Goal: Task Accomplishment & Management: Use online tool/utility

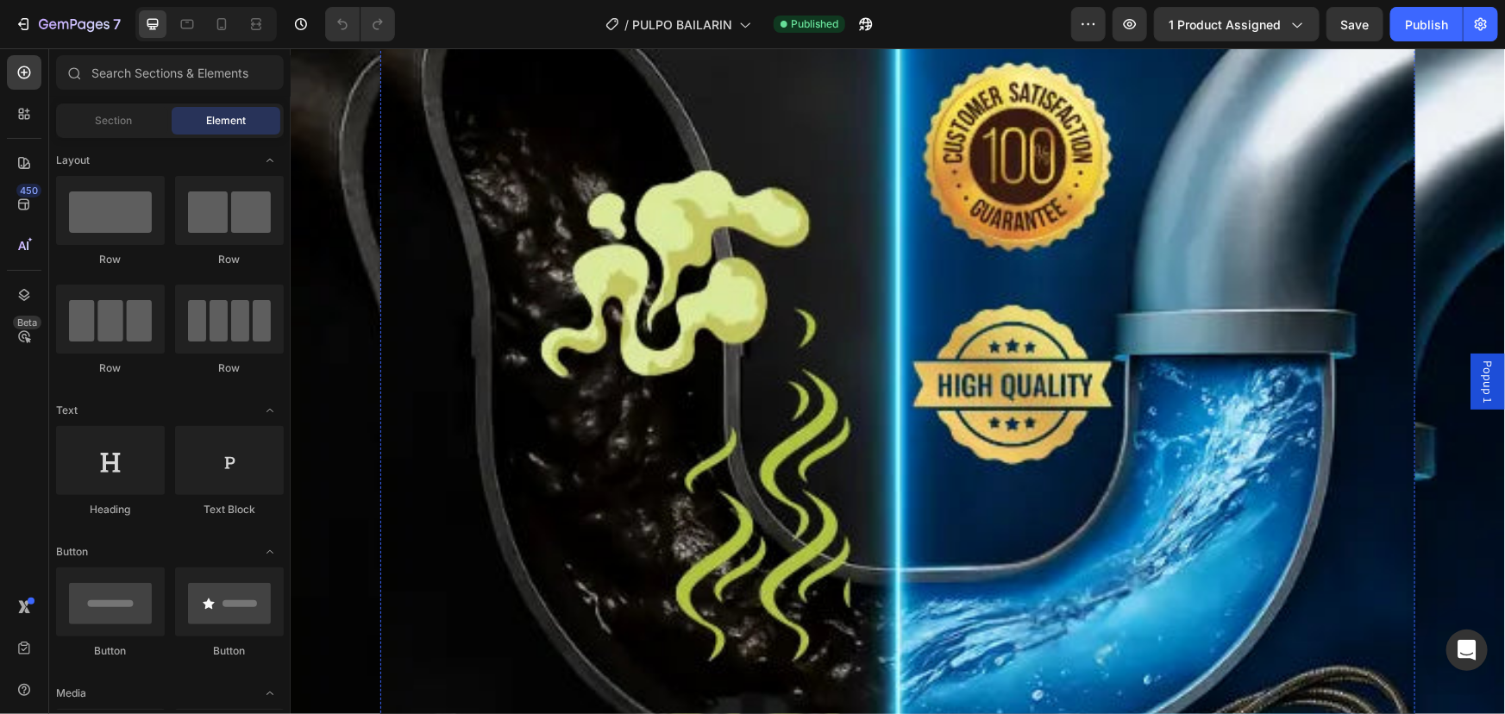
scroll to position [862, 0]
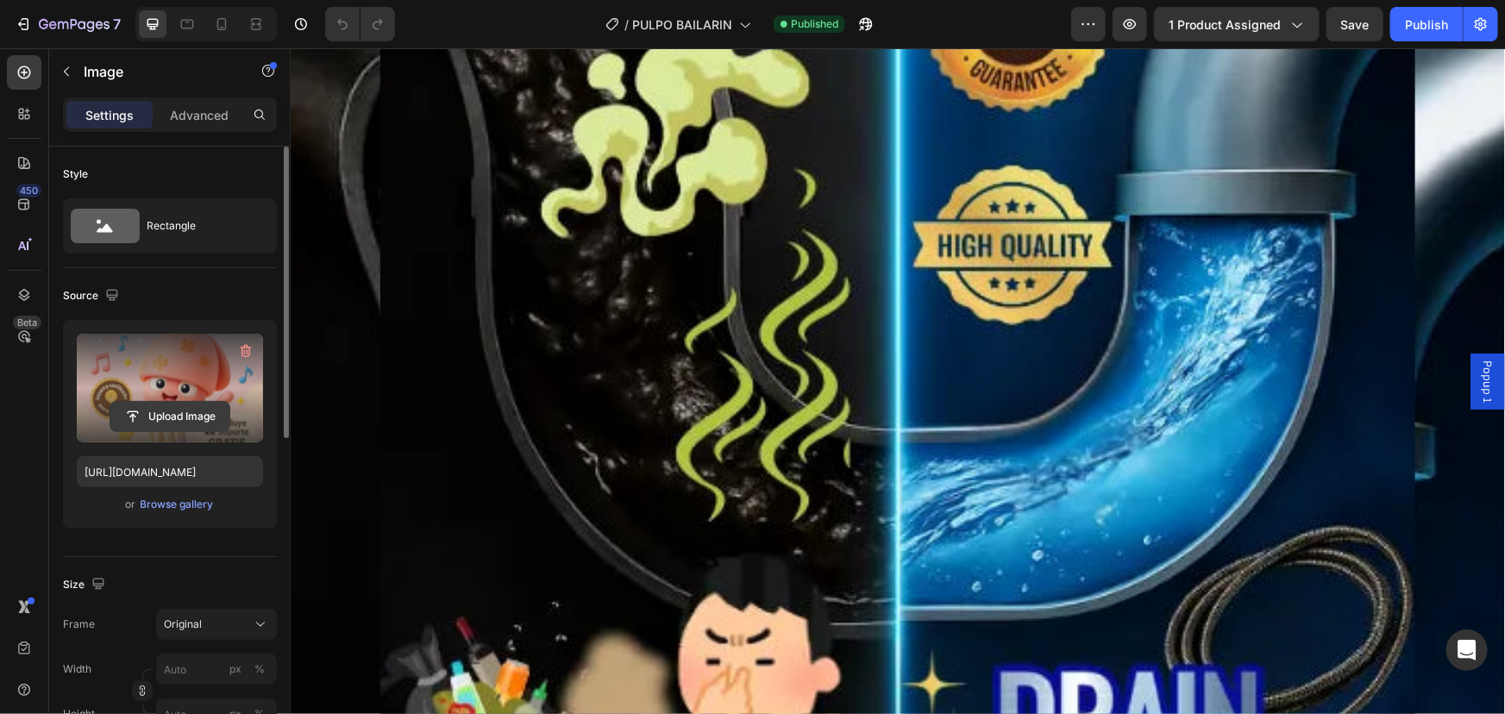
click at [128, 410] on input "file" at bounding box center [169, 416] width 119 height 29
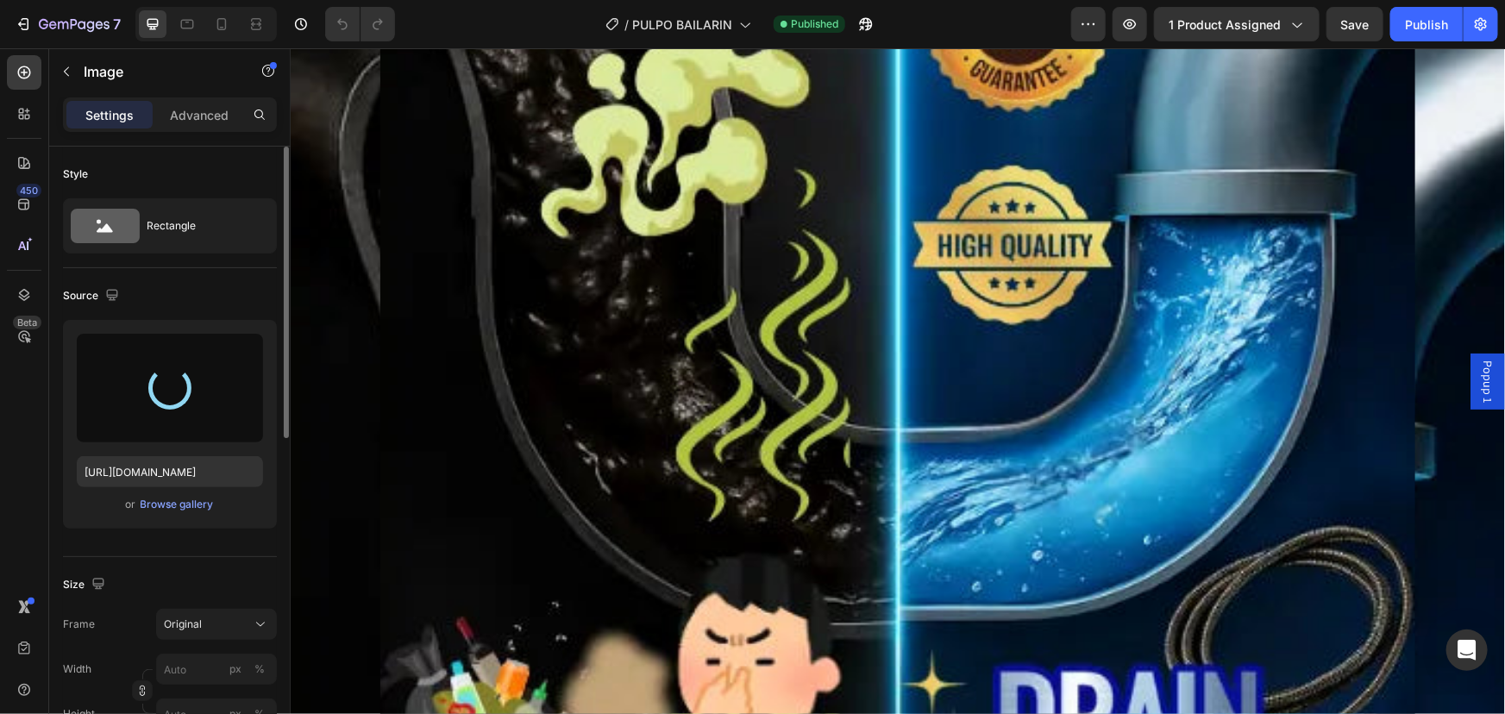
type input "[URL][DOMAIN_NAME]"
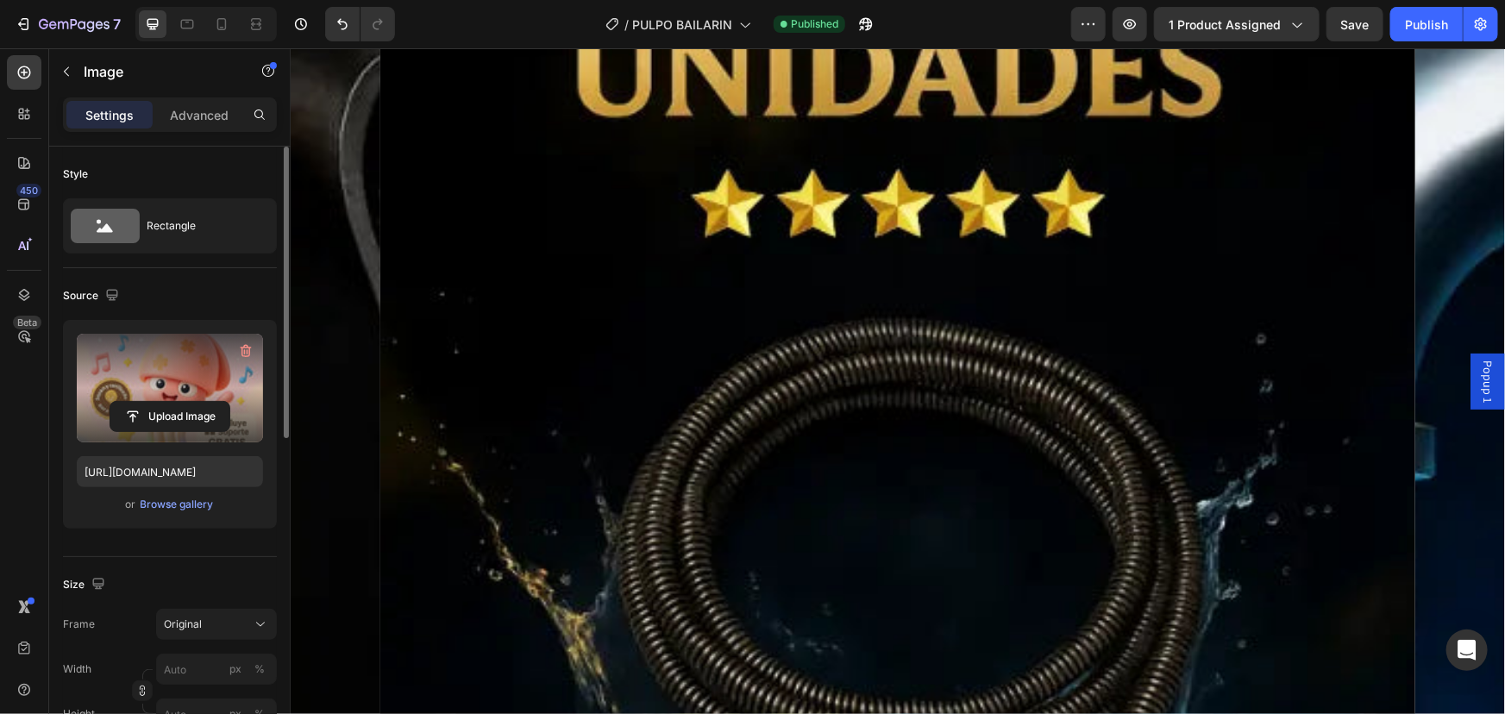
scroll to position [2273, 0]
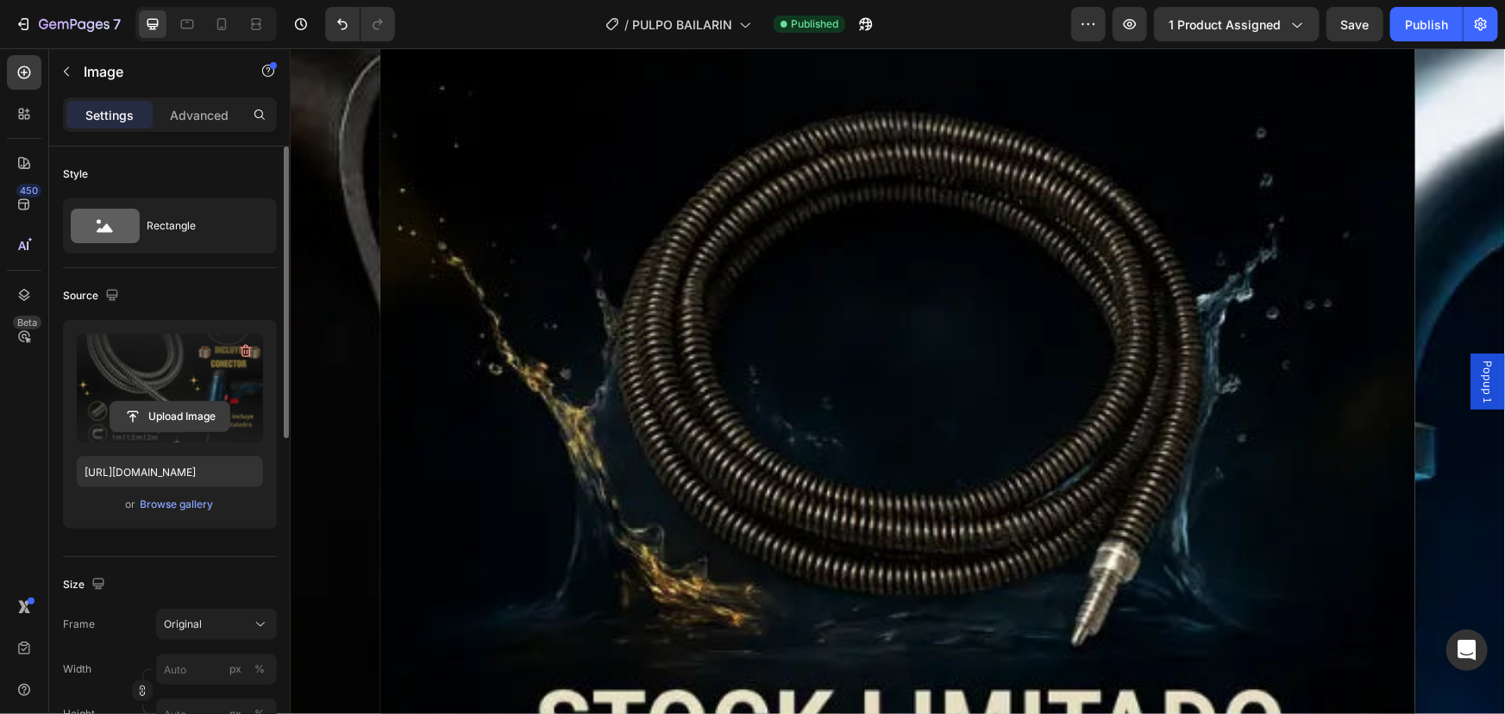
click at [144, 409] on input "file" at bounding box center [169, 416] width 119 height 29
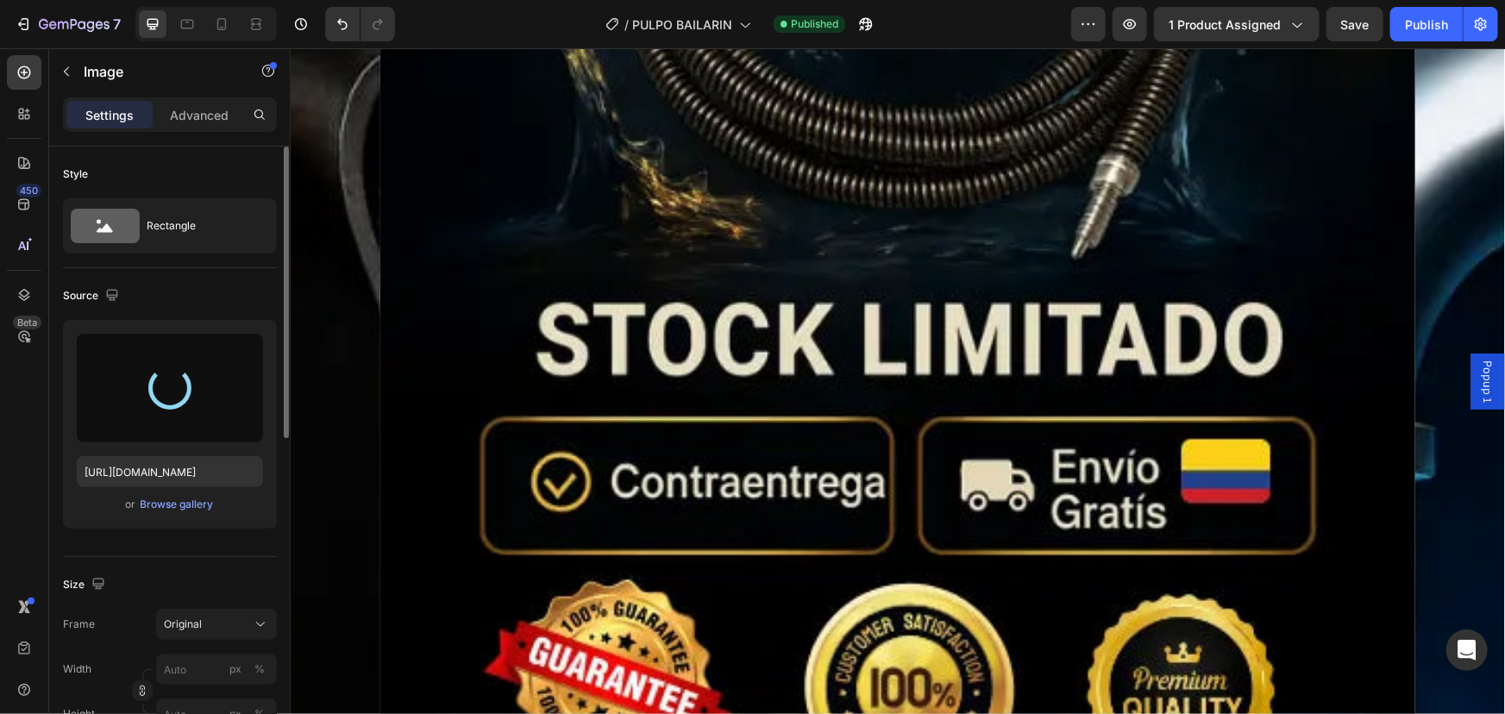
scroll to position [2665, 0]
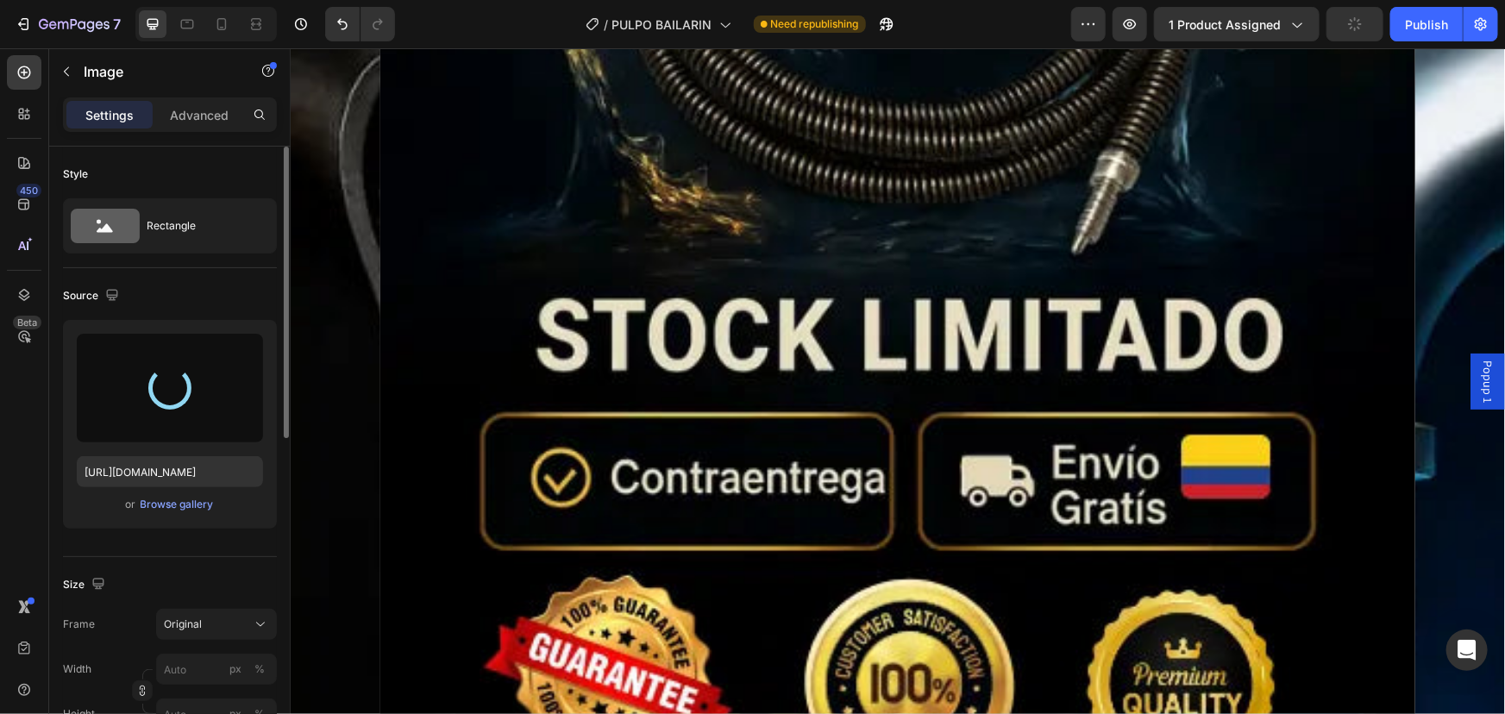
type input "[URL][DOMAIN_NAME]"
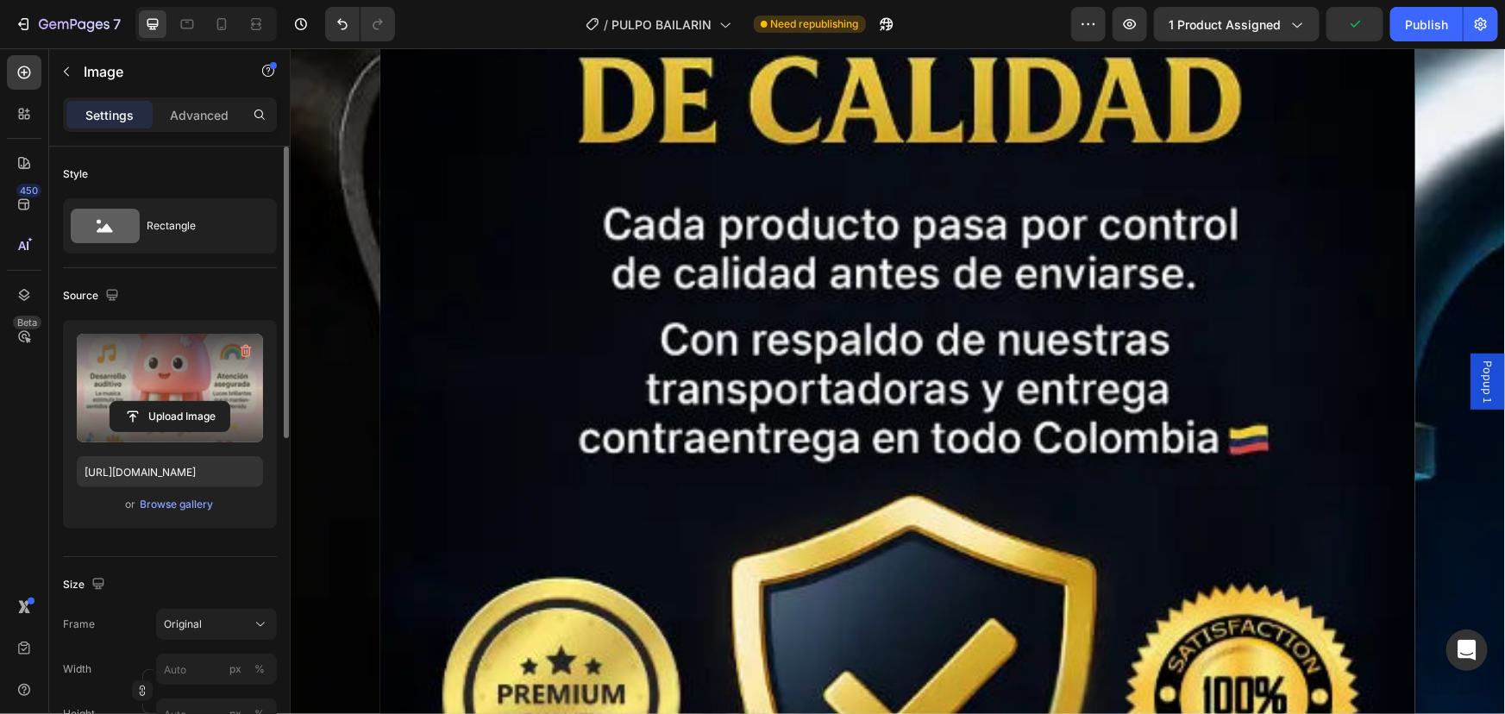
scroll to position [3762, 0]
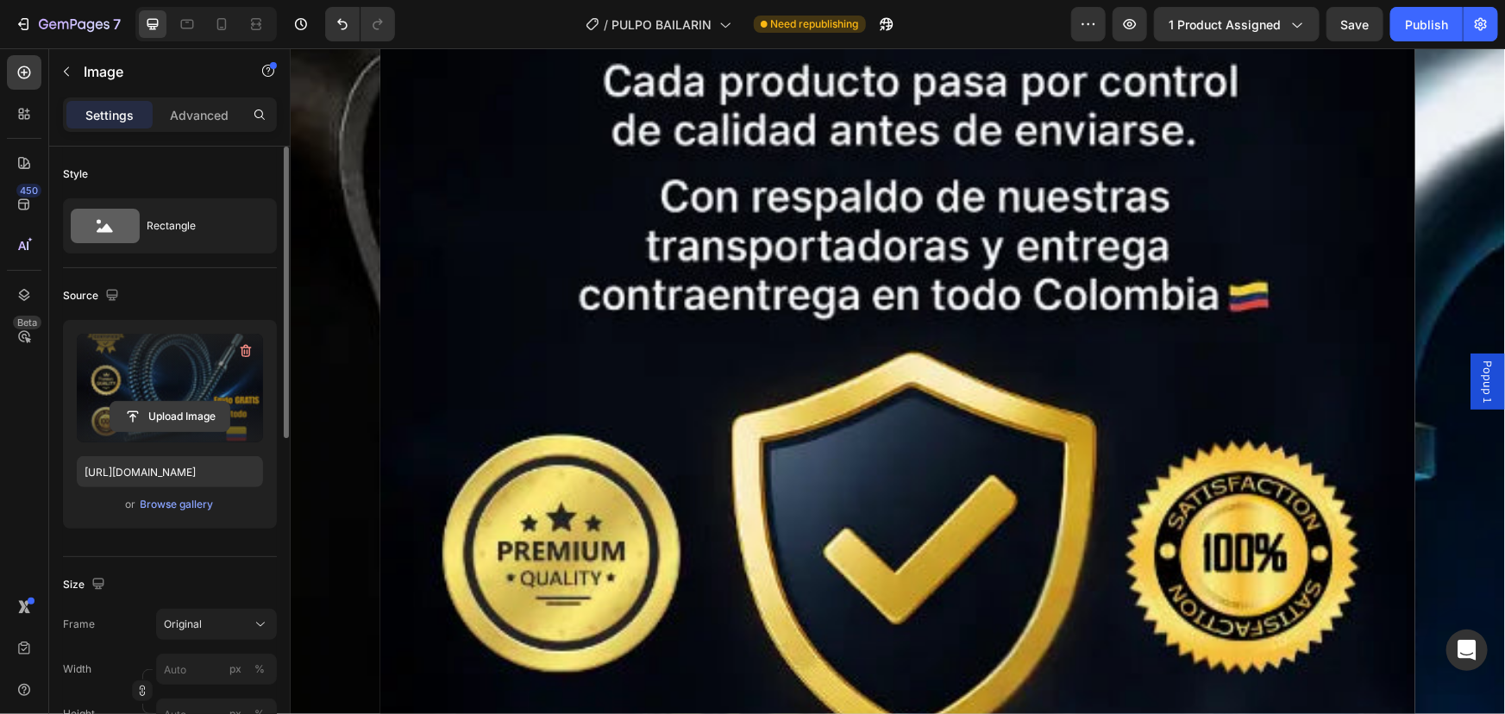
click at [153, 408] on input "file" at bounding box center [169, 416] width 119 height 29
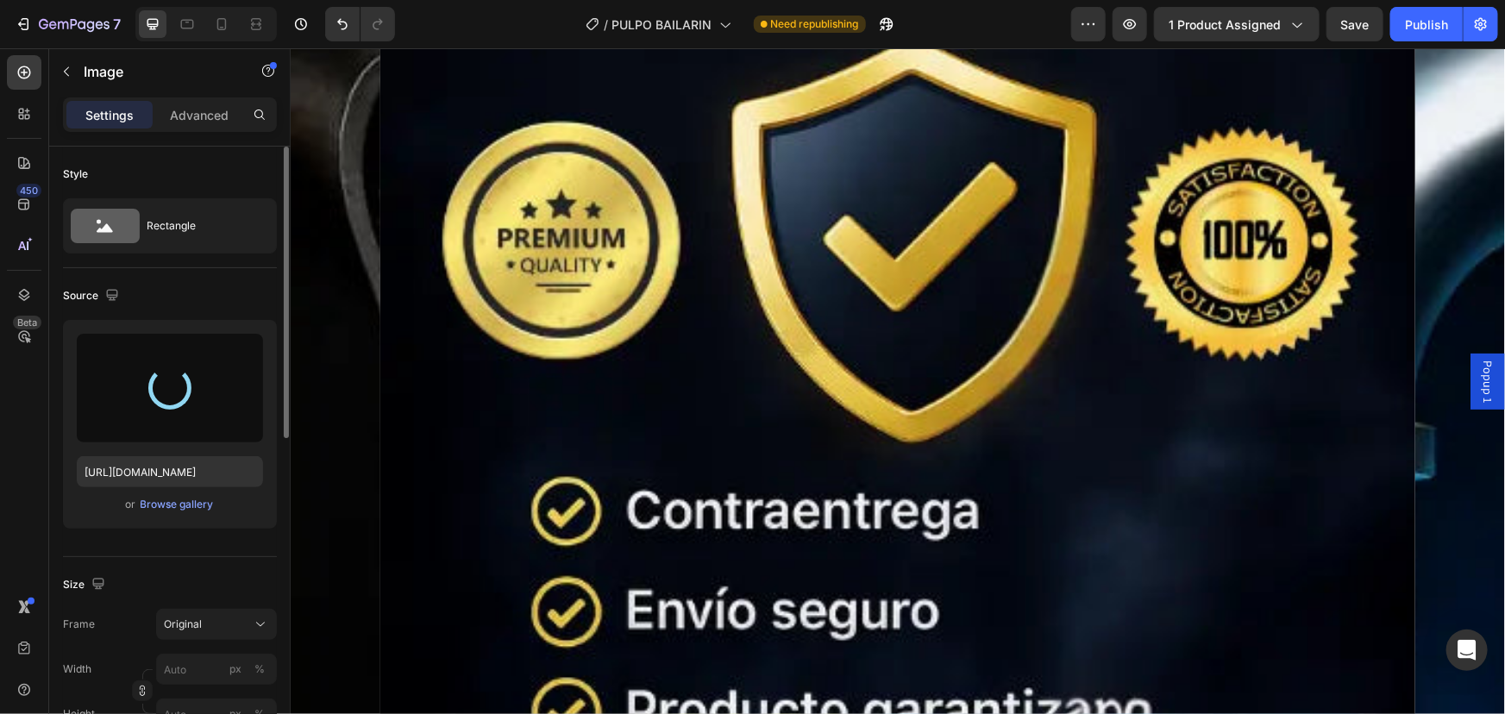
scroll to position [4076, 0]
type input "[URL][DOMAIN_NAME]"
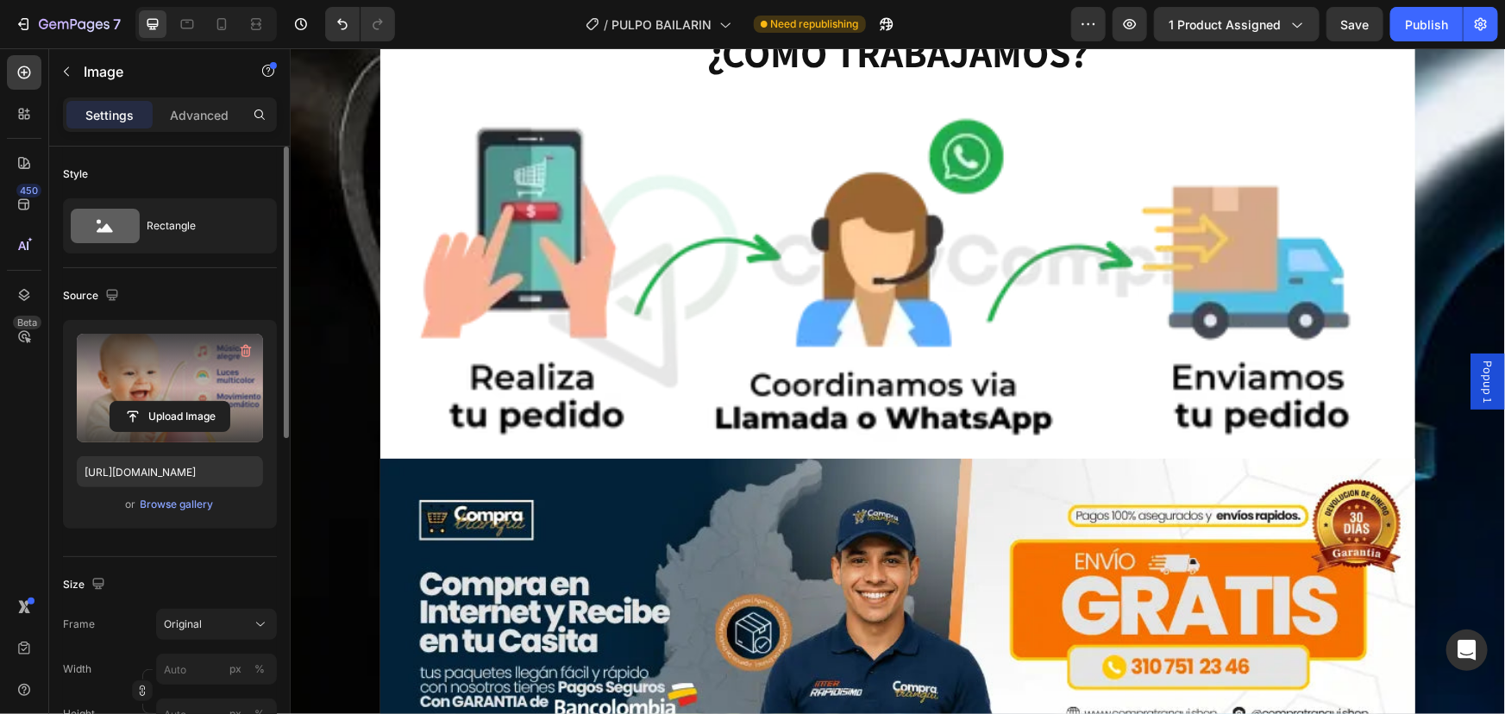
scroll to position [5174, 0]
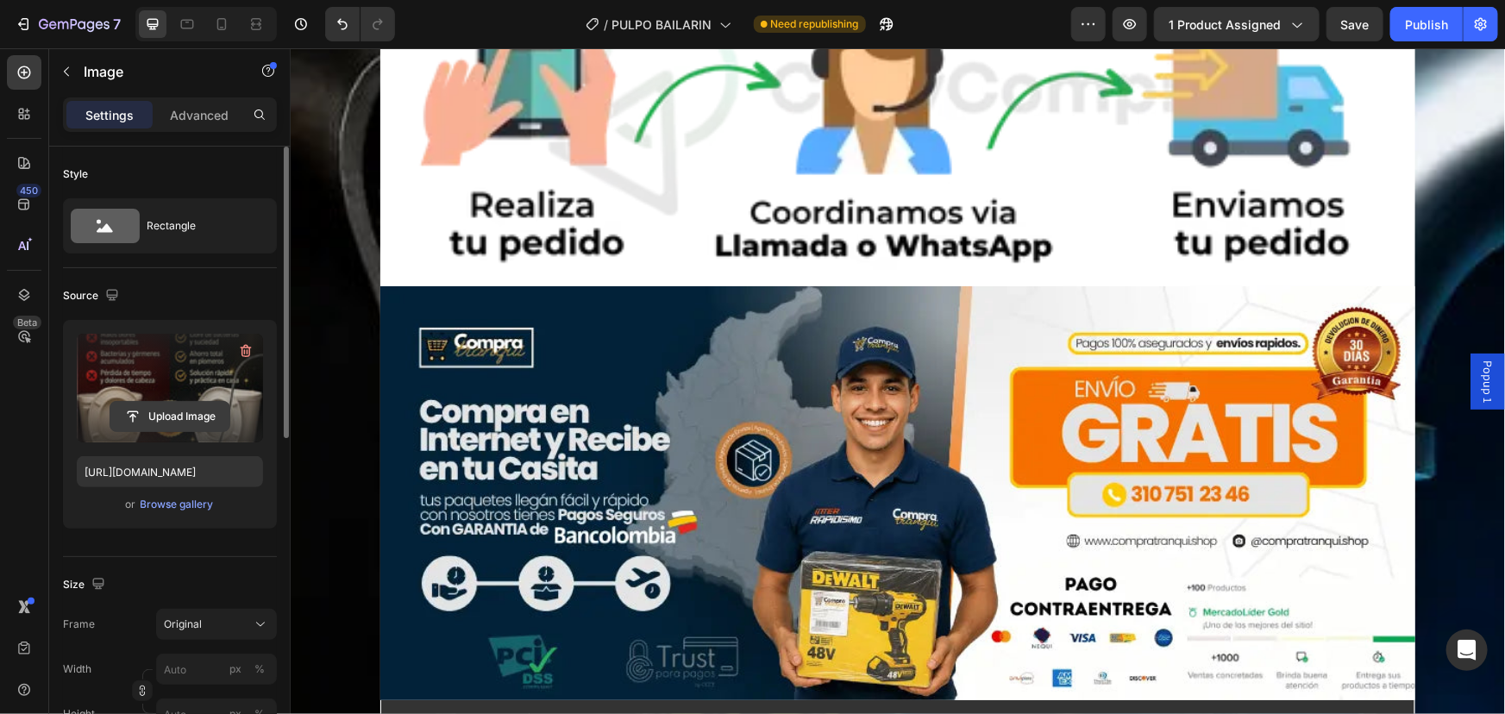
click at [170, 421] on input "file" at bounding box center [169, 416] width 119 height 29
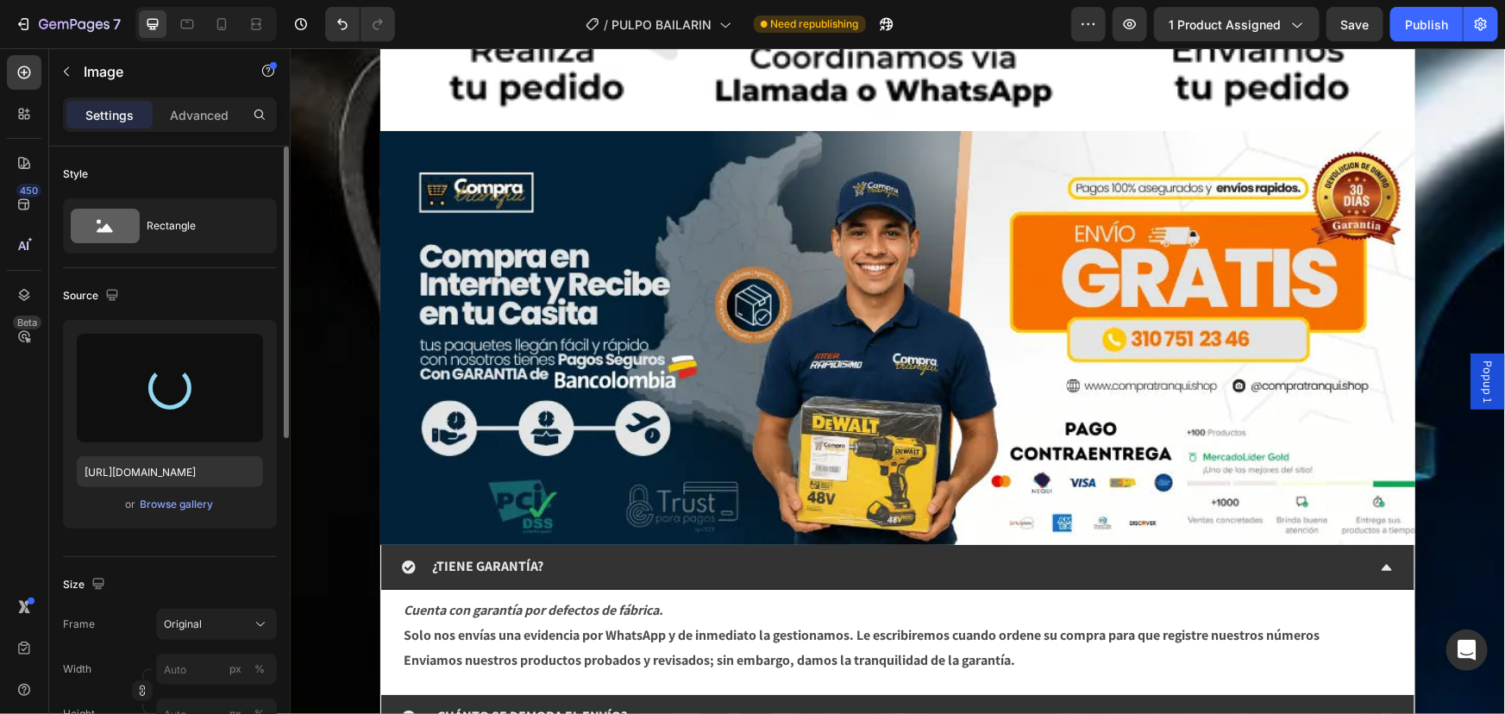
scroll to position [5330, 0]
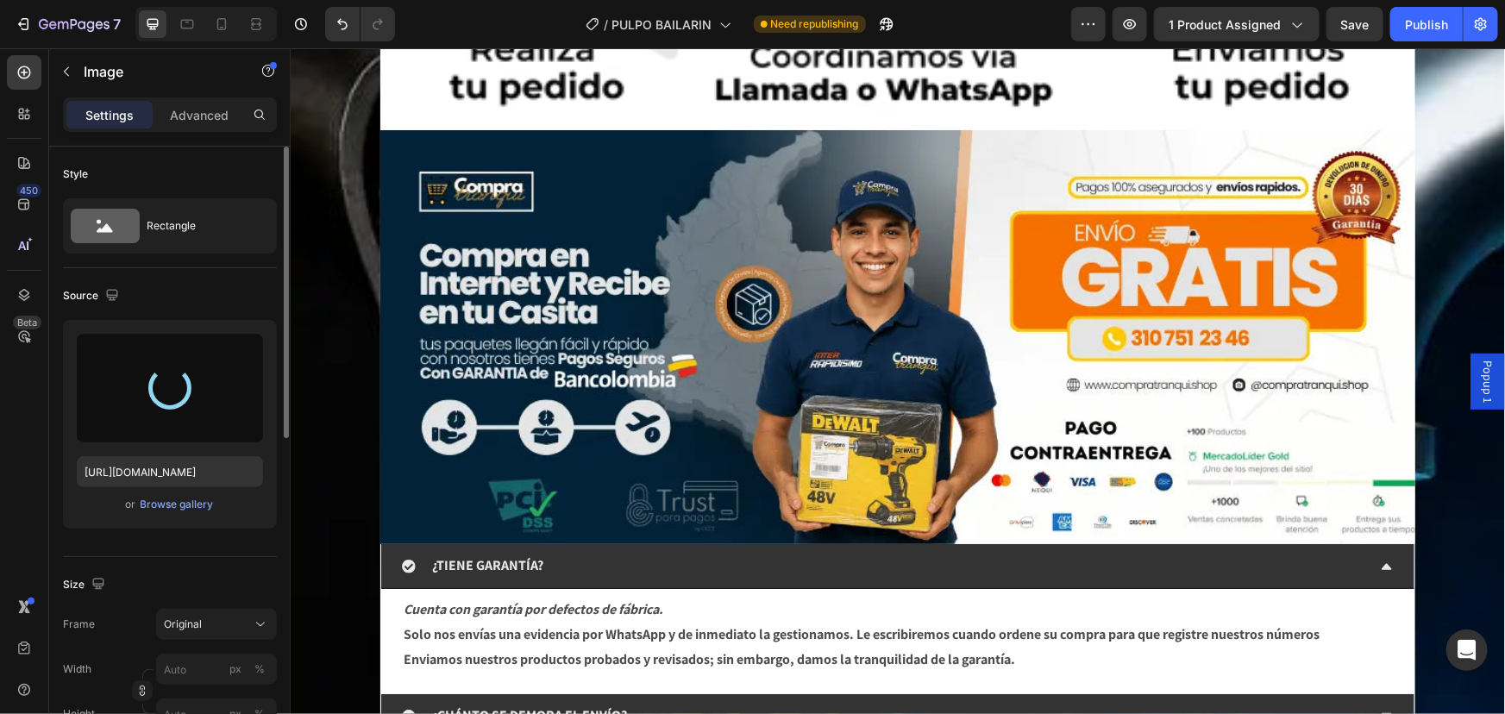
type input "[URL][DOMAIN_NAME]"
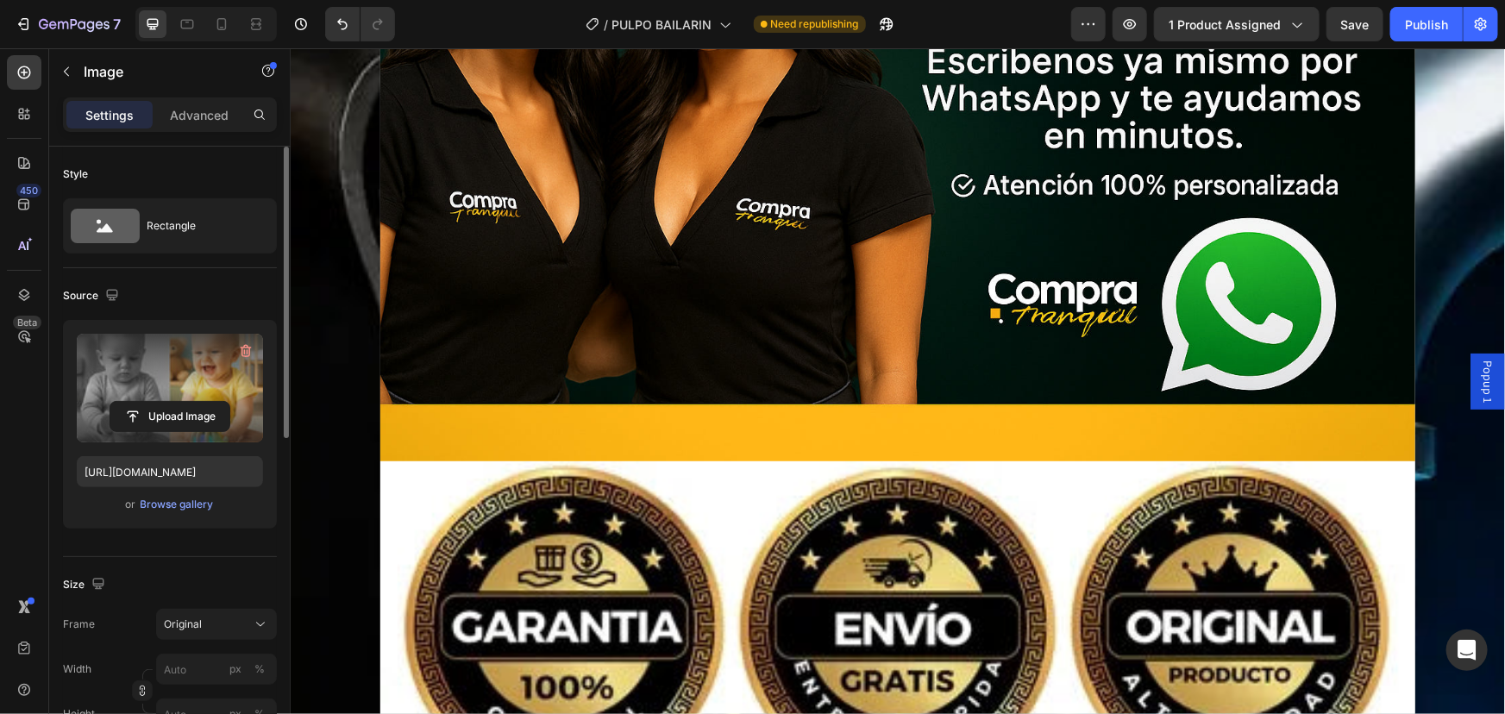
scroll to position [7055, 0]
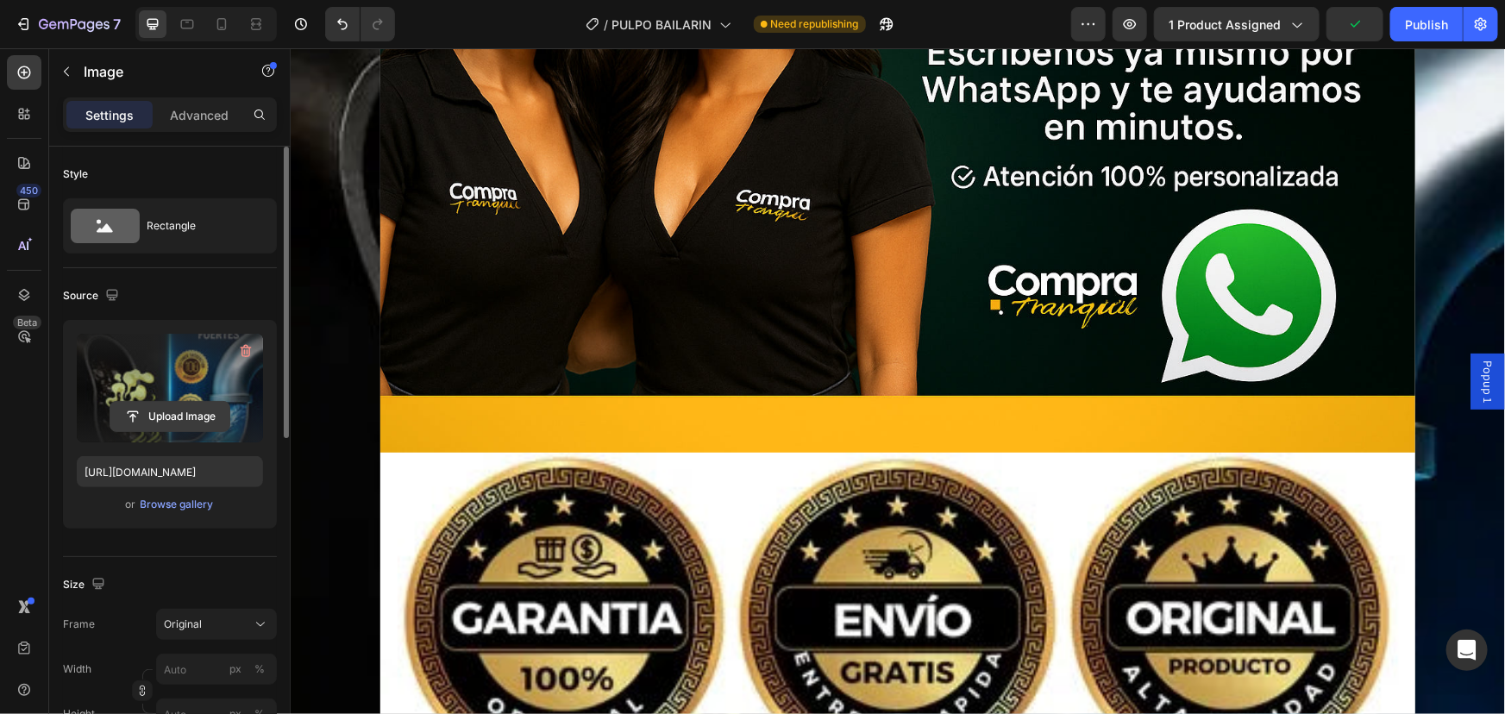
click at [159, 421] on input "file" at bounding box center [169, 416] width 119 height 29
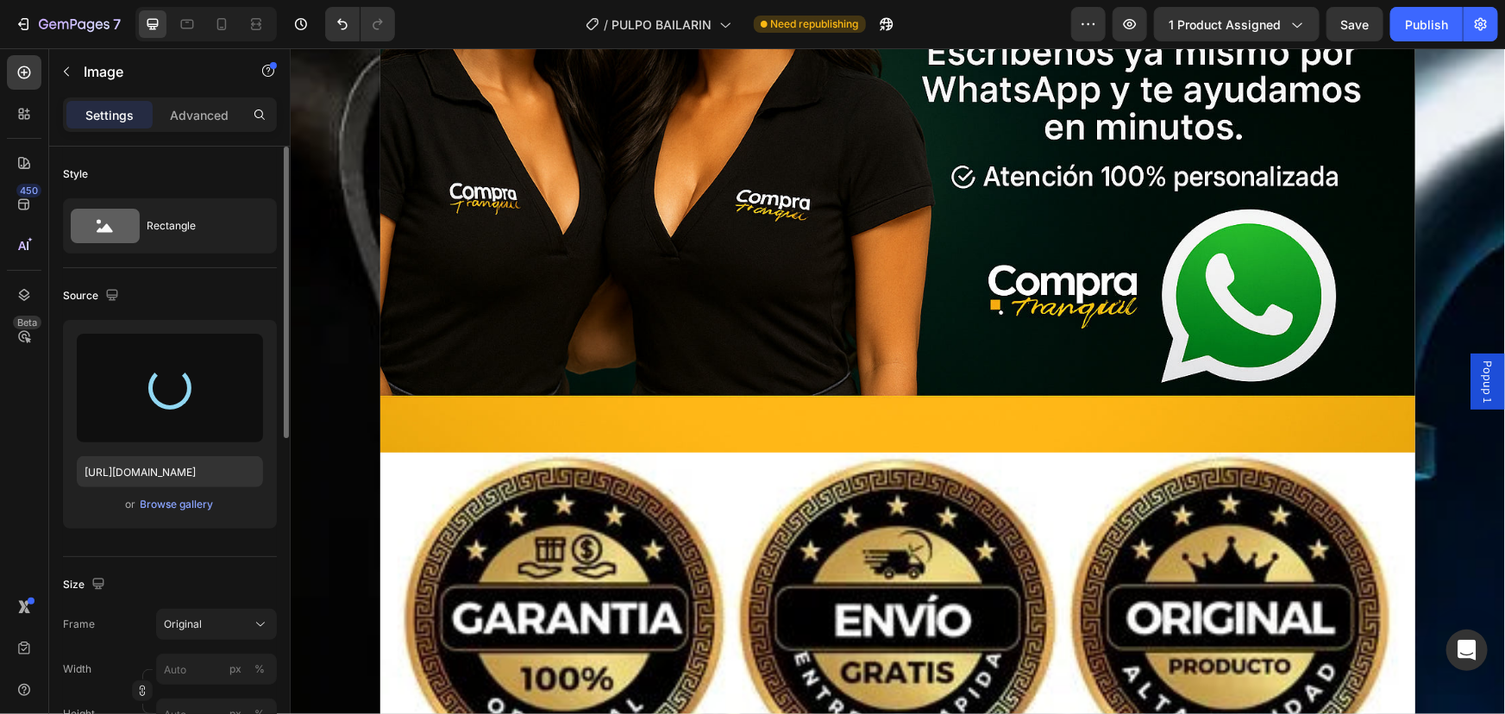
type input "[URL][DOMAIN_NAME]"
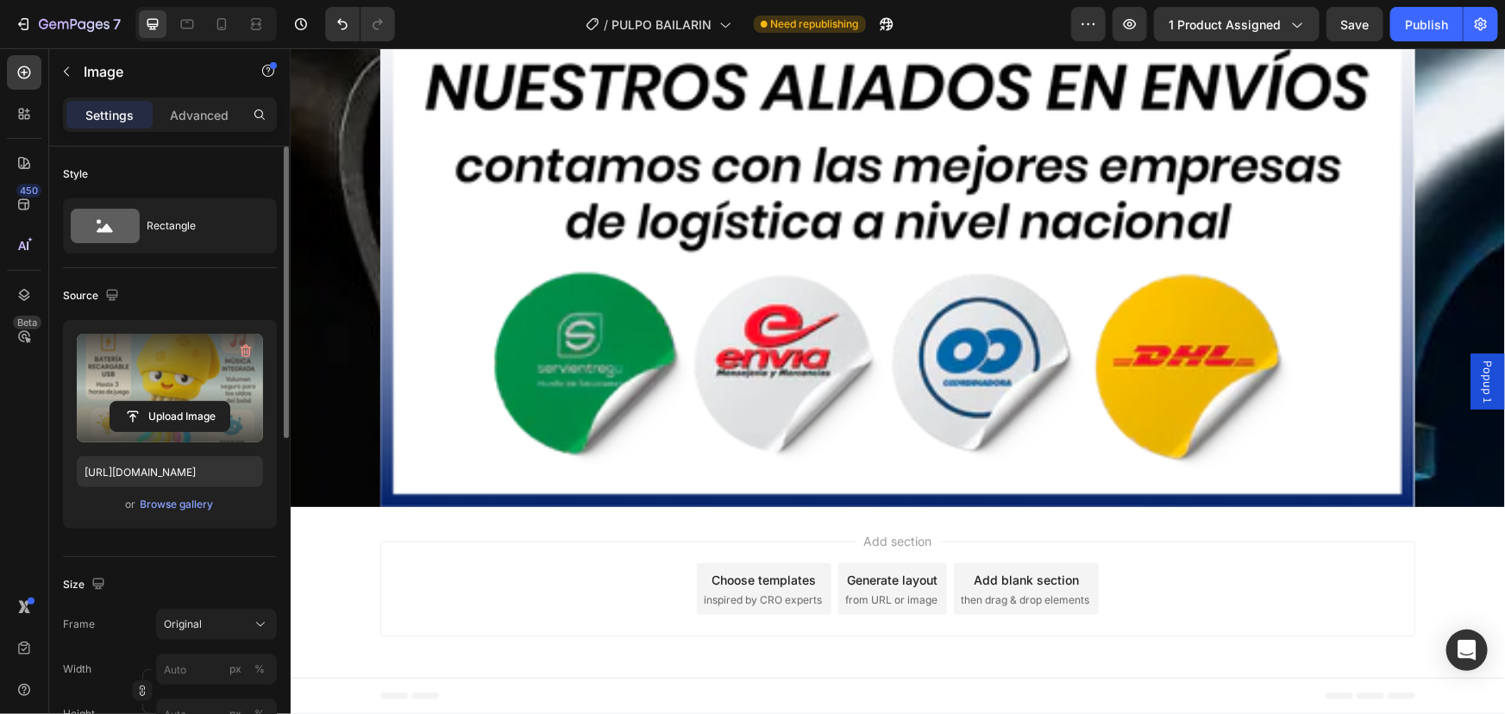
scroll to position [8624, 0]
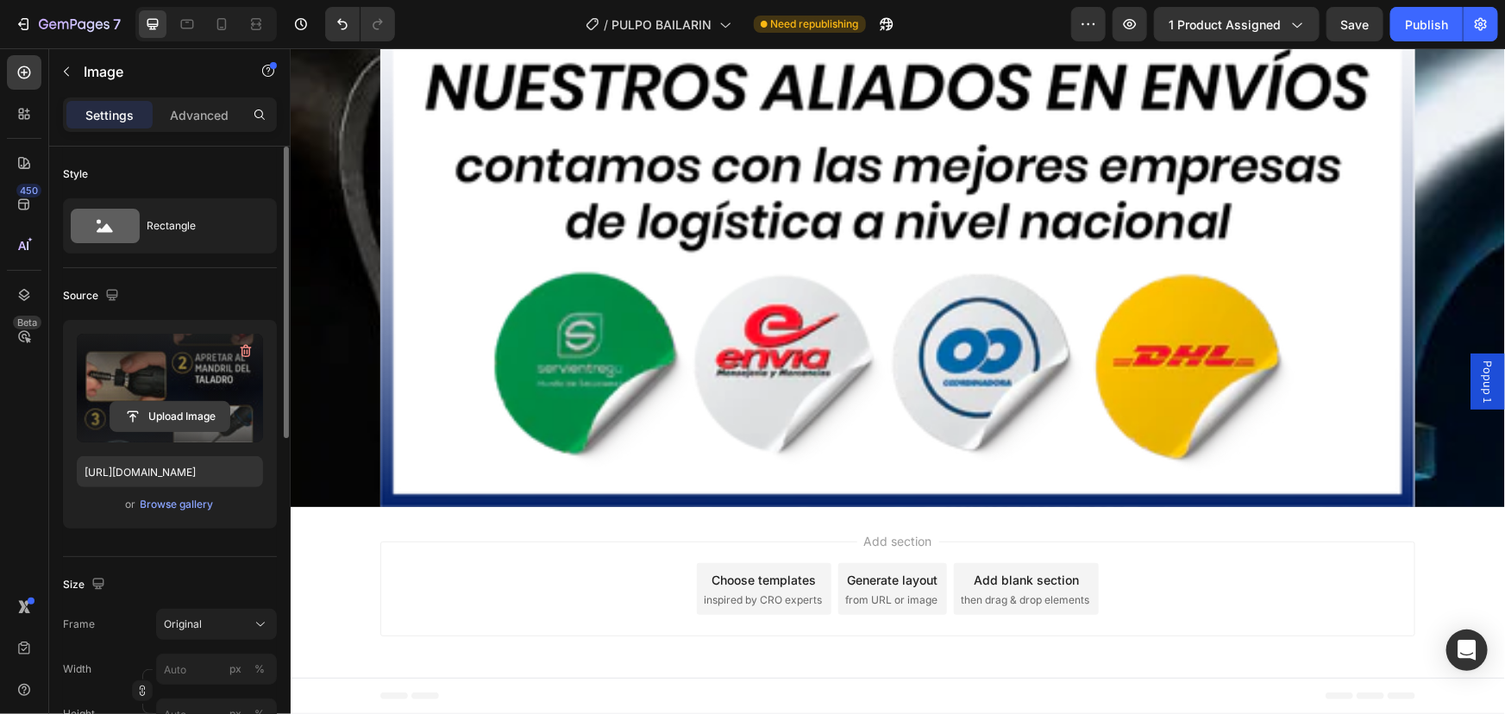
click at [155, 414] on input "file" at bounding box center [169, 416] width 119 height 29
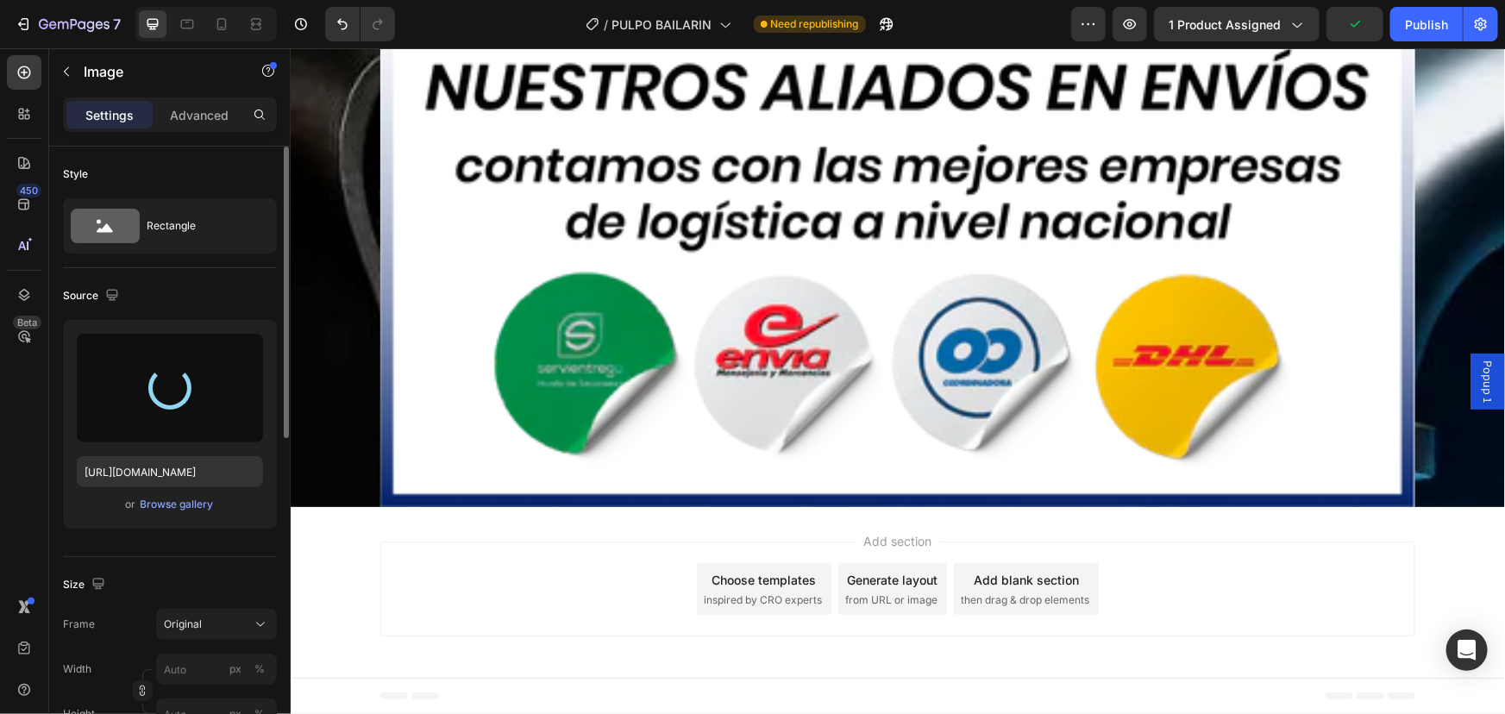
type input "[URL][DOMAIN_NAME]"
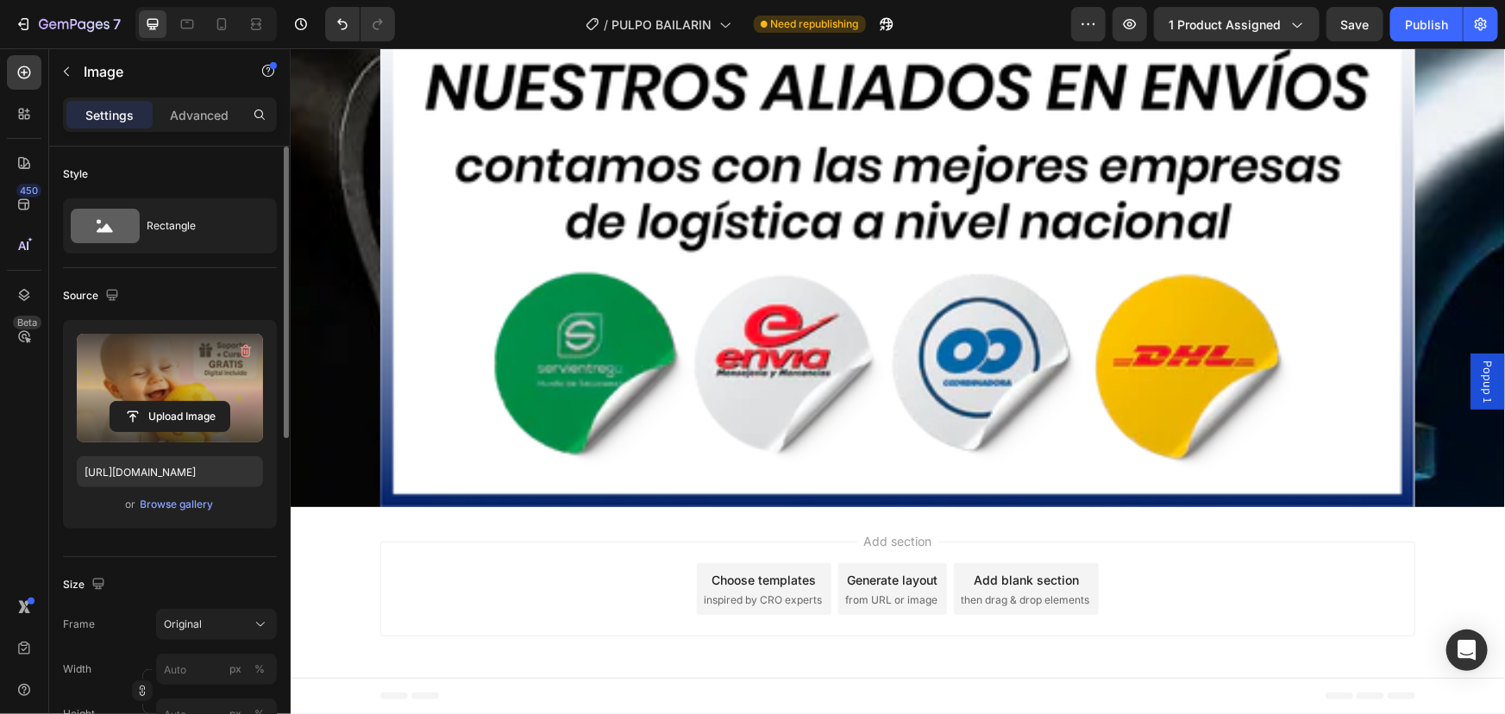
scroll to position [10348, 0]
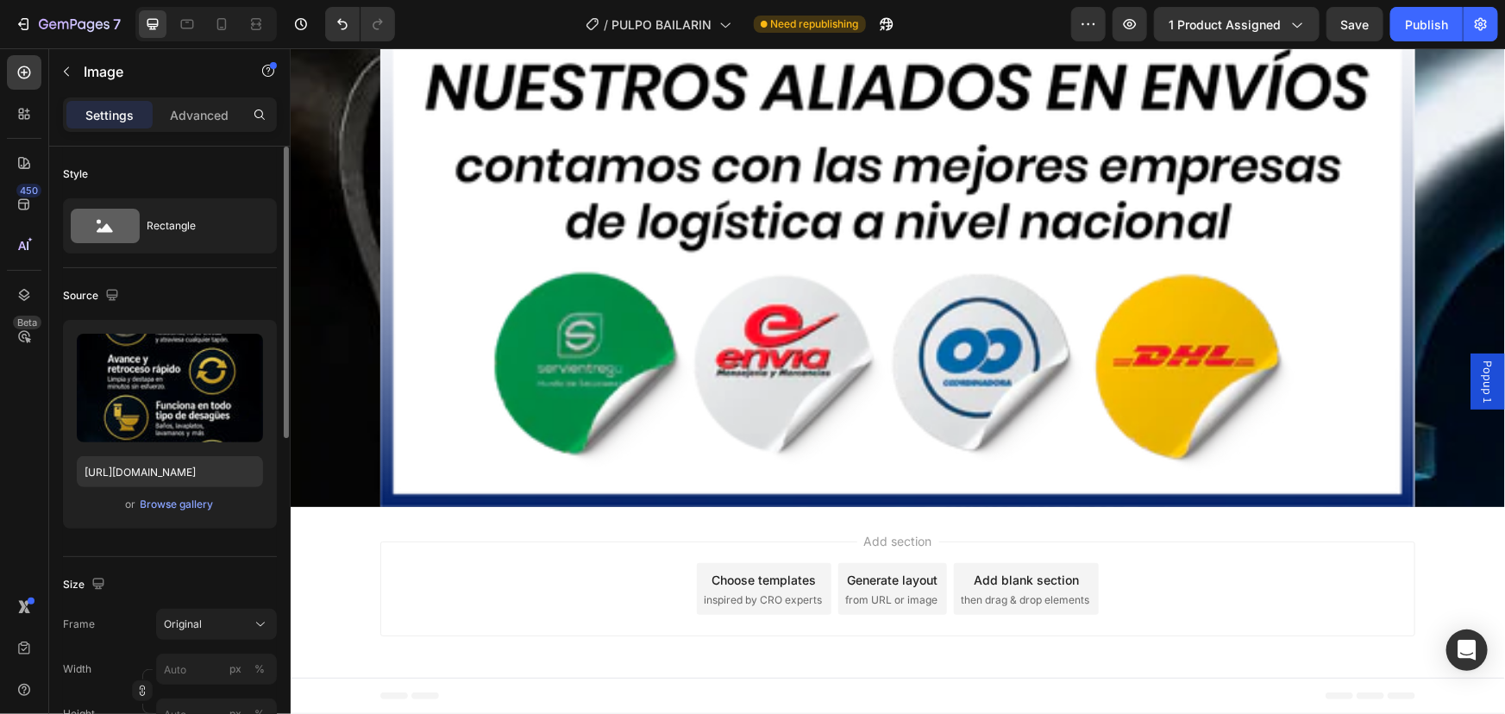
click at [137, 420] on input "file" at bounding box center [169, 416] width 119 height 29
type input "[URL][DOMAIN_NAME]"
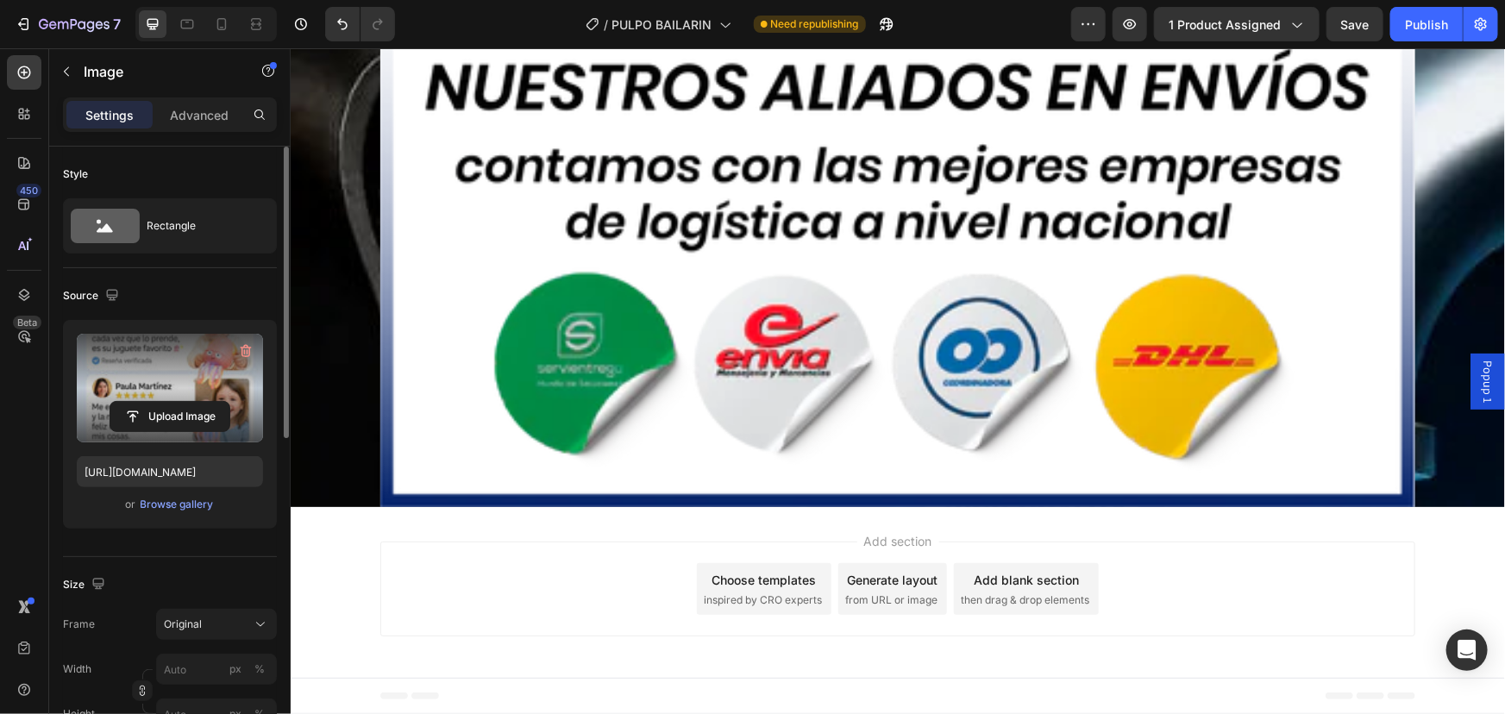
scroll to position [11524, 0]
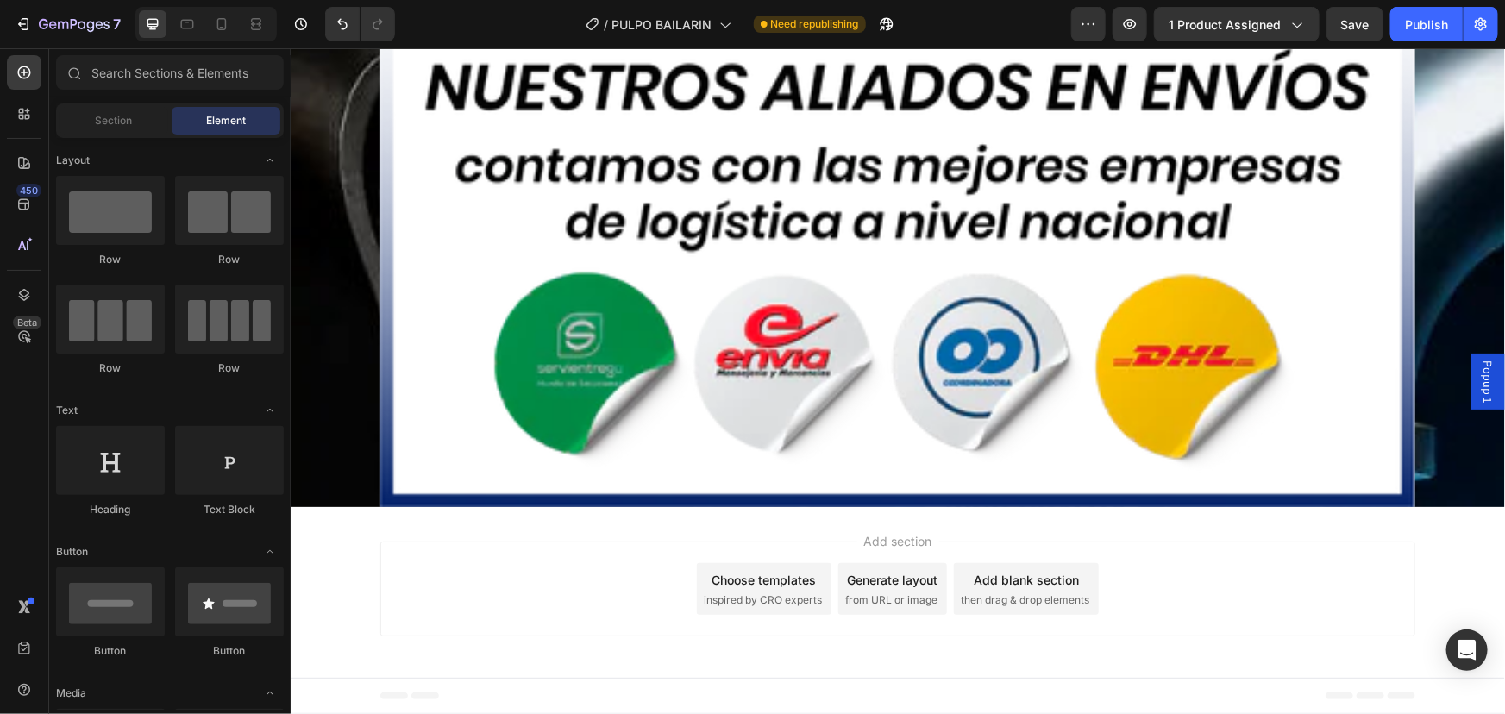
scroll to position [11838, 0]
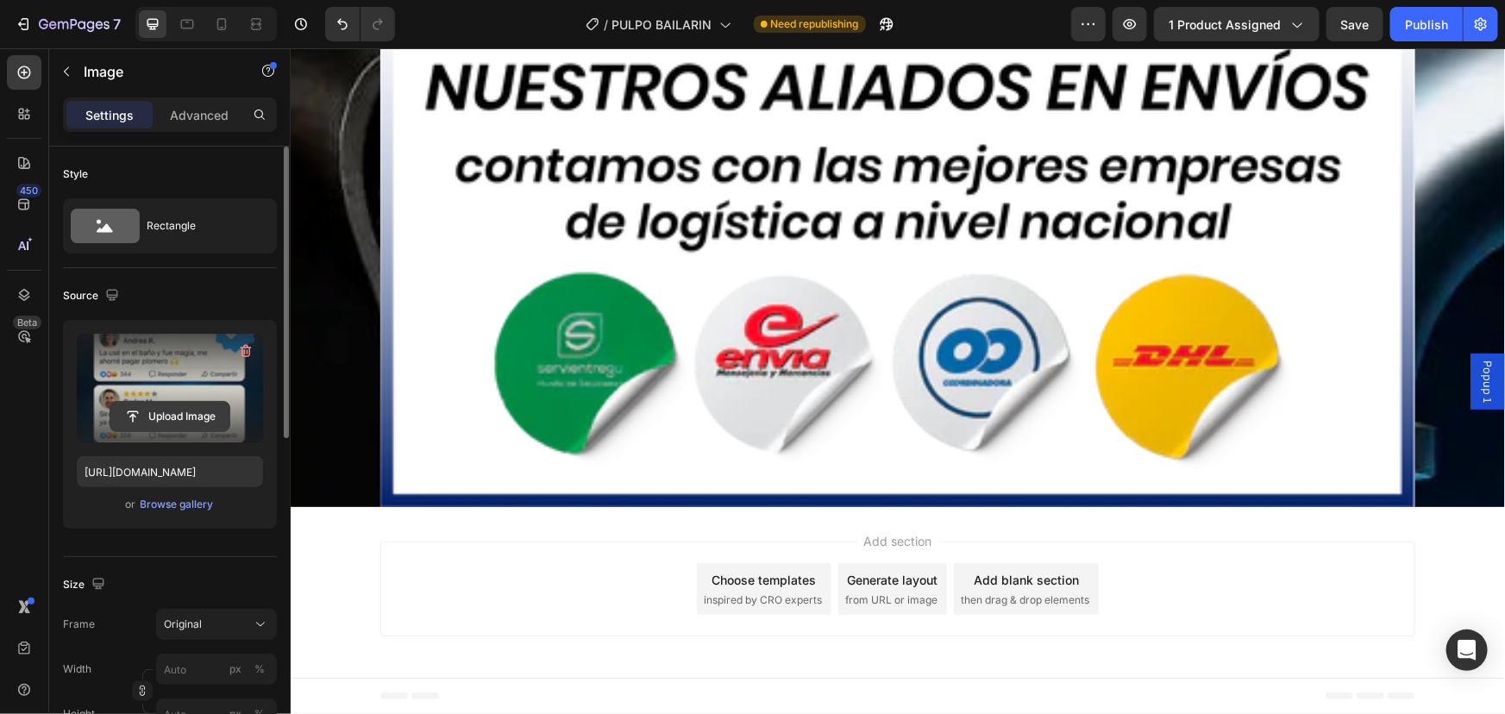
click at [192, 406] on input "file" at bounding box center [169, 416] width 119 height 29
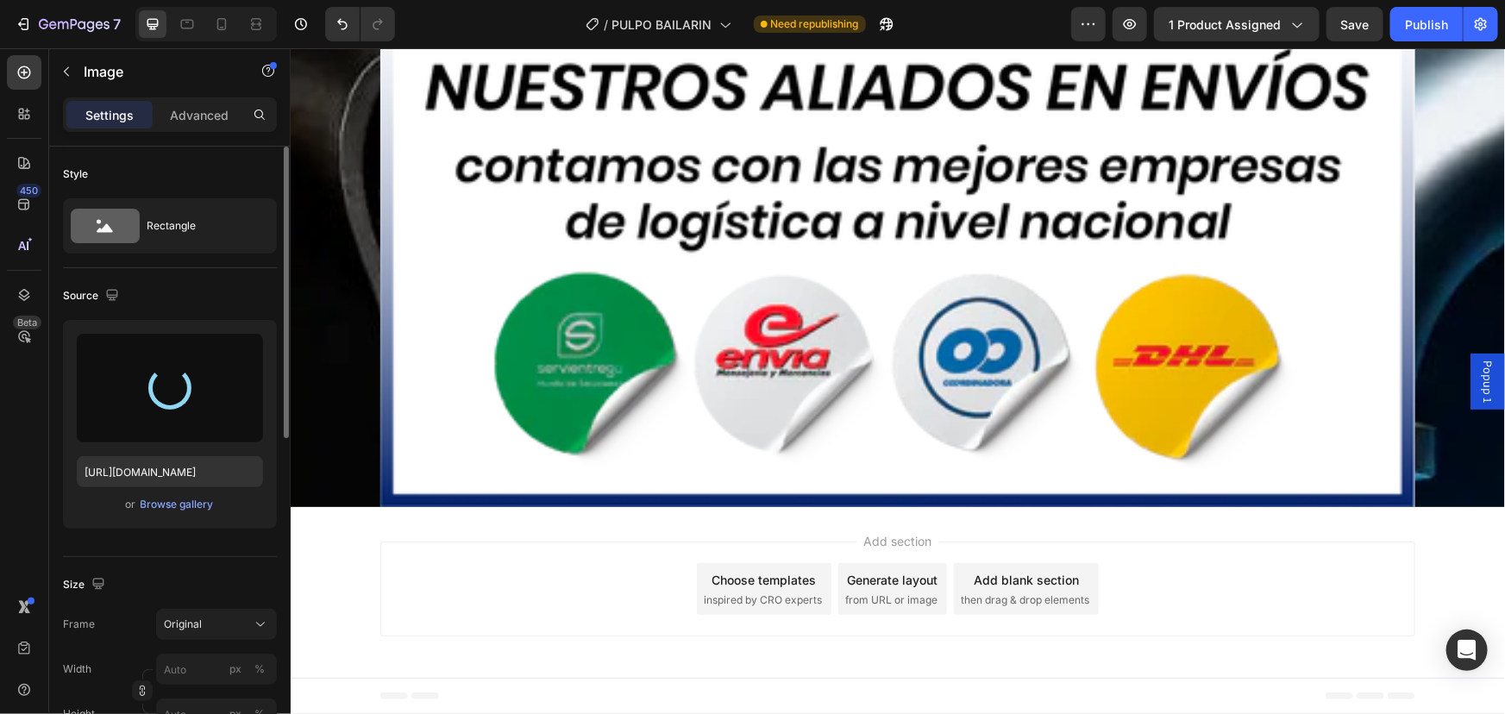
type input "[URL][DOMAIN_NAME]"
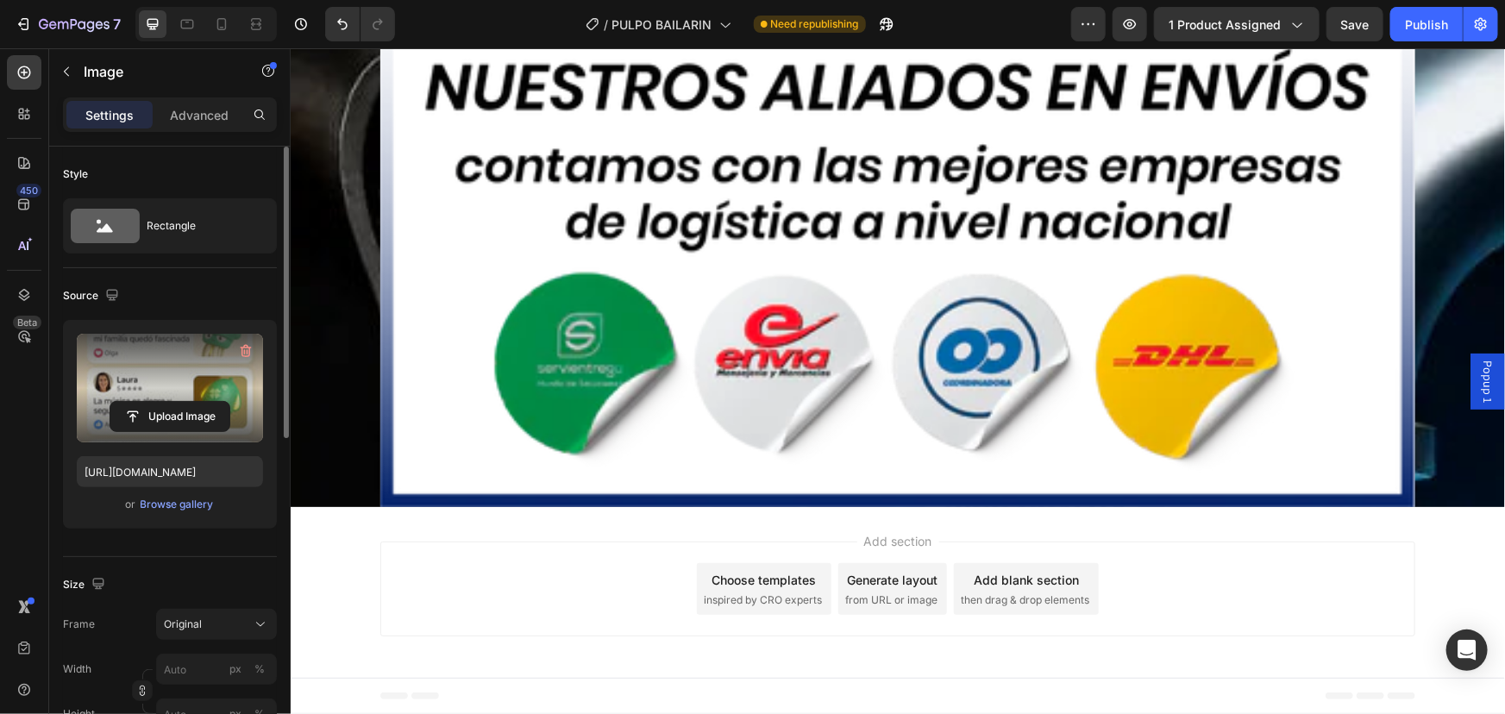
scroll to position [13091, 0]
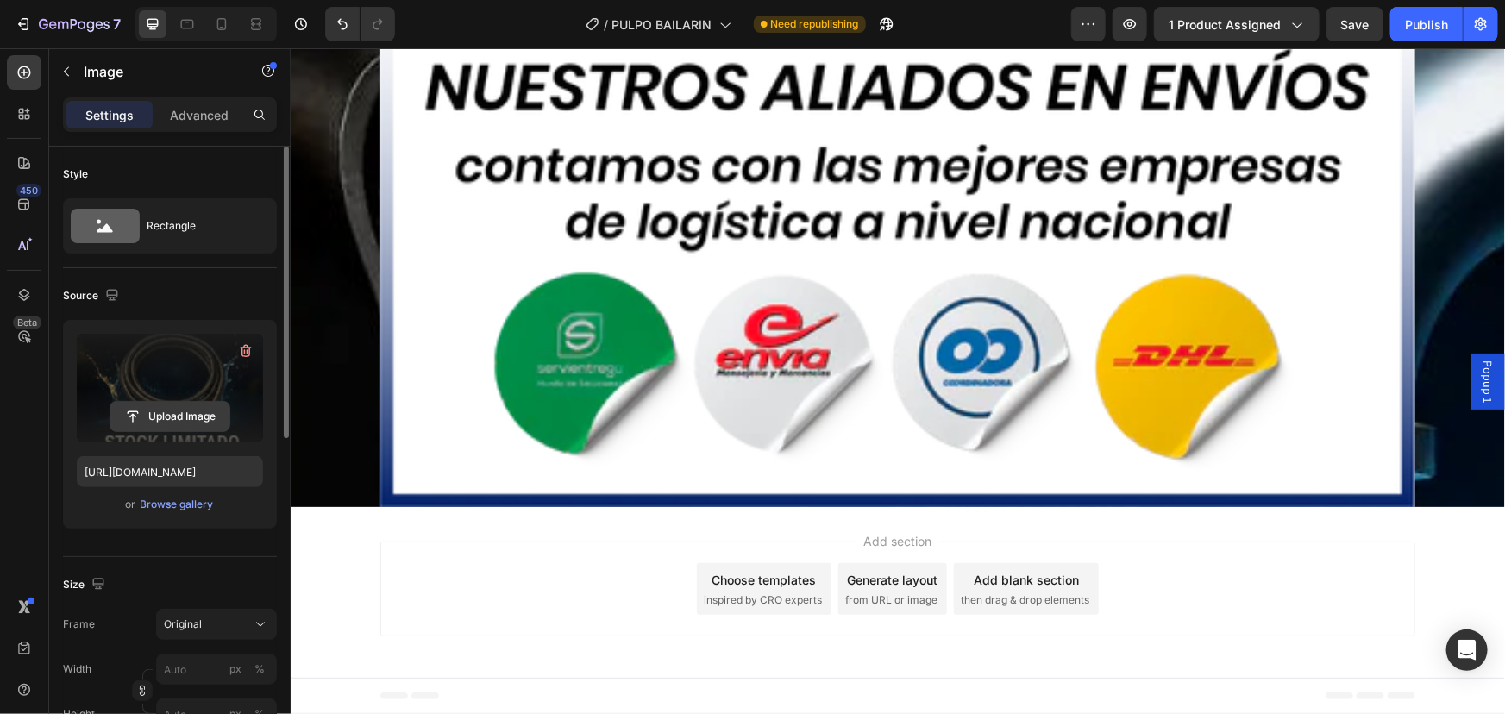
click at [137, 423] on input "file" at bounding box center [169, 416] width 119 height 29
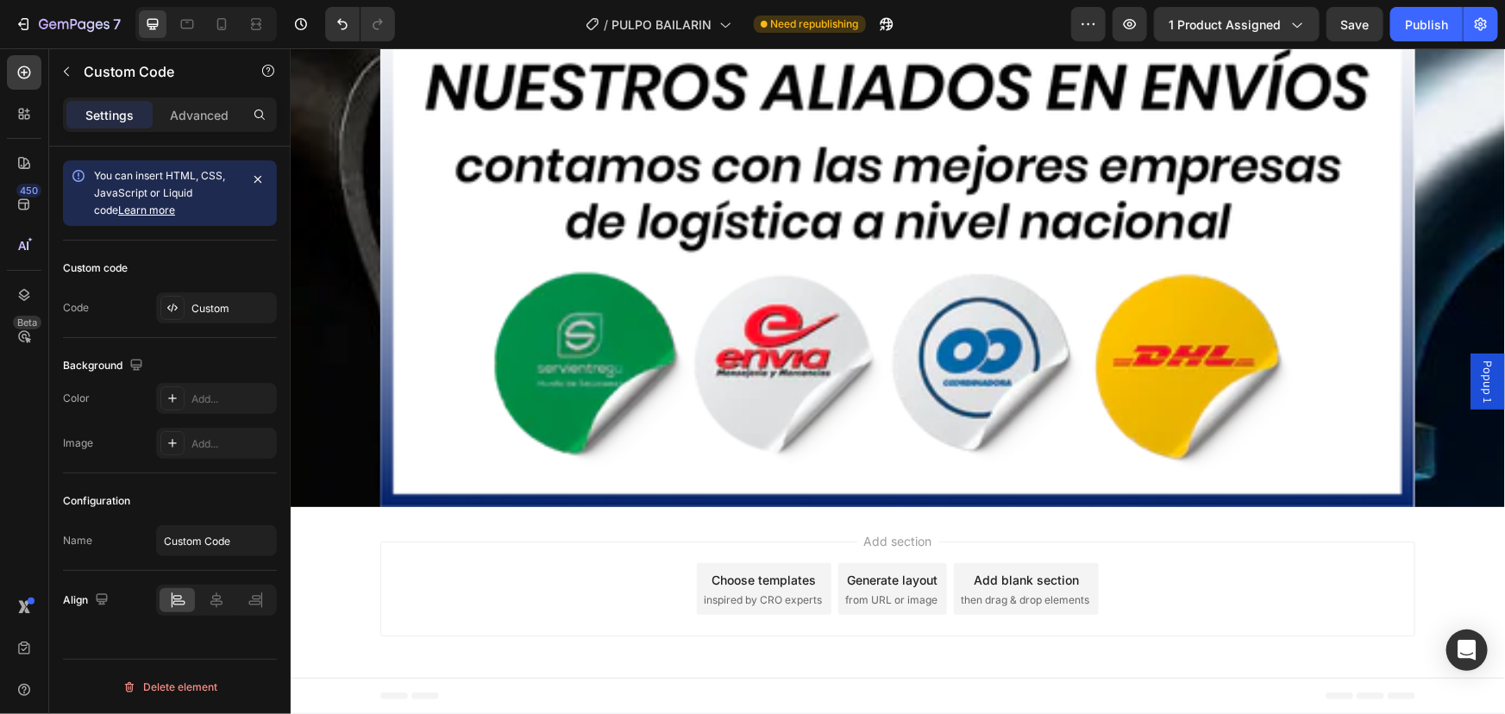
click at [201, 111] on p "Advanced" at bounding box center [199, 115] width 59 height 18
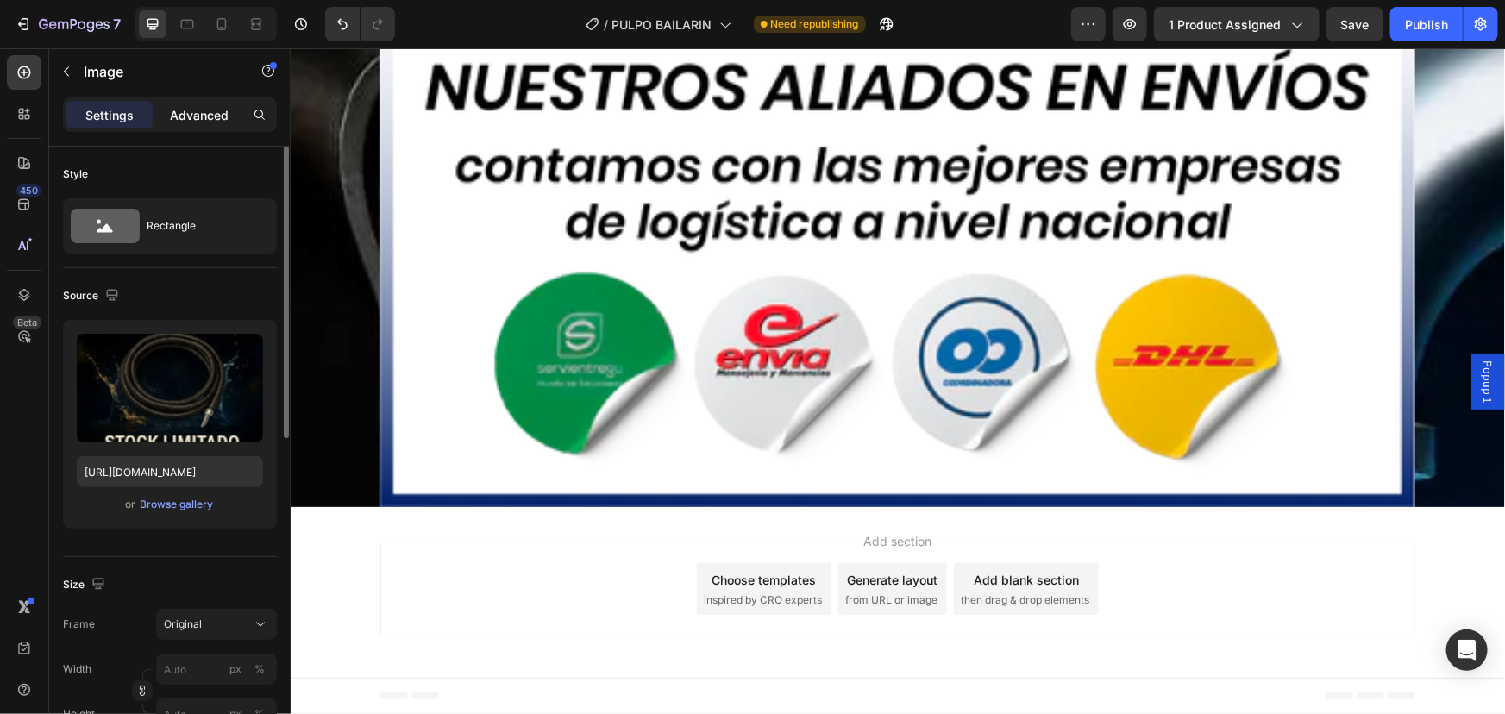
click at [226, 119] on p "Advanced" at bounding box center [199, 115] width 59 height 18
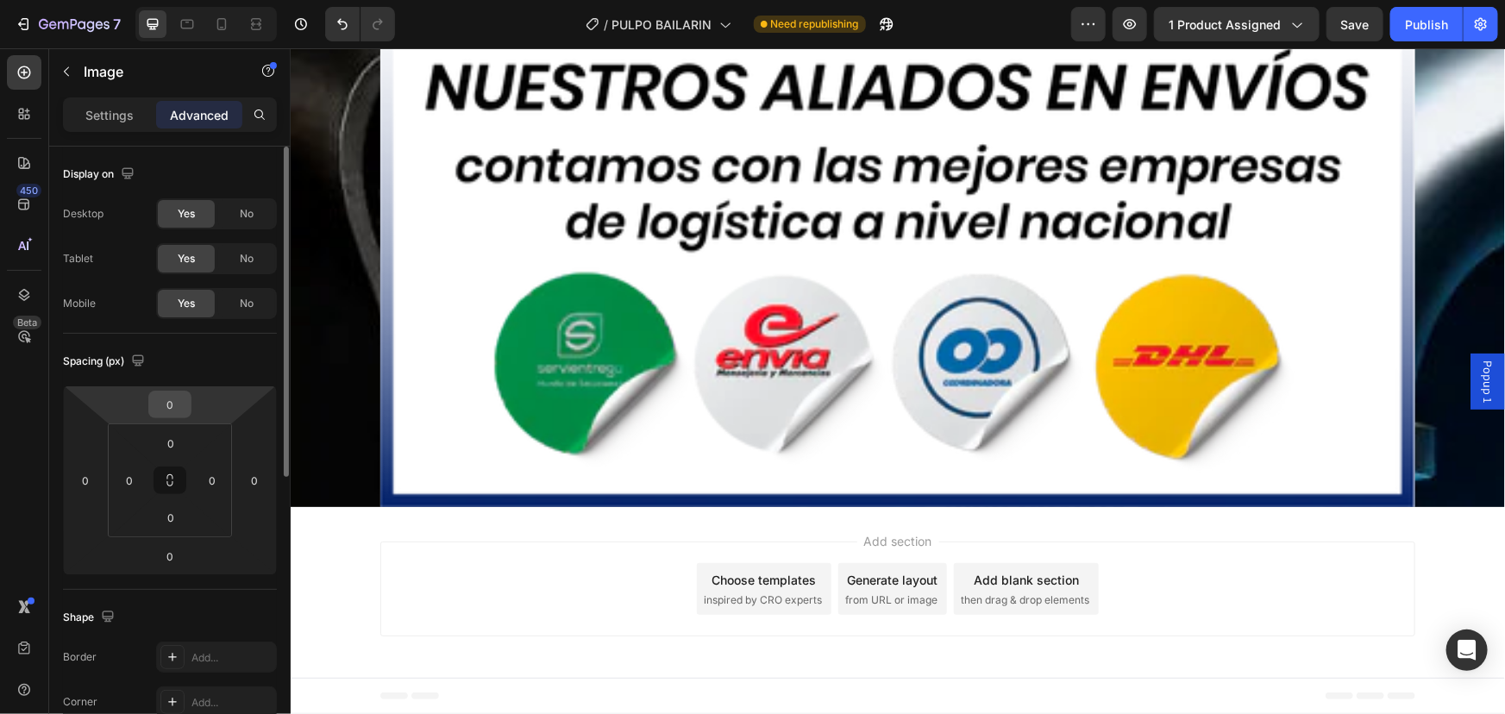
click at [174, 415] on input "0" at bounding box center [170, 405] width 34 height 26
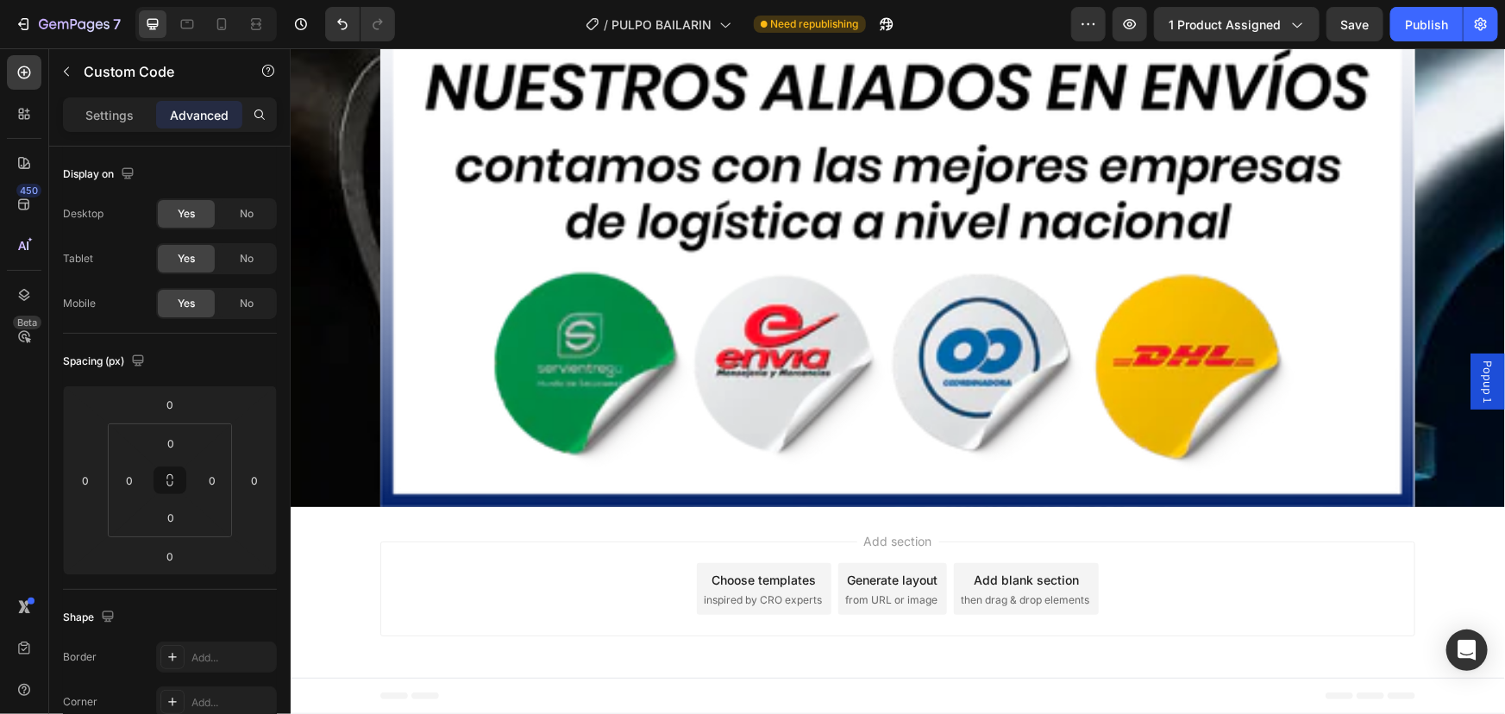
scroll to position [9799, 0]
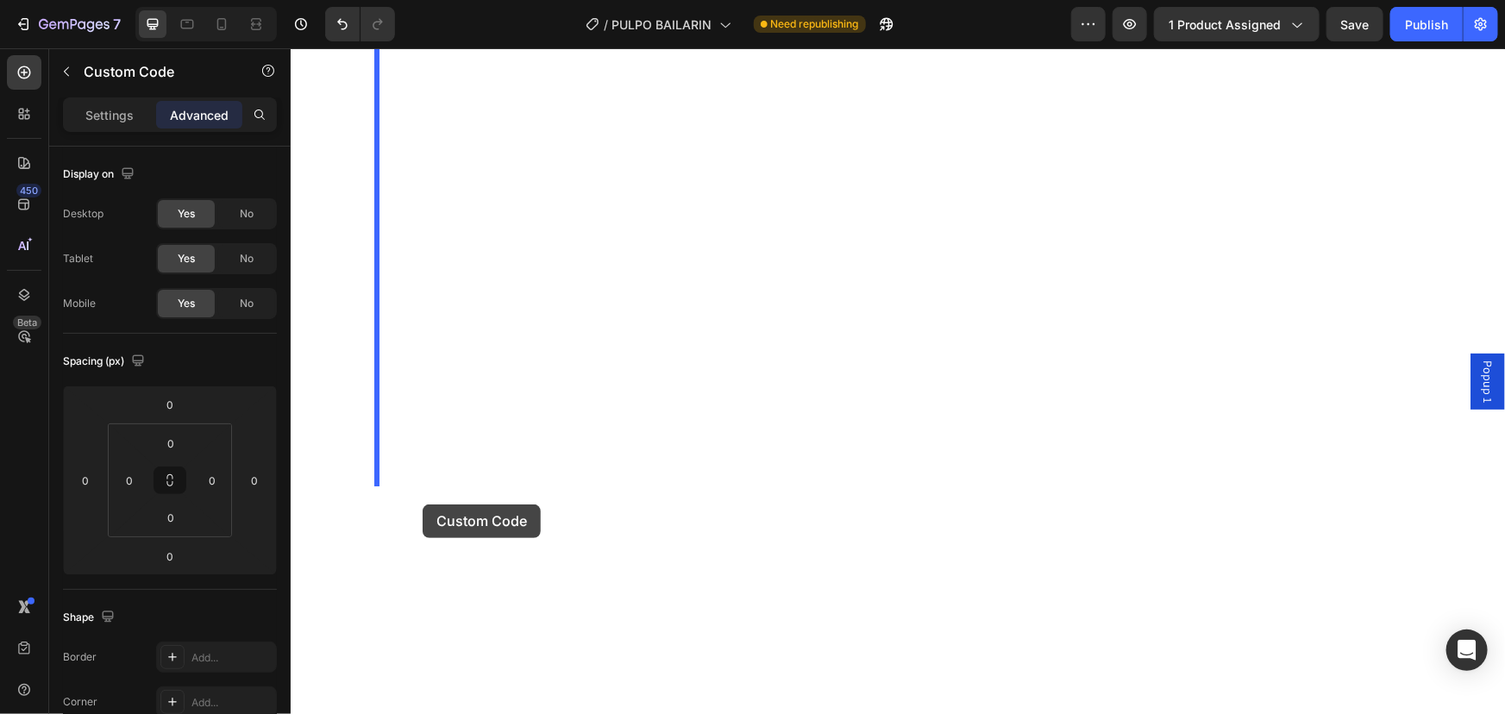
scroll to position [12935, 0]
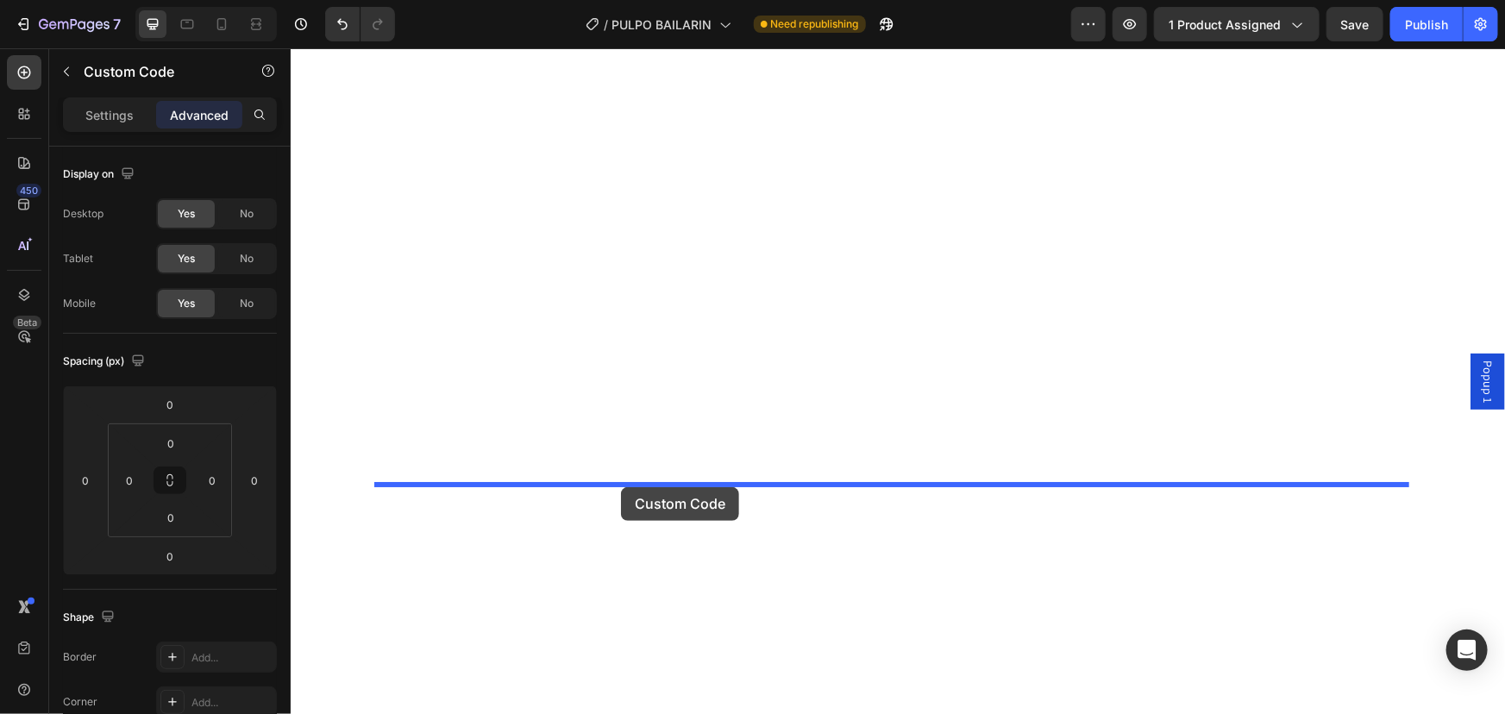
drag, startPoint x: 394, startPoint y: 457, endPoint x: 620, endPoint y: 486, distance: 227.8
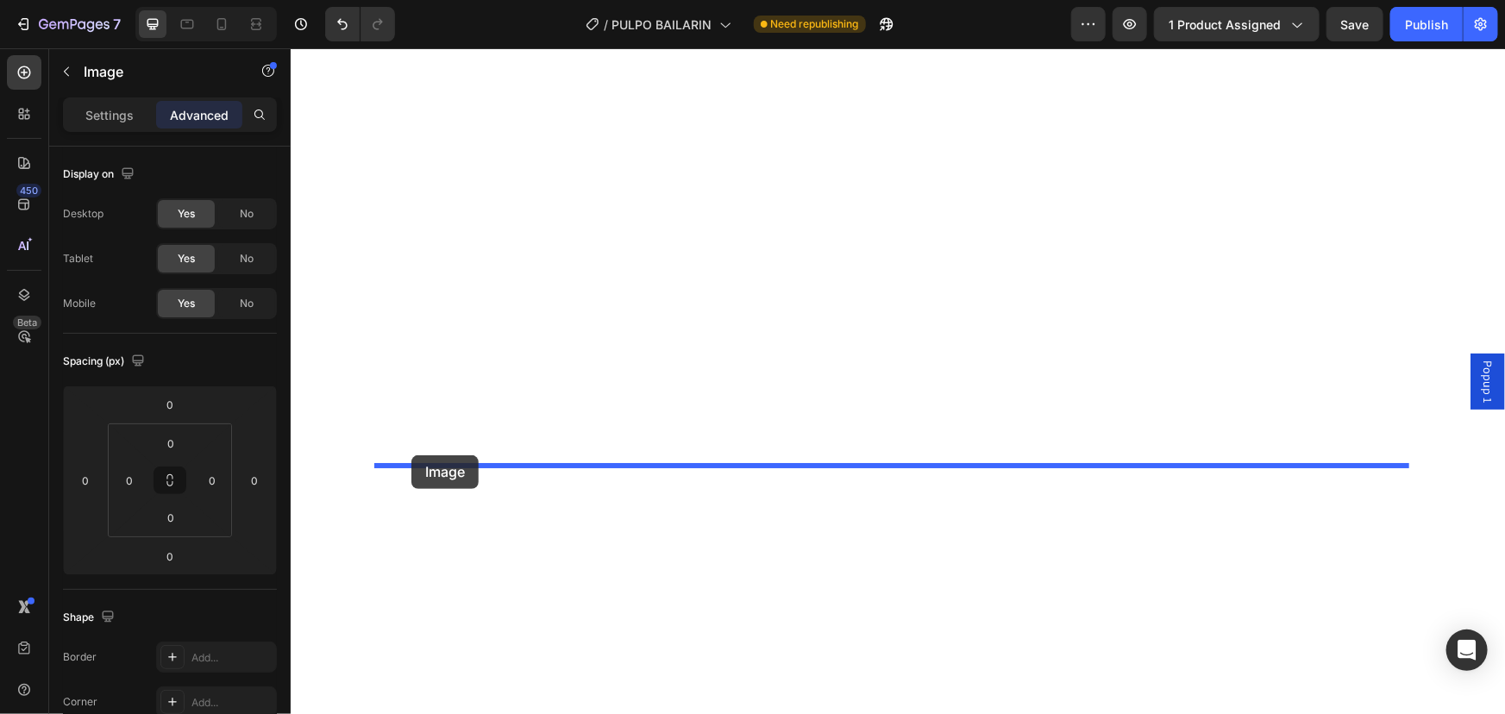
drag, startPoint x: 385, startPoint y: 456, endPoint x: 410, endPoint y: 454, distance: 25.9
type input "16"
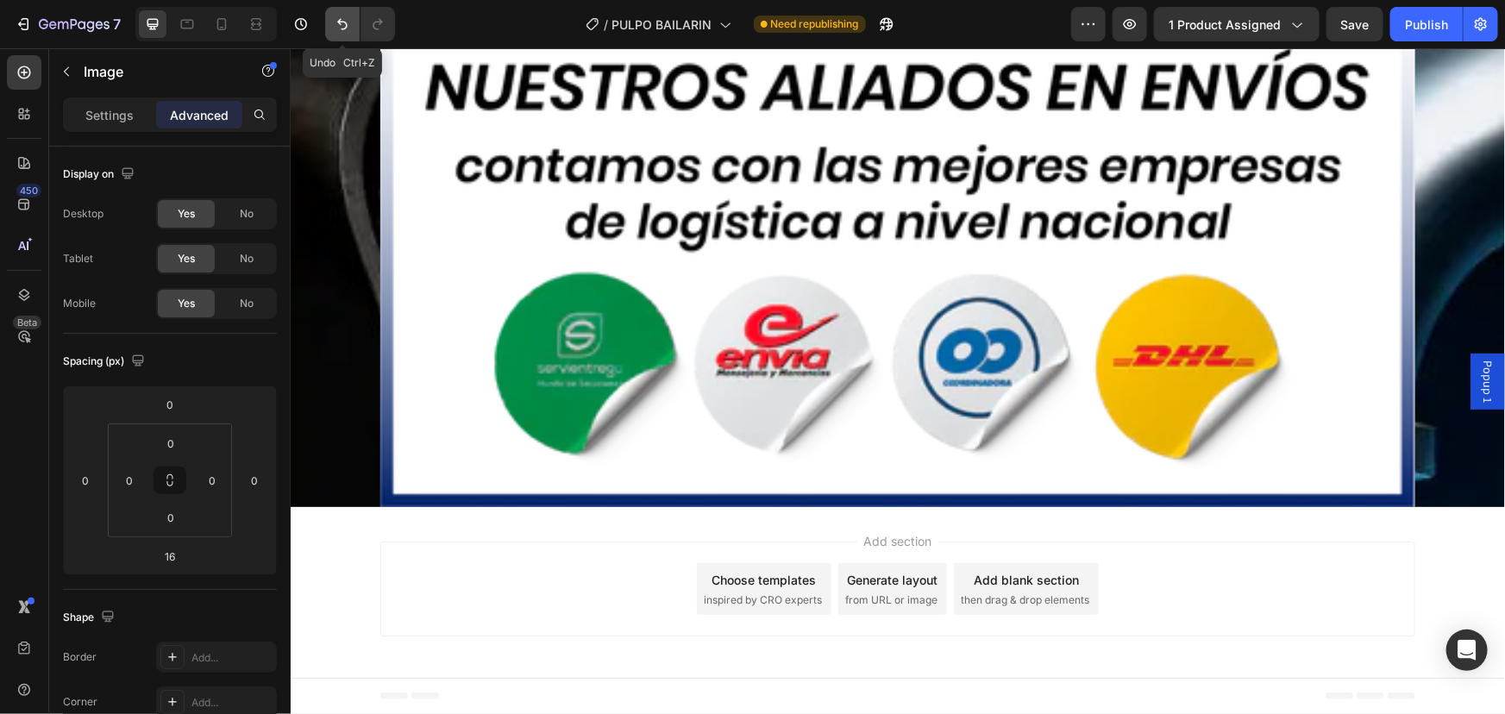
click at [331, 24] on button "Undo/Redo" at bounding box center [342, 24] width 34 height 34
click at [341, 25] on icon "Undo/Redo" at bounding box center [342, 24] width 17 height 17
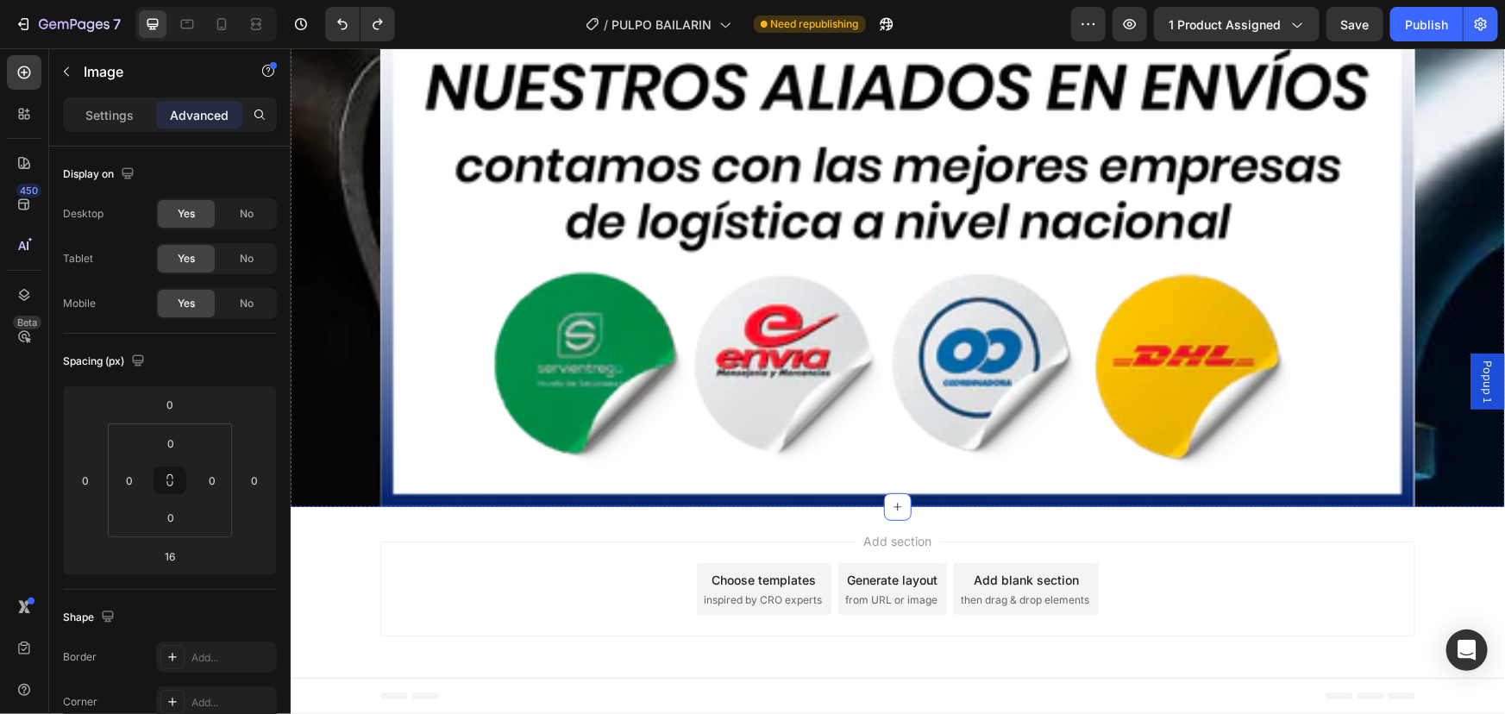
click at [352, 16] on button "Undo/Redo" at bounding box center [342, 24] width 34 height 34
click at [350, 34] on button "Undo/Redo" at bounding box center [342, 24] width 34 height 34
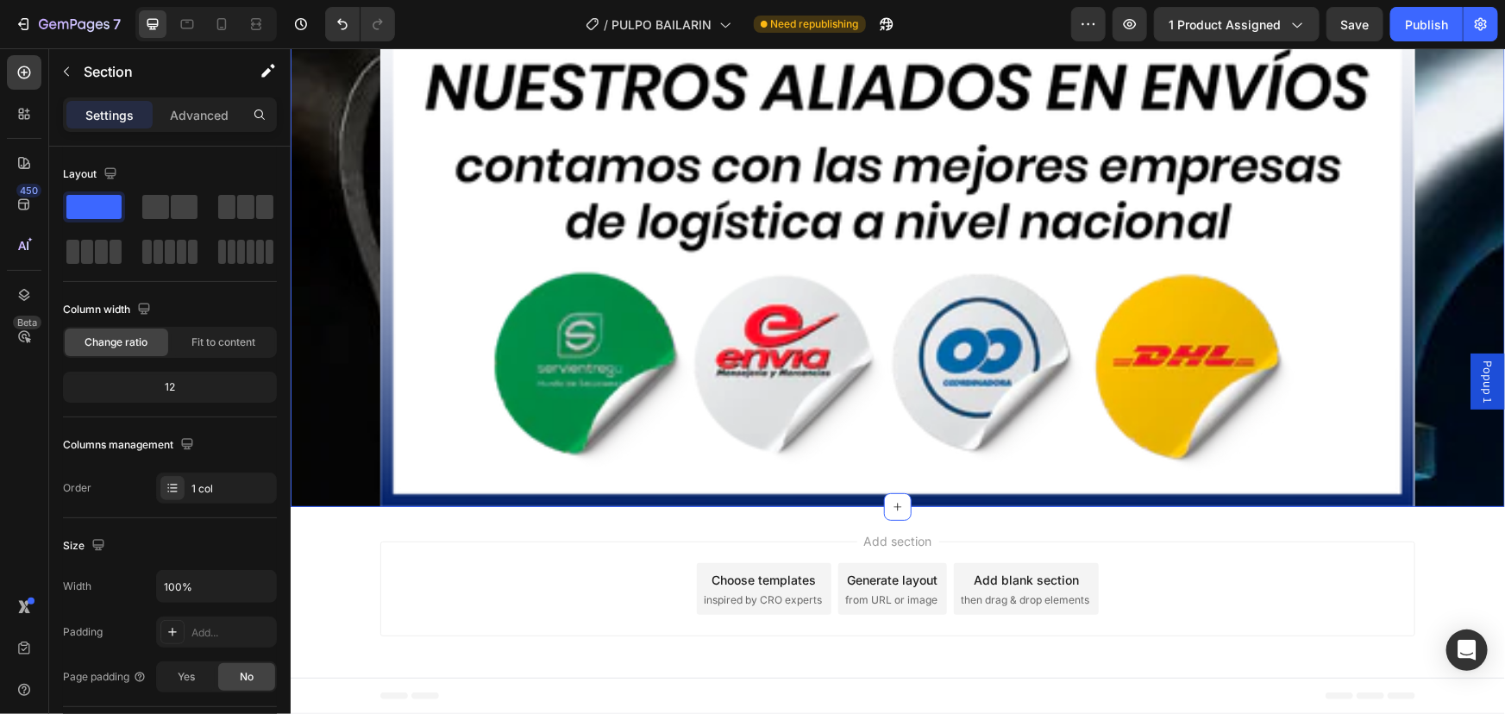
scroll to position [9832, 0]
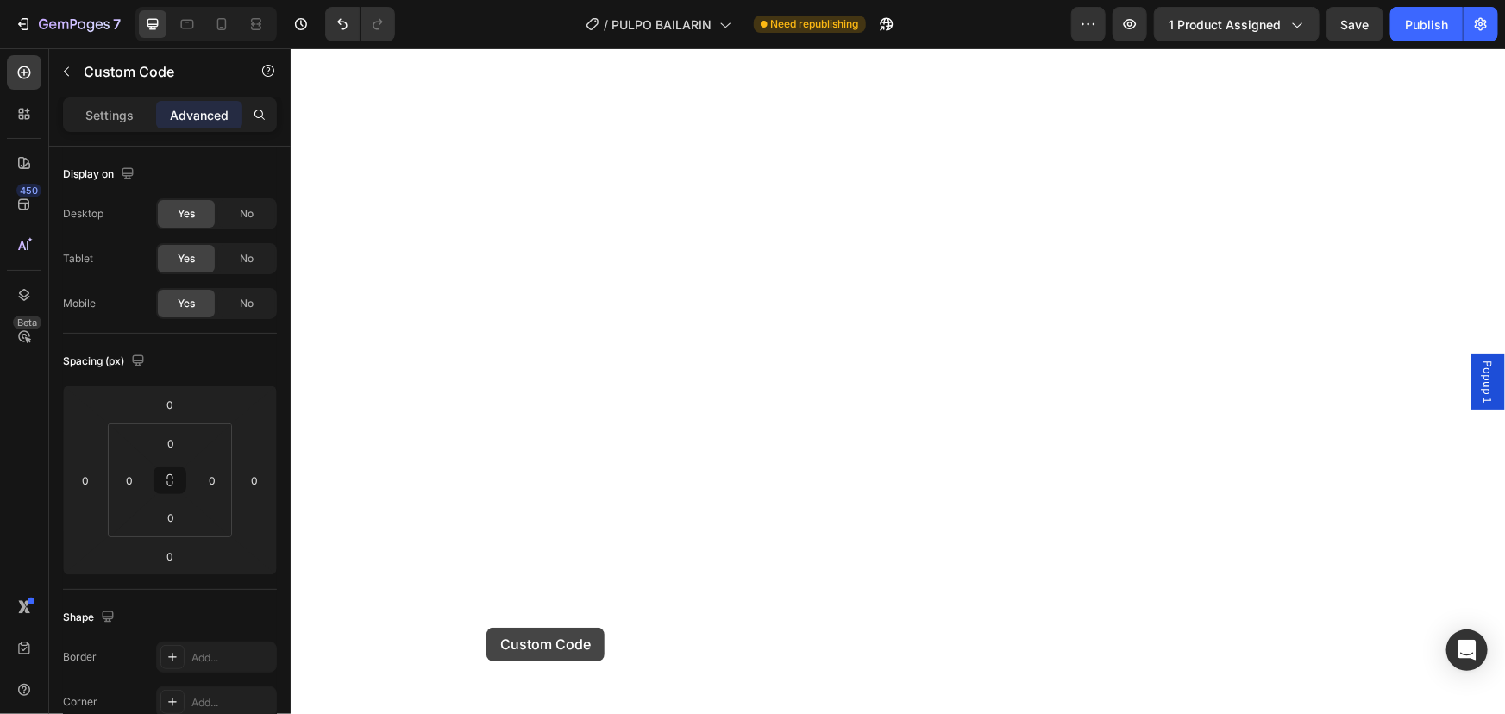
scroll to position [12890, 0]
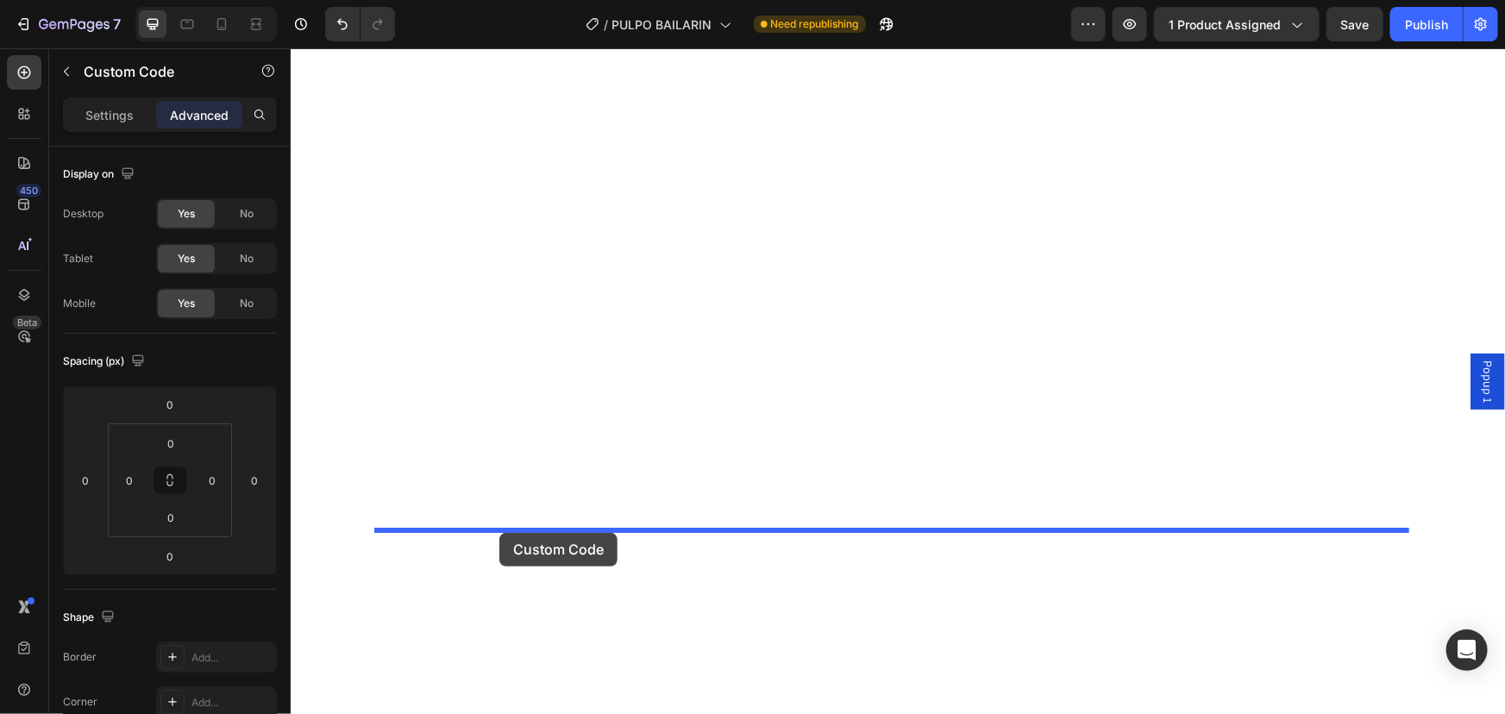
drag, startPoint x: 386, startPoint y: 424, endPoint x: 498, endPoint y: 532, distance: 155.5
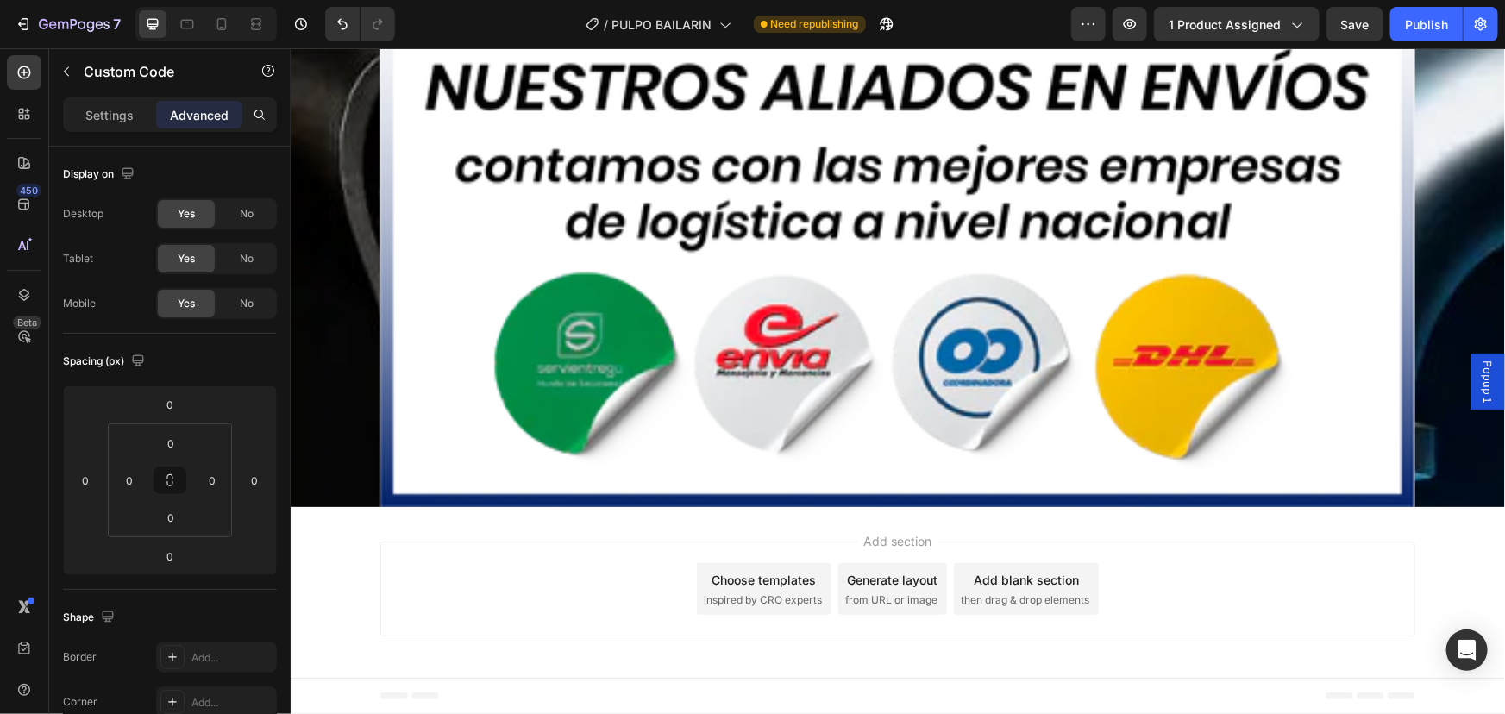
scroll to position [11512, 0]
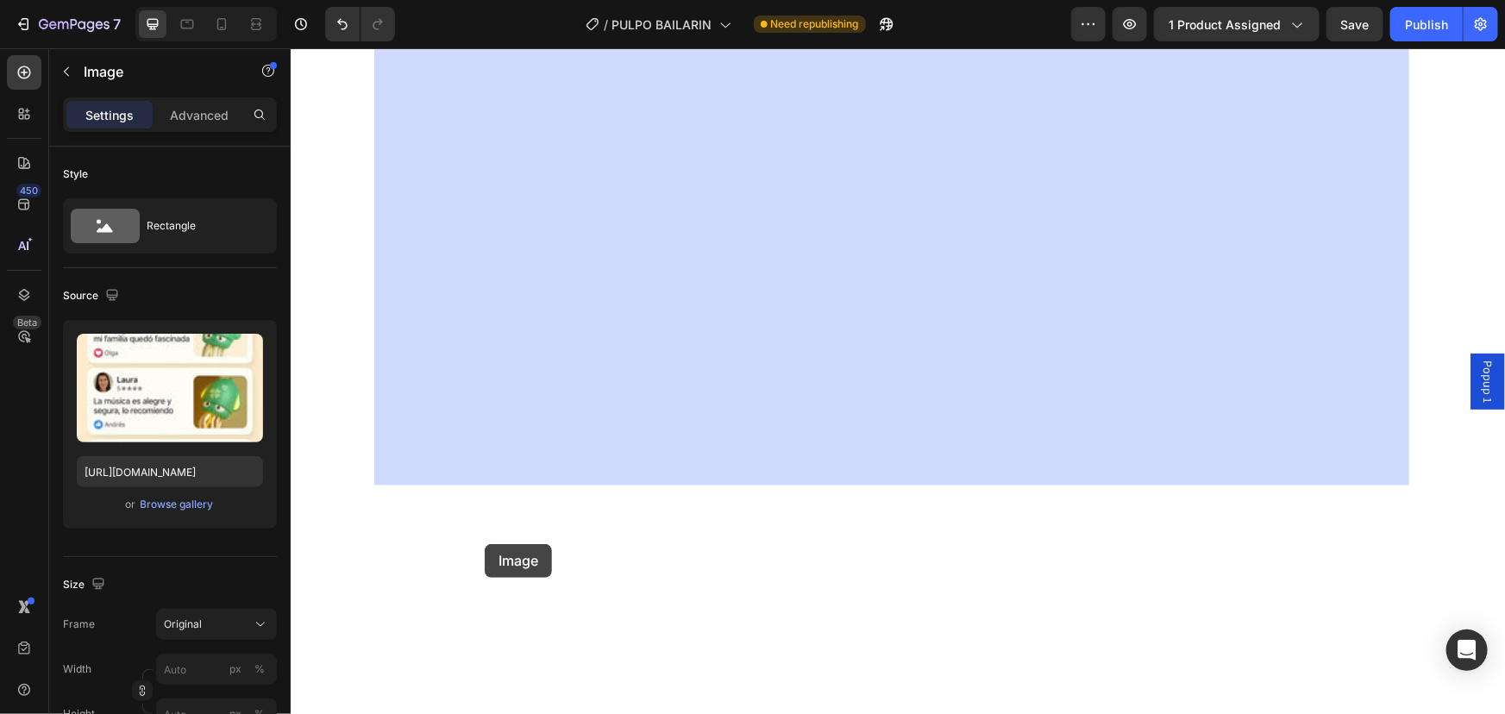
scroll to position [14676, 0]
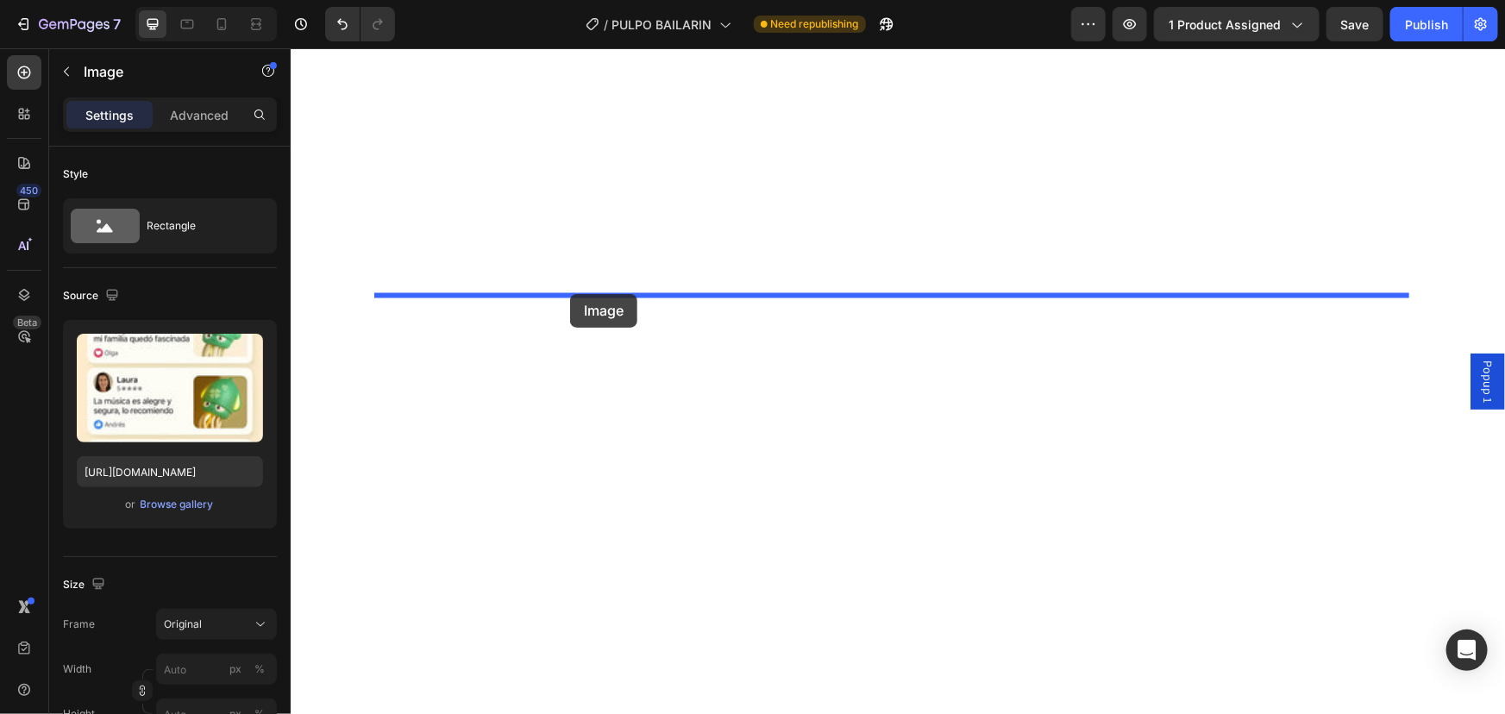
drag, startPoint x: 394, startPoint y: 408, endPoint x: 569, endPoint y: 293, distance: 209.3
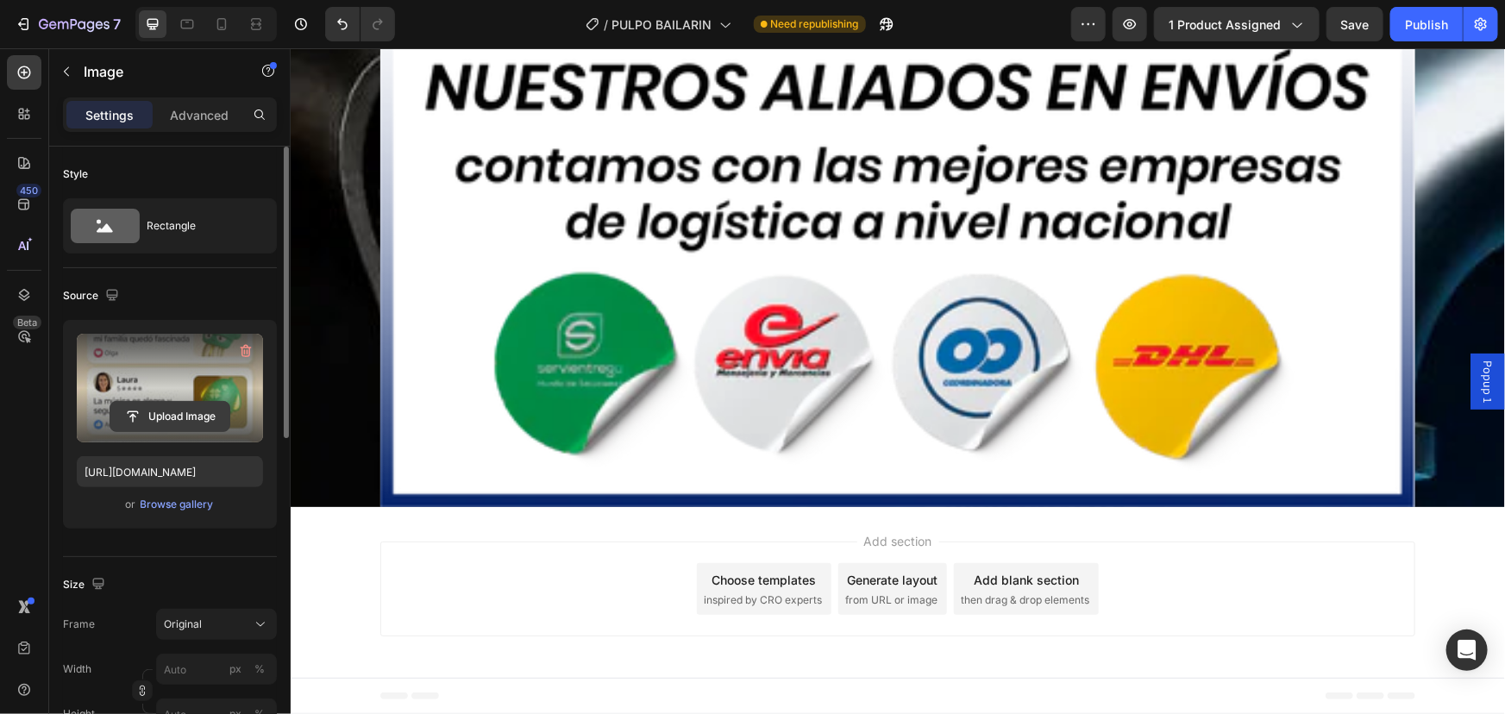
click at [176, 409] on input "file" at bounding box center [169, 416] width 119 height 29
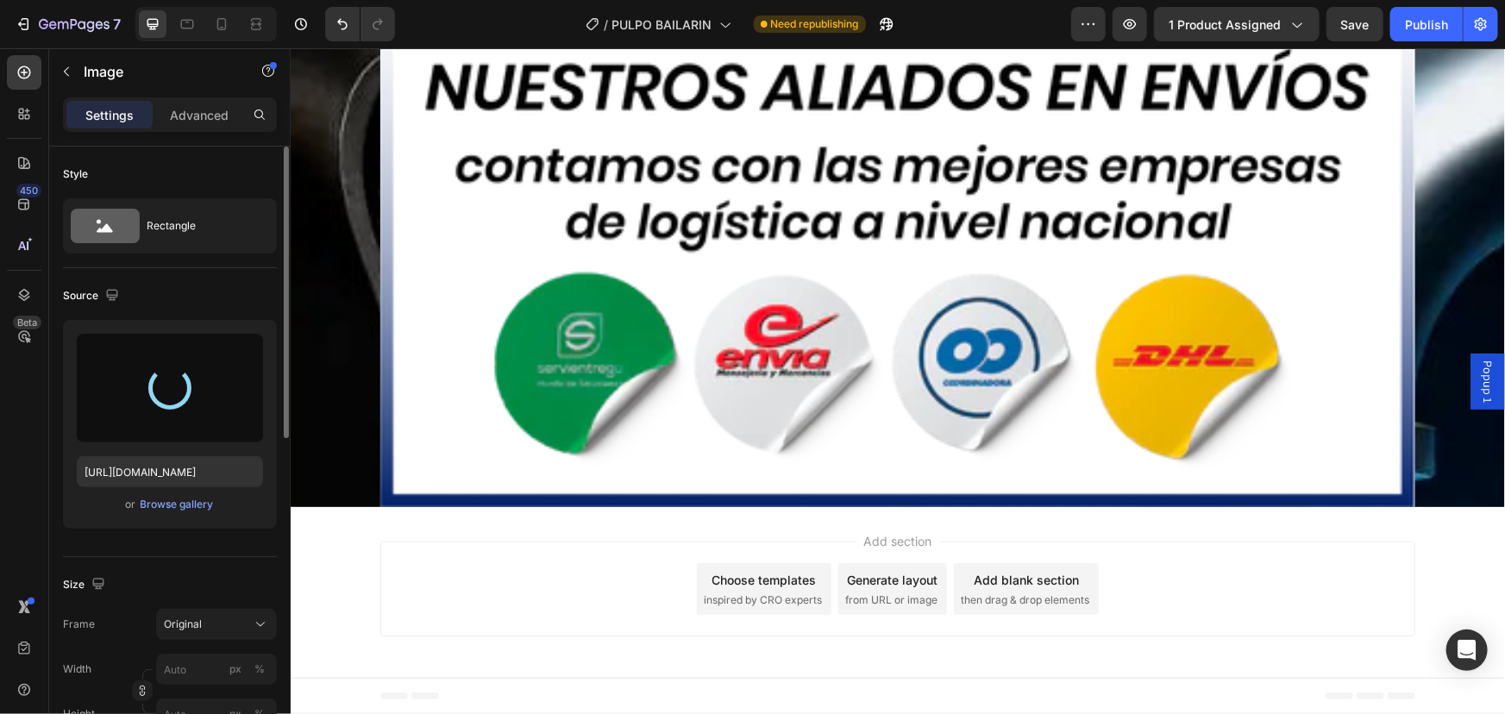
type input "[URL][DOMAIN_NAME]"
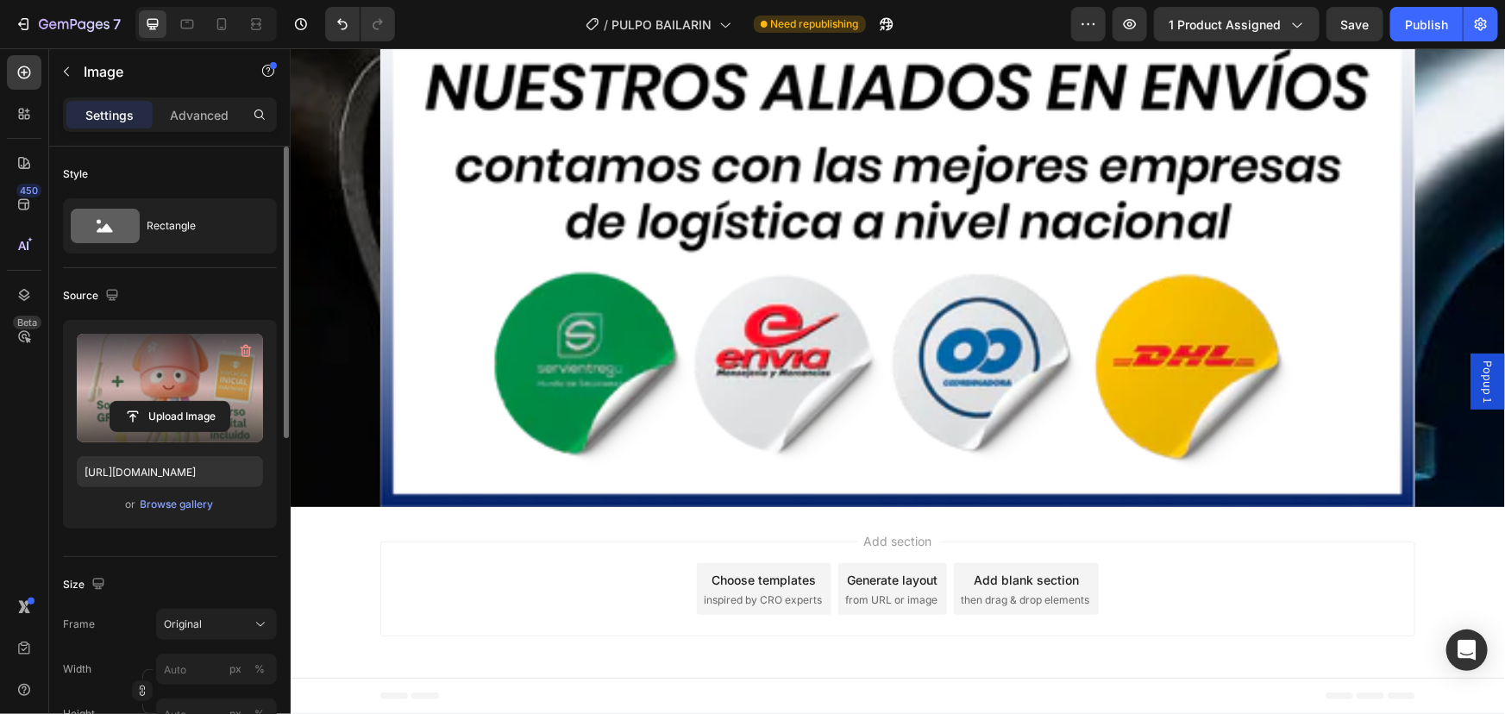
scroll to position [14627, 0]
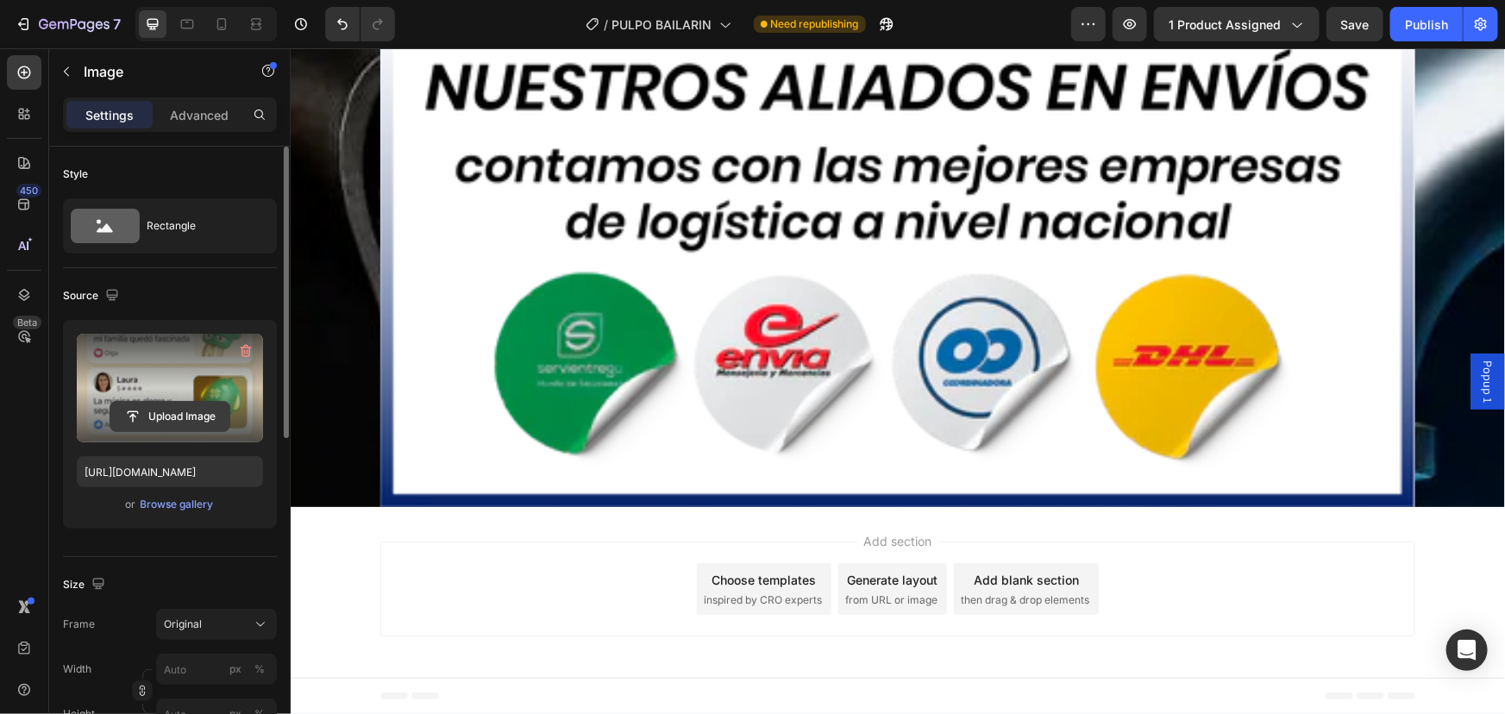
click at [155, 422] on input "file" at bounding box center [169, 416] width 119 height 29
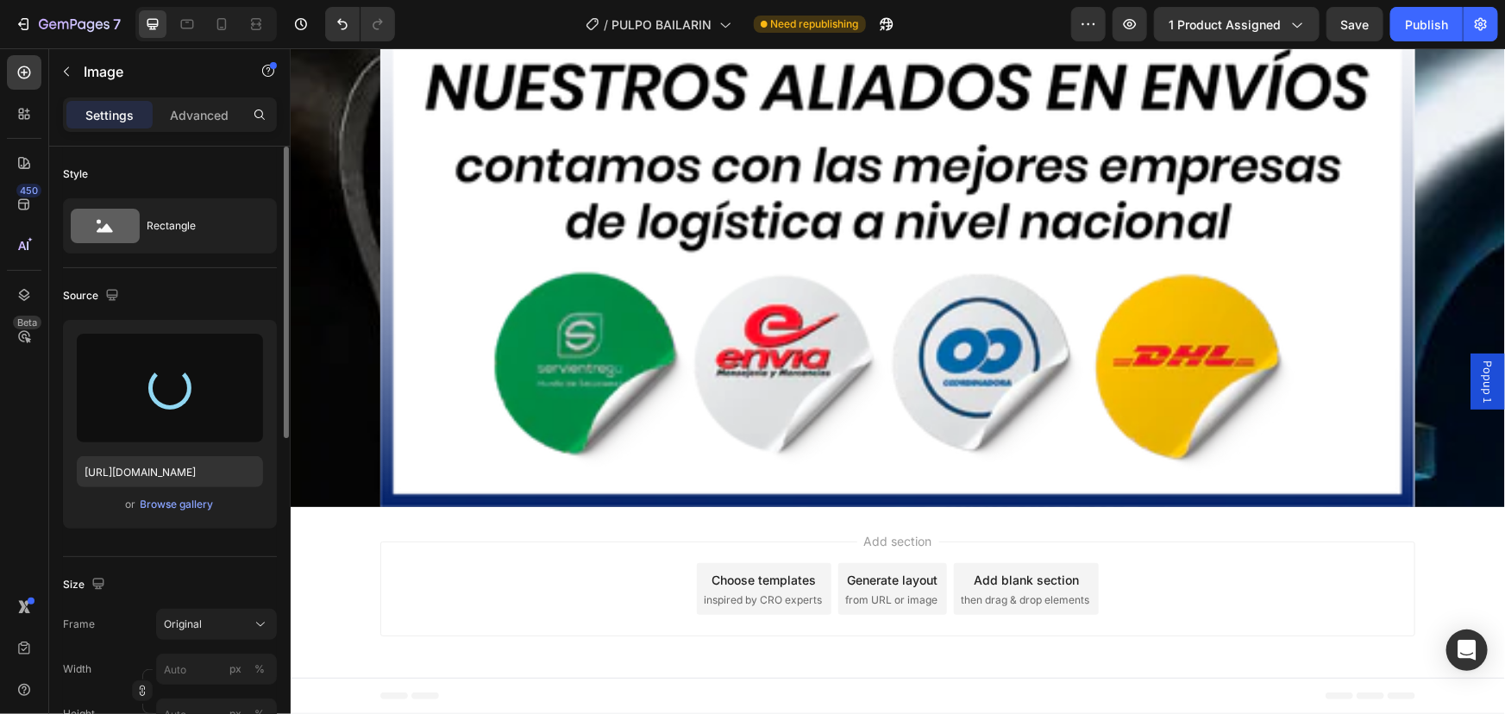
type input "[URL][DOMAIN_NAME]"
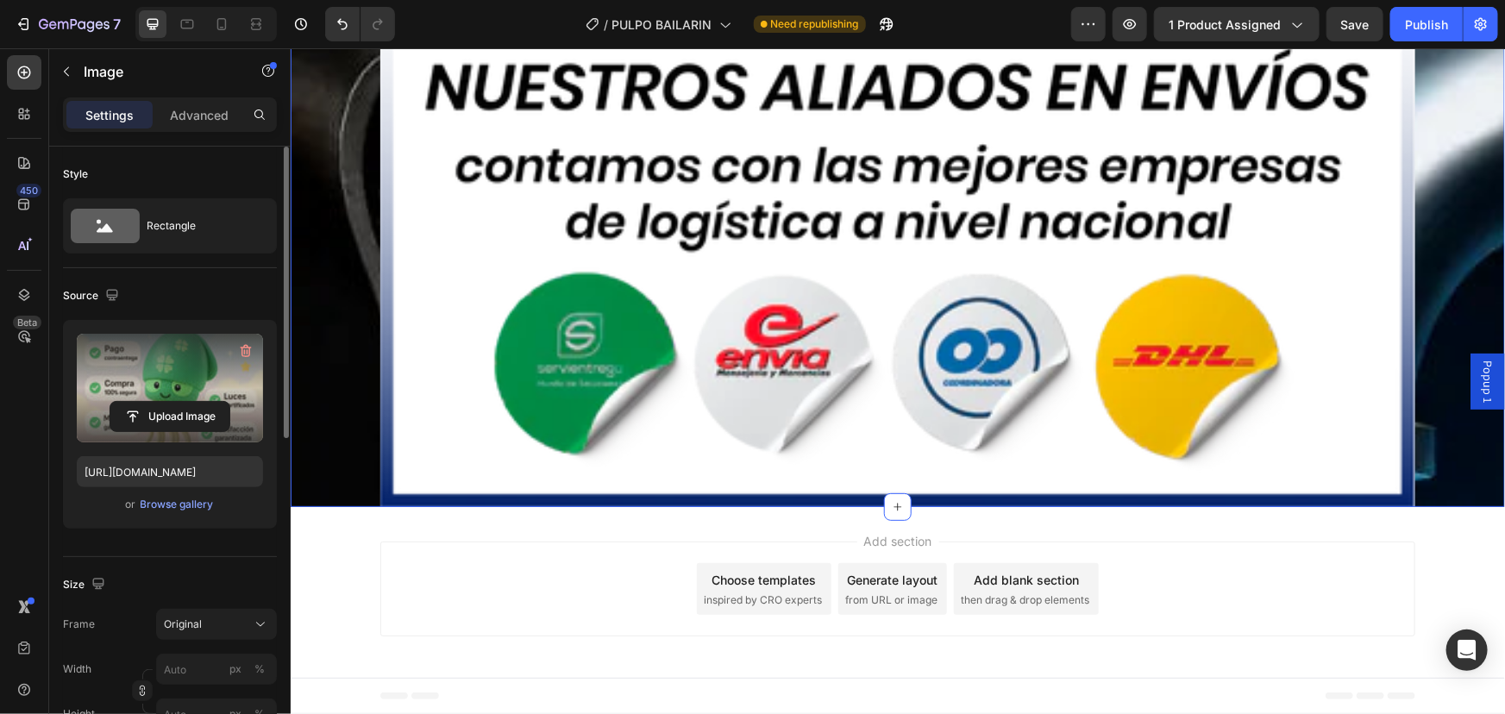
scroll to position [16195, 0]
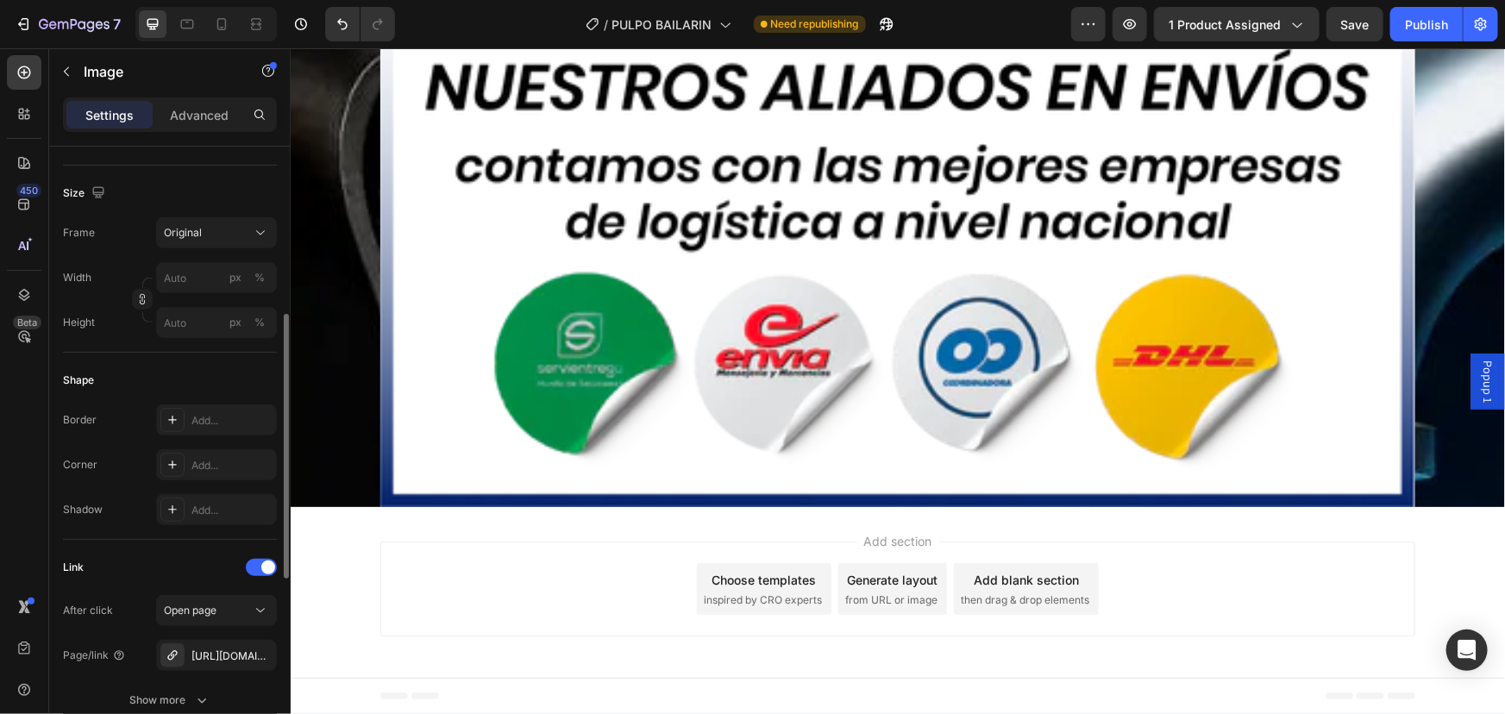
scroll to position [548, 0]
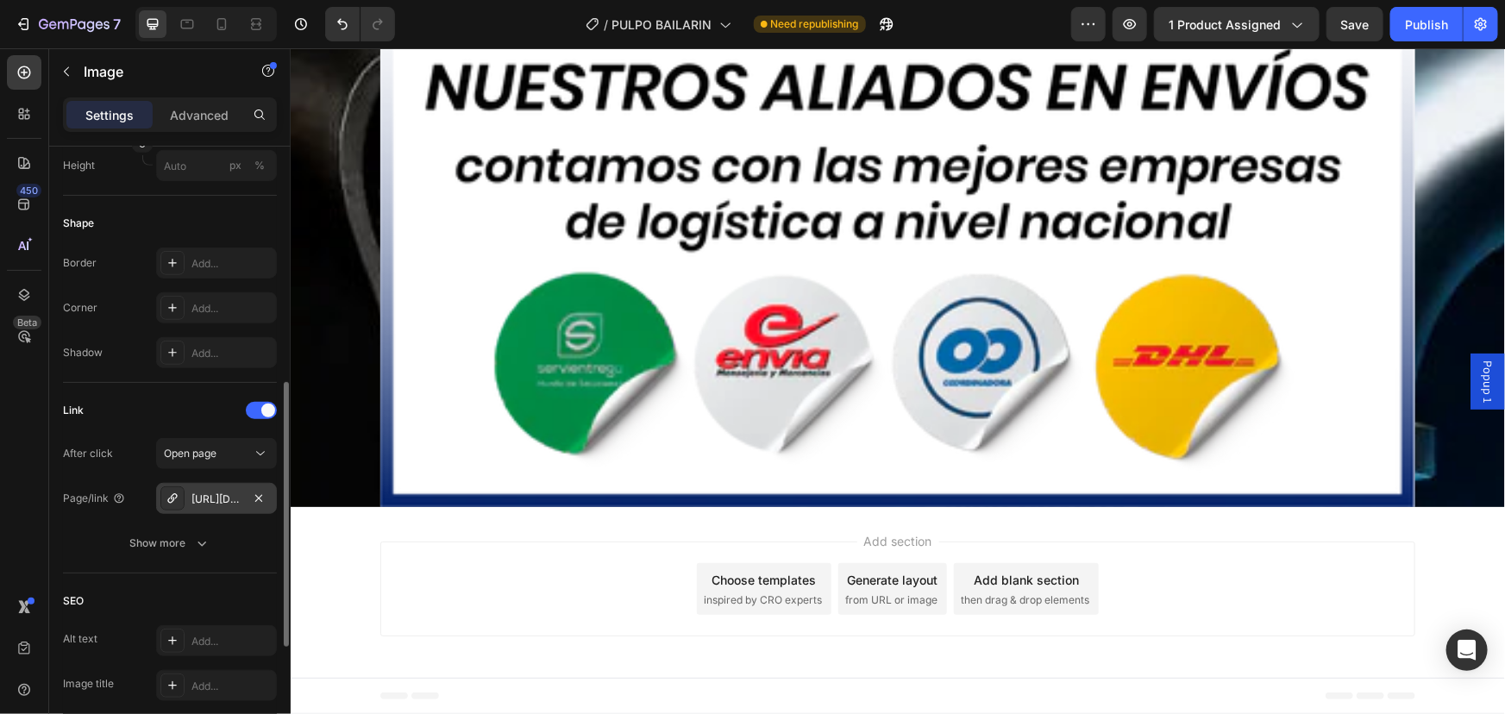
click at [230, 492] on div "[URL][DOMAIN_NAME]" at bounding box center [216, 500] width 50 height 16
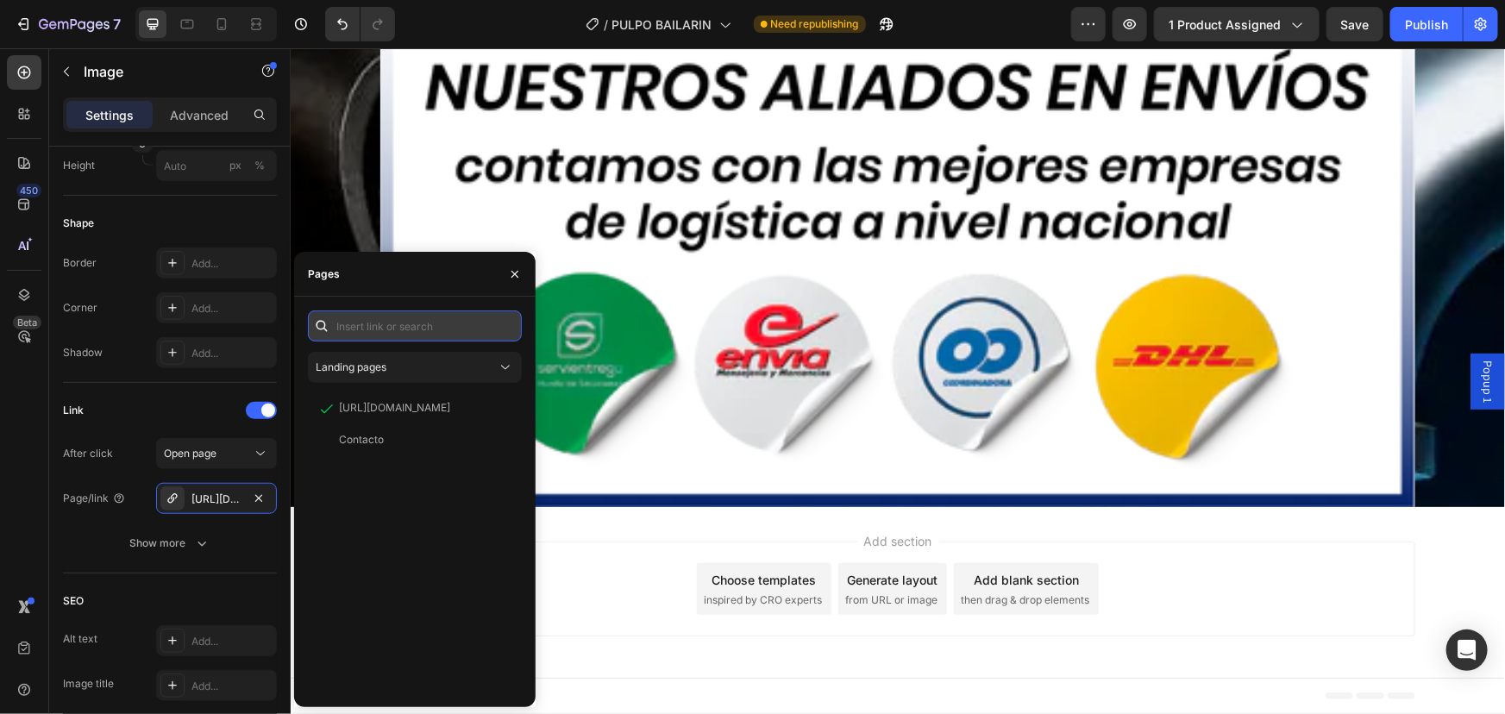
click at [369, 334] on input "text" at bounding box center [415, 325] width 214 height 31
paste input "[URL][DOMAIN_NAME]"
type input "[URL][DOMAIN_NAME]"
click at [417, 371] on div "[URL][DOMAIN_NAME]" at bounding box center [394, 368] width 111 height 16
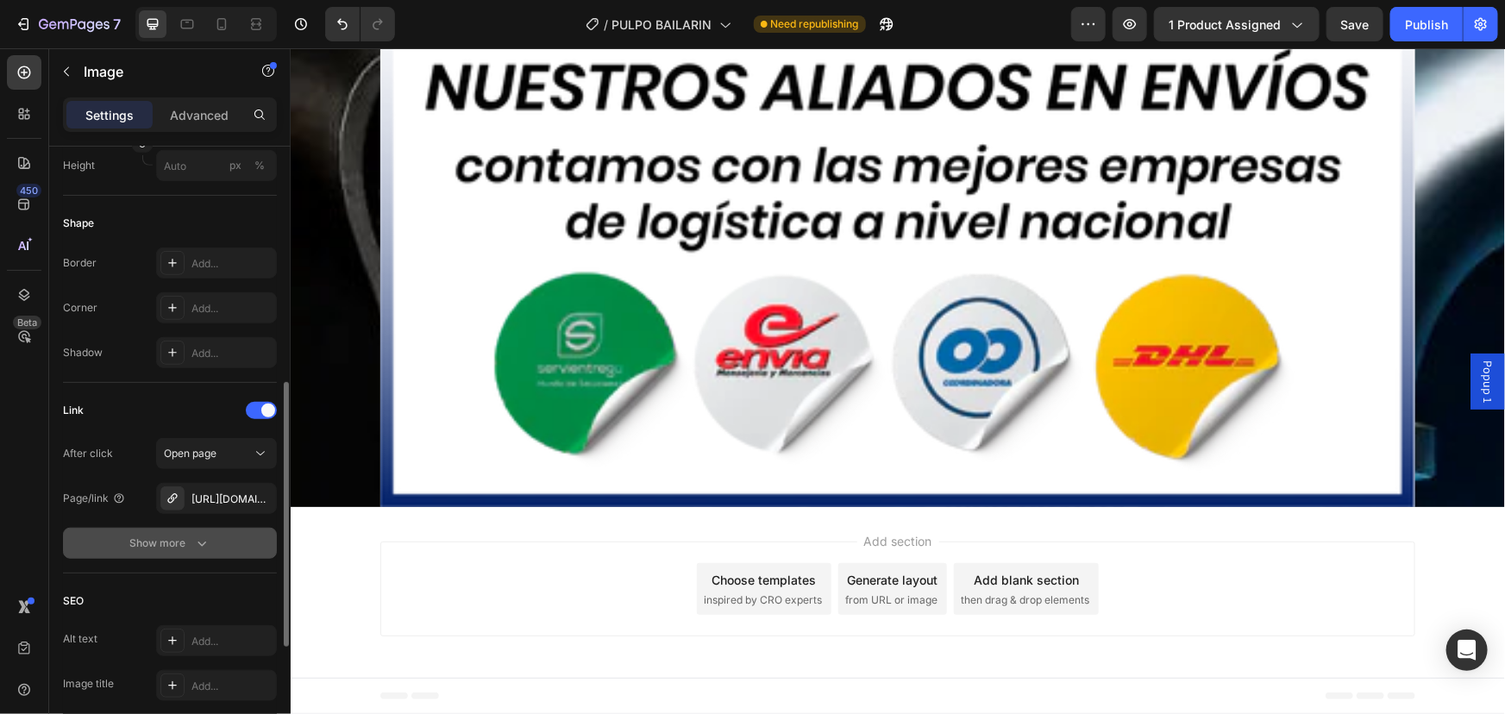
click at [87, 551] on button "Show more" at bounding box center [170, 543] width 214 height 31
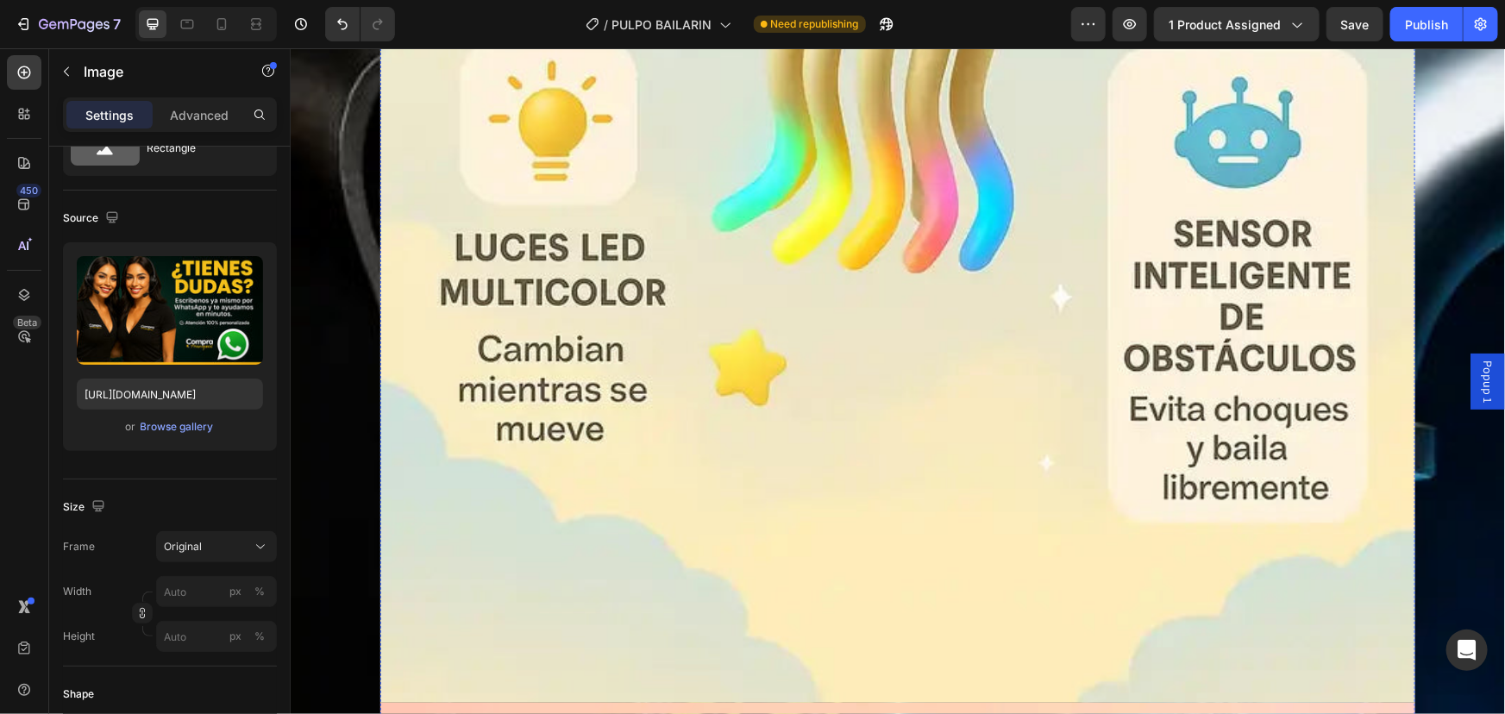
scroll to position [1535, 0]
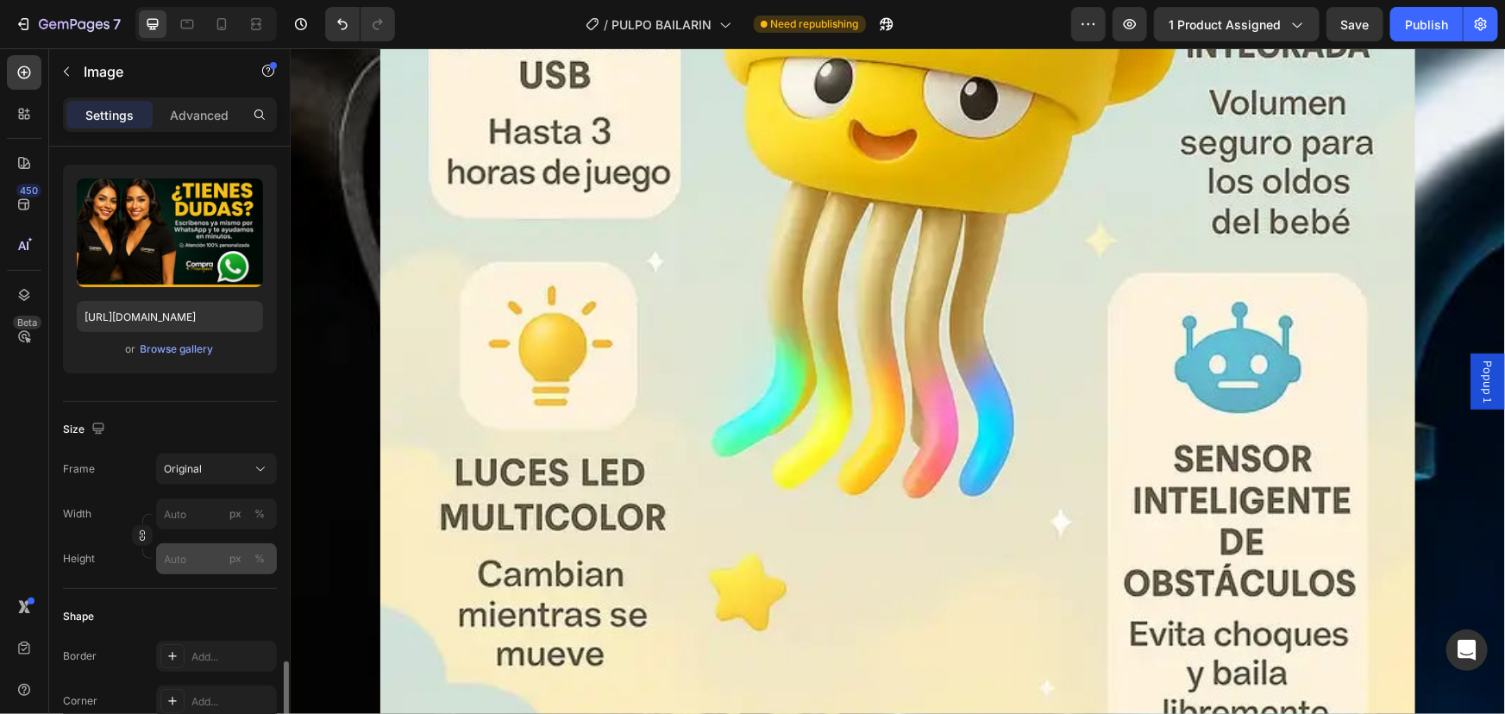
scroll to position [469, 0]
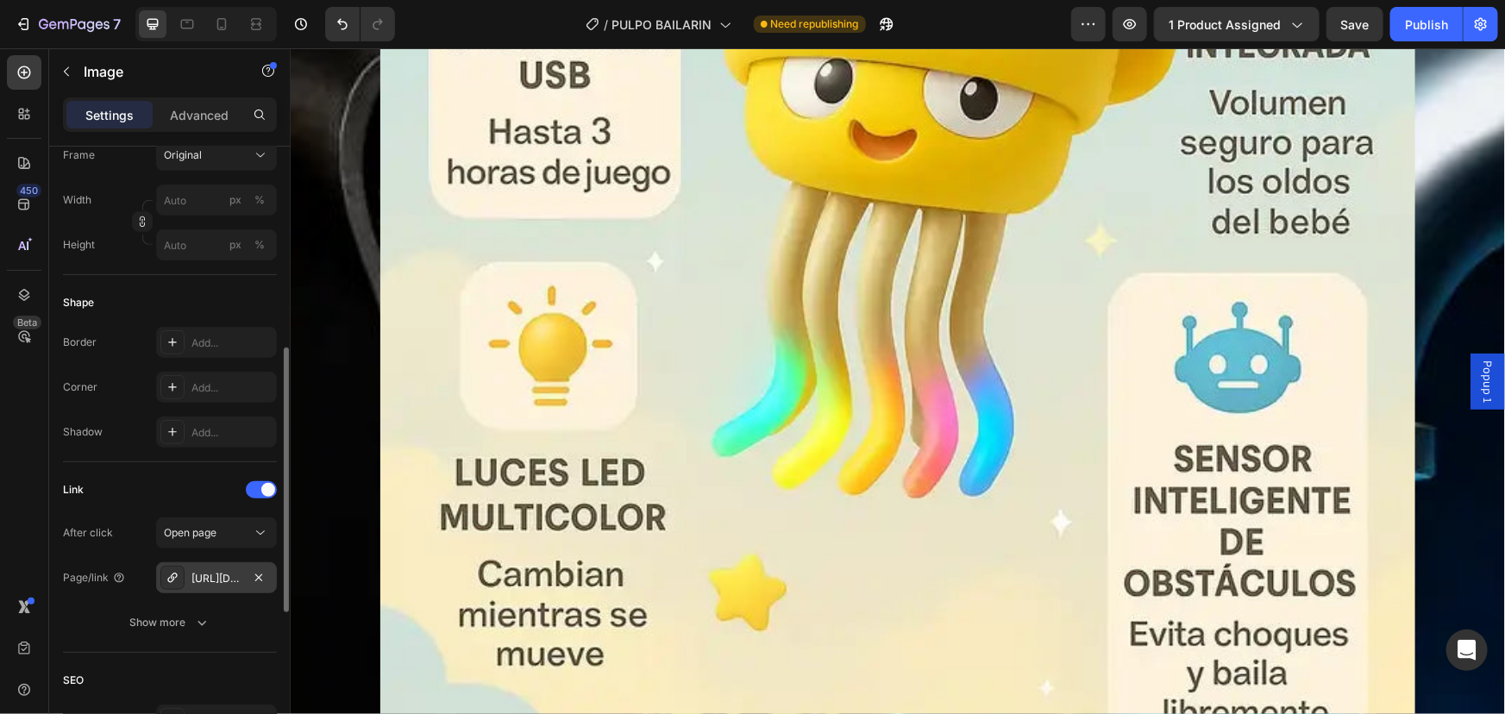
click at [224, 580] on div "[URL][DOMAIN_NAME]" at bounding box center [216, 579] width 50 height 16
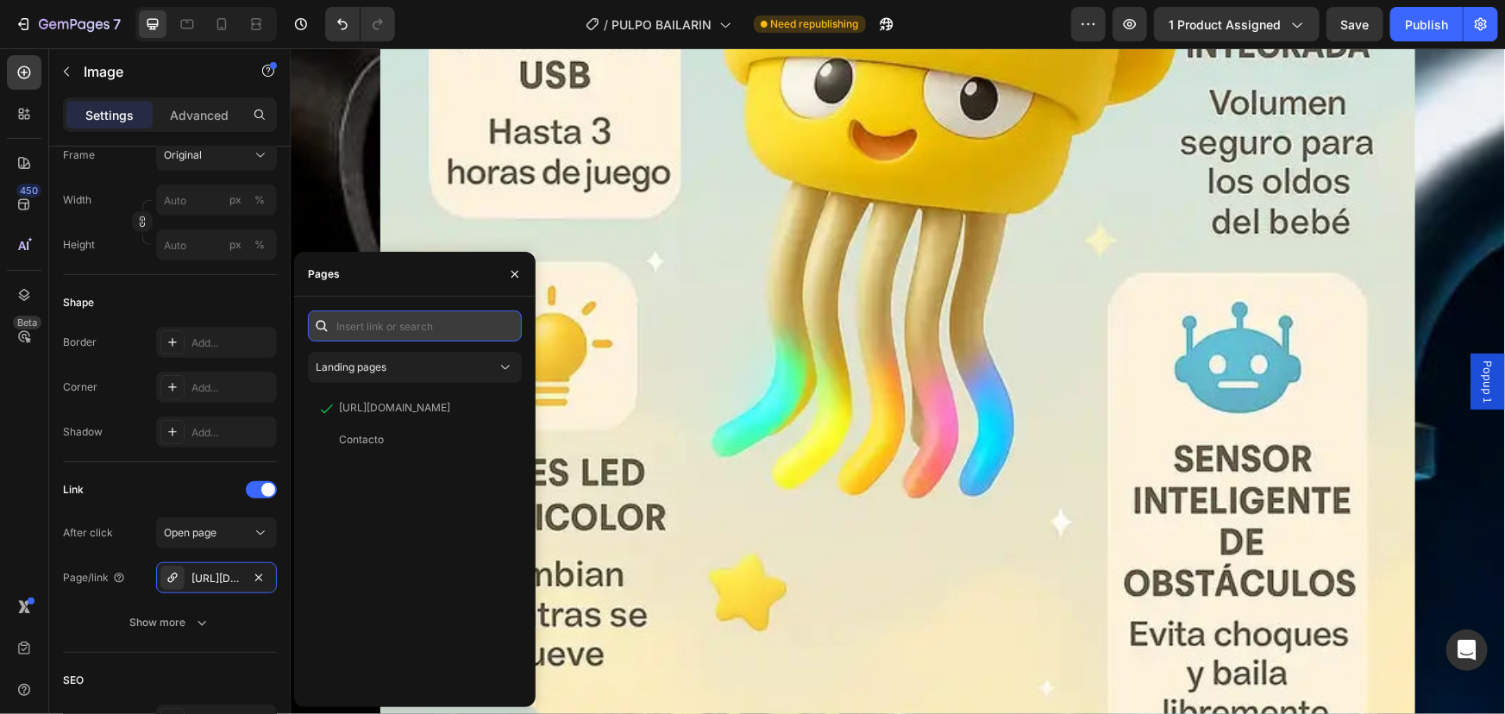
click at [374, 322] on input "text" at bounding box center [415, 325] width 214 height 31
paste input "[URL][DOMAIN_NAME]"
type input "[URL][DOMAIN_NAME]"
click at [389, 372] on div "[URL][DOMAIN_NAME]" at bounding box center [394, 368] width 111 height 16
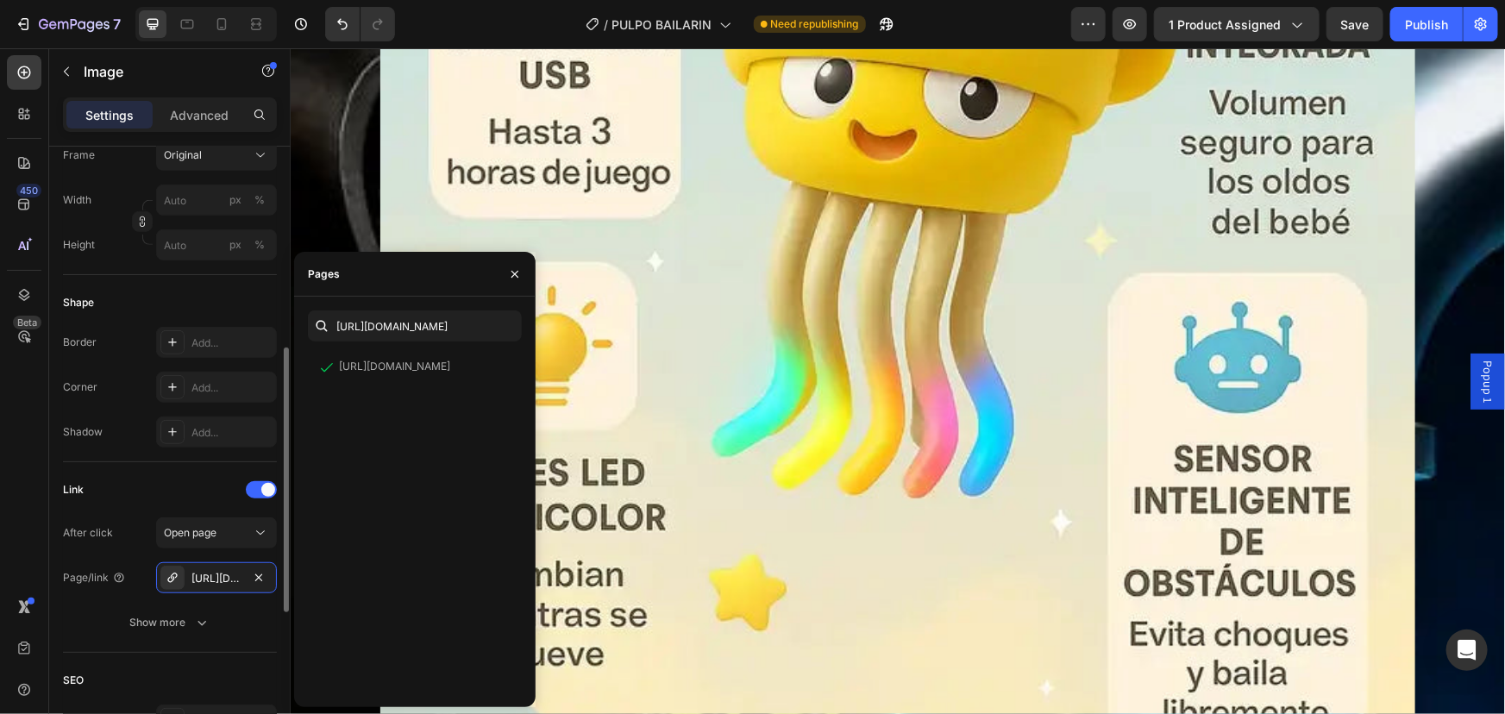
click at [159, 488] on div "Link" at bounding box center [170, 490] width 214 height 28
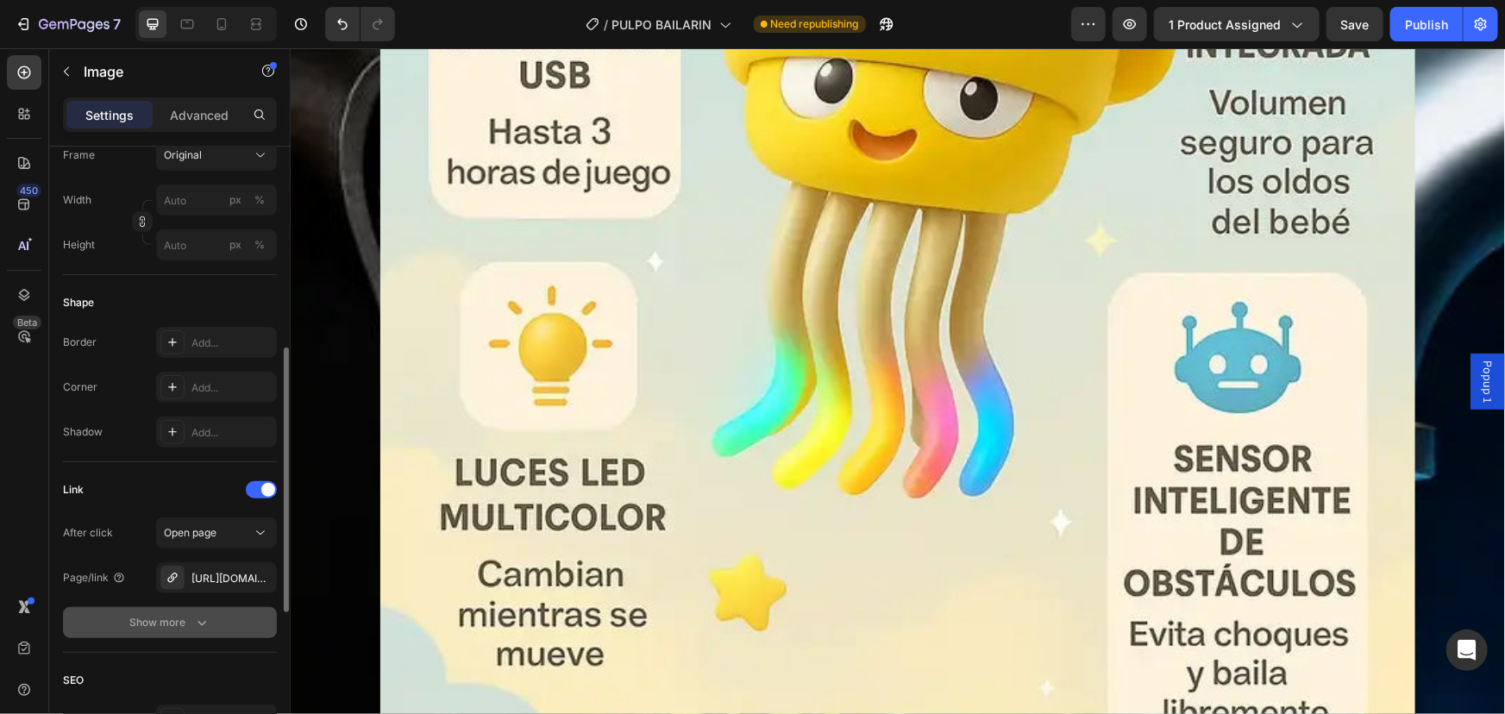
click at [197, 617] on icon "button" at bounding box center [201, 622] width 17 height 17
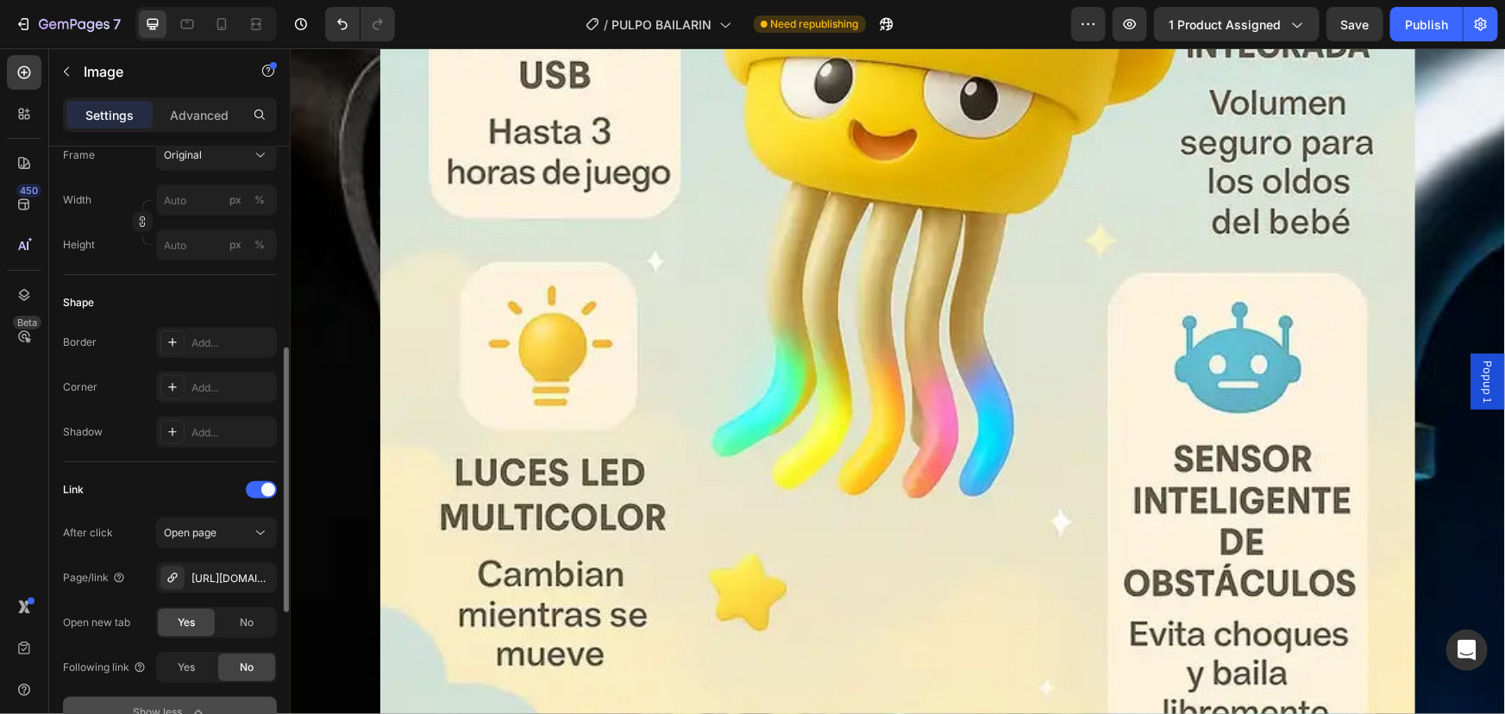
scroll to position [548, 0]
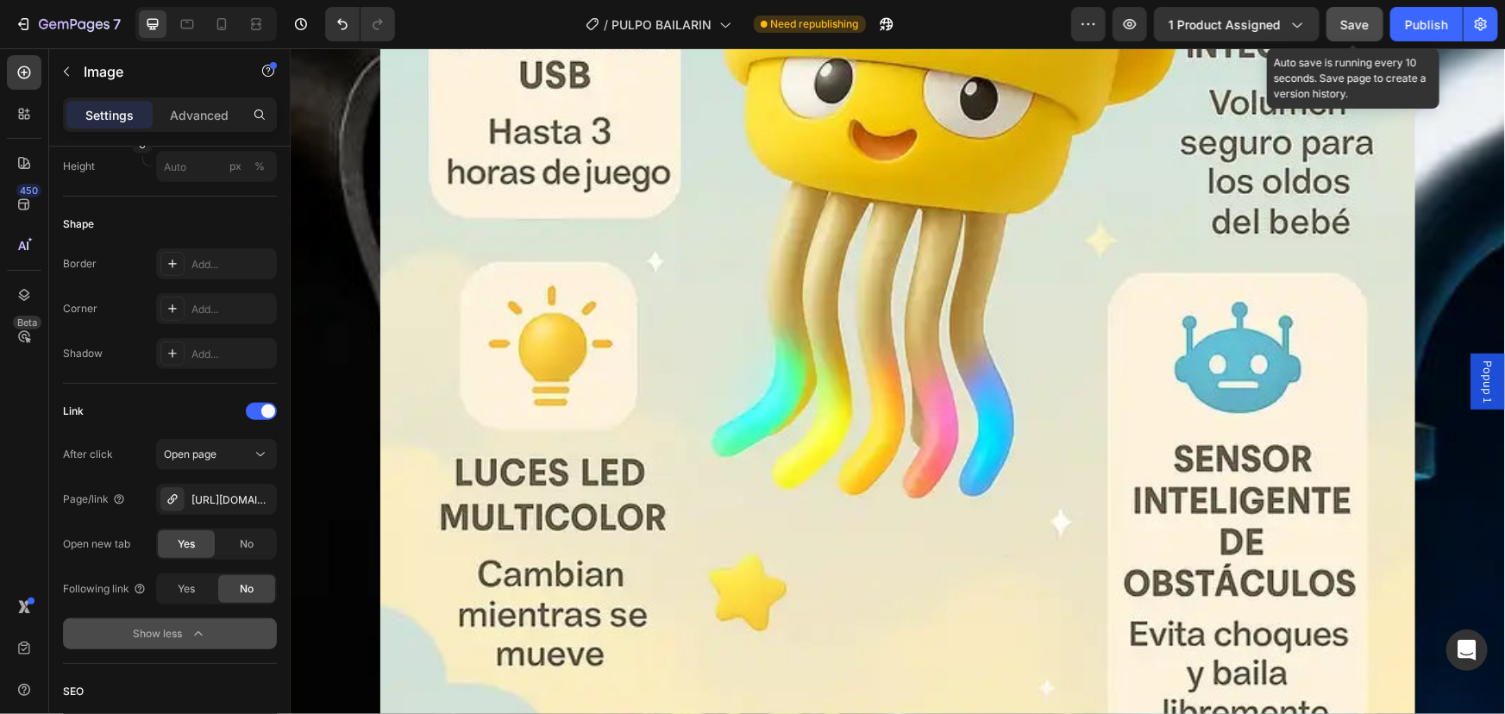
click at [1348, 26] on span "Save" at bounding box center [1355, 24] width 28 height 15
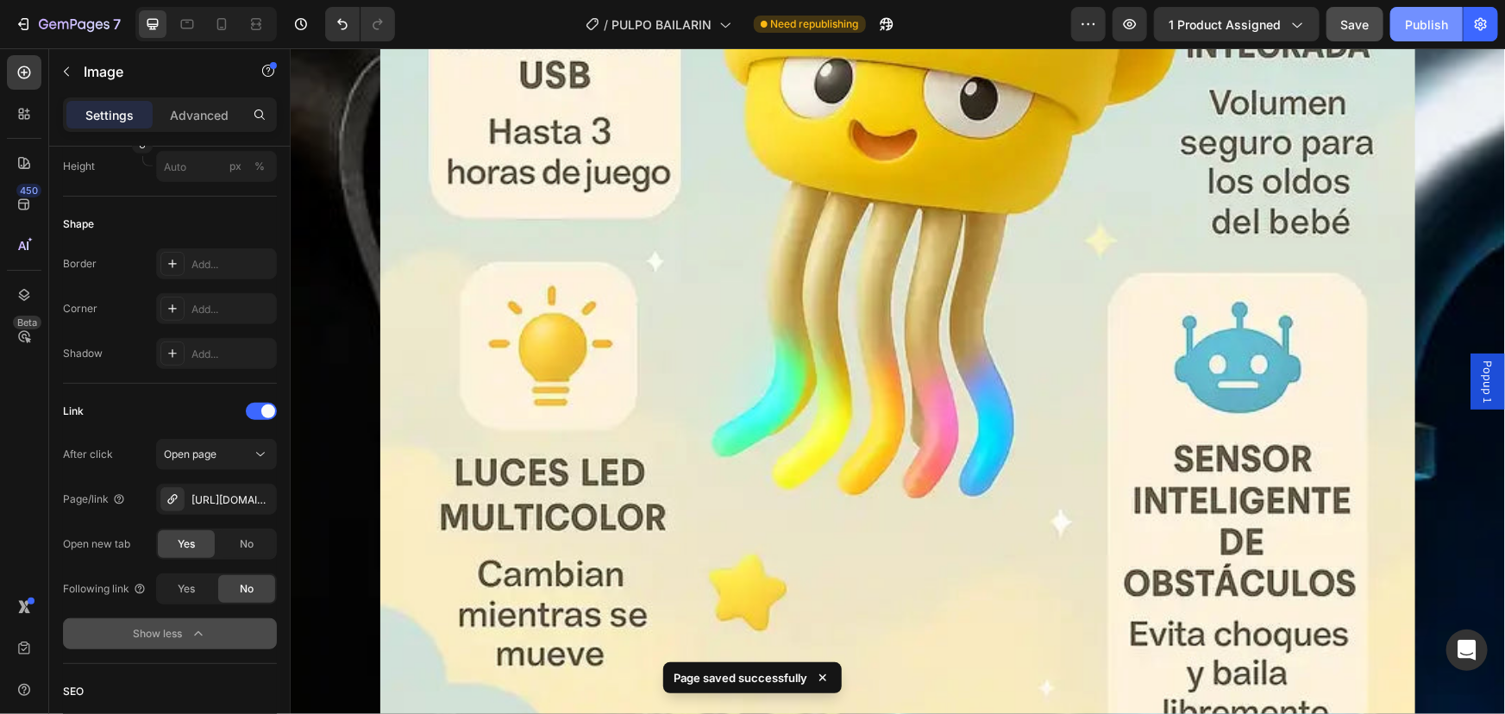
click at [1401, 25] on button "Publish" at bounding box center [1426, 24] width 72 height 34
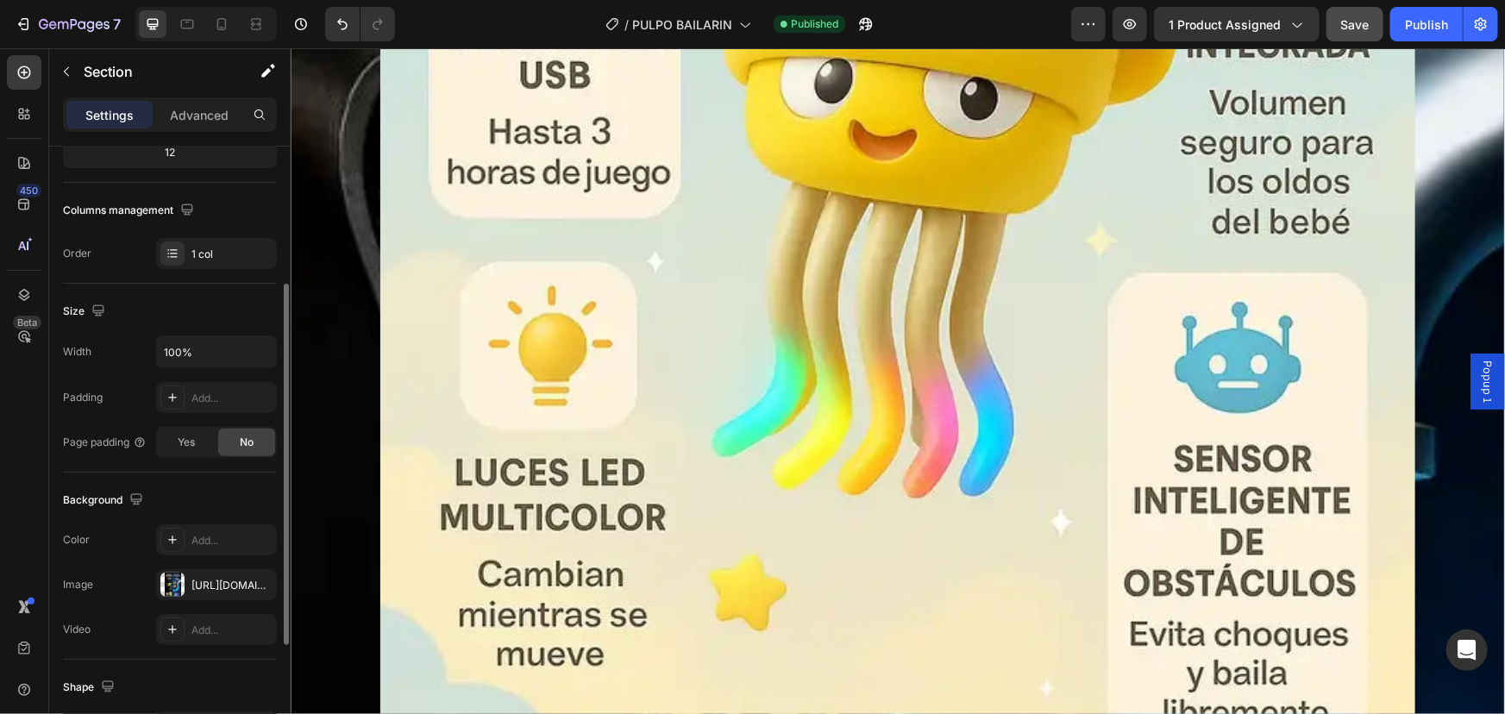
scroll to position [434, 0]
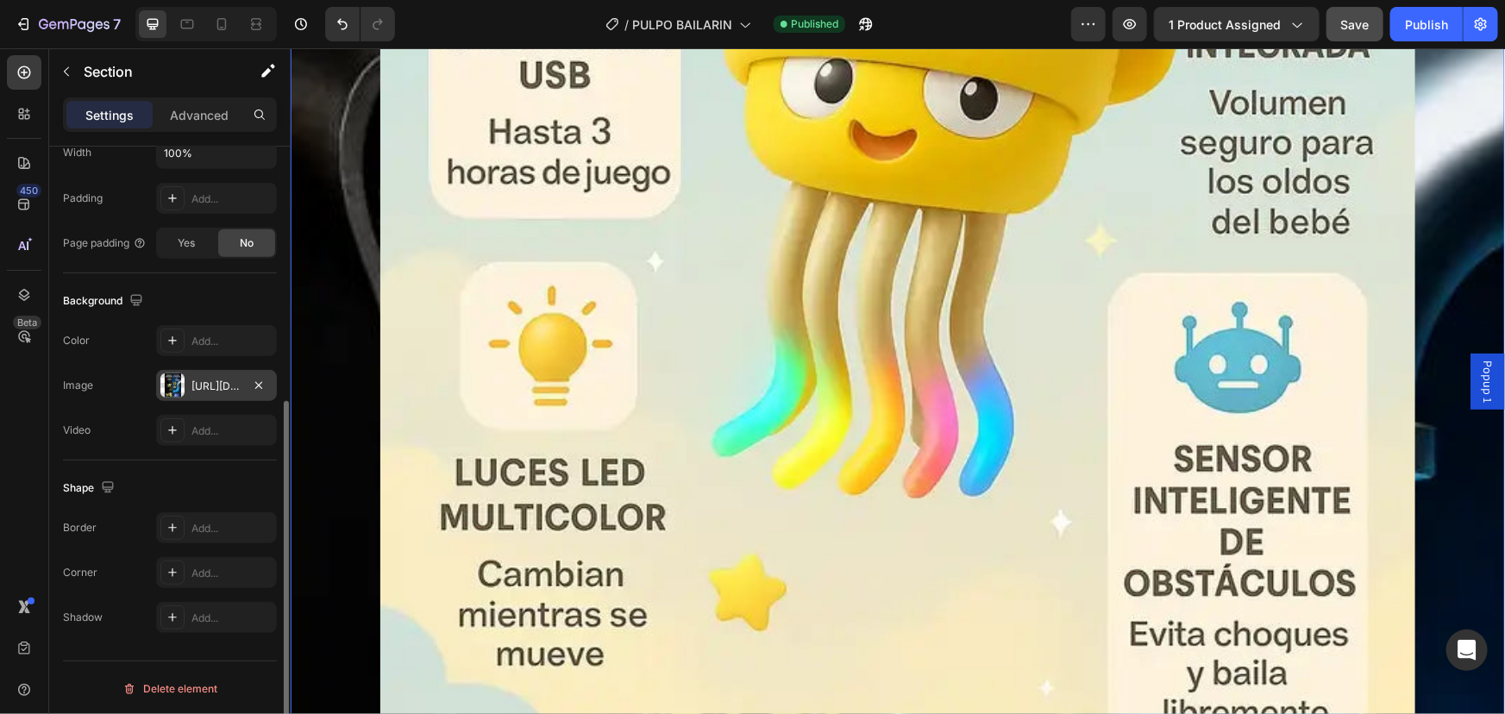
click at [203, 392] on div "[URL][DOMAIN_NAME]" at bounding box center [216, 385] width 121 height 31
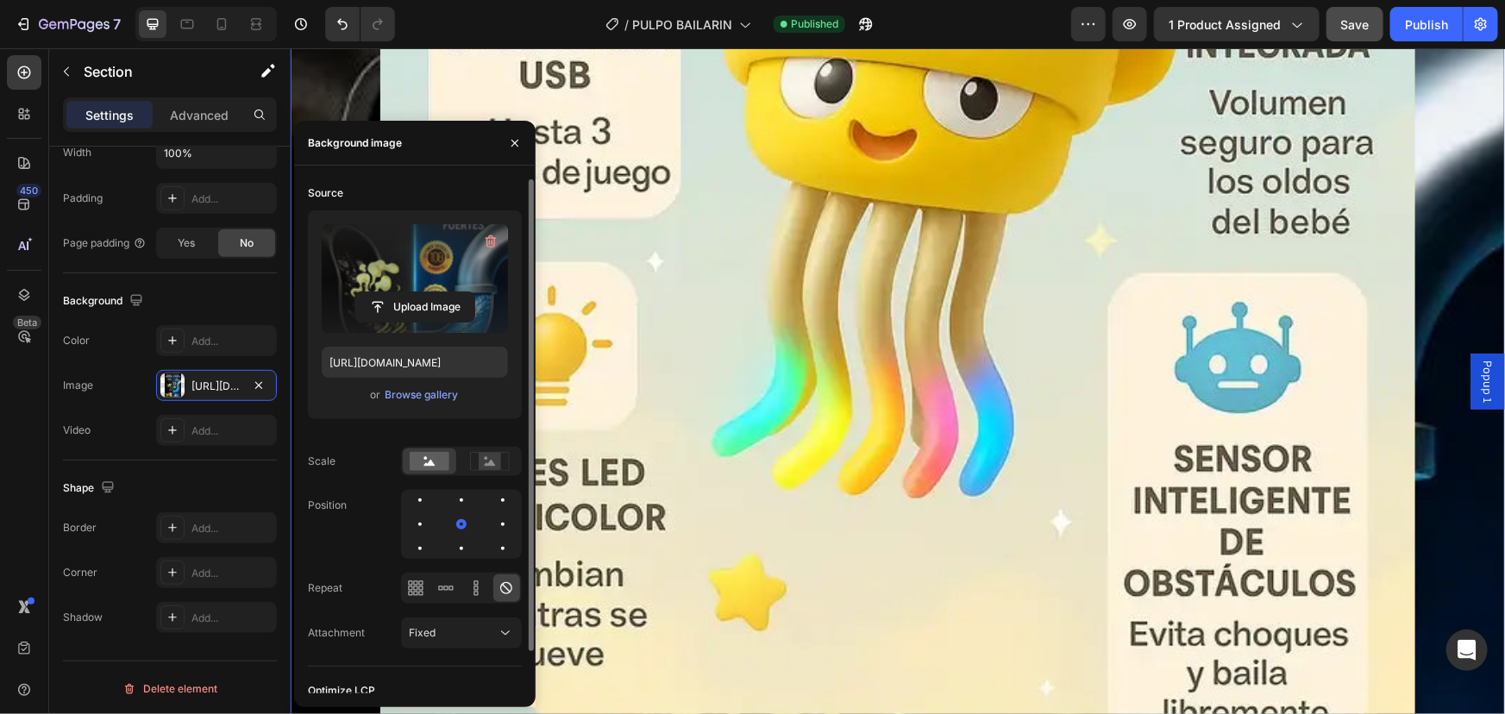
click at [399, 282] on label at bounding box center [415, 278] width 186 height 109
click at [399, 292] on input "file" at bounding box center [414, 306] width 119 height 29
click at [448, 282] on label at bounding box center [415, 278] width 186 height 109
click at [448, 292] on input "file" at bounding box center [414, 306] width 119 height 29
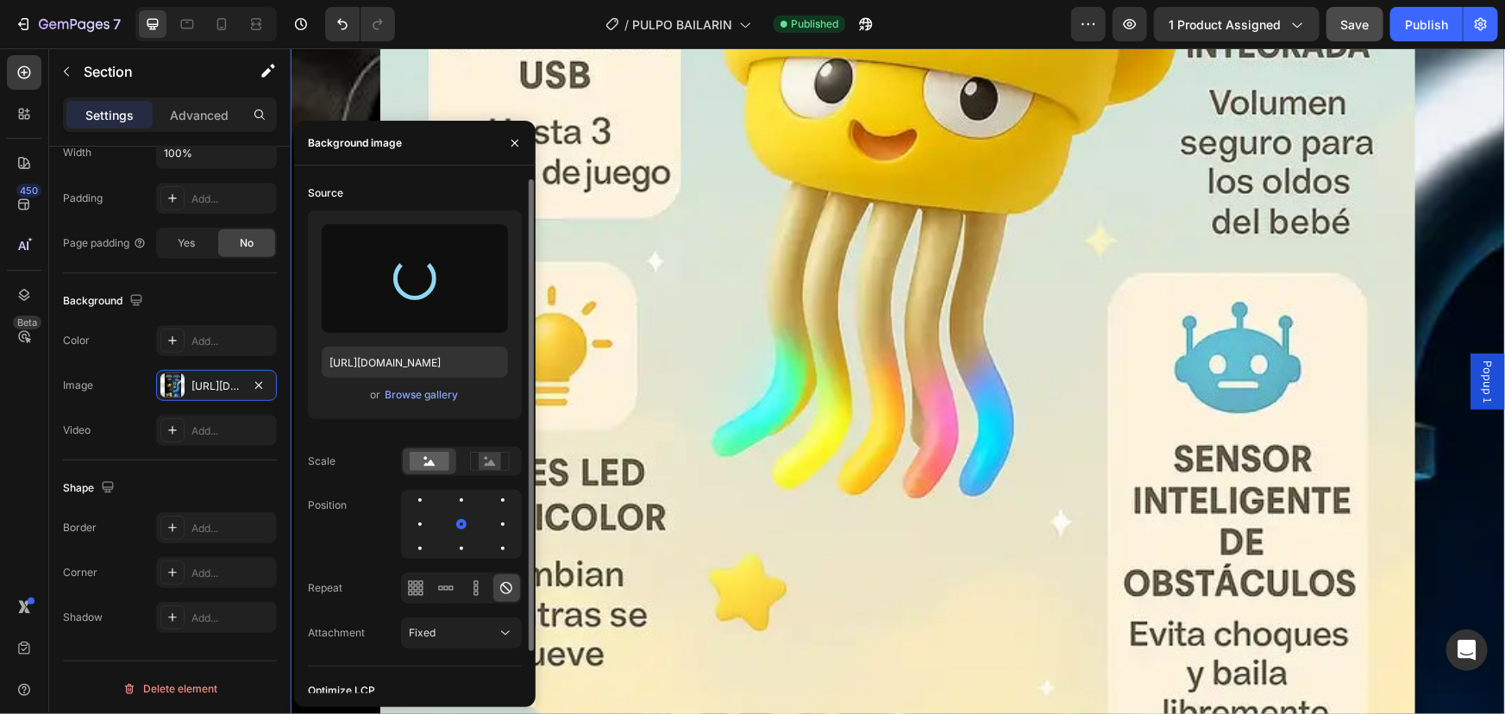
type input "[URL][DOMAIN_NAME]"
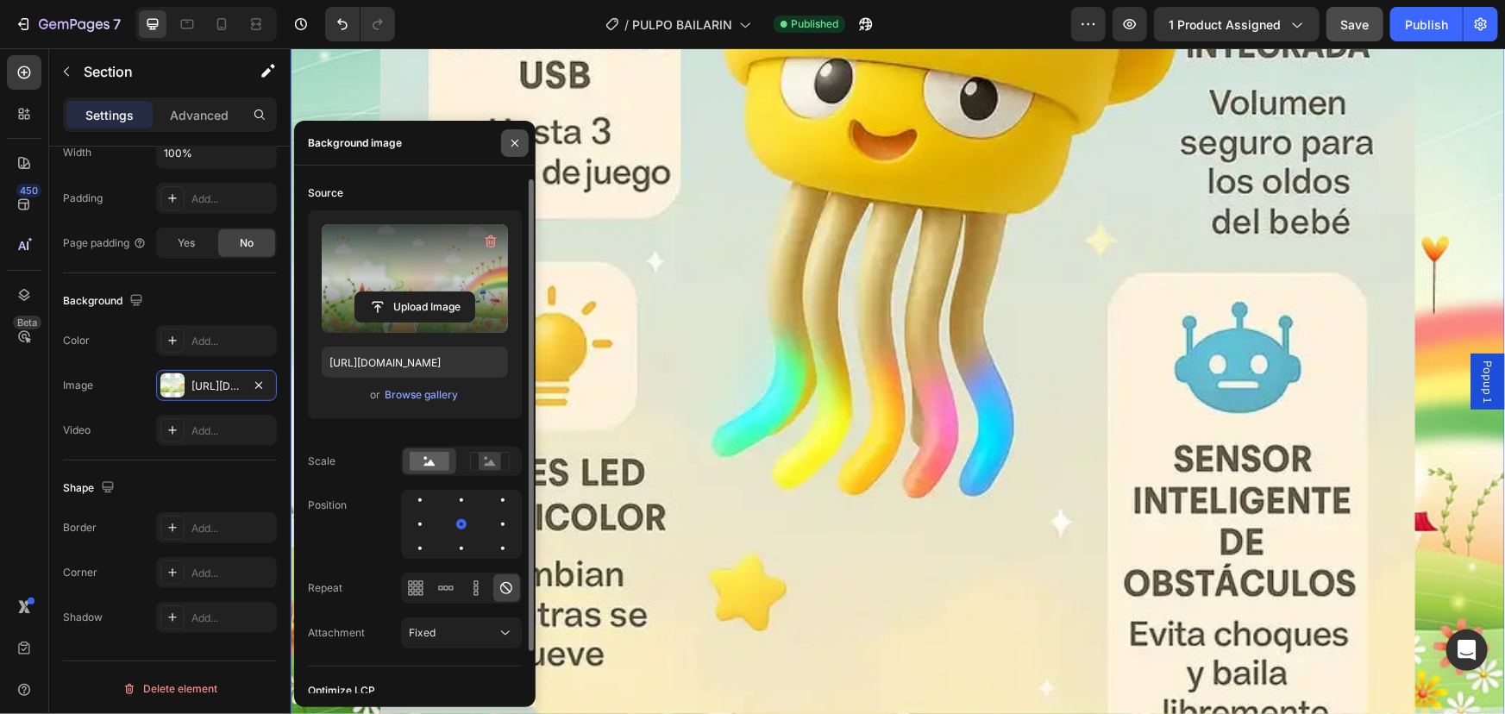
click at [511, 136] on icon "button" at bounding box center [515, 143] width 14 height 14
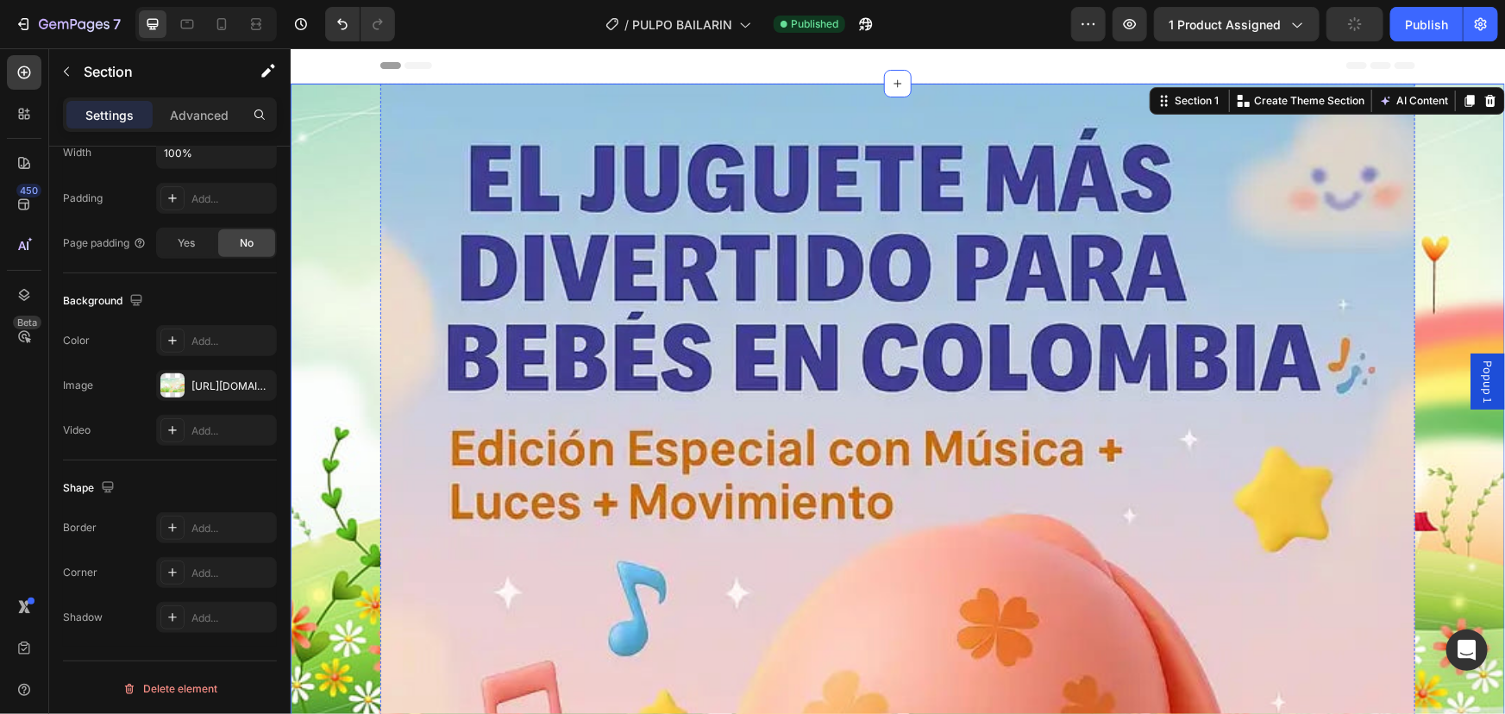
scroll to position [0, 0]
click at [1402, 31] on button "Publish" at bounding box center [1426, 24] width 72 height 34
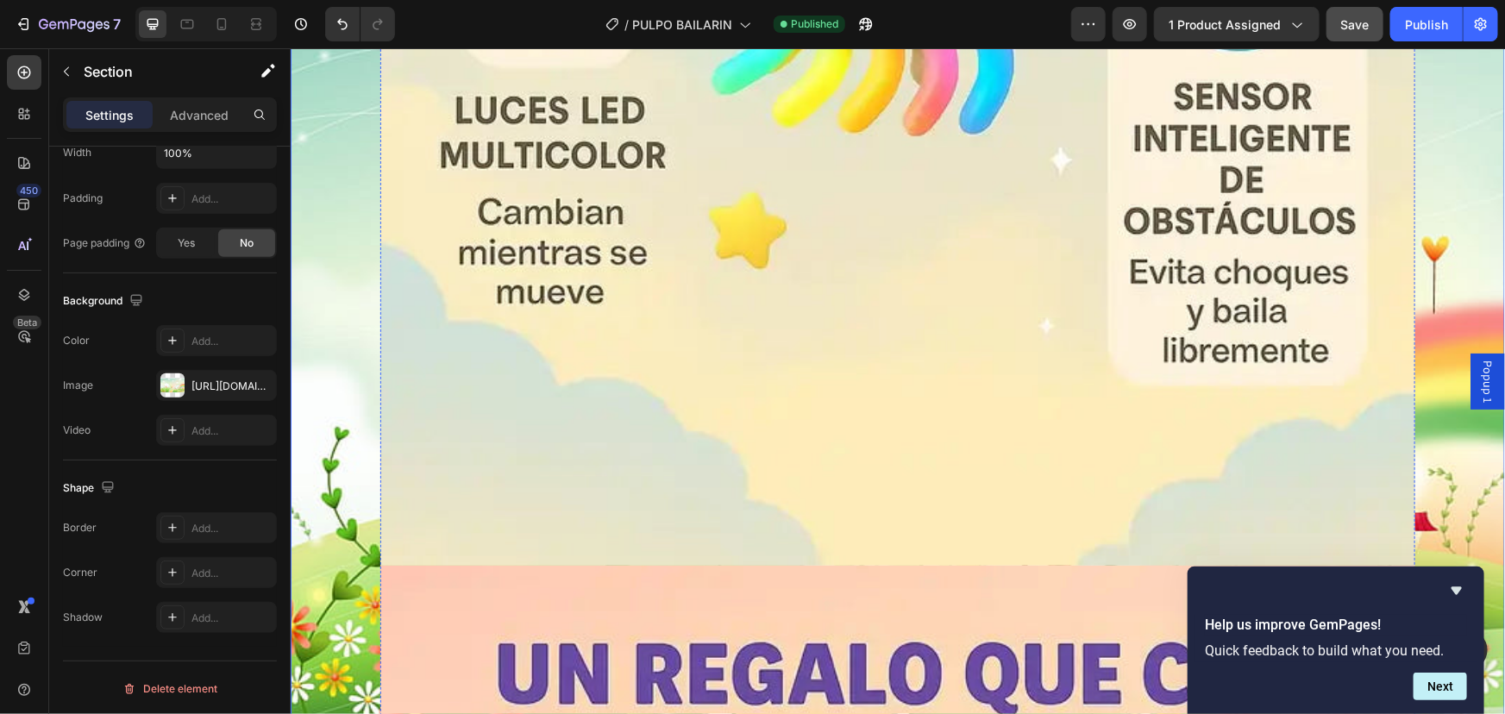
scroll to position [3841, 0]
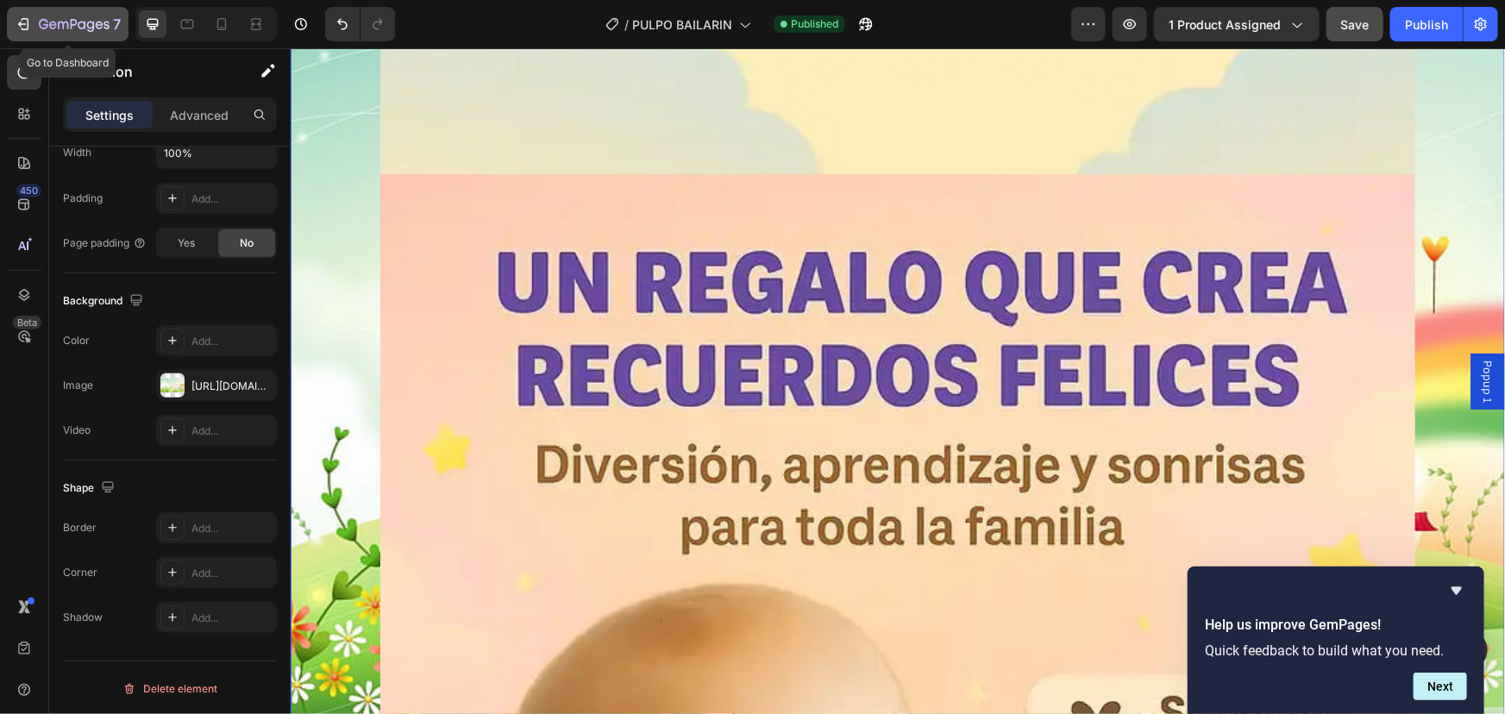
click at [26, 22] on icon "button" at bounding box center [23, 24] width 17 height 17
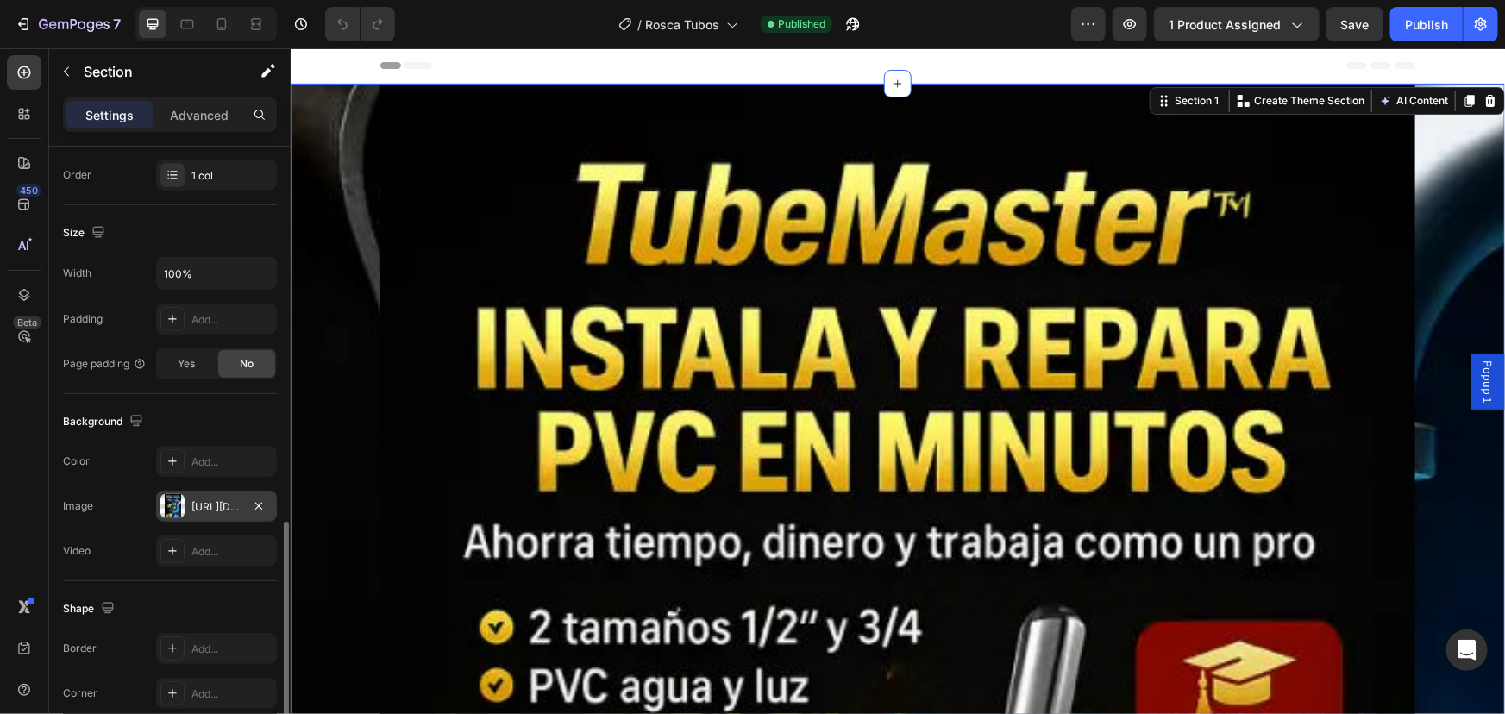
scroll to position [434, 0]
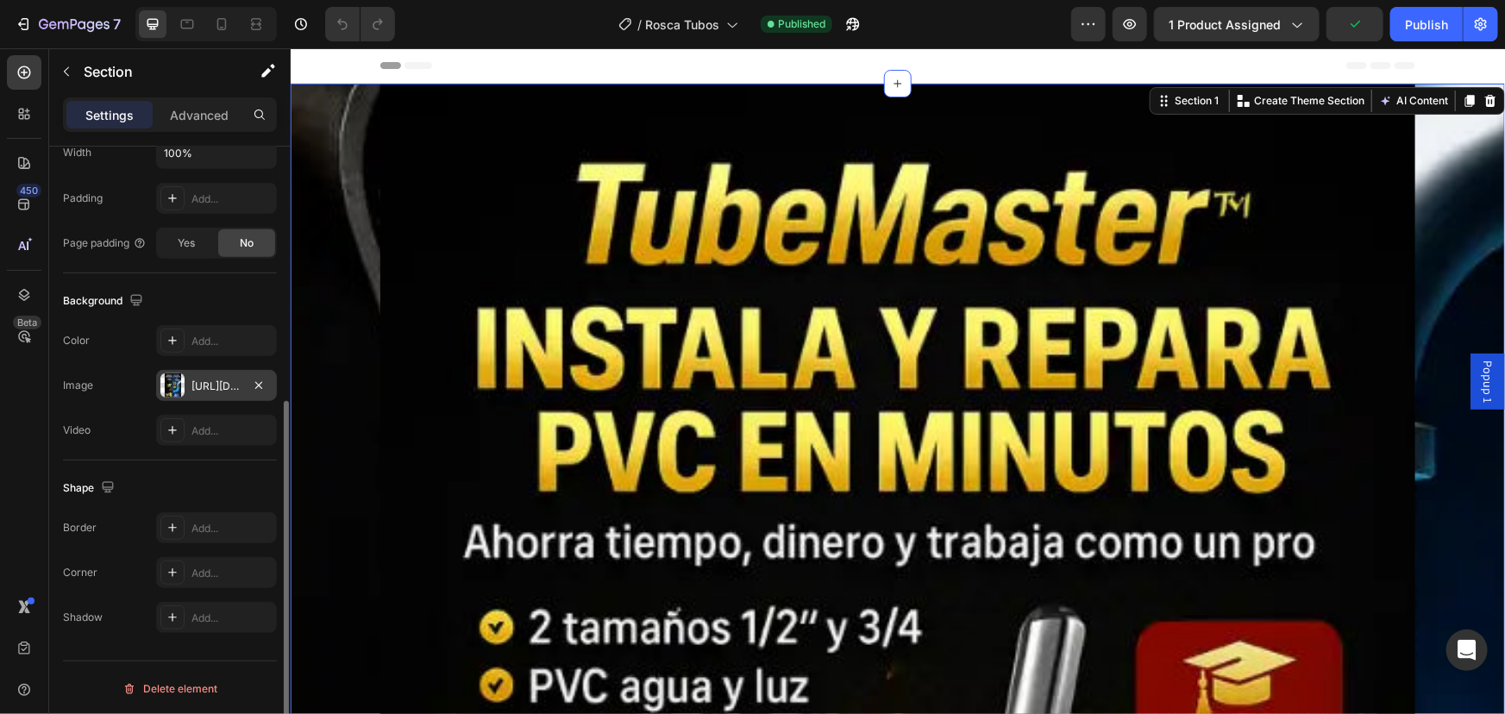
click at [210, 381] on div "[URL][DOMAIN_NAME]" at bounding box center [216, 387] width 50 height 16
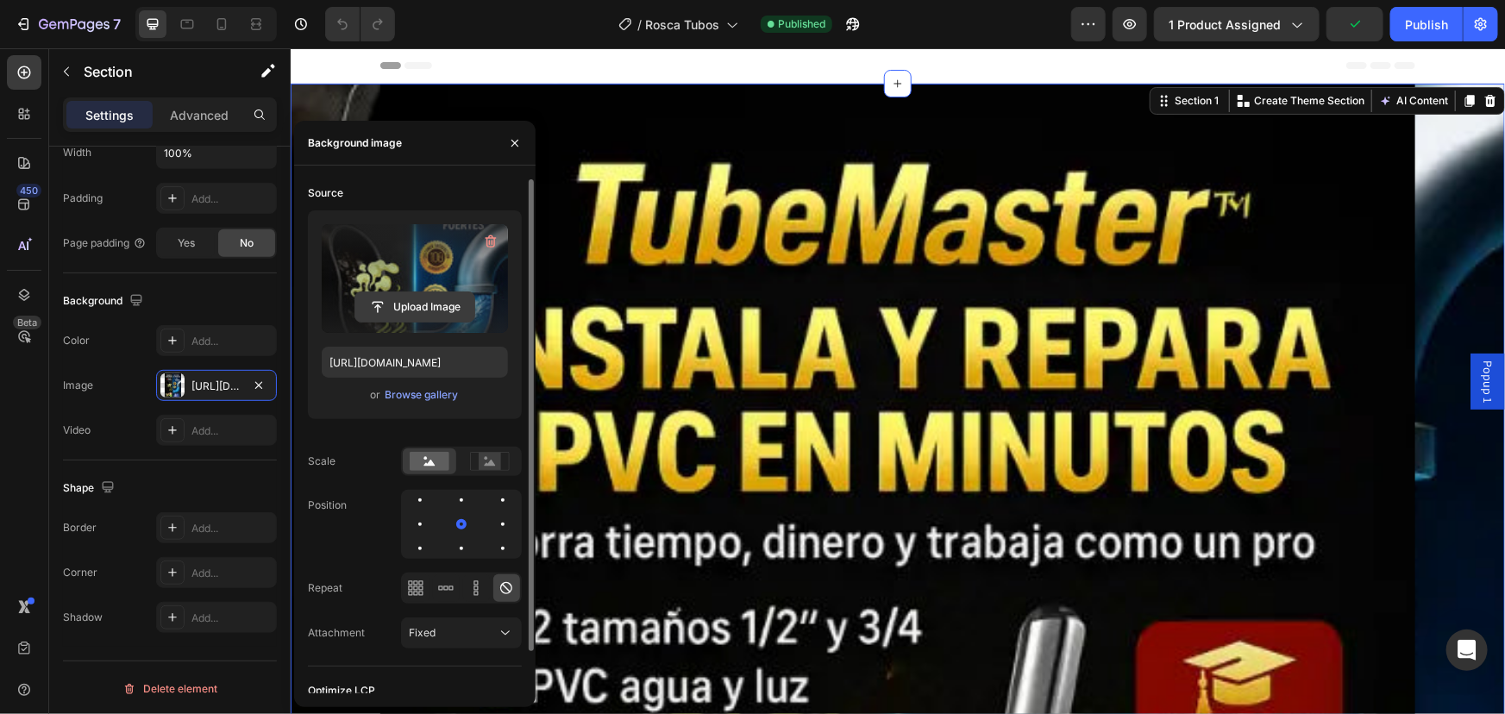
click at [410, 299] on input "file" at bounding box center [414, 306] width 119 height 29
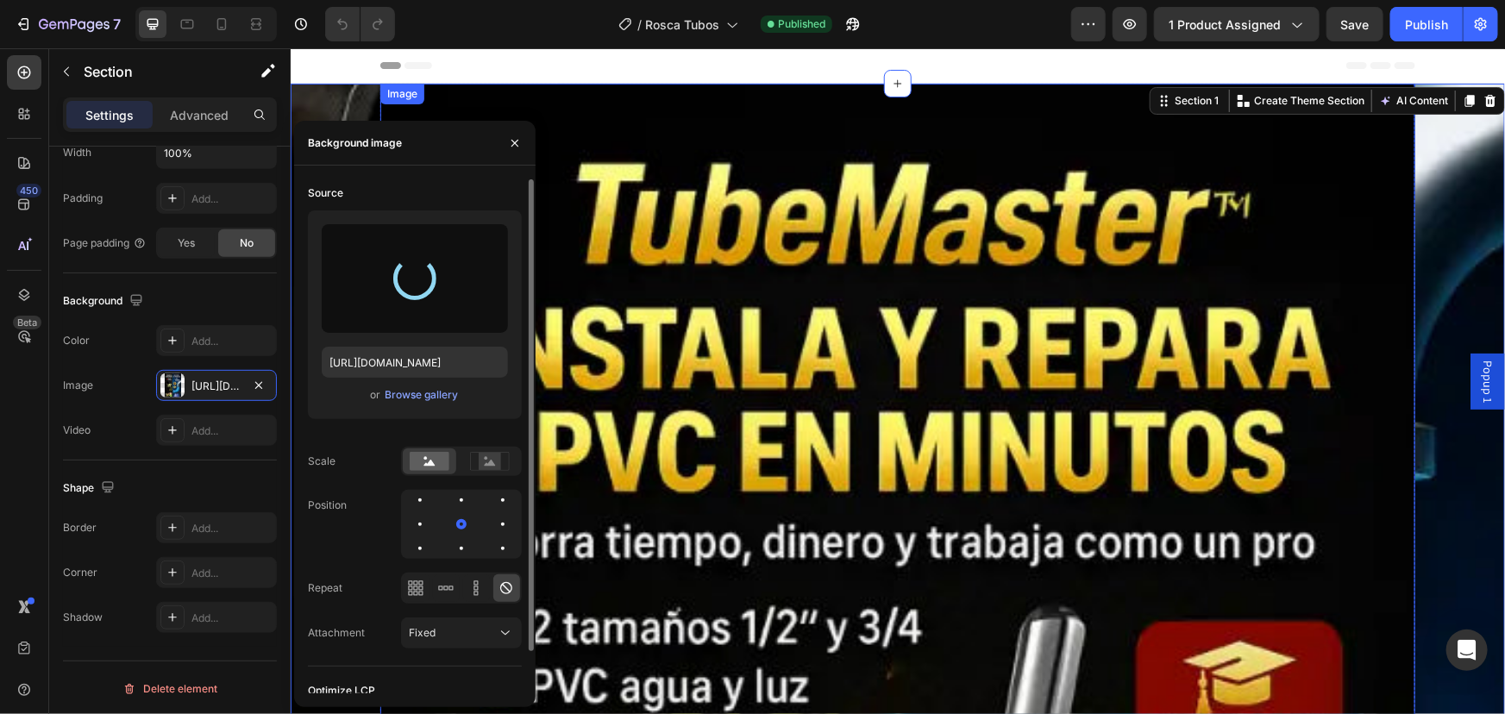
type input "https://cdn.shopify.com/s/files/1/0630/1486/3023/files/gempages_504315405238535…"
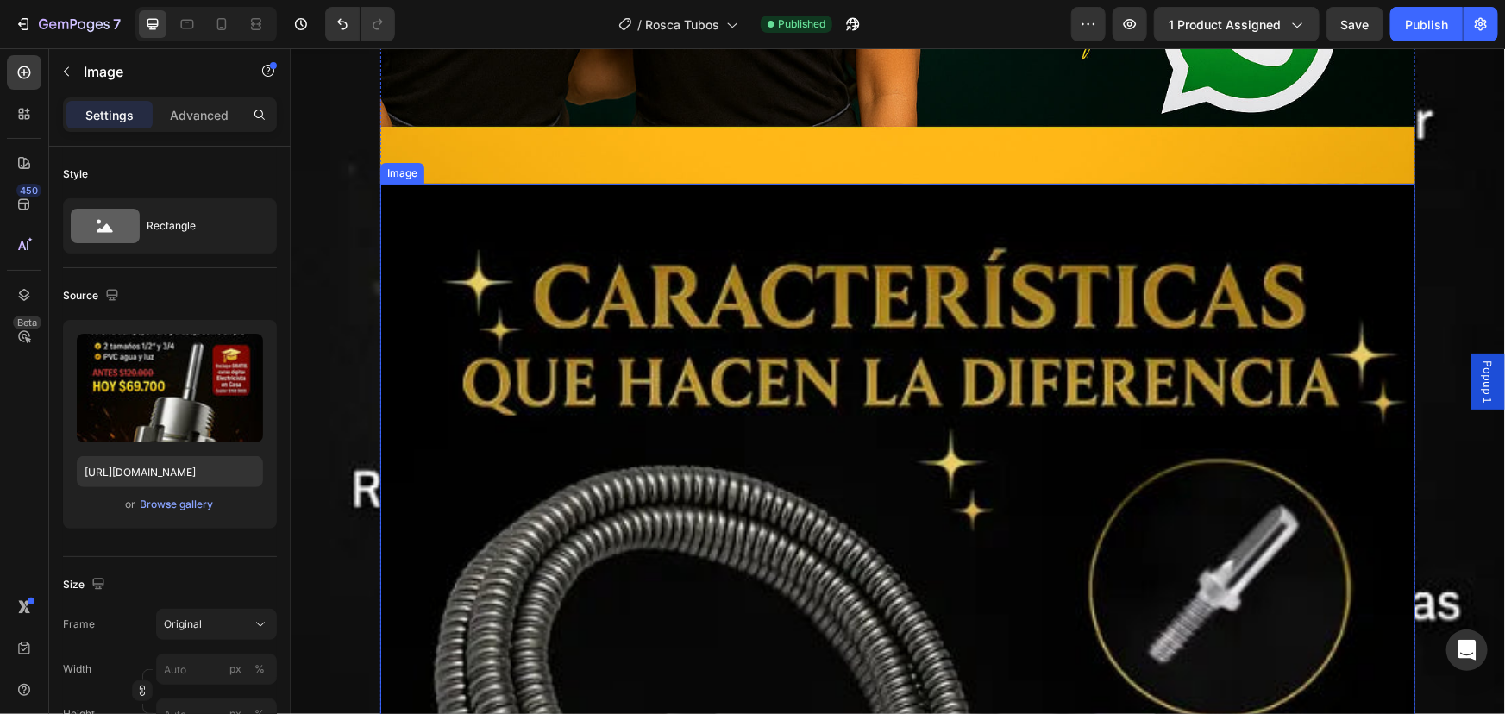
scroll to position [2352, 0]
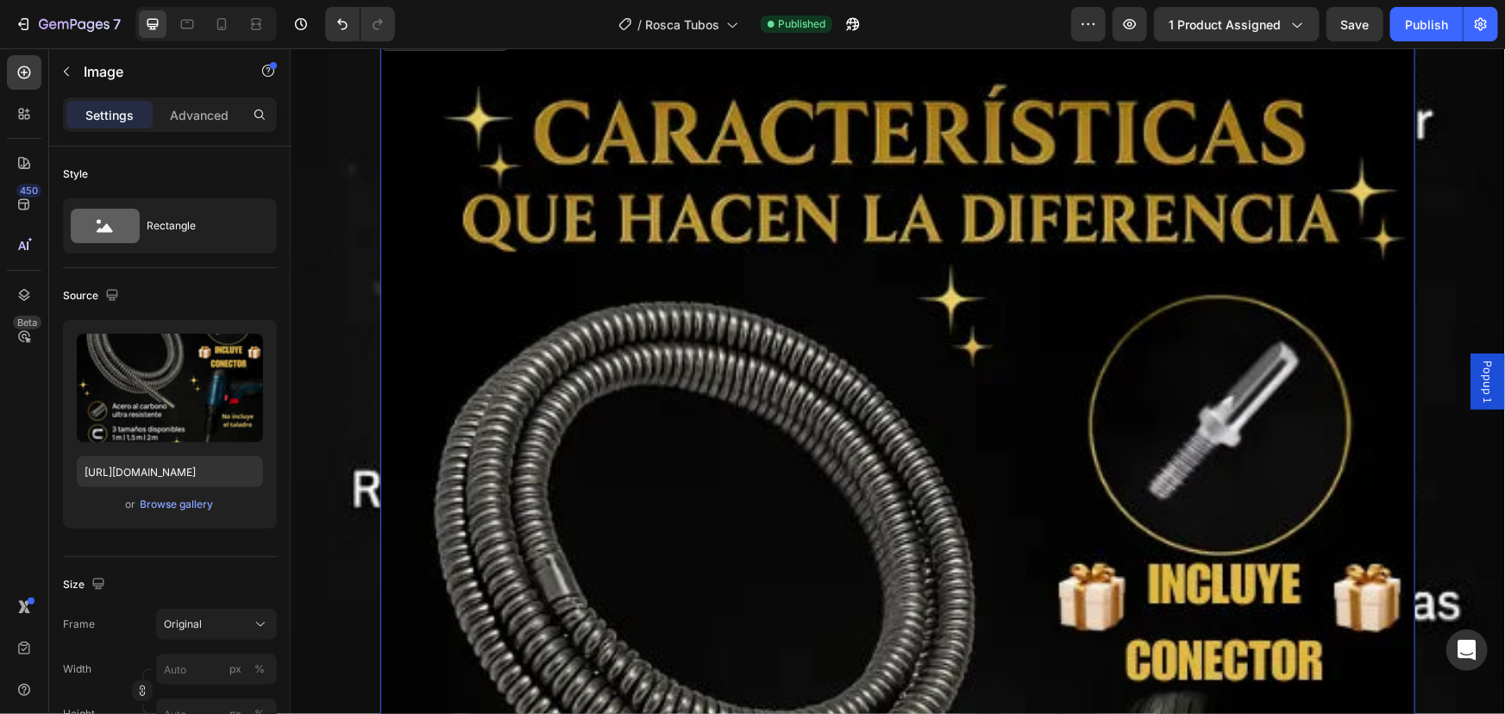
click at [151, 418] on input "file" at bounding box center [169, 416] width 119 height 29
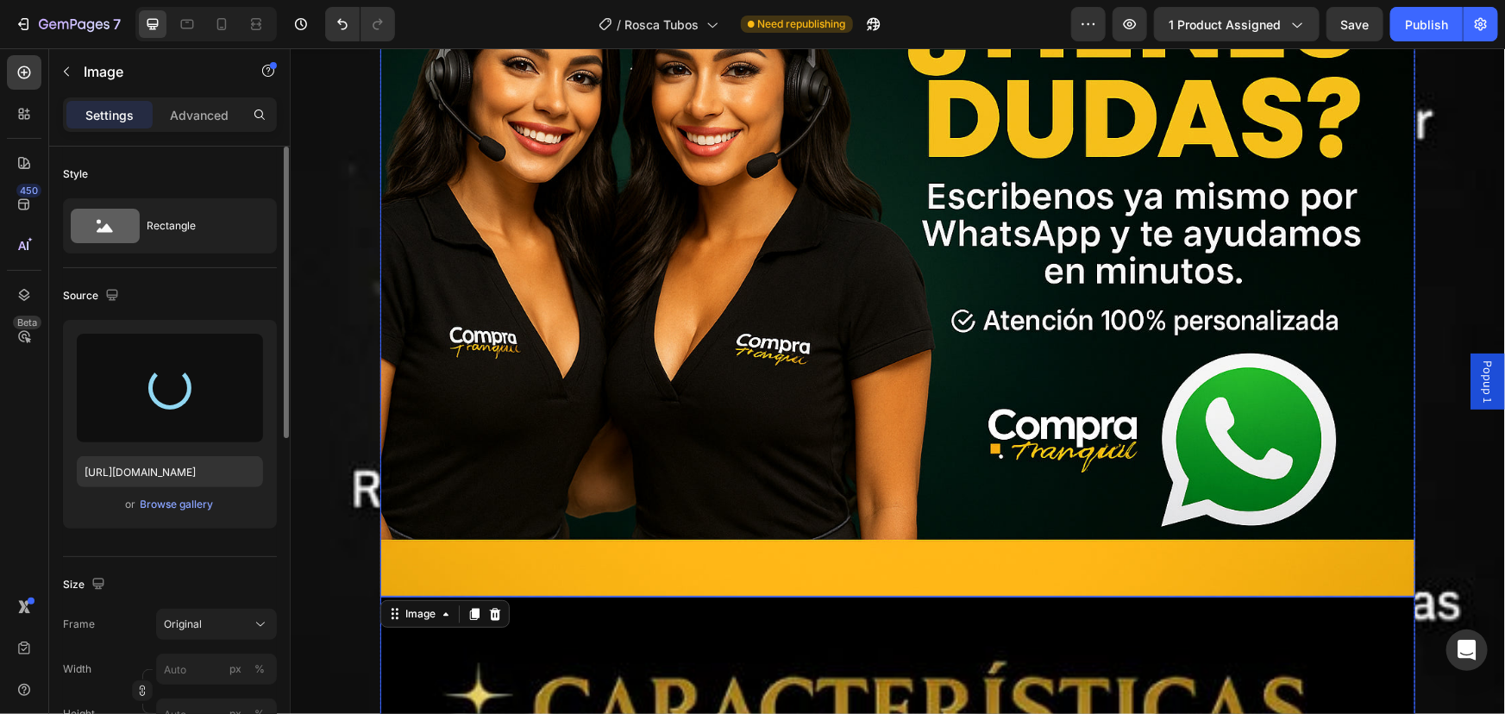
scroll to position [1725, 0]
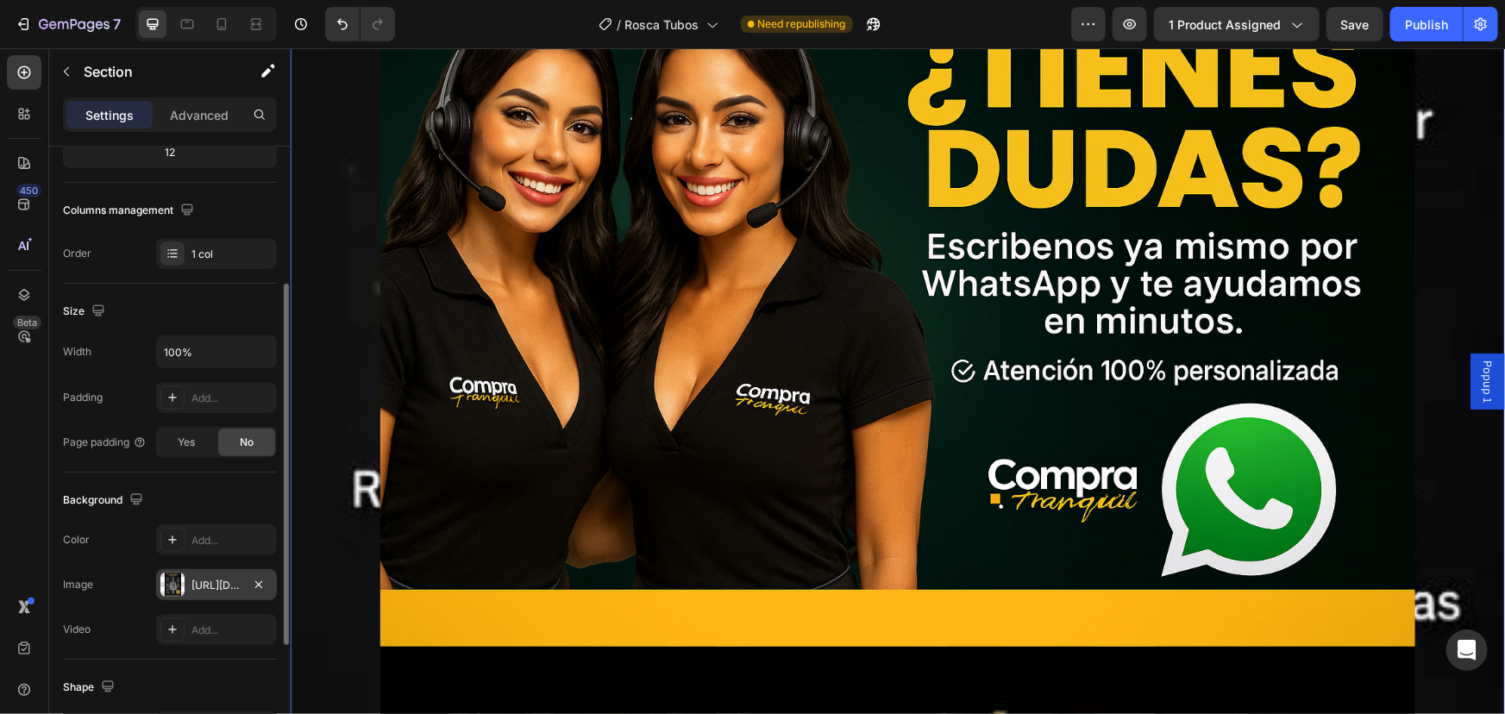
click at [208, 578] on div "https://cdn.shopify.com/s/files/1/0630/1486/3023/files/gempages_504315405238535…" at bounding box center [216, 586] width 50 height 16
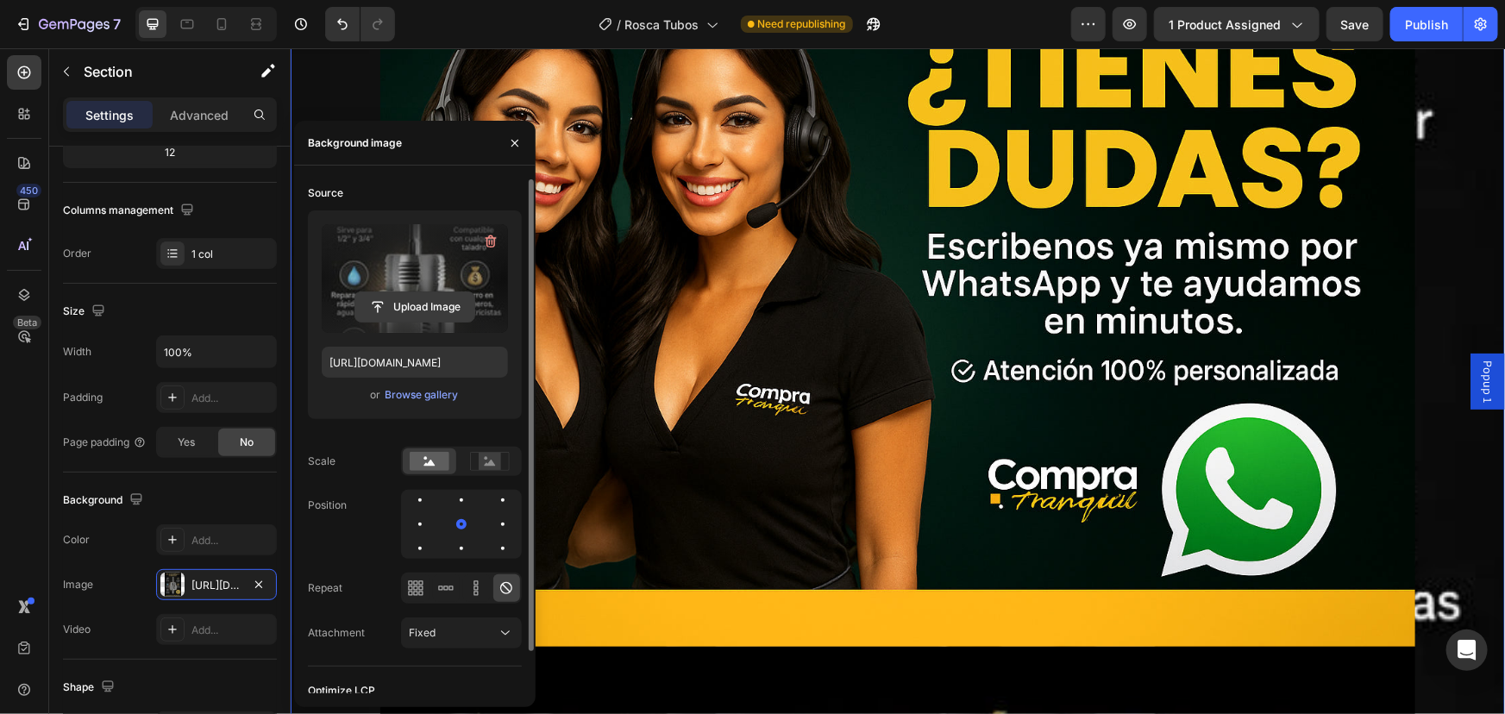
click at [403, 302] on input "file" at bounding box center [414, 306] width 119 height 29
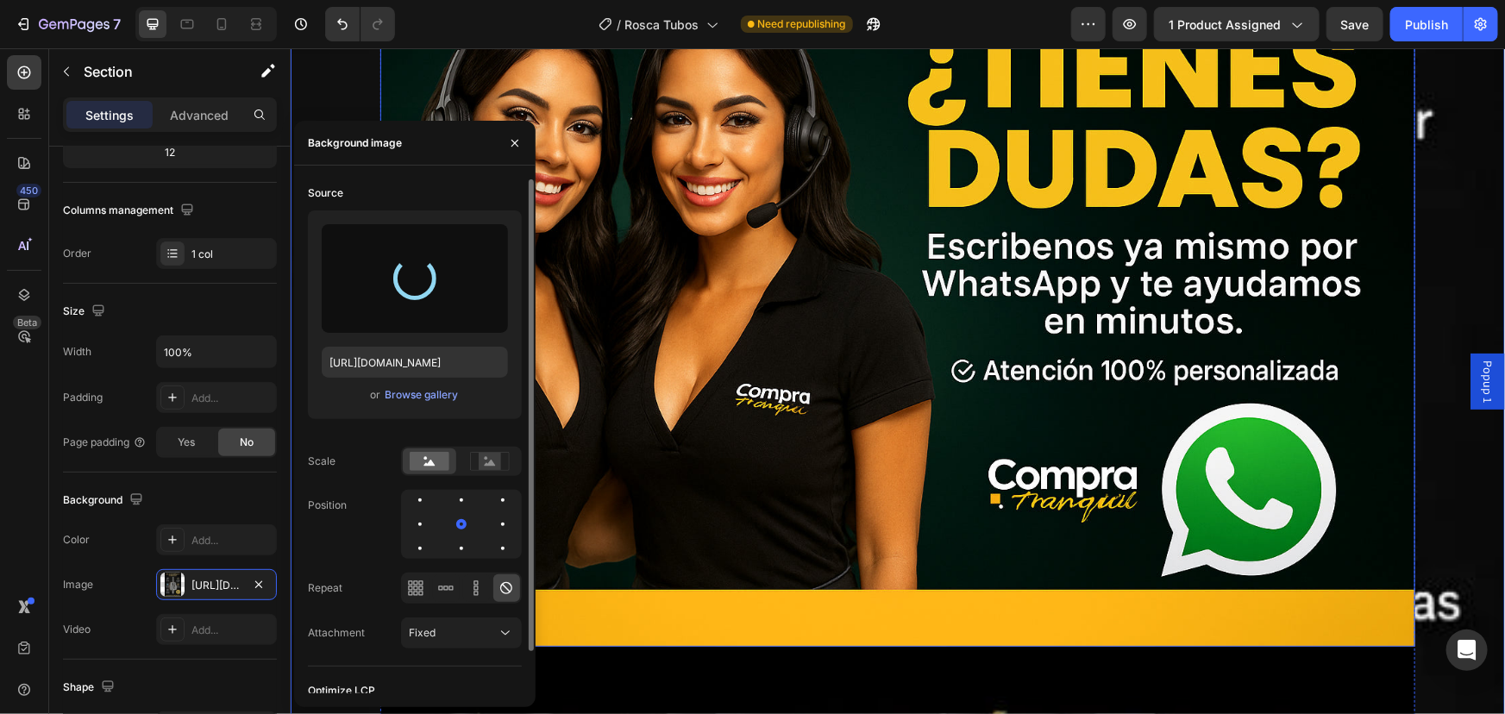
type input "https://cdn.shopify.com/s/files/1/0630/1486/3023/files/gempages_504315405238535…"
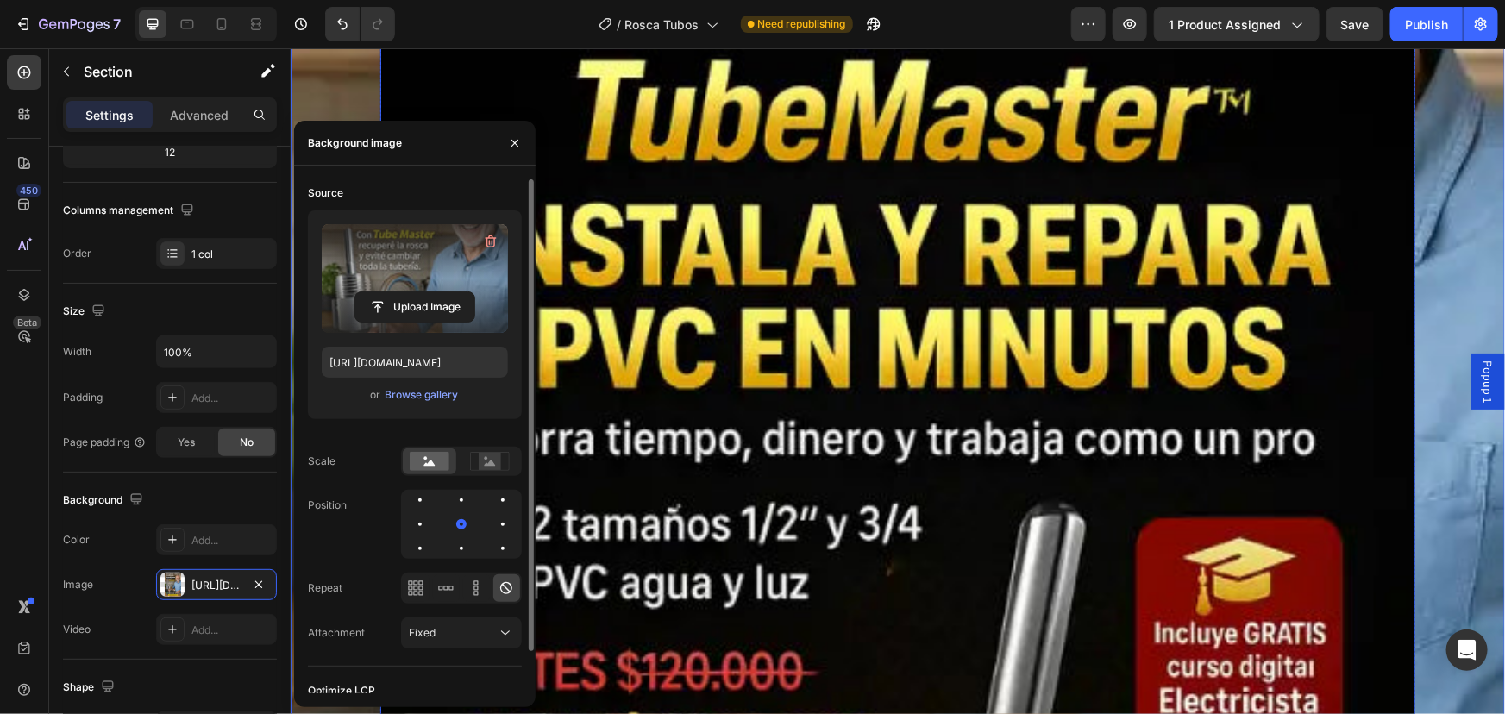
scroll to position [0, 0]
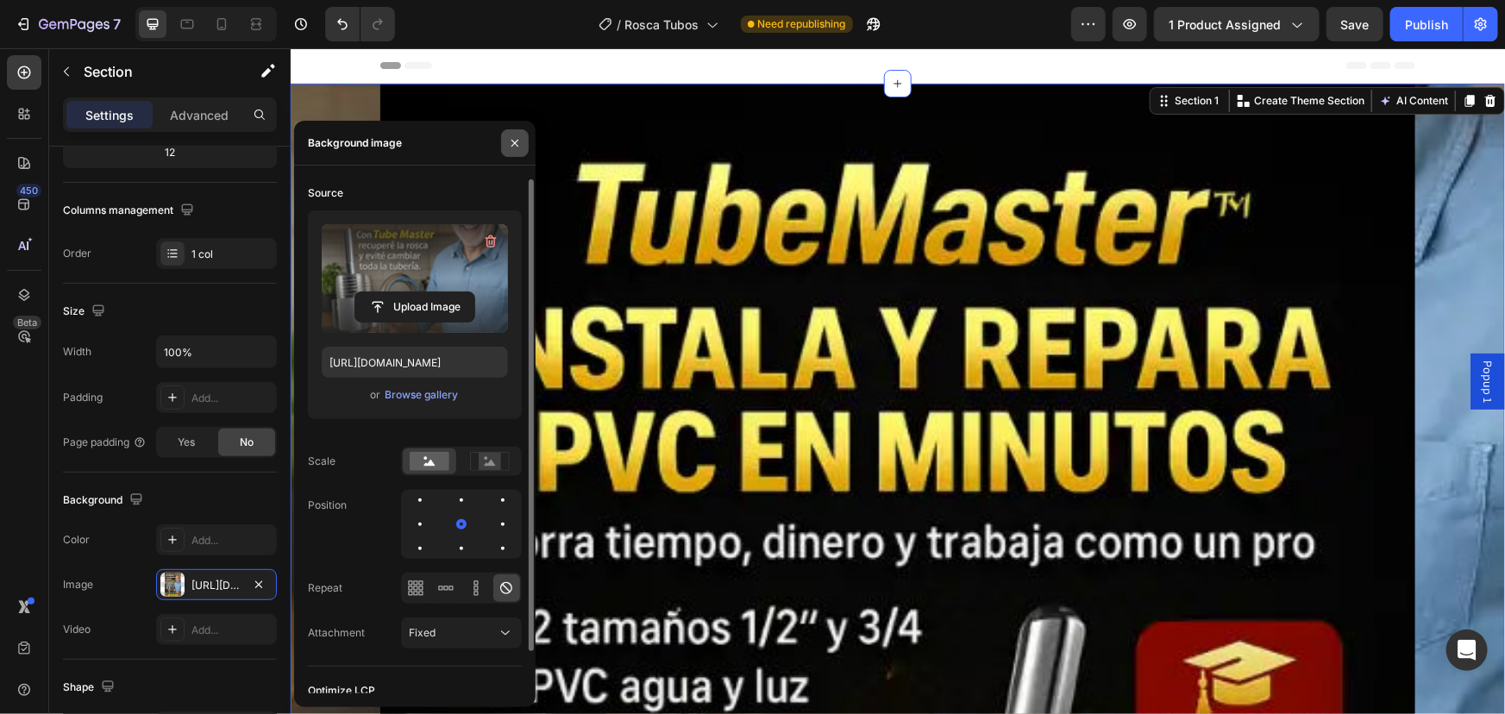
click at [511, 147] on icon "button" at bounding box center [515, 143] width 14 height 14
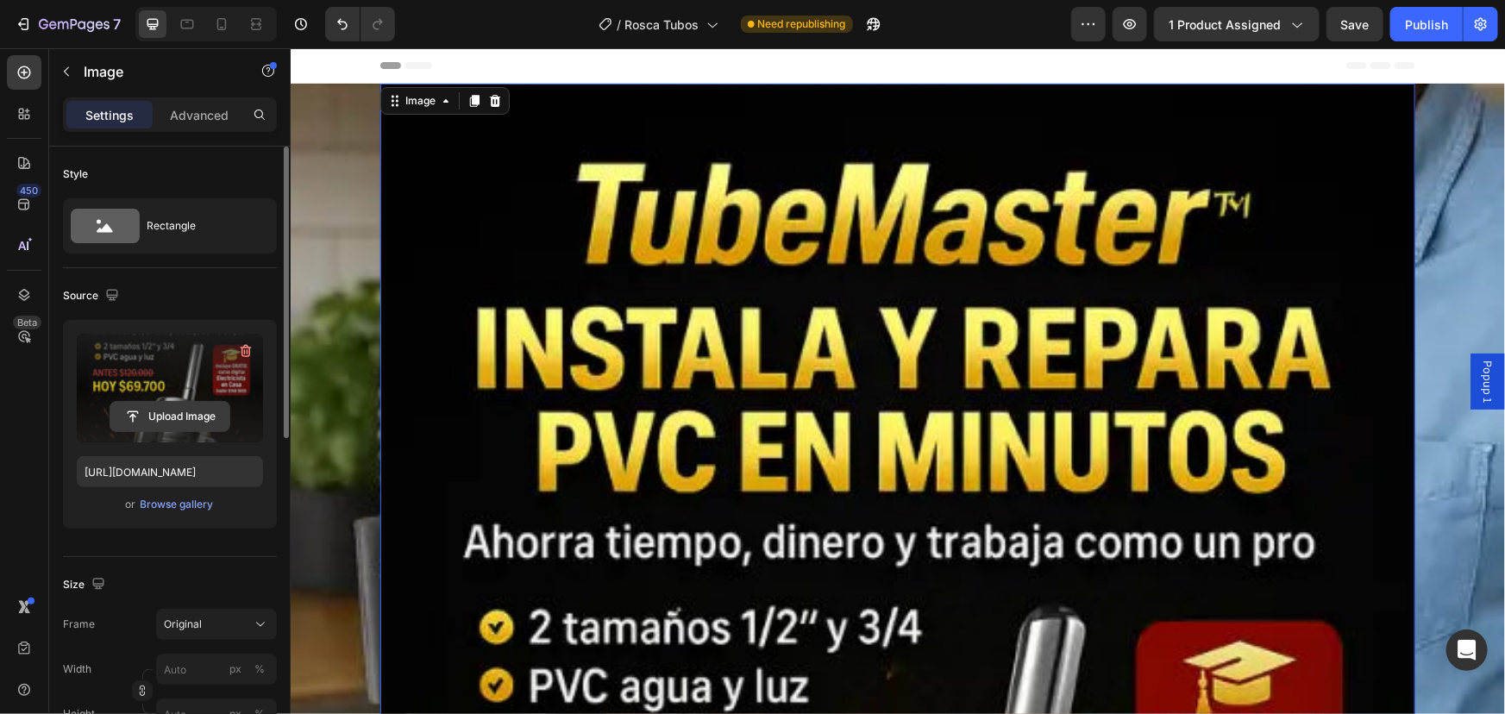
click at [169, 412] on input "file" at bounding box center [169, 416] width 119 height 29
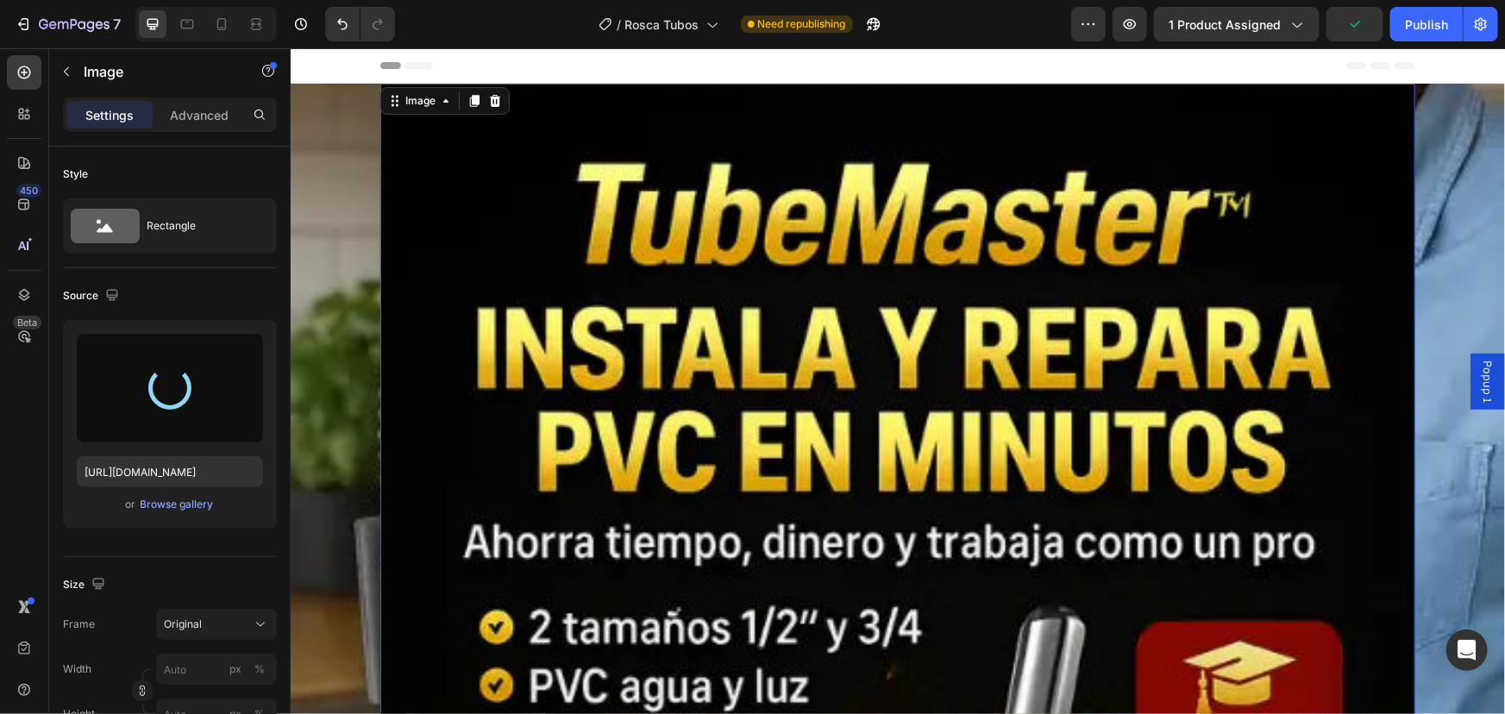
type input "https://cdn.shopify.com/s/files/1/0630/1486/3023/files/gempages_504315405238535…"
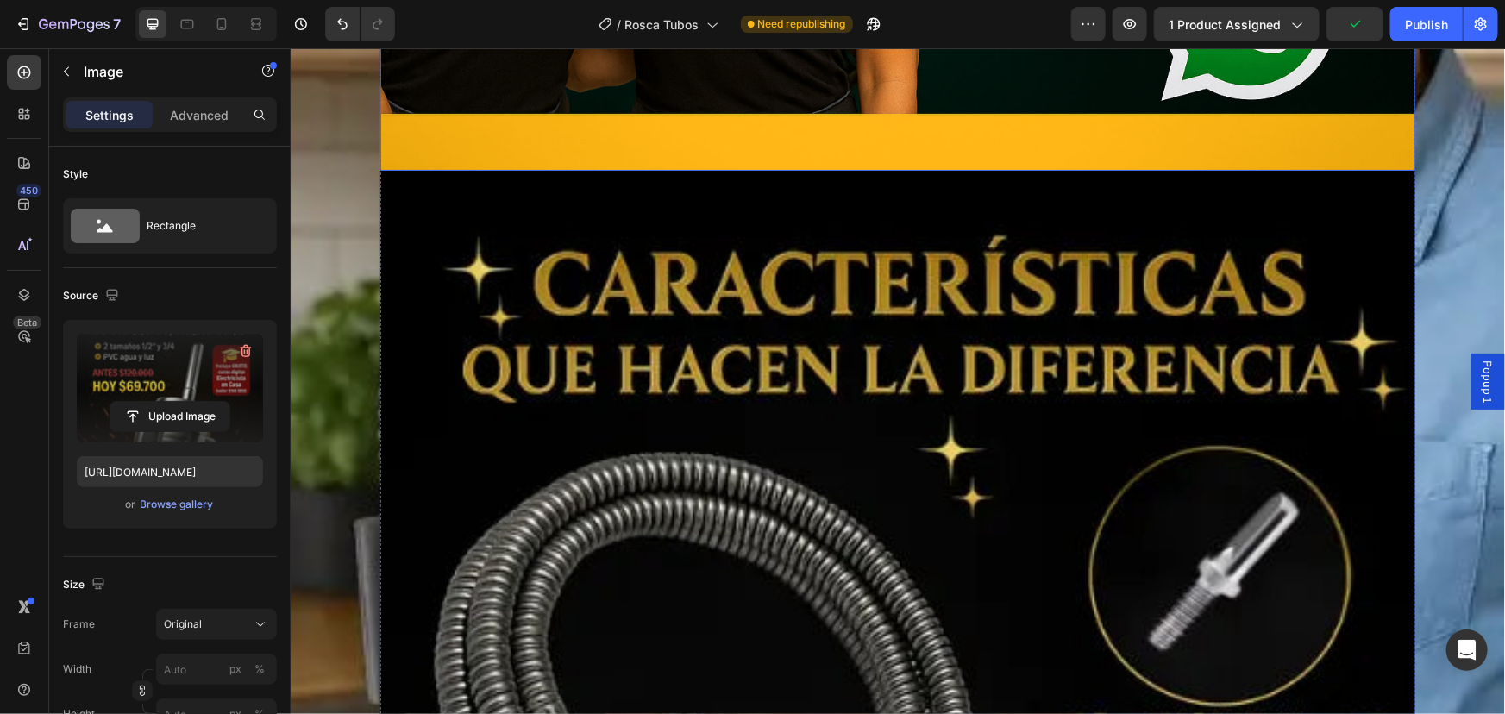
scroll to position [2665, 0]
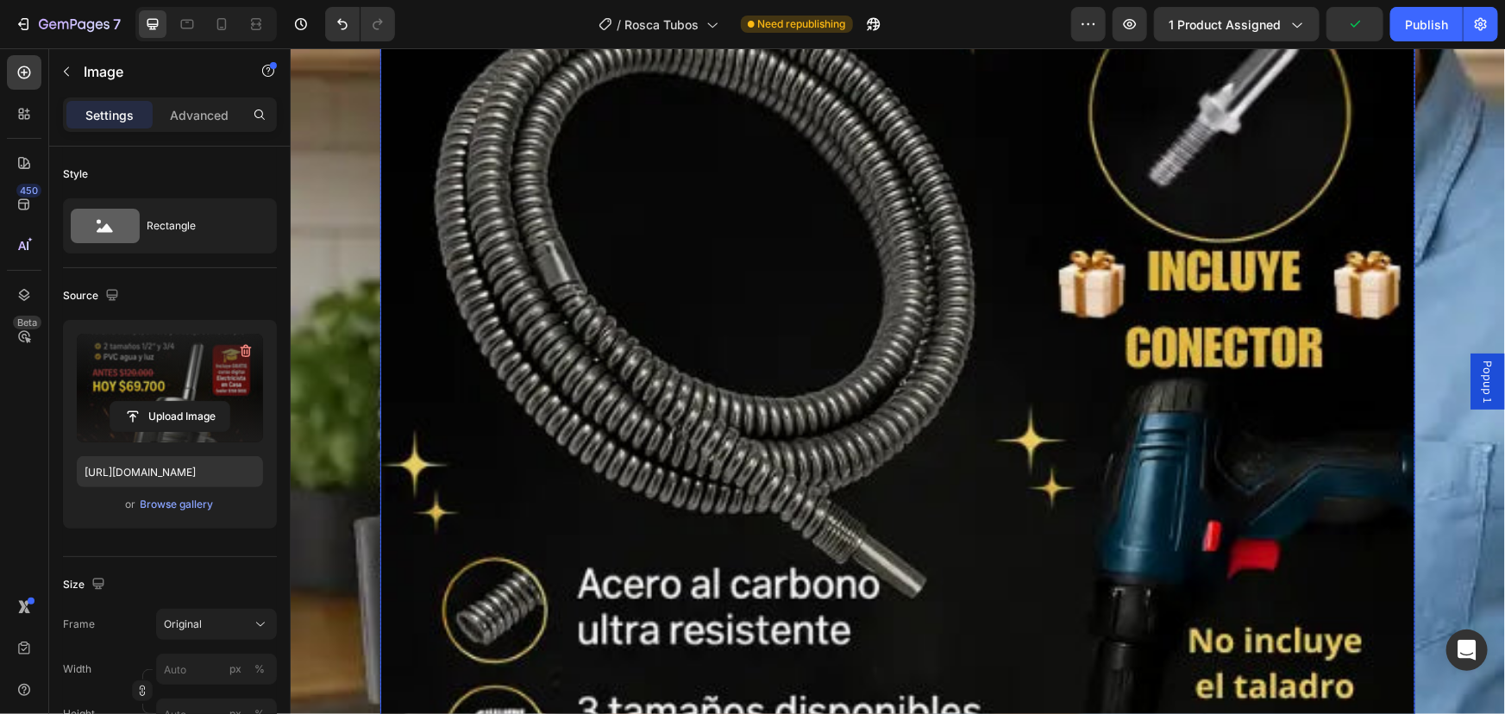
click at [830, 197] on img at bounding box center [896, 482] width 1035 height 1552
click at [162, 420] on input "file" at bounding box center [169, 416] width 119 height 29
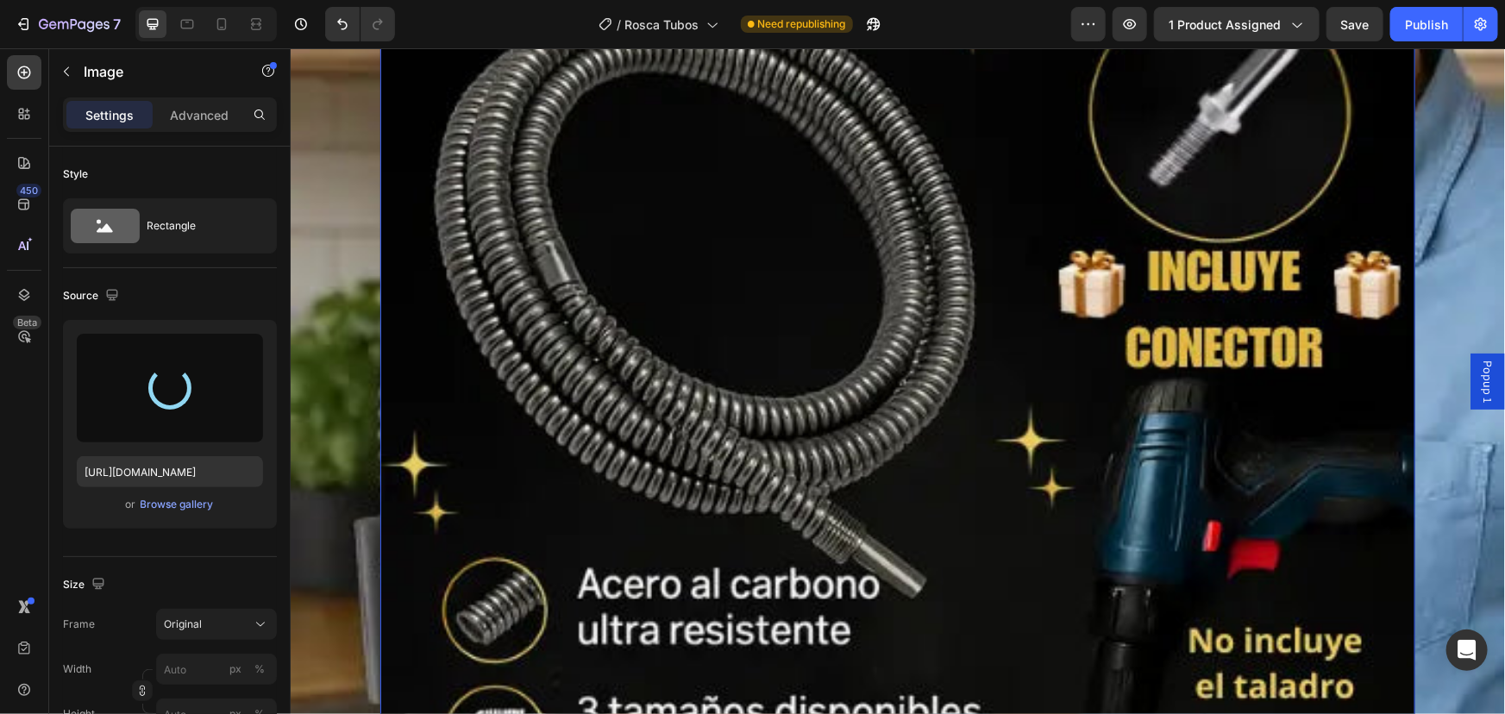
type input "https://cdn.shopify.com/s/files/1/0630/1486/3023/files/gempages_504315405238535…"
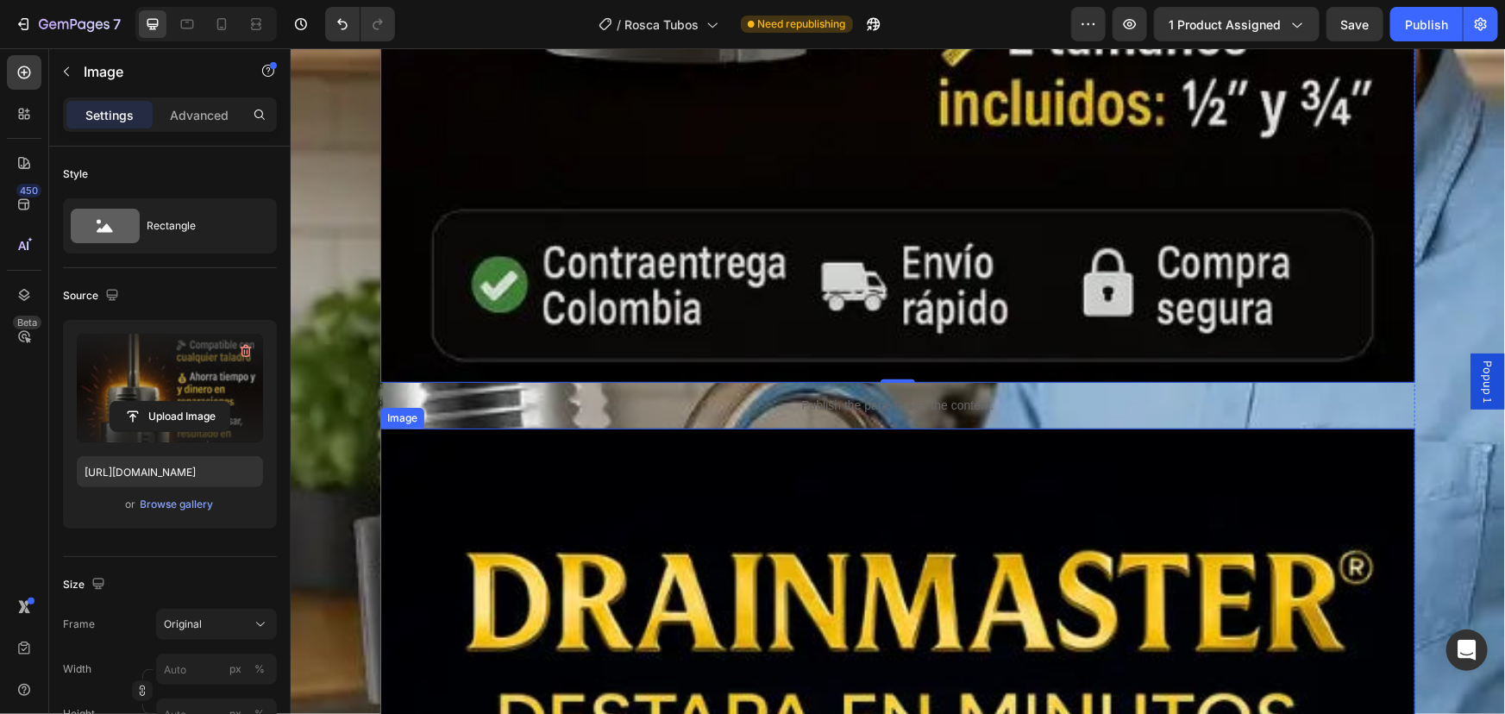
scroll to position [3684, 0]
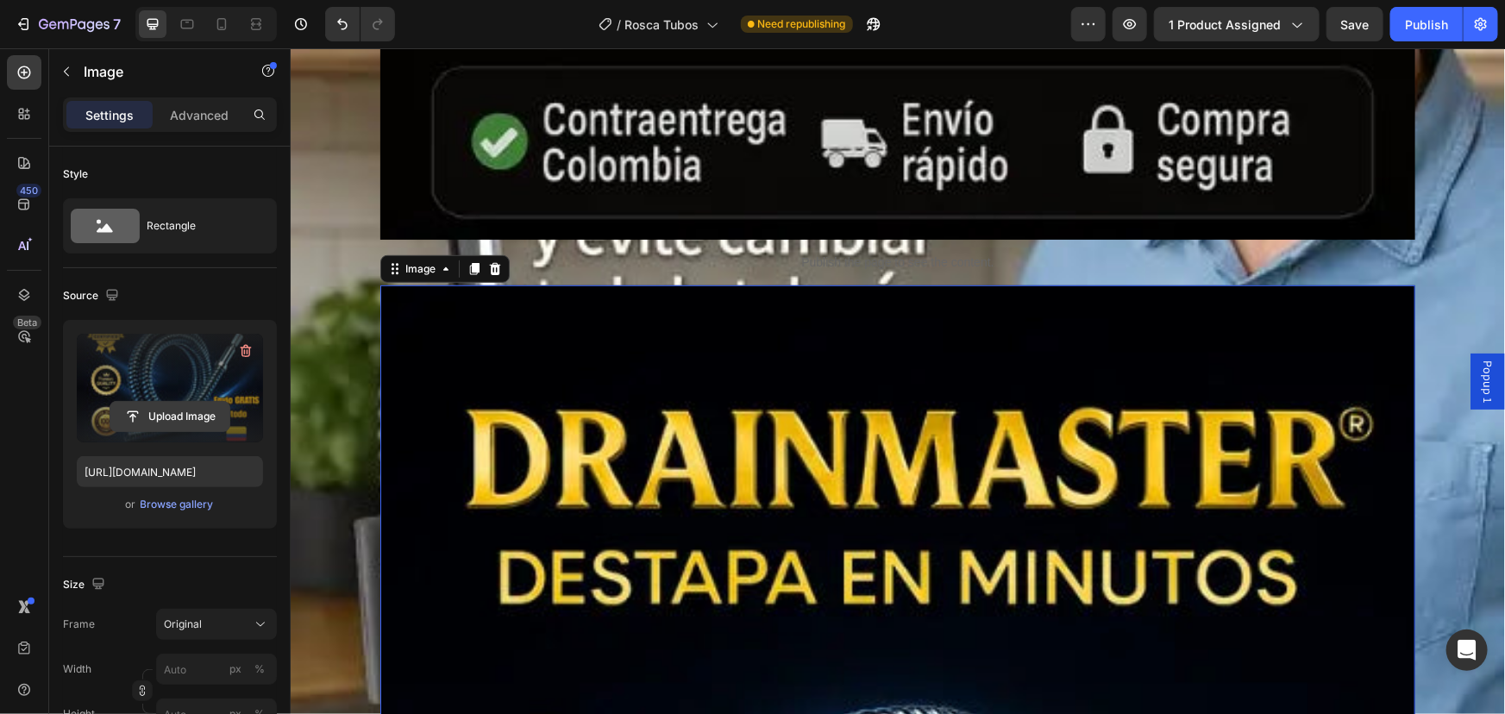
click at [153, 416] on input "file" at bounding box center [169, 416] width 119 height 29
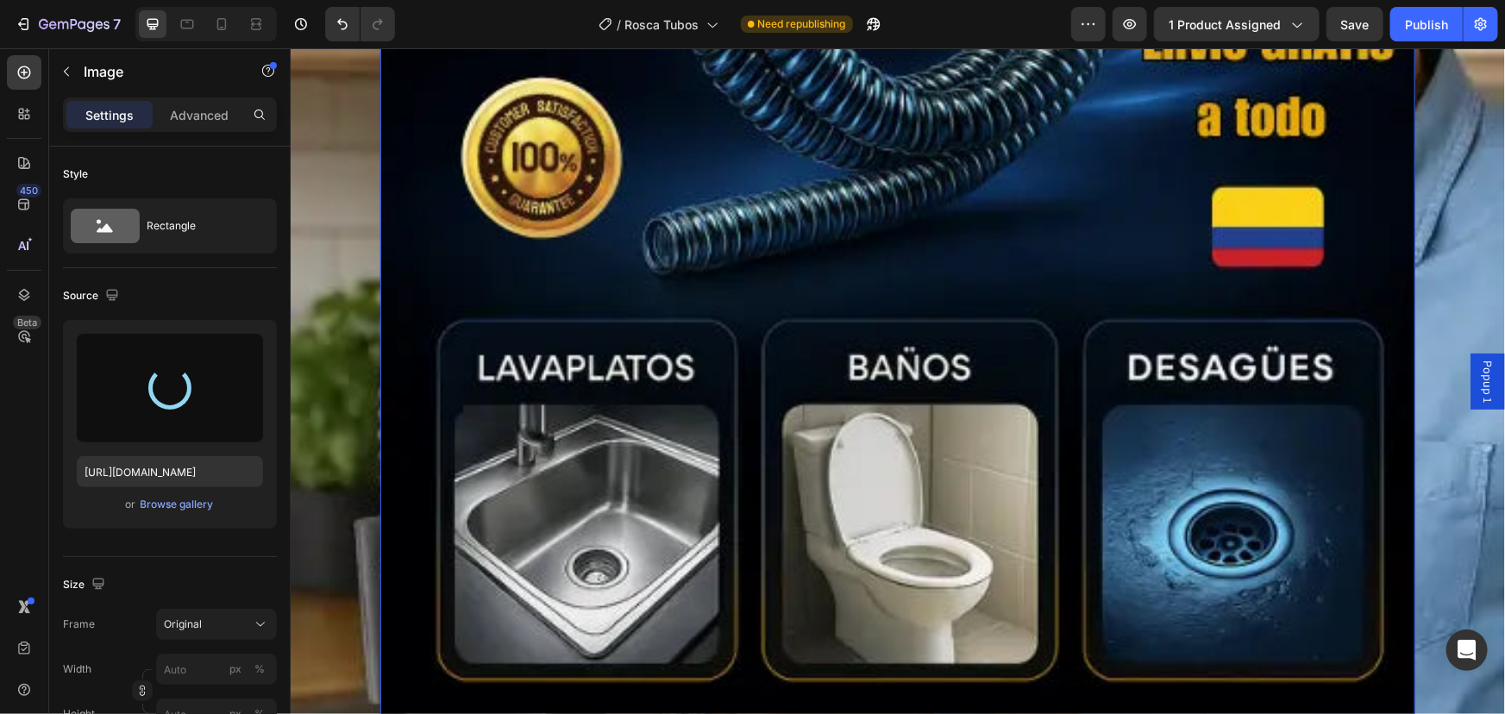
type input "https://cdn.shopify.com/s/files/1/0630/1486/3023/files/gempages_504315405238535…"
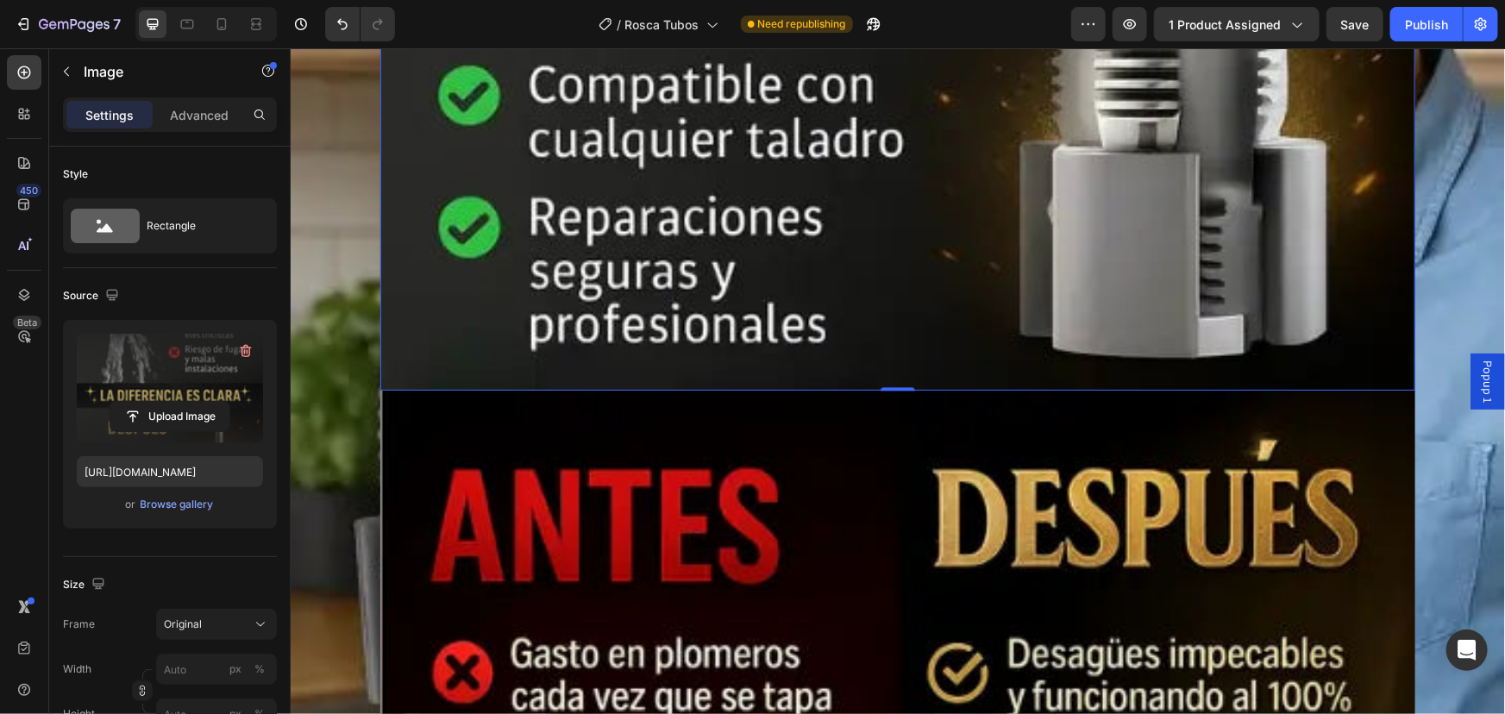
scroll to position [5330, 0]
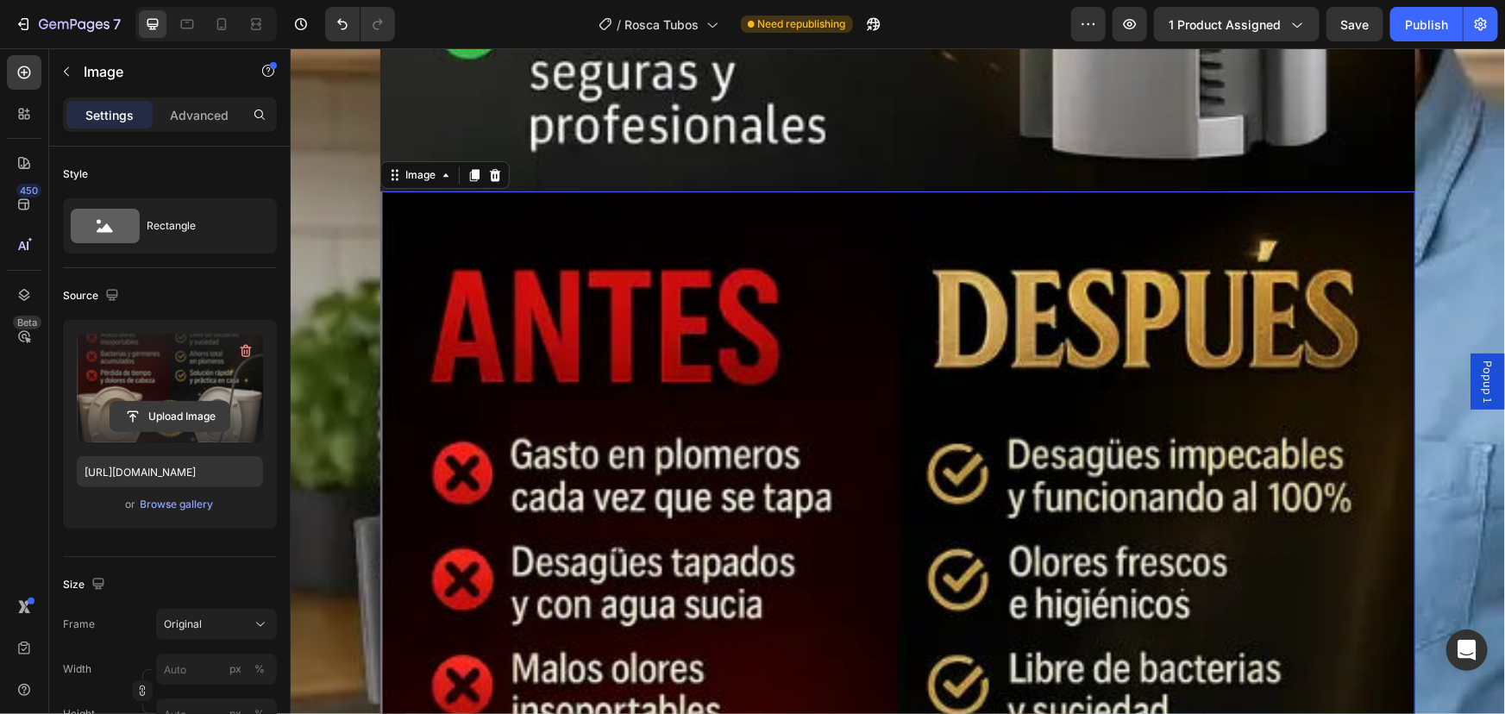
click at [159, 405] on input "file" at bounding box center [169, 416] width 119 height 29
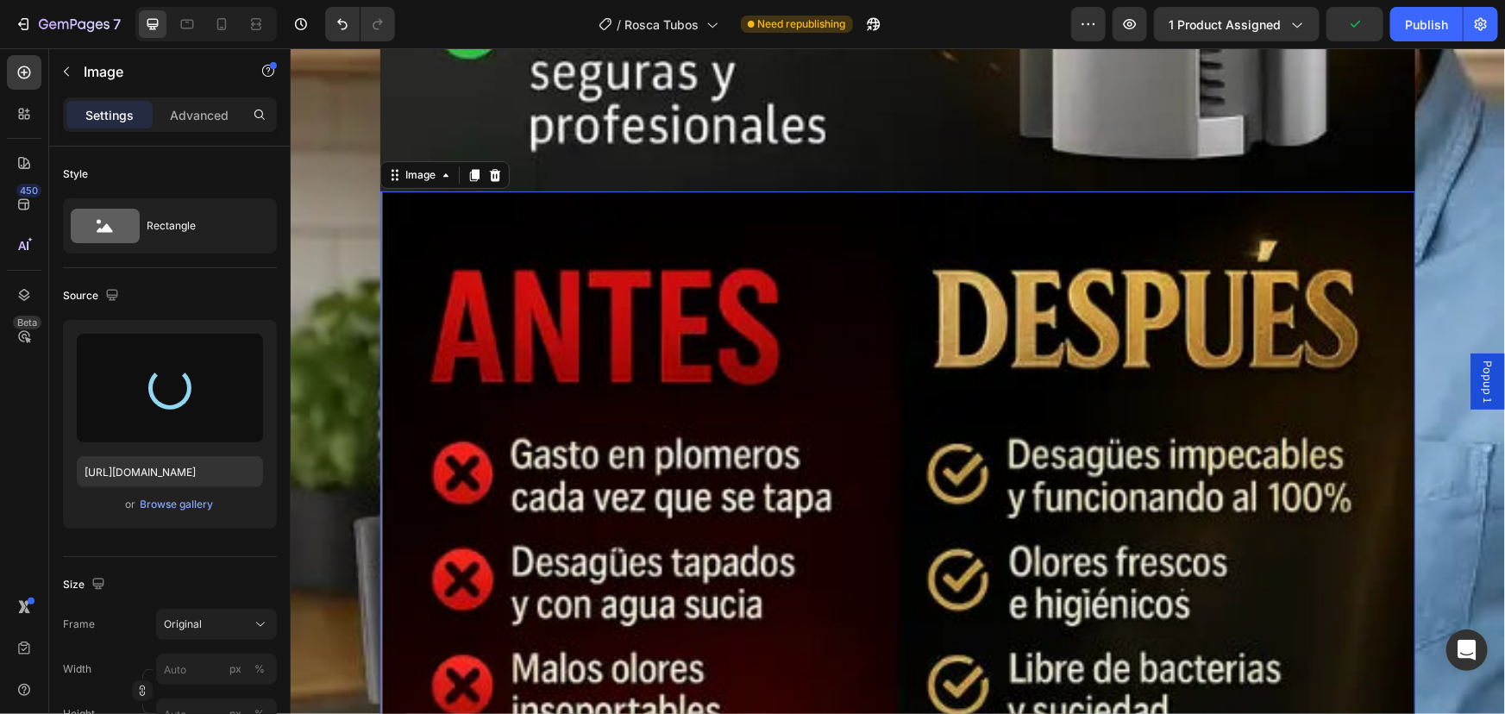
type input "https://cdn.shopify.com/s/files/1/0630/1486/3023/files/gempages_504315405238535…"
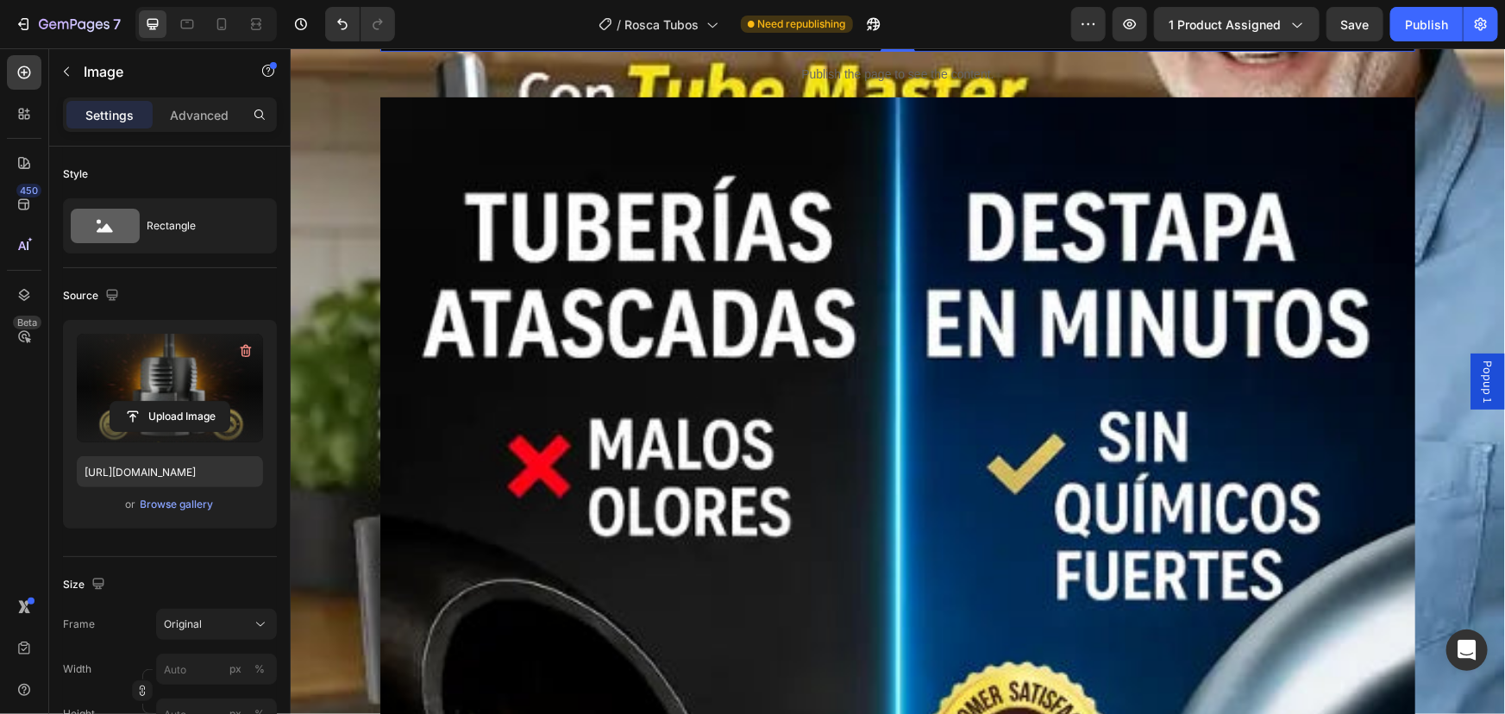
scroll to position [7055, 0]
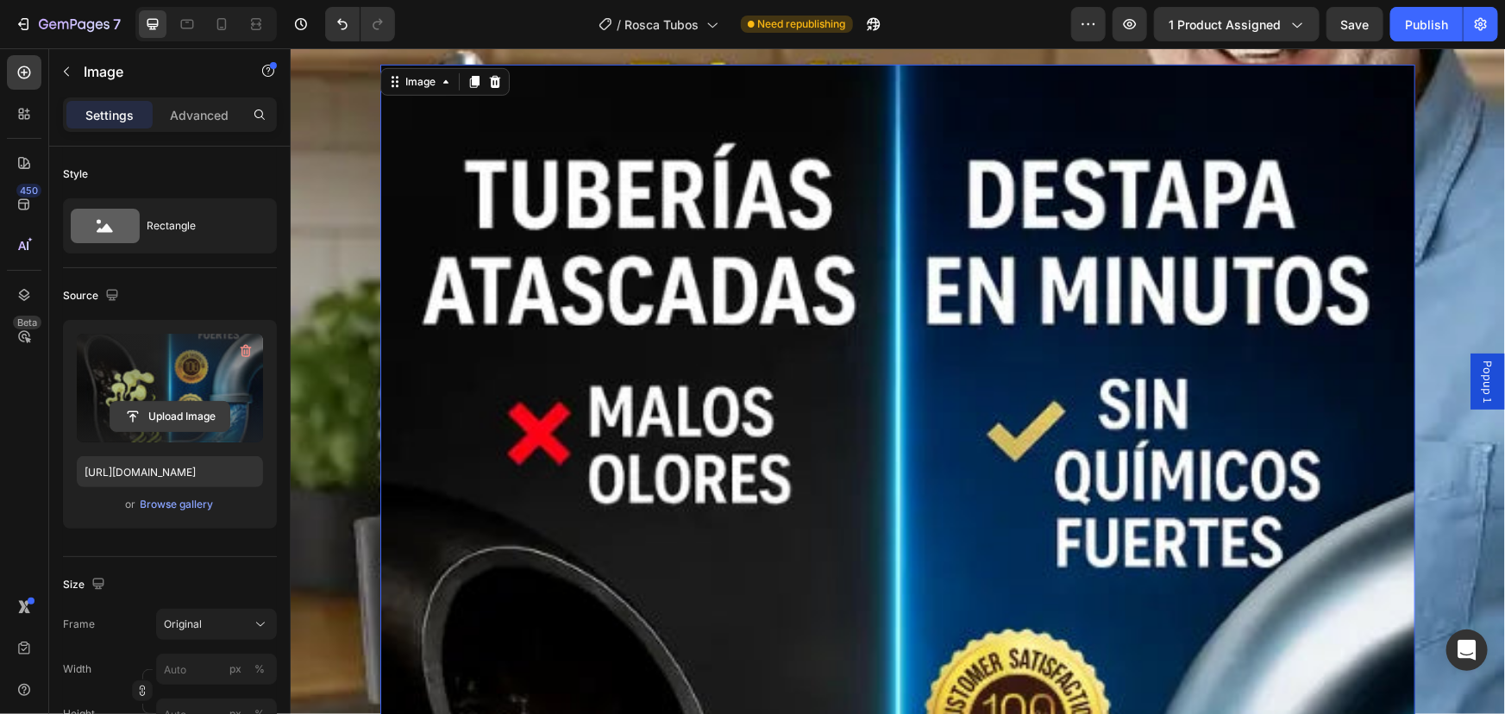
click at [183, 412] on input "file" at bounding box center [169, 416] width 119 height 29
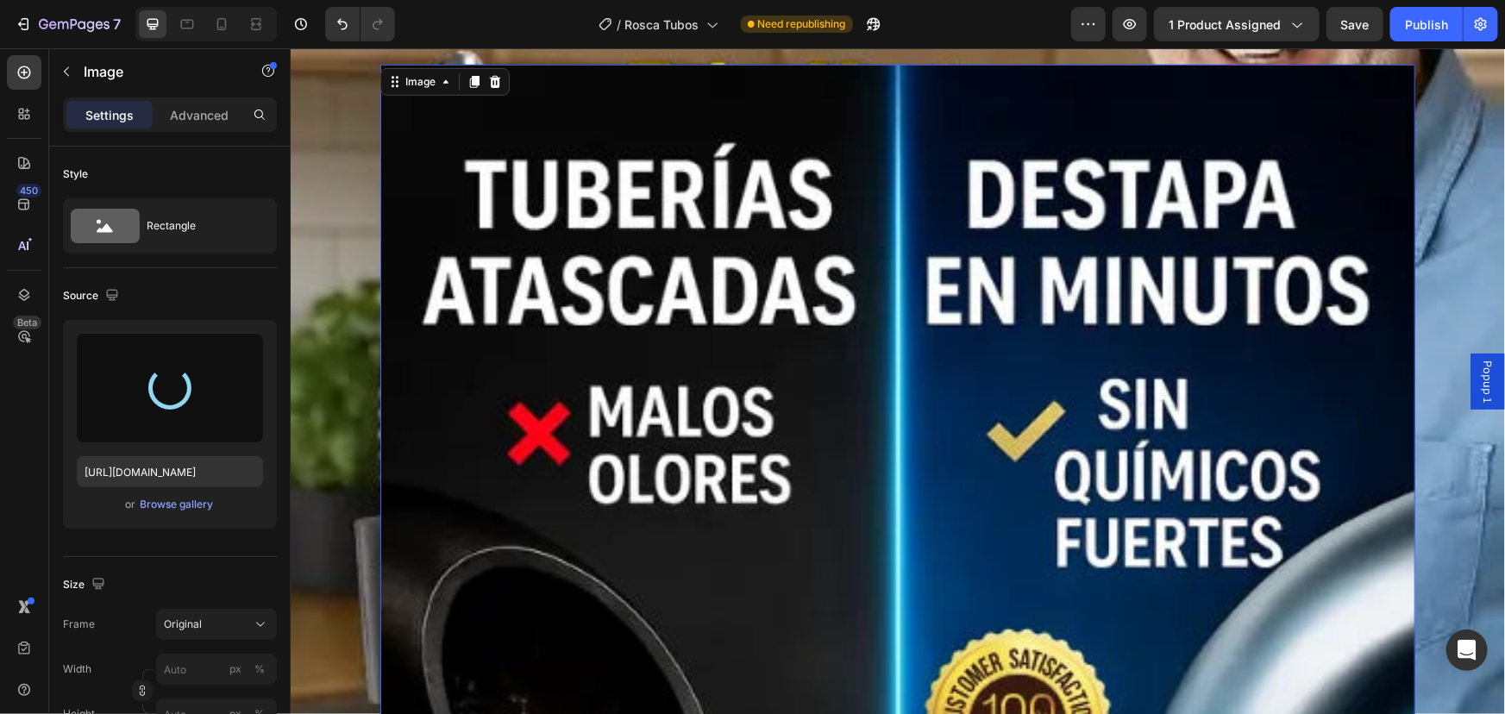
type input "https://cdn.shopify.com/s/files/1/0630/1486/3023/files/gempages_504315405238535…"
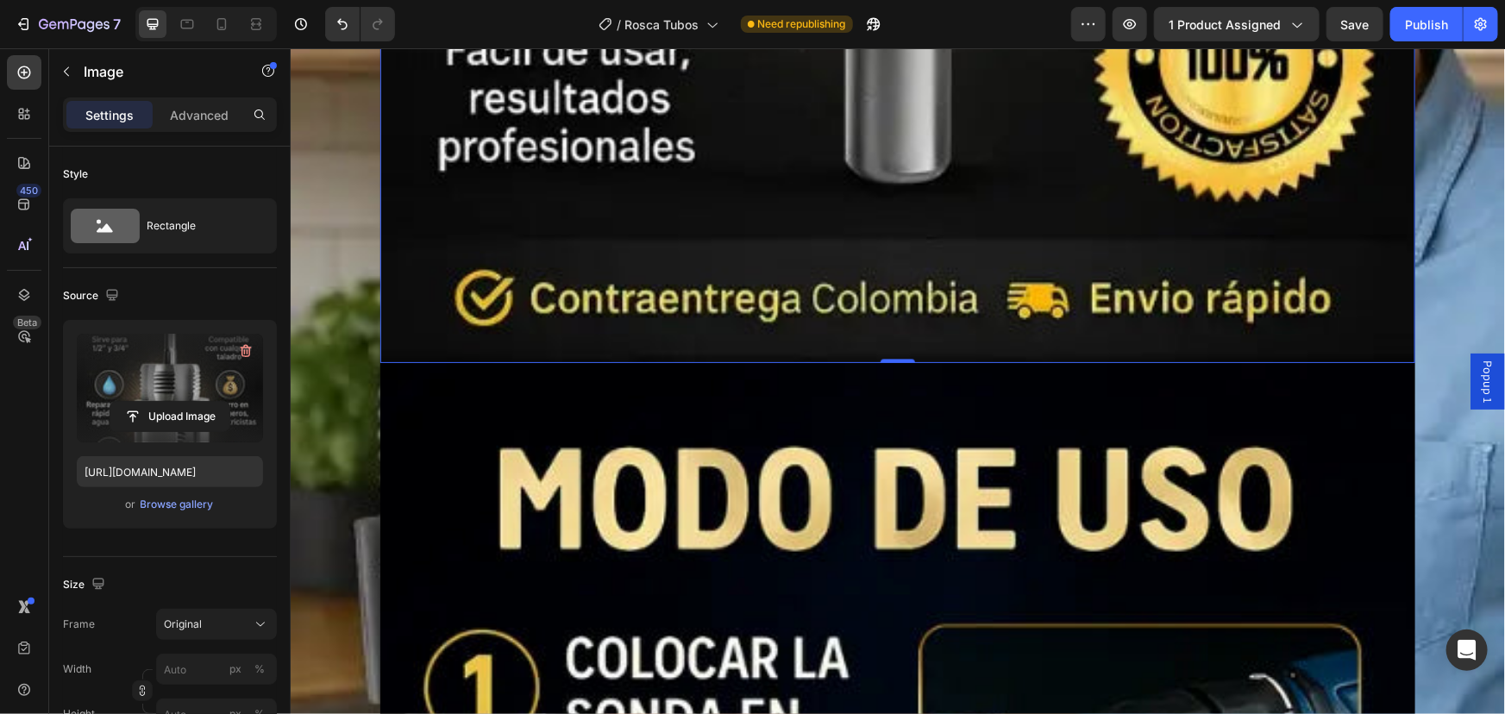
scroll to position [8310, 0]
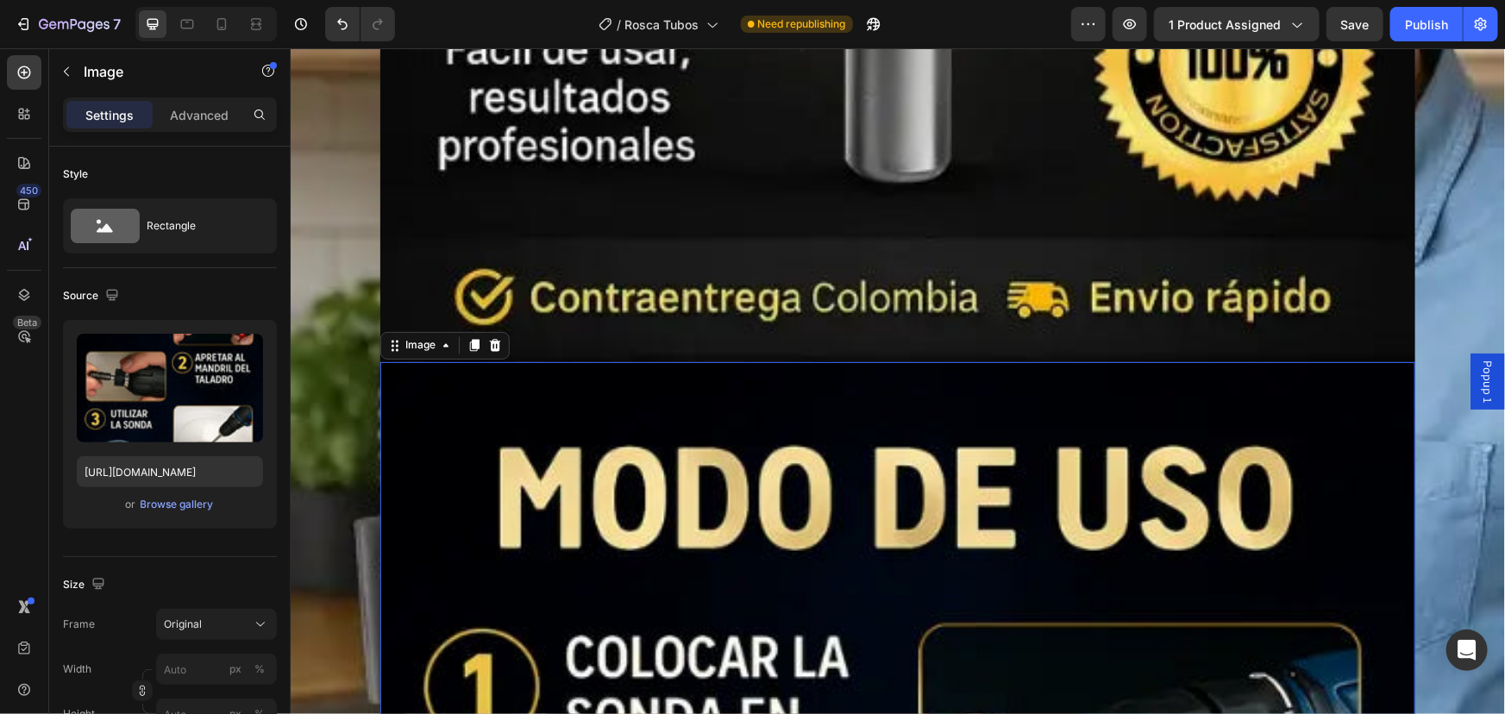
click at [489, 352] on div at bounding box center [494, 345] width 21 height 21
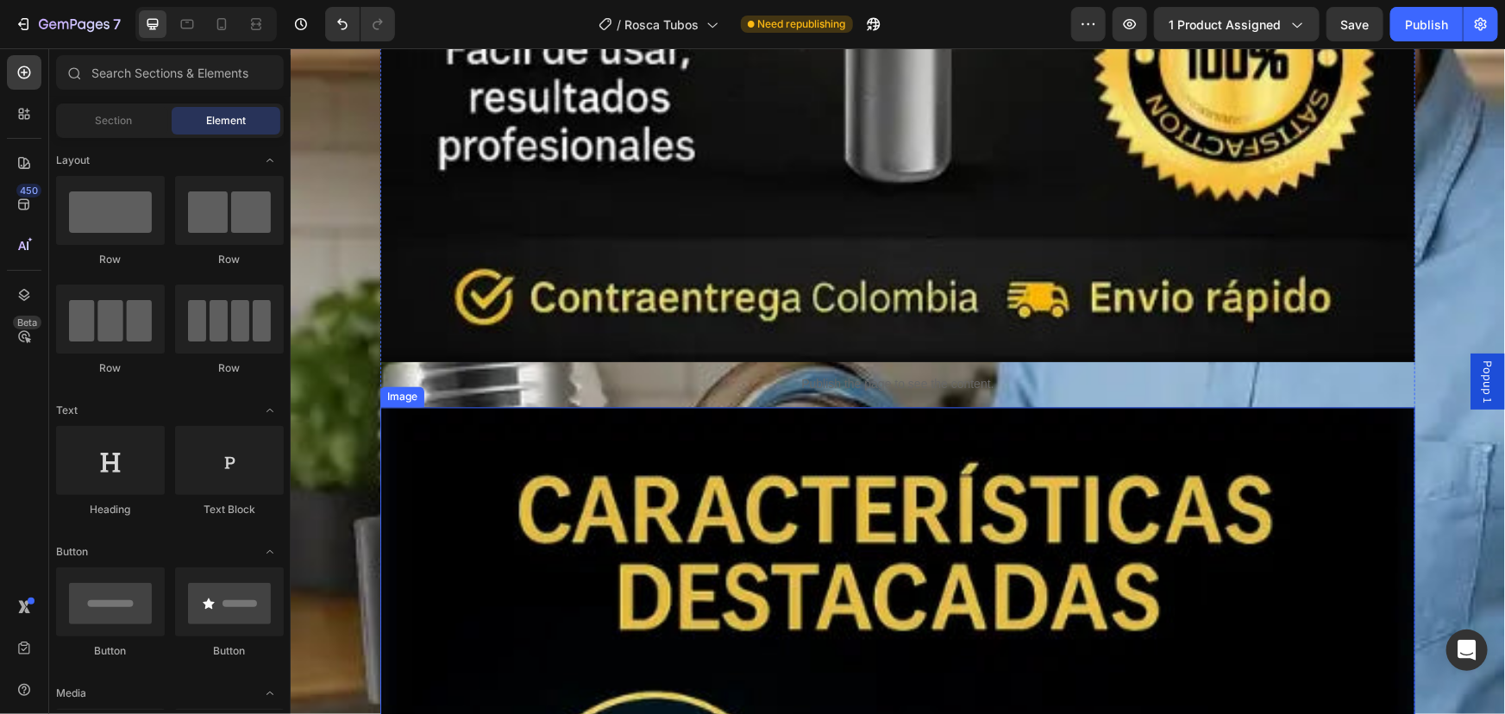
scroll to position [8545, 0]
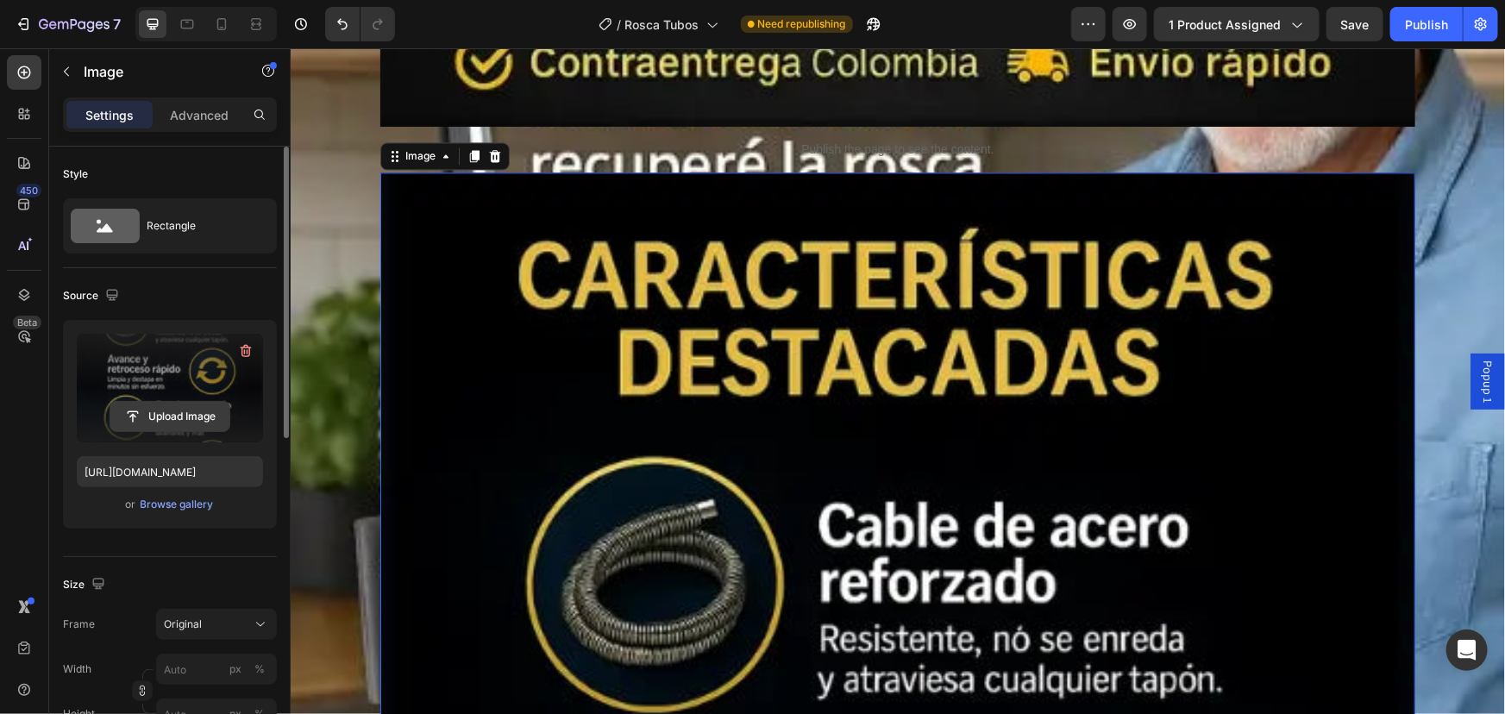
click at [192, 412] on input "file" at bounding box center [169, 416] width 119 height 29
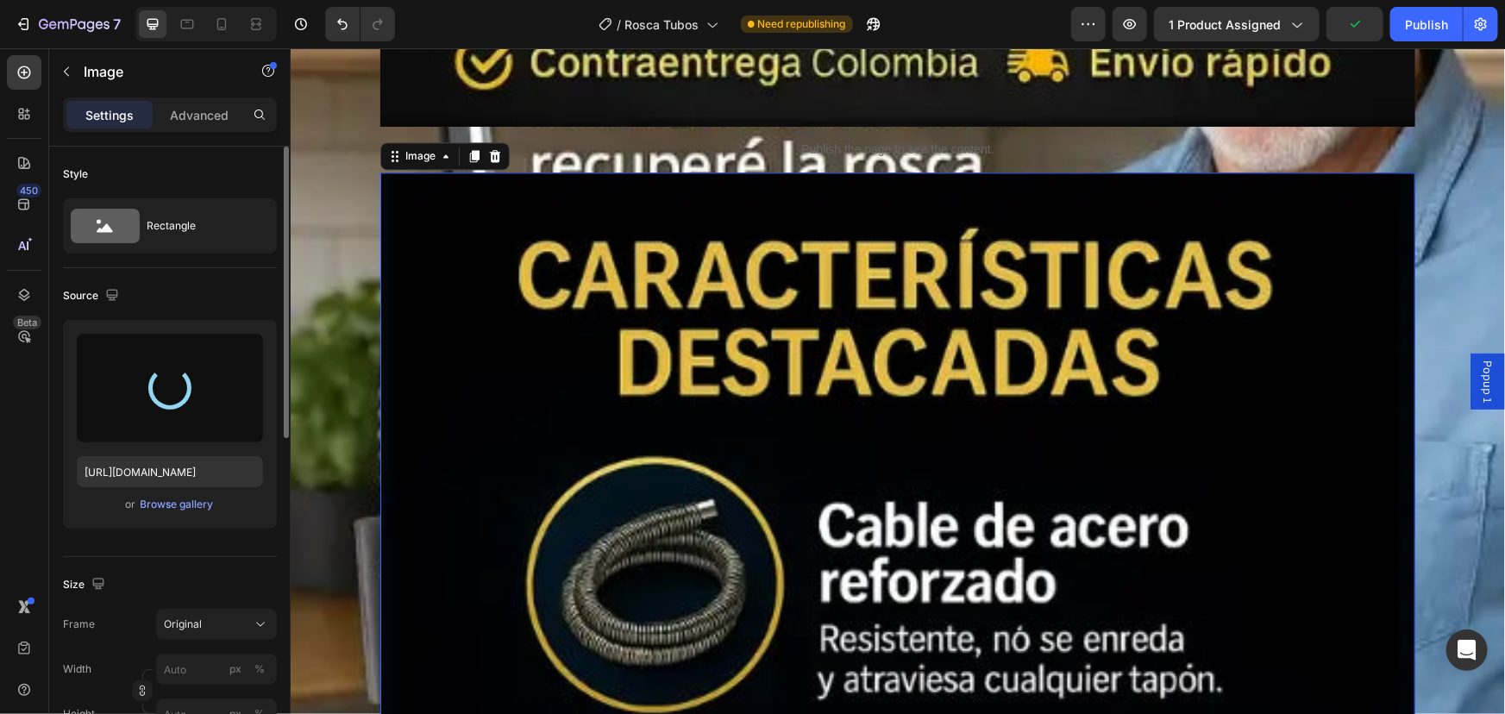
type input "https://cdn.shopify.com/s/files/1/0630/1486/3023/files/gempages_504315405238535…"
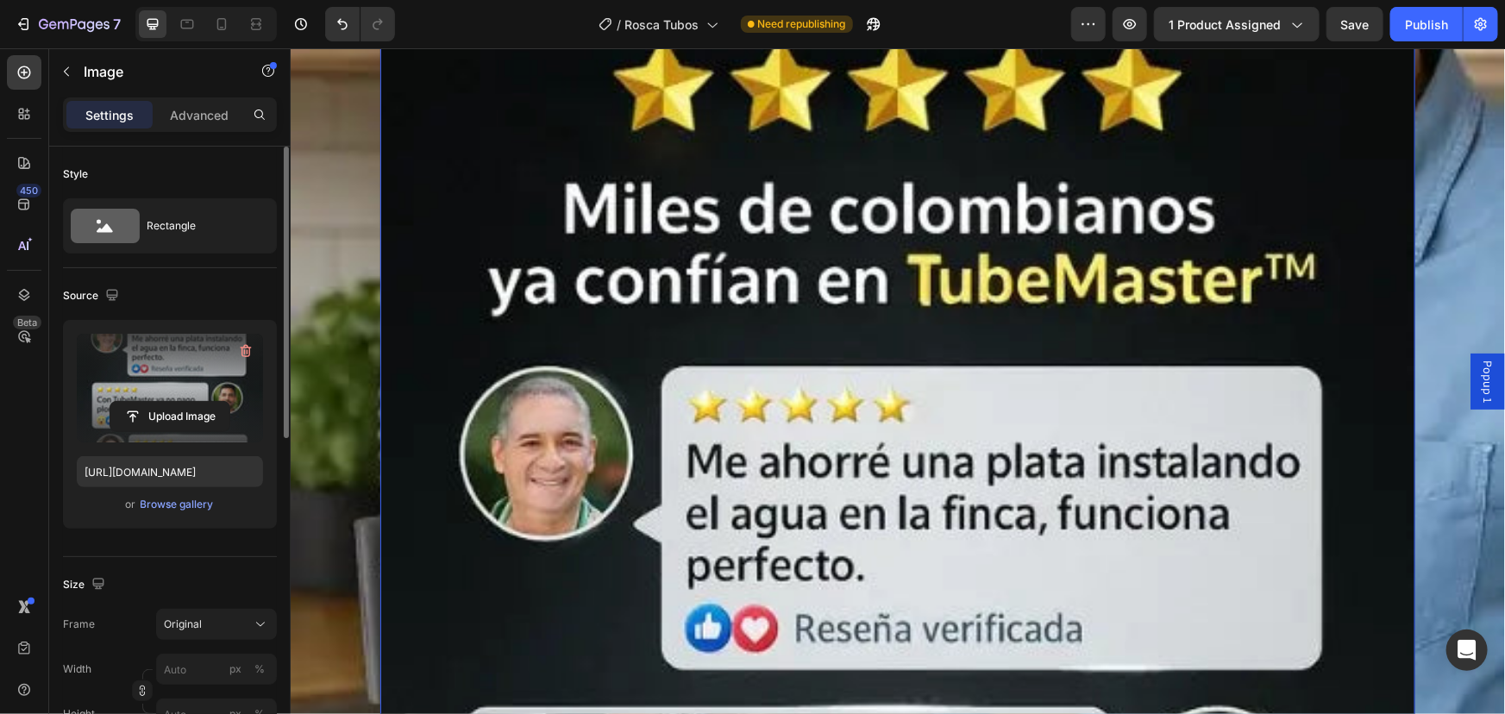
scroll to position [8467, 0]
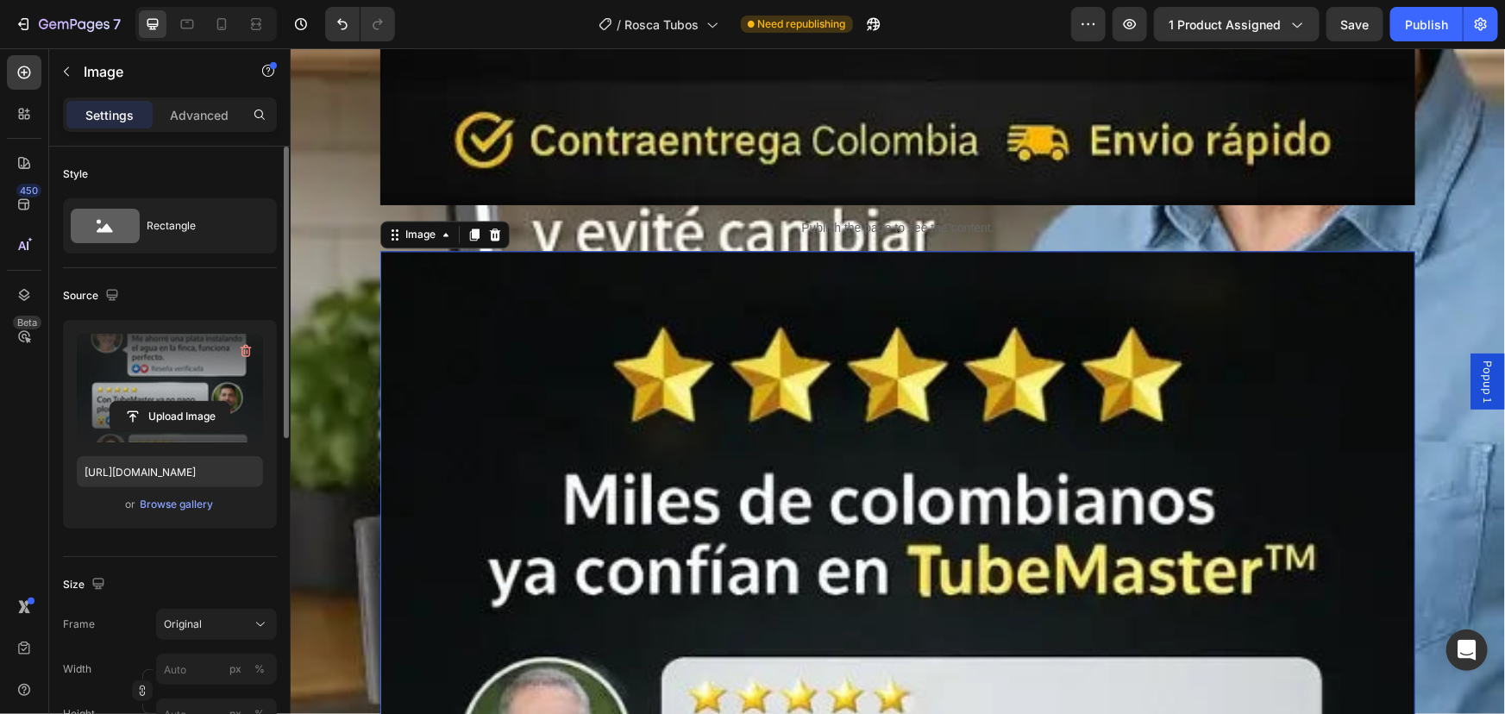
click at [471, 240] on icon at bounding box center [474, 234] width 14 height 14
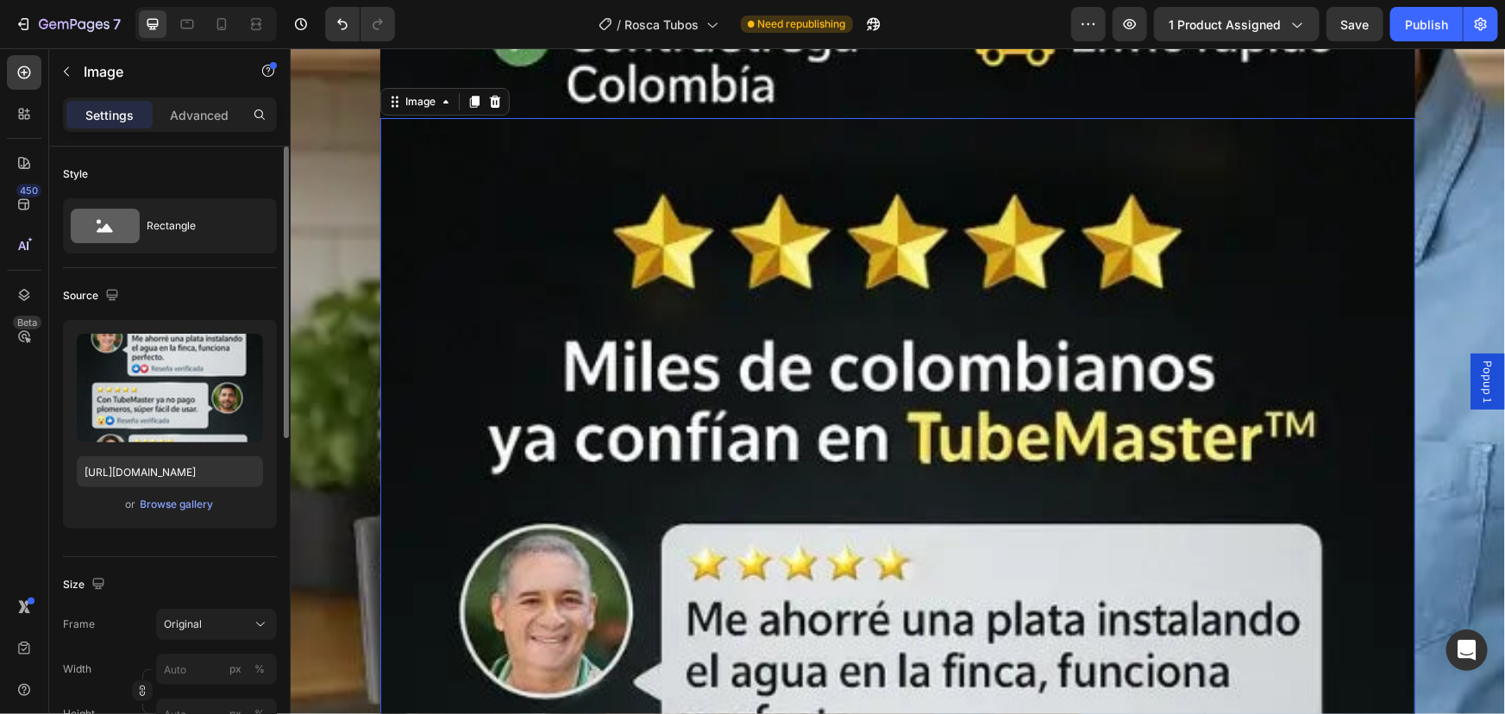
scroll to position [10160, 0]
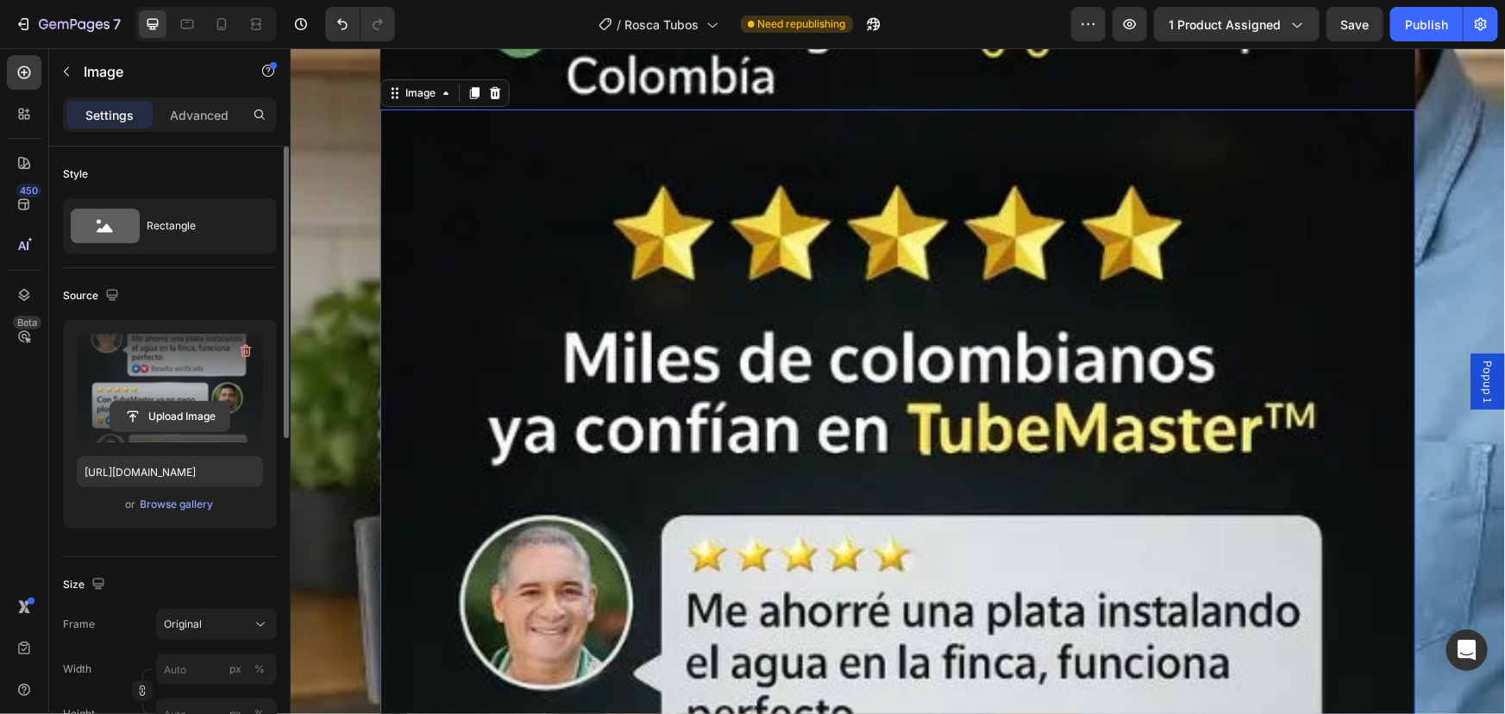
click at [164, 412] on input "file" at bounding box center [169, 416] width 119 height 29
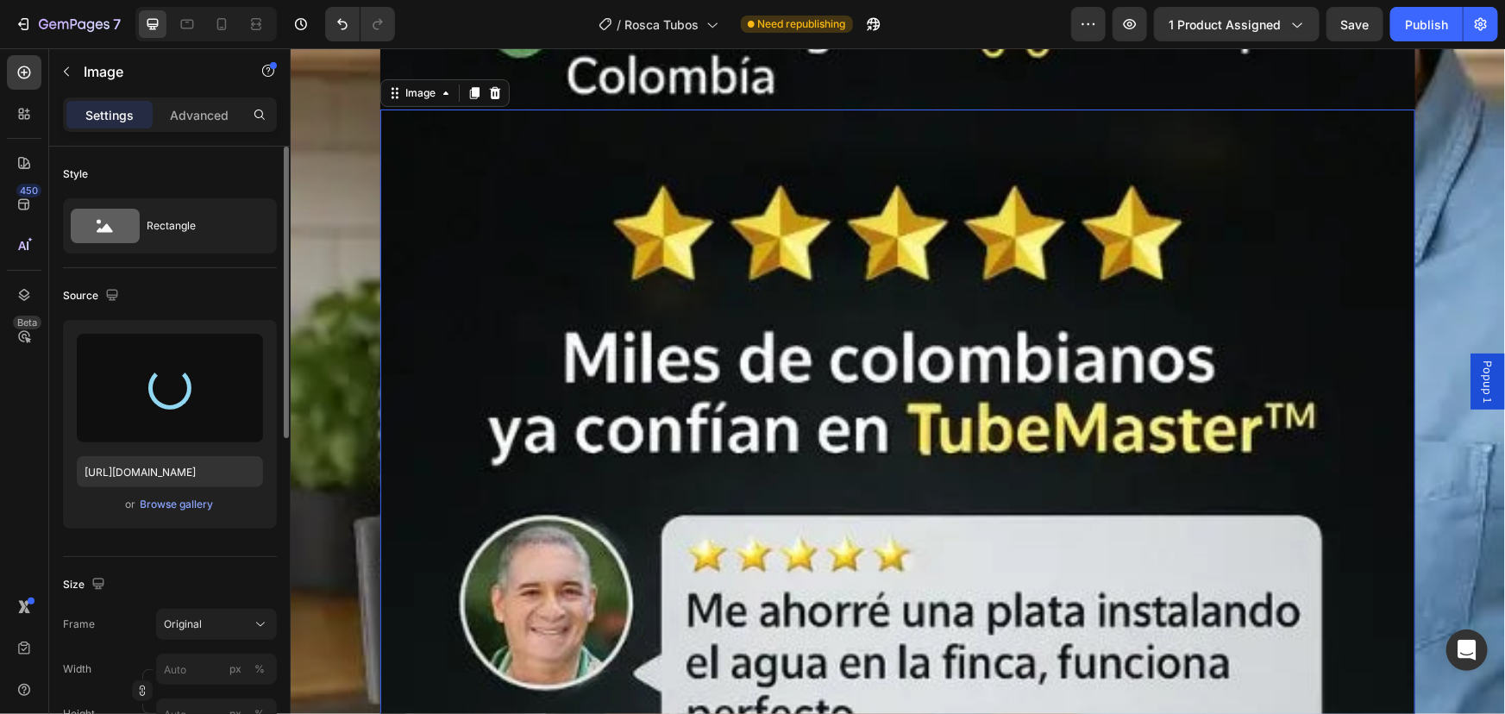
type input "https://cdn.shopify.com/s/files/1/0630/1486/3023/files/gempages_504315405238535…"
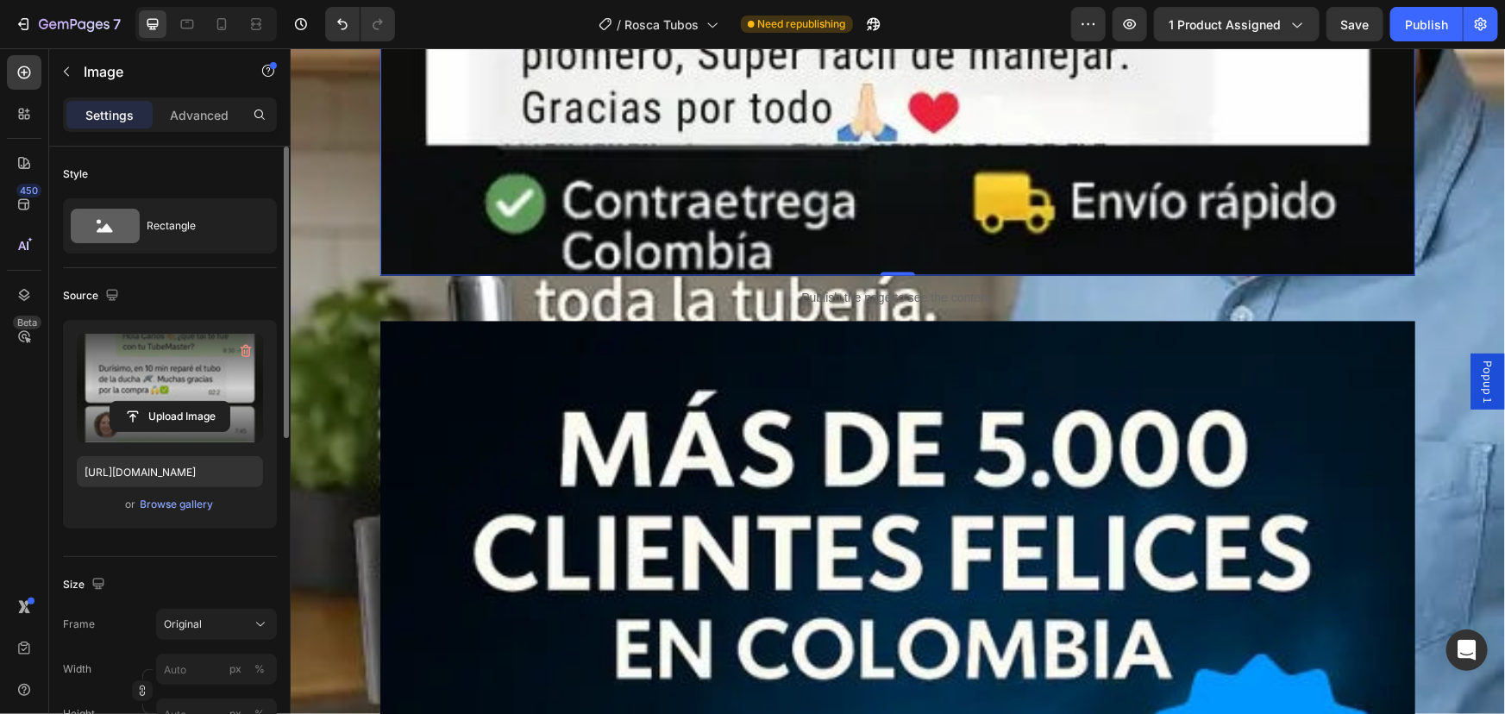
scroll to position [11728, 0]
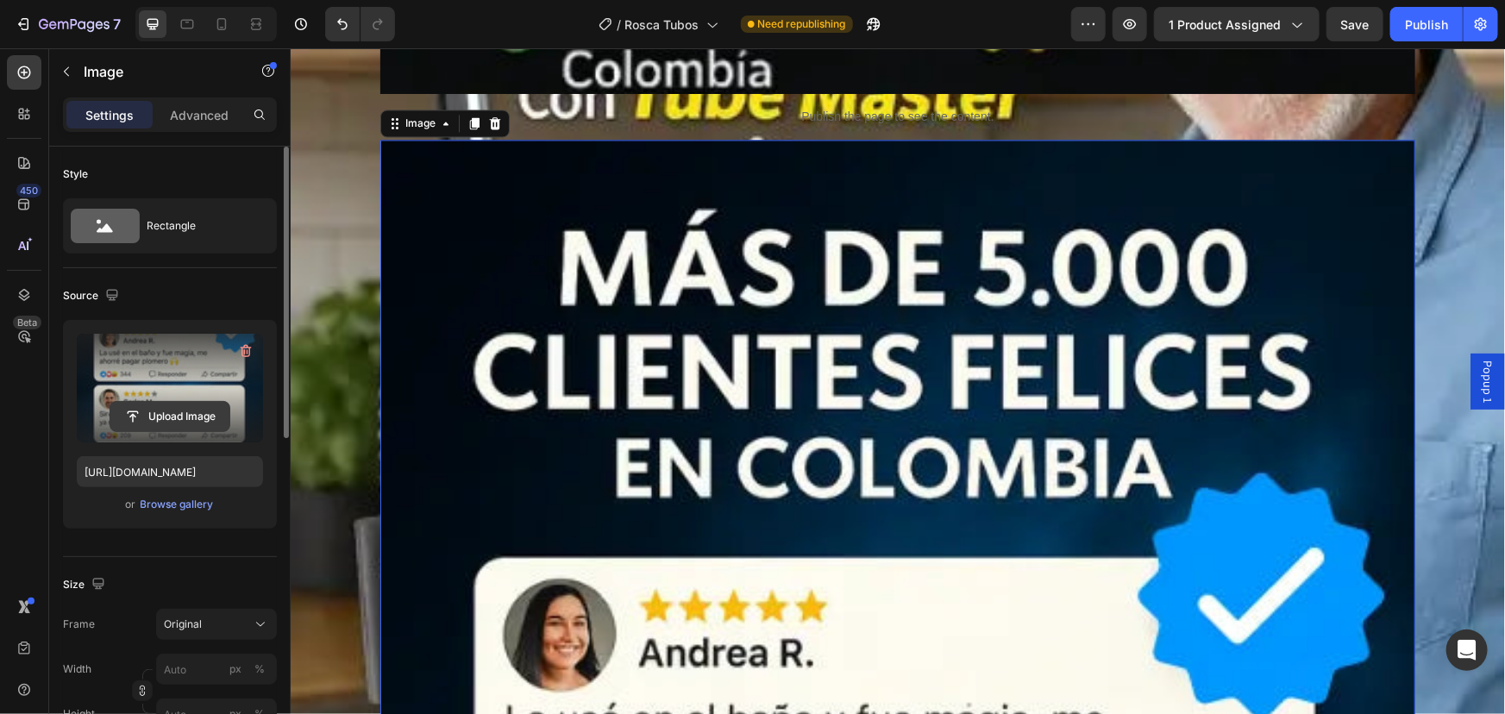
click at [160, 417] on input "file" at bounding box center [169, 416] width 119 height 29
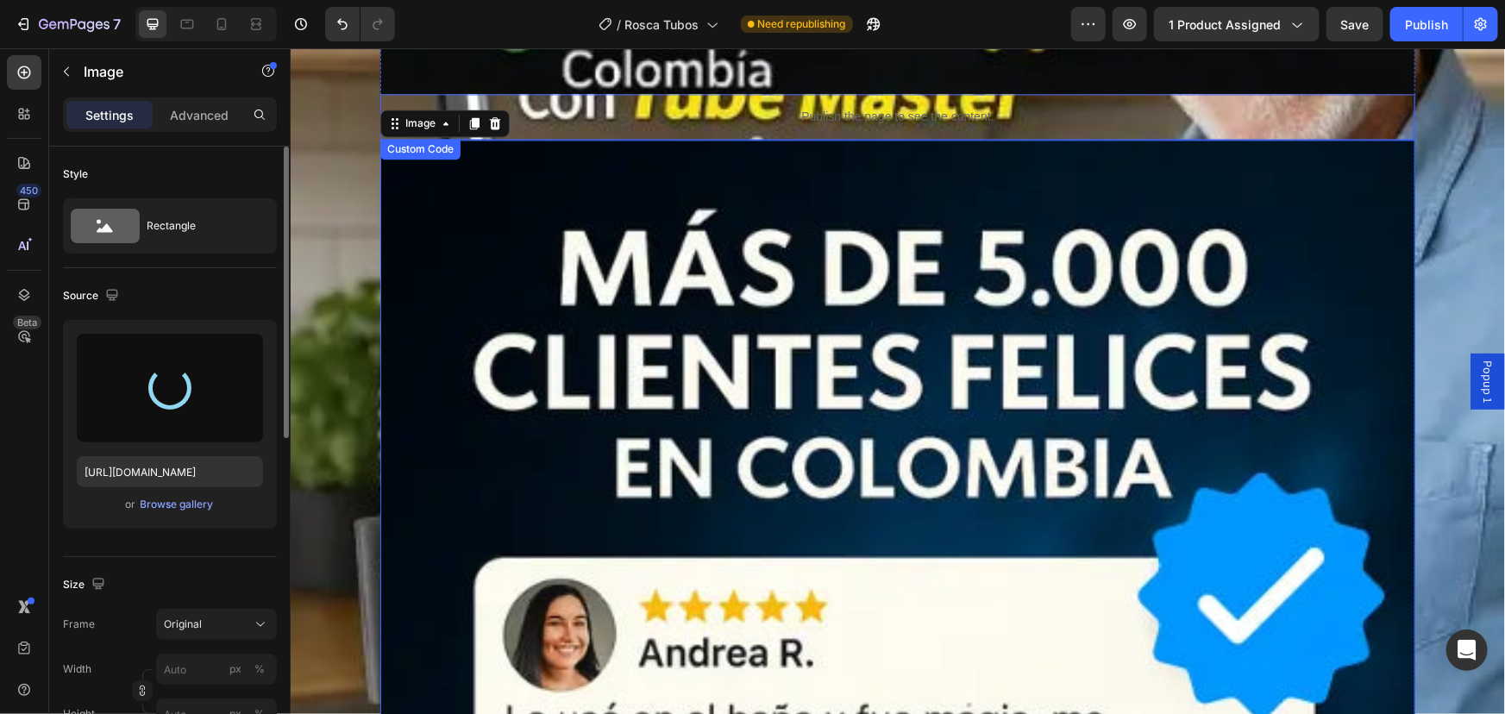
type input "https://cdn.shopify.com/s/files/1/0630/1486/3023/files/gempages_504315405238535…"
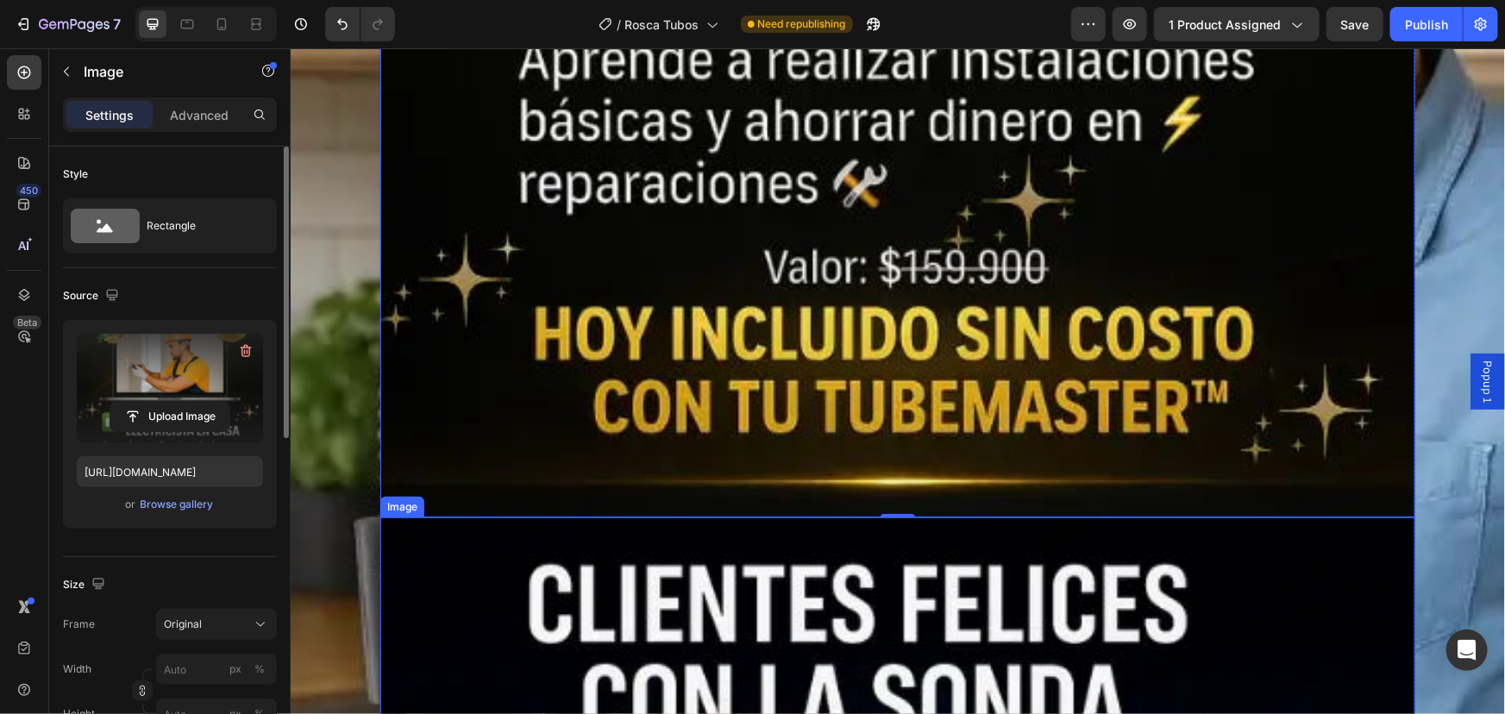
scroll to position [12904, 0]
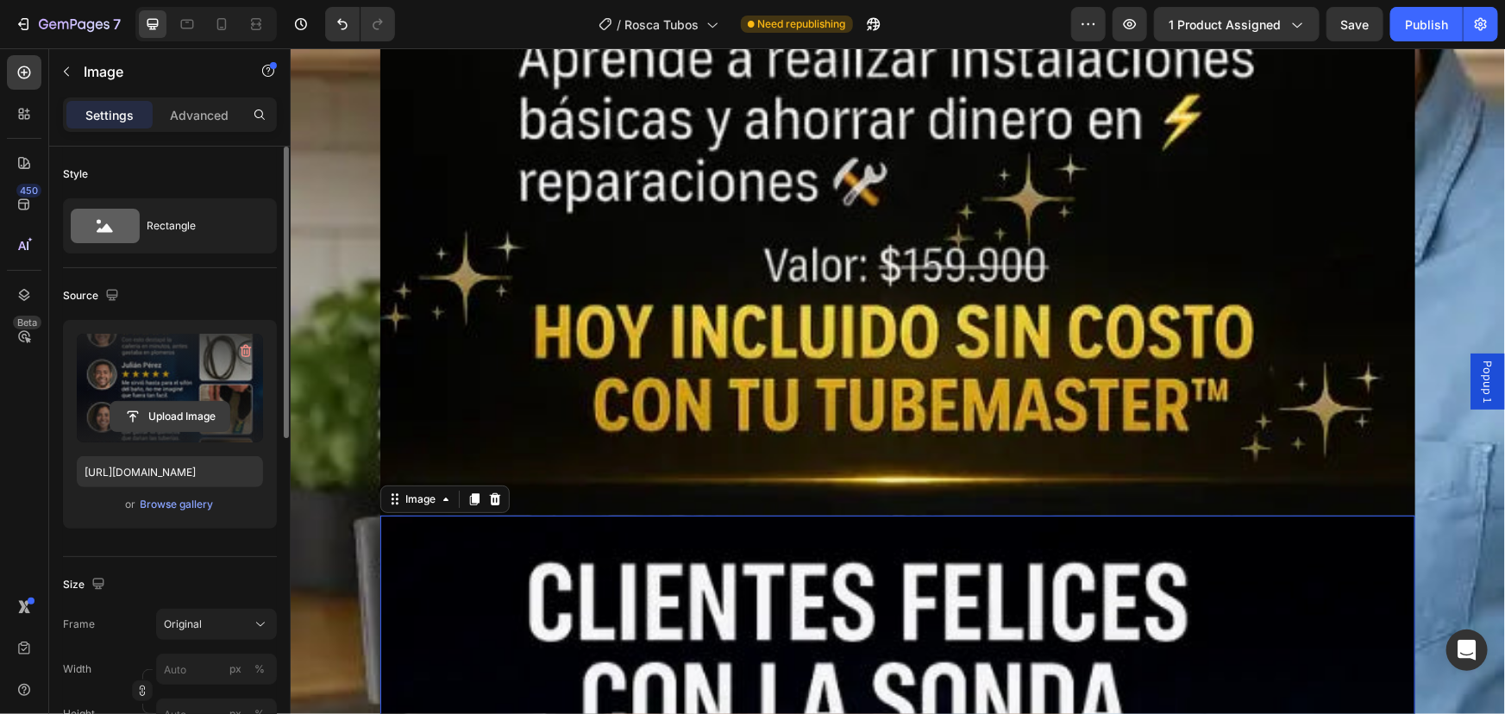
click at [162, 409] on input "file" at bounding box center [169, 416] width 119 height 29
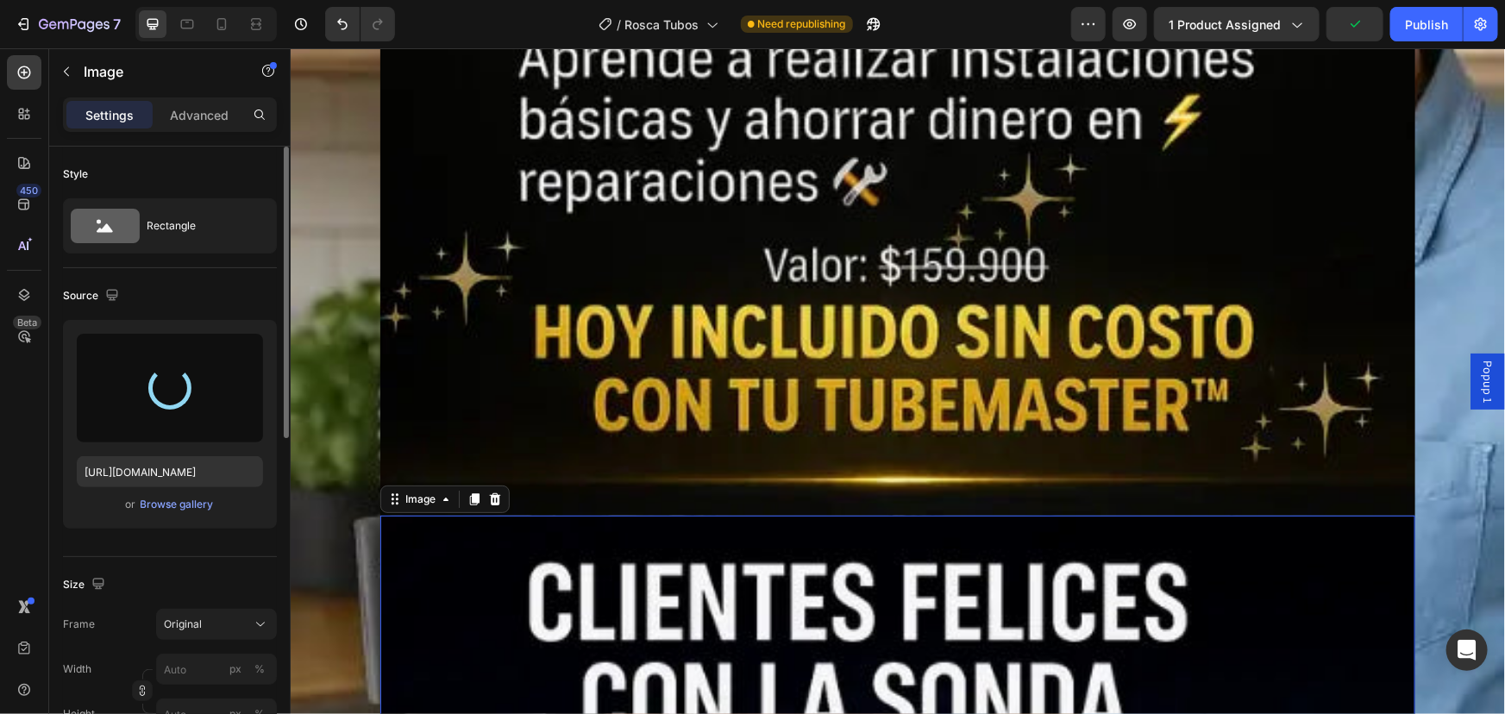
type input "https://cdn.shopify.com/s/files/1/0630/1486/3023/files/gempages_504315405238535…"
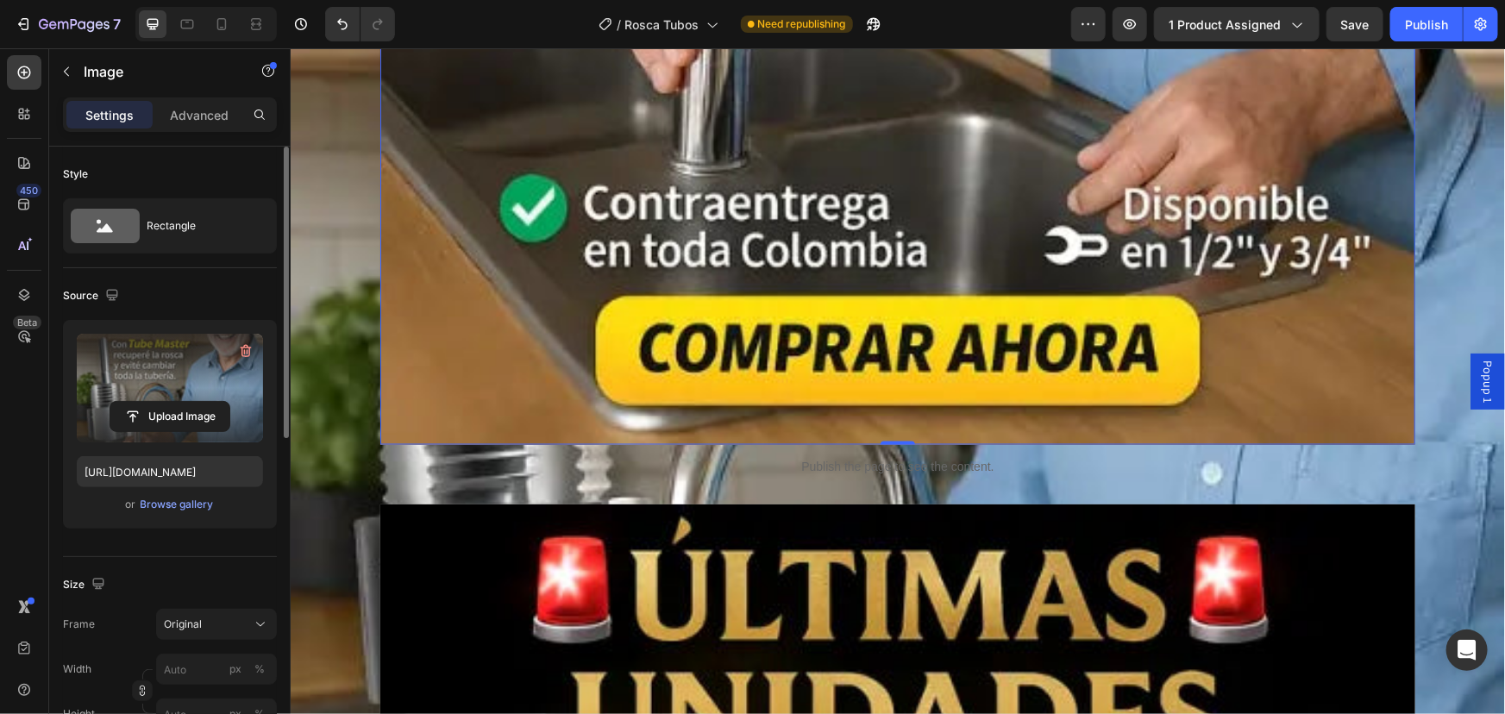
scroll to position [14864, 0]
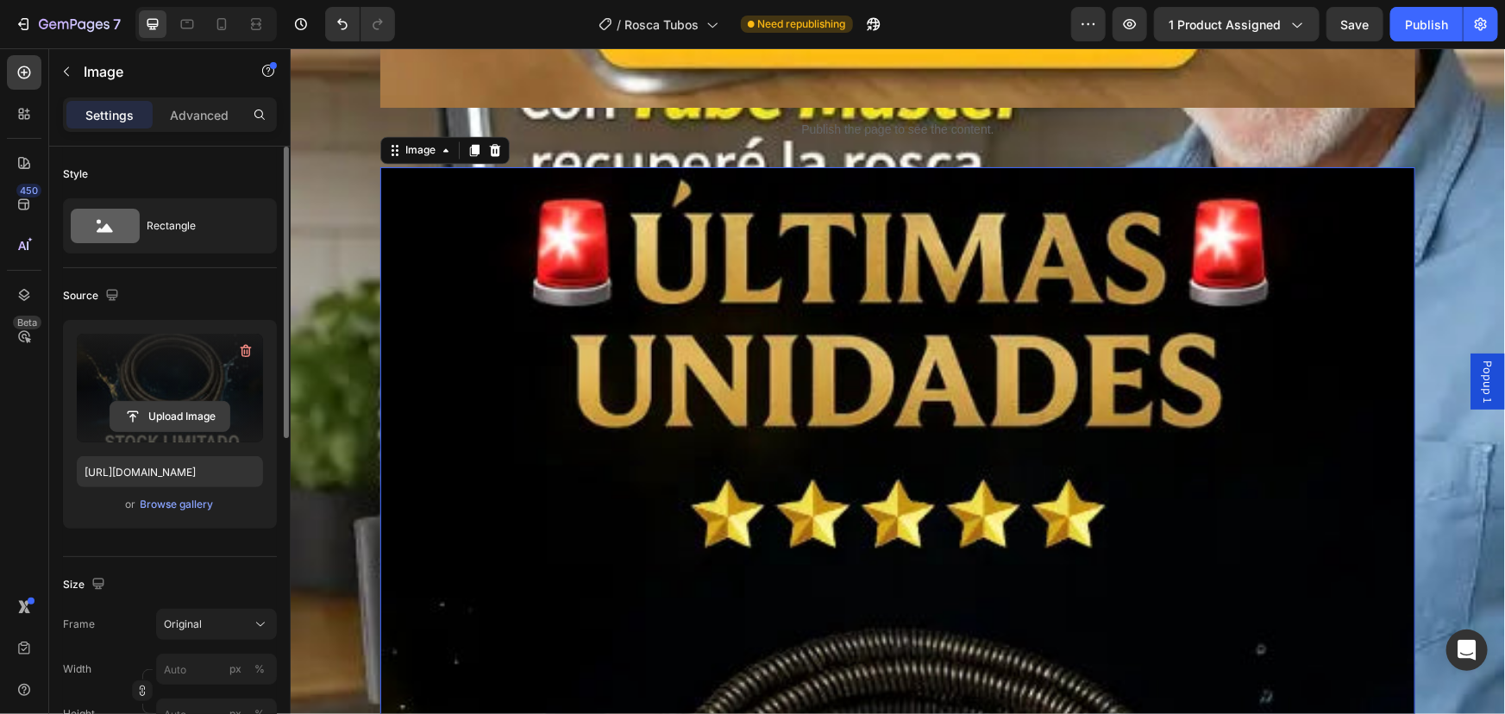
click at [135, 416] on input "file" at bounding box center [169, 416] width 119 height 29
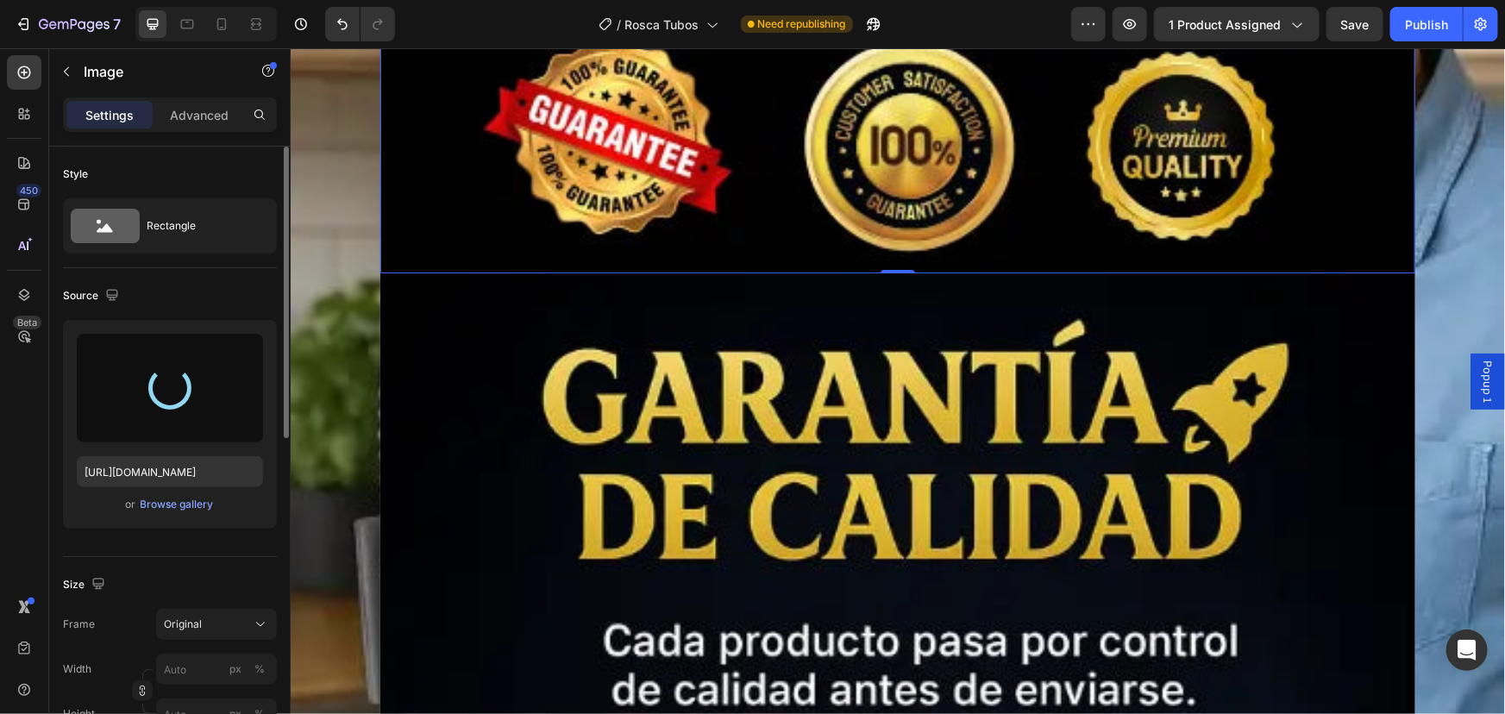
type input "https://cdn.shopify.com/s/files/1/0630/1486/3023/files/gempages_504315405238535…"
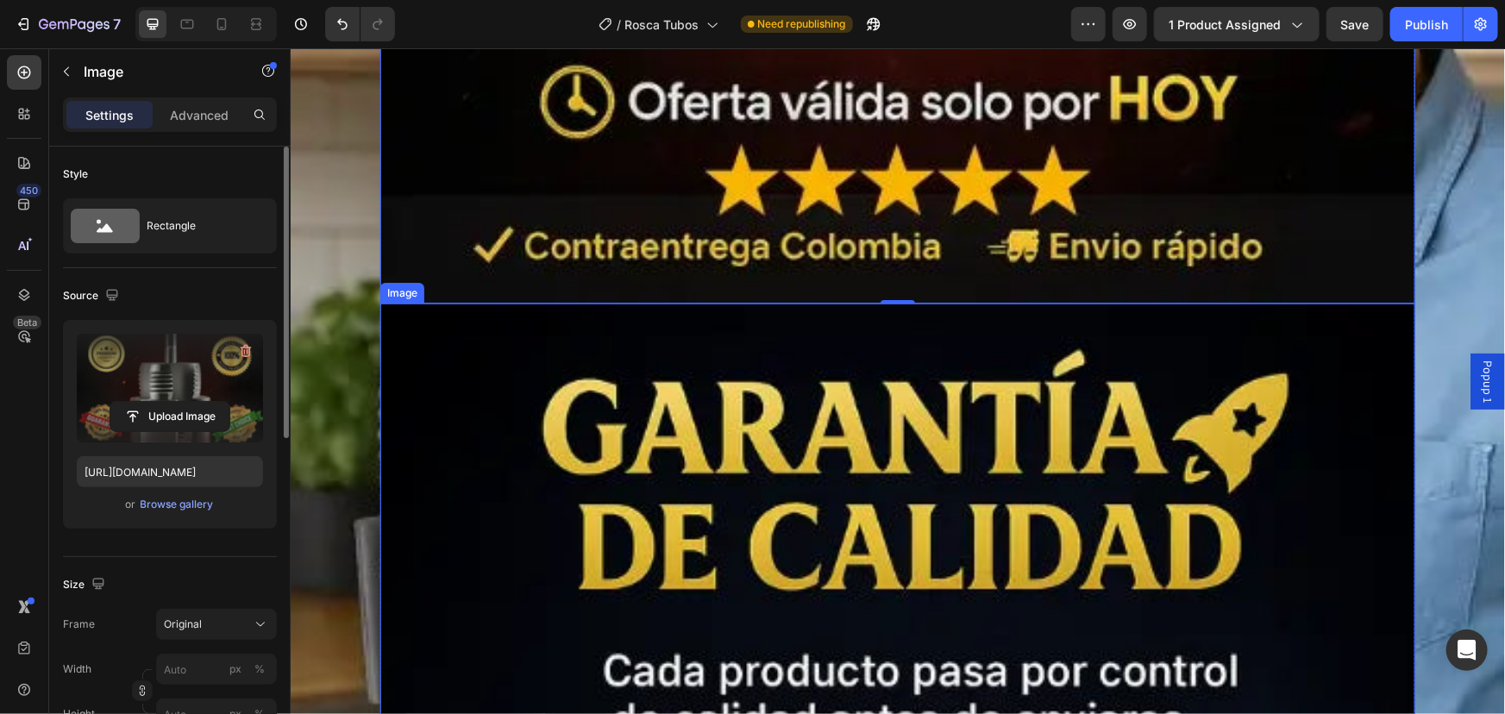
scroll to position [16118, 0]
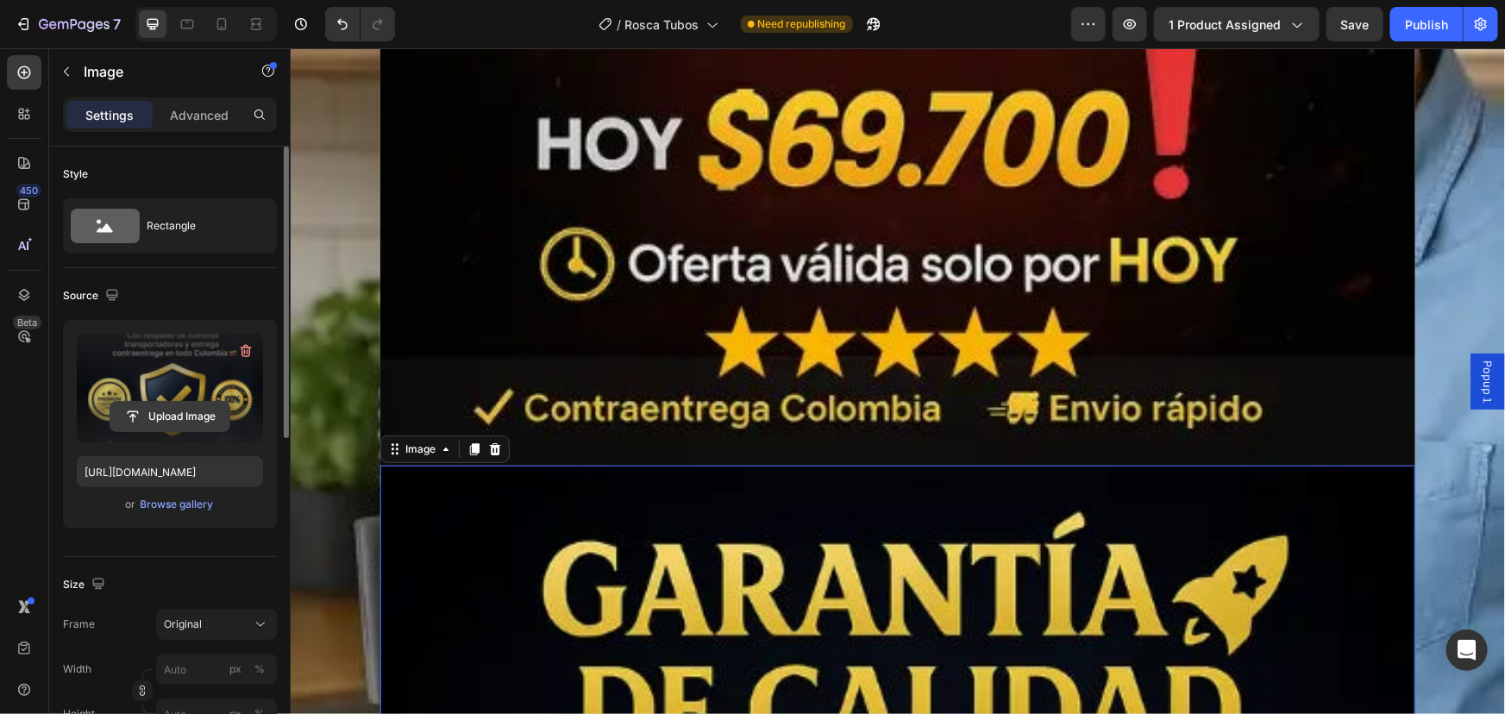
click at [194, 409] on input "file" at bounding box center [169, 416] width 119 height 29
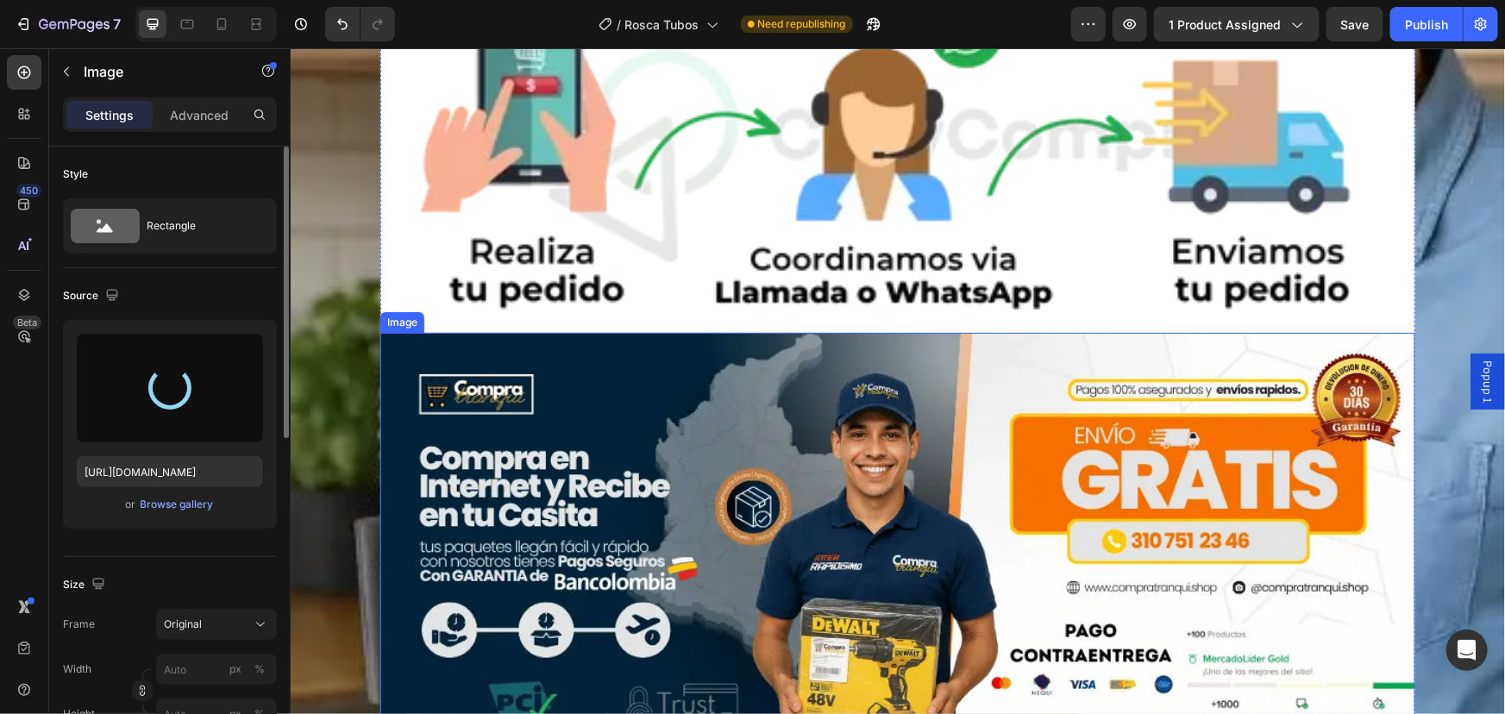
type input "https://cdn.shopify.com/s/files/1/0630/1486/3023/files/gempages_504315405238535…"
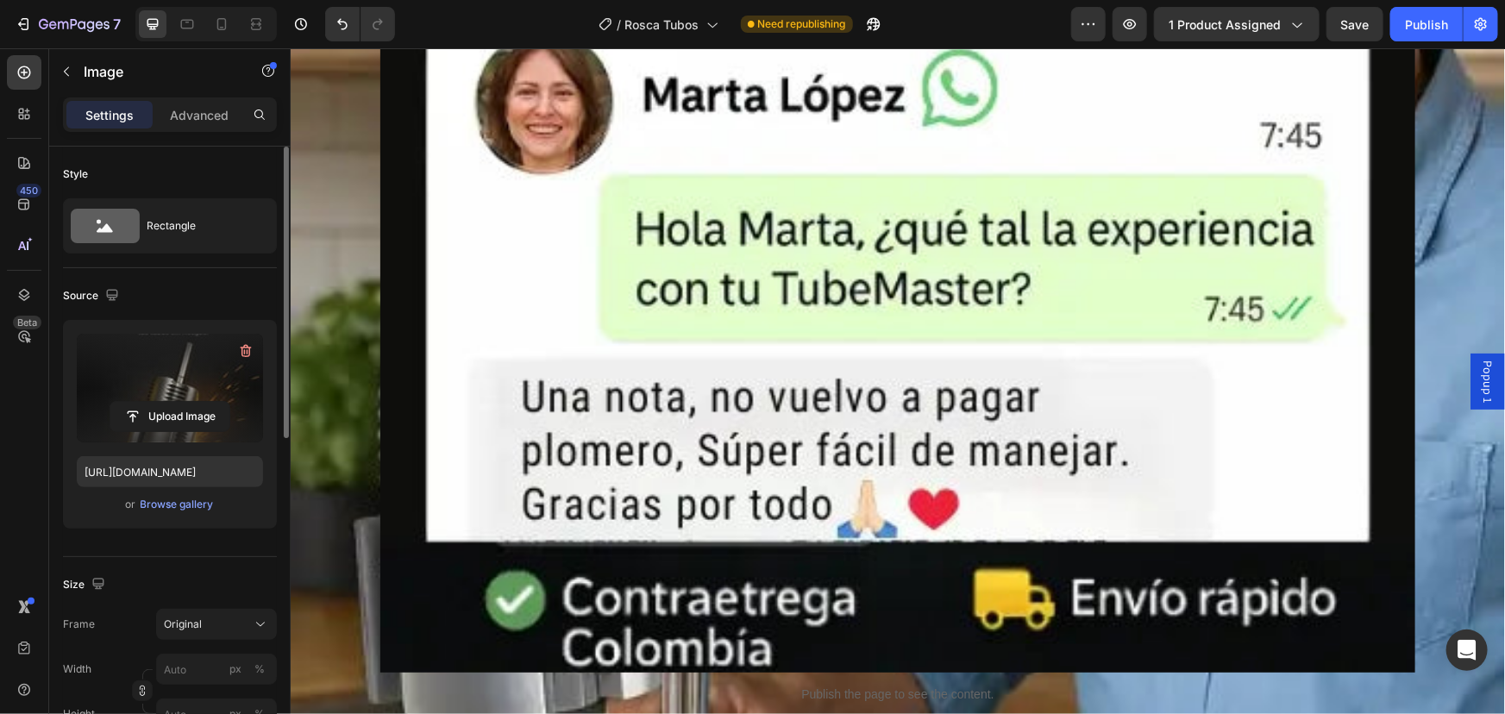
scroll to position [11336, 0]
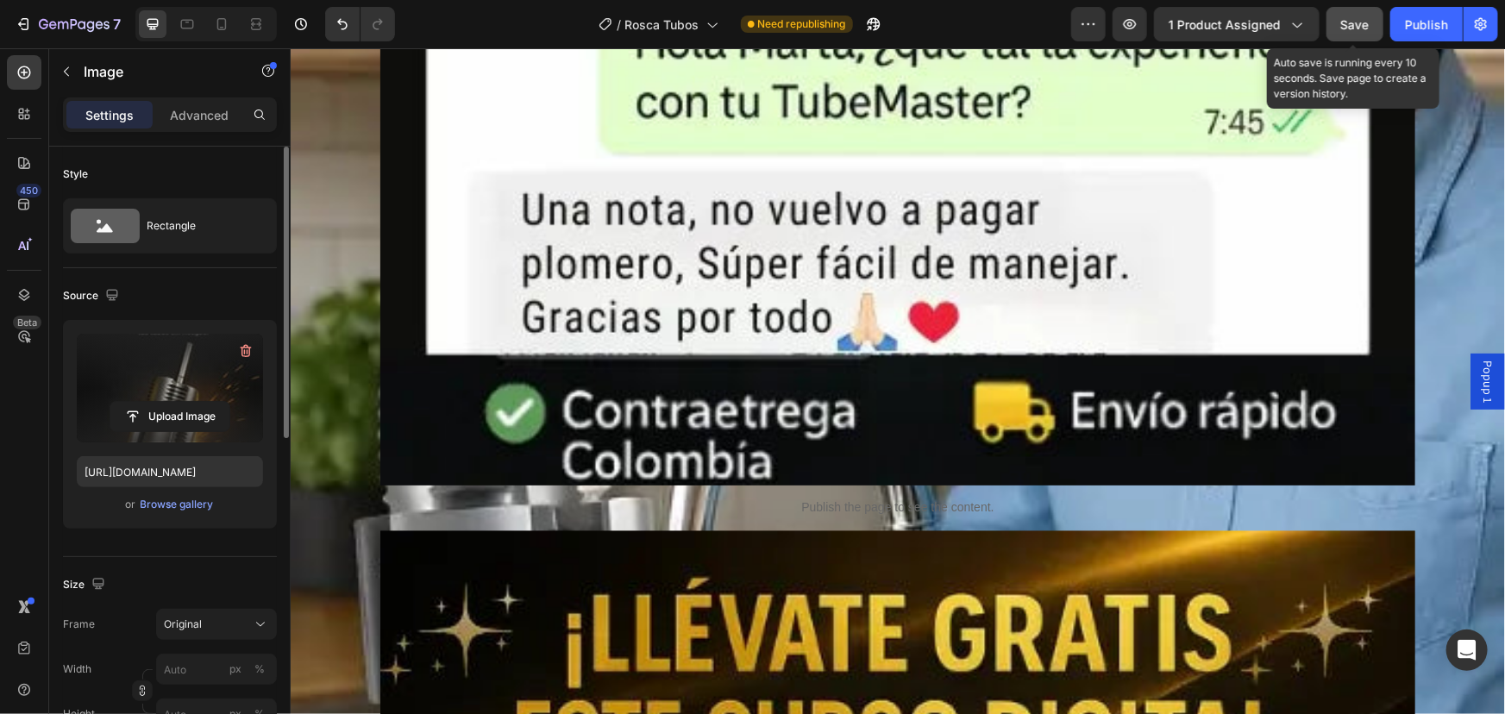
click at [1344, 28] on span "Save" at bounding box center [1355, 24] width 28 height 15
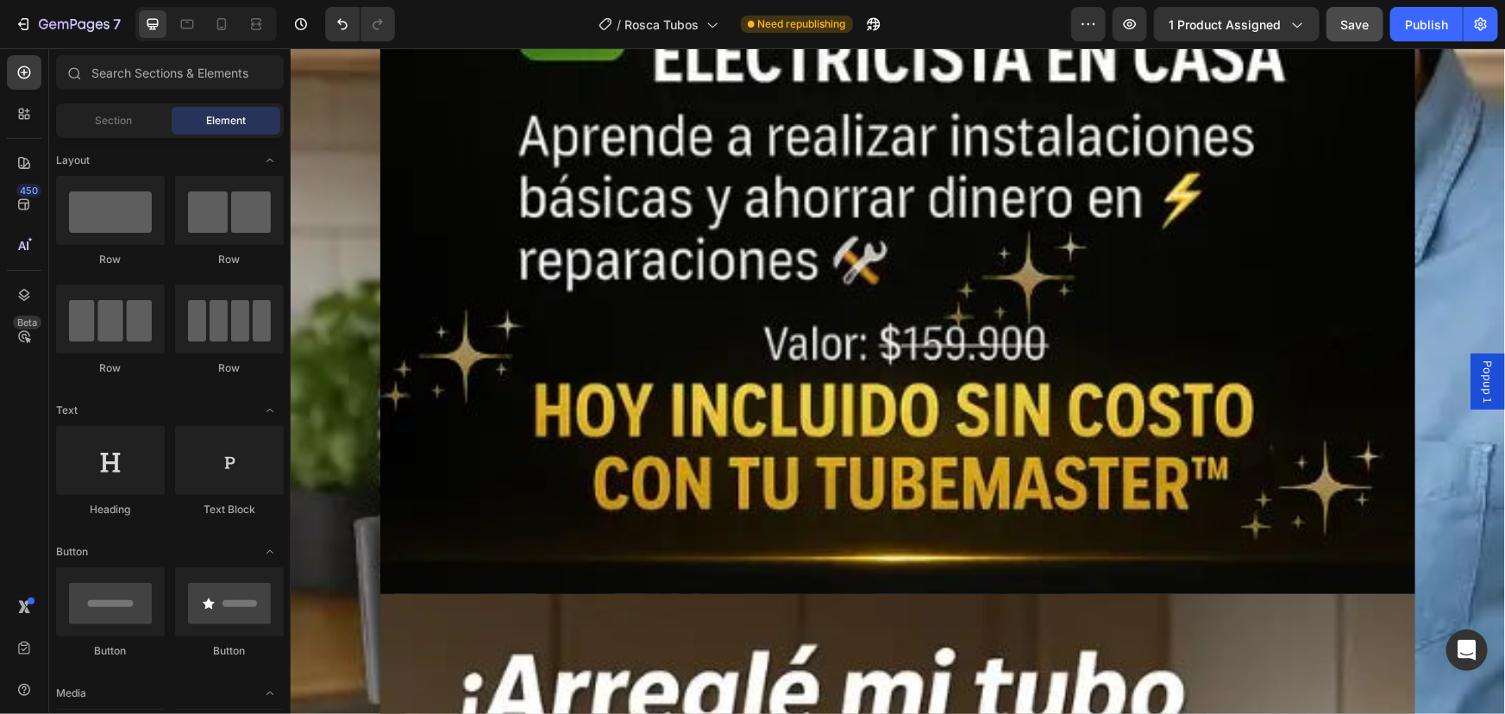
scroll to position [20426, 0]
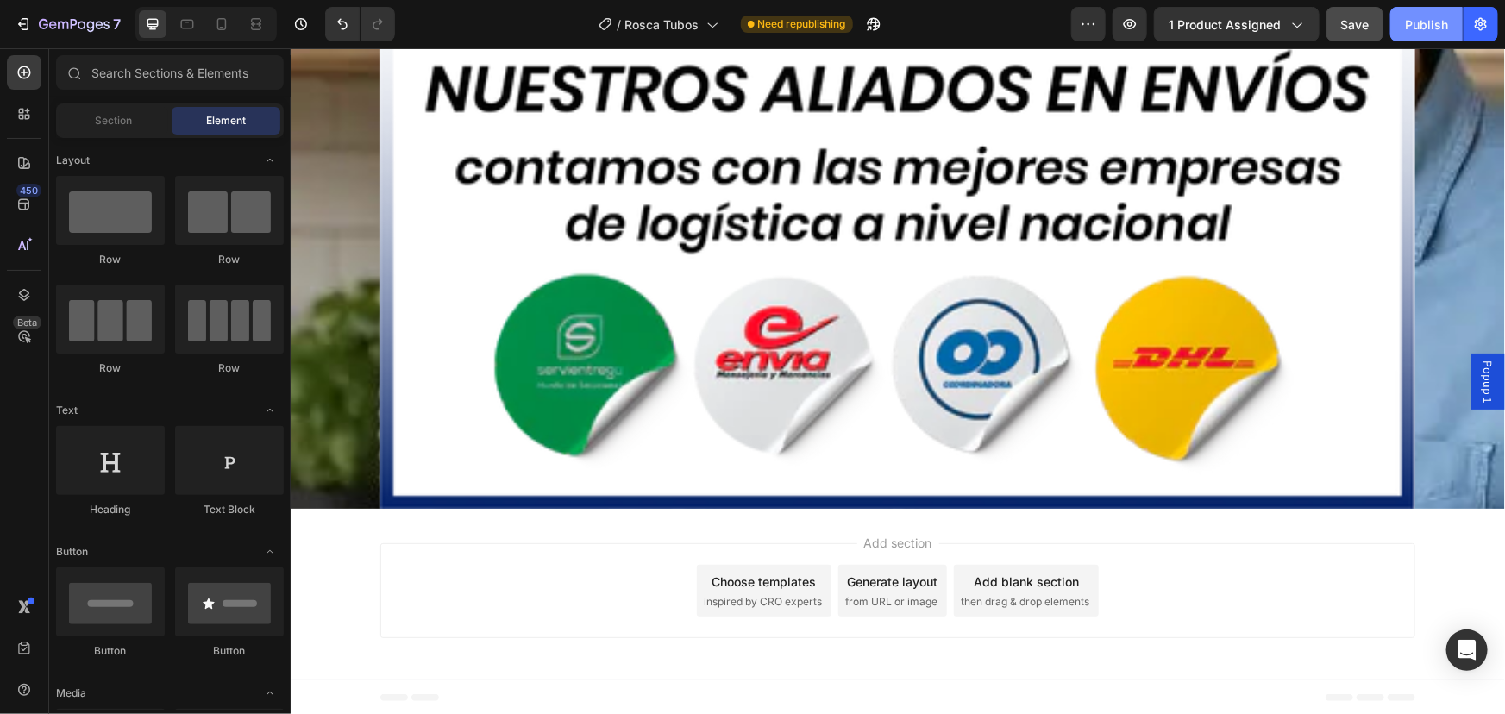
click at [1418, 25] on div "Publish" at bounding box center [1426, 25] width 43 height 18
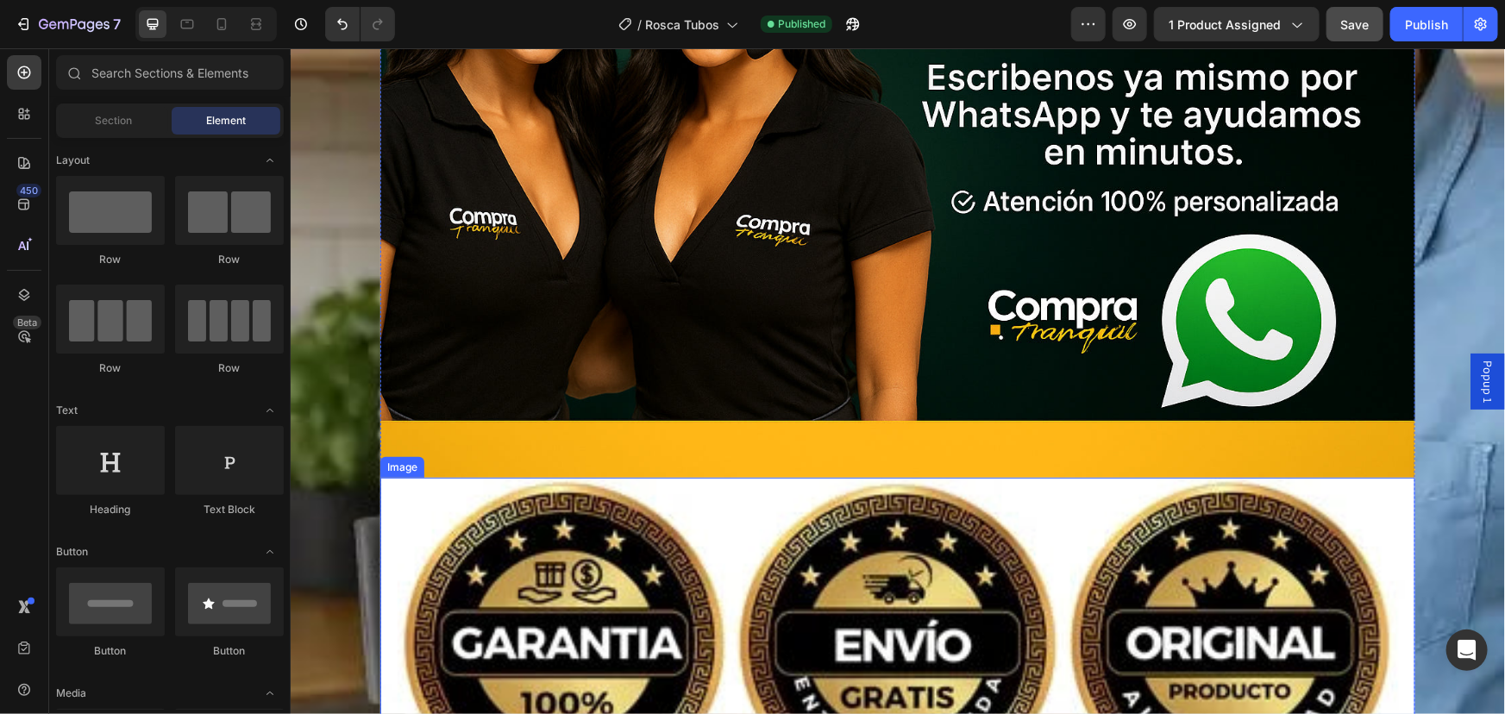
scroll to position [19249, 0]
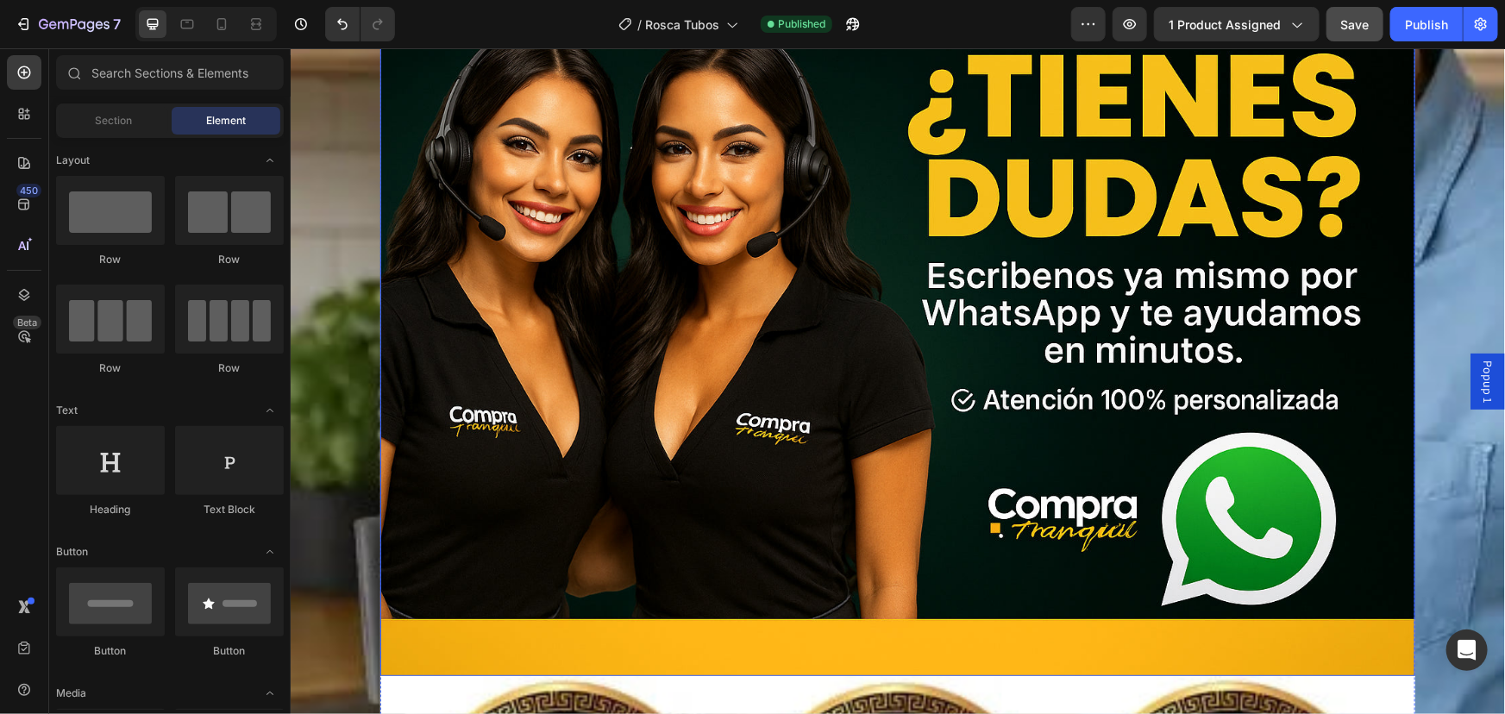
click at [677, 415] on img at bounding box center [896, 330] width 1035 height 690
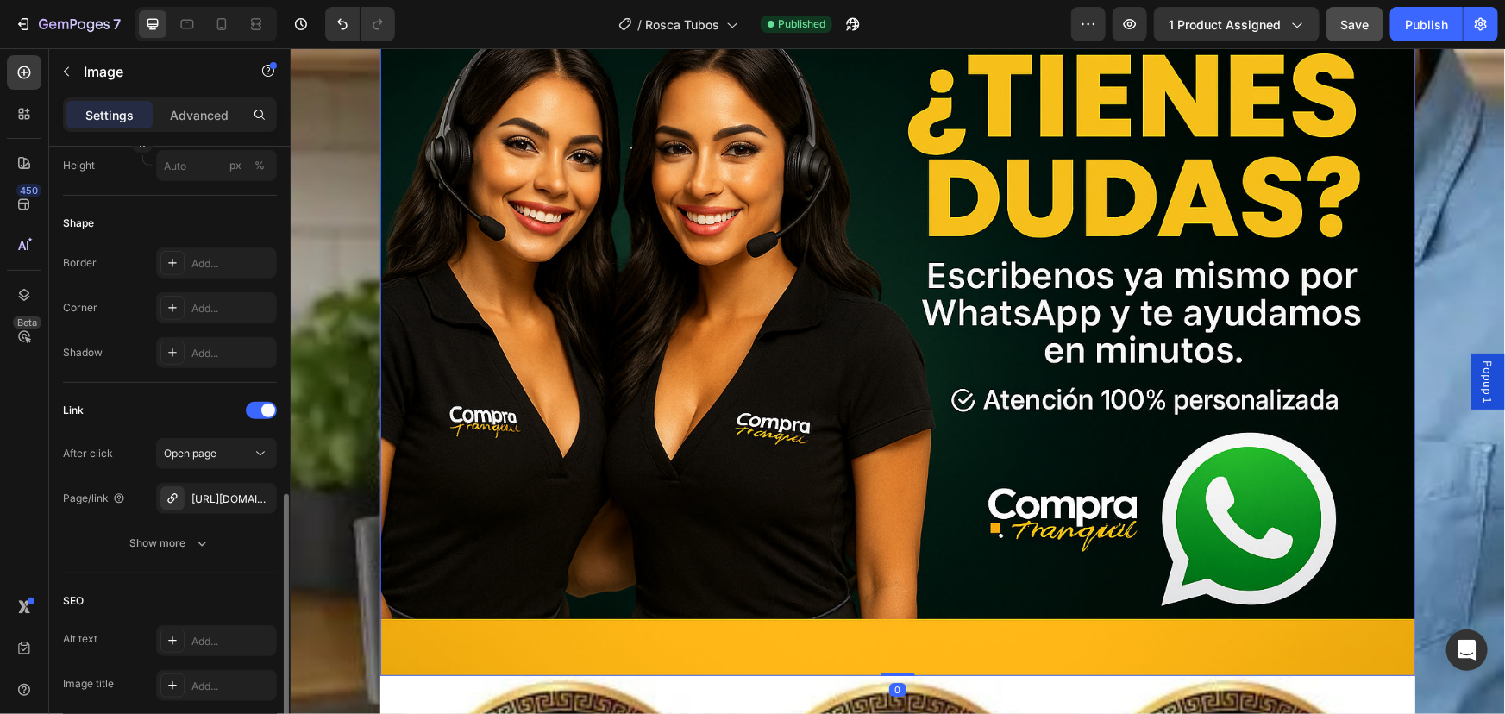
scroll to position [627, 0]
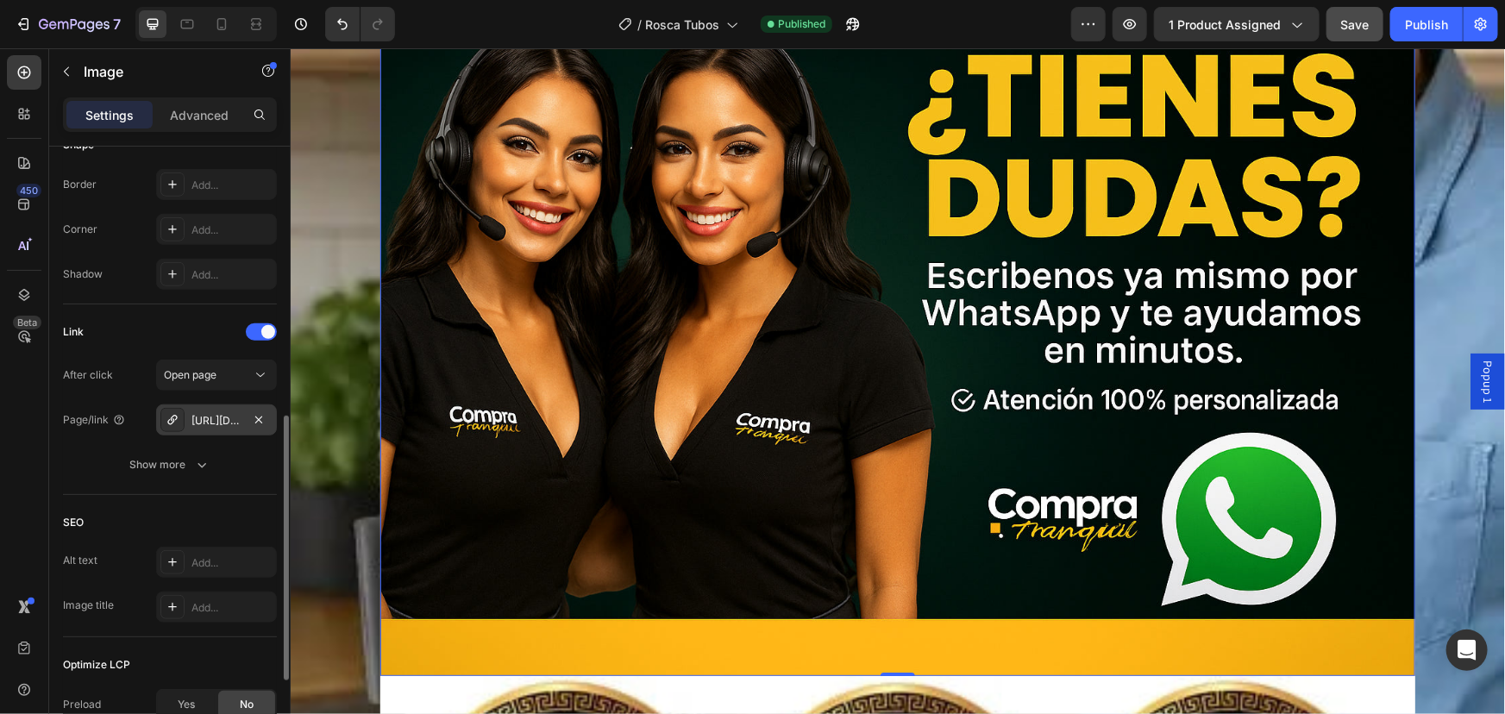
click at [228, 423] on div "[URL][DOMAIN_NAME]" at bounding box center [216, 421] width 50 height 16
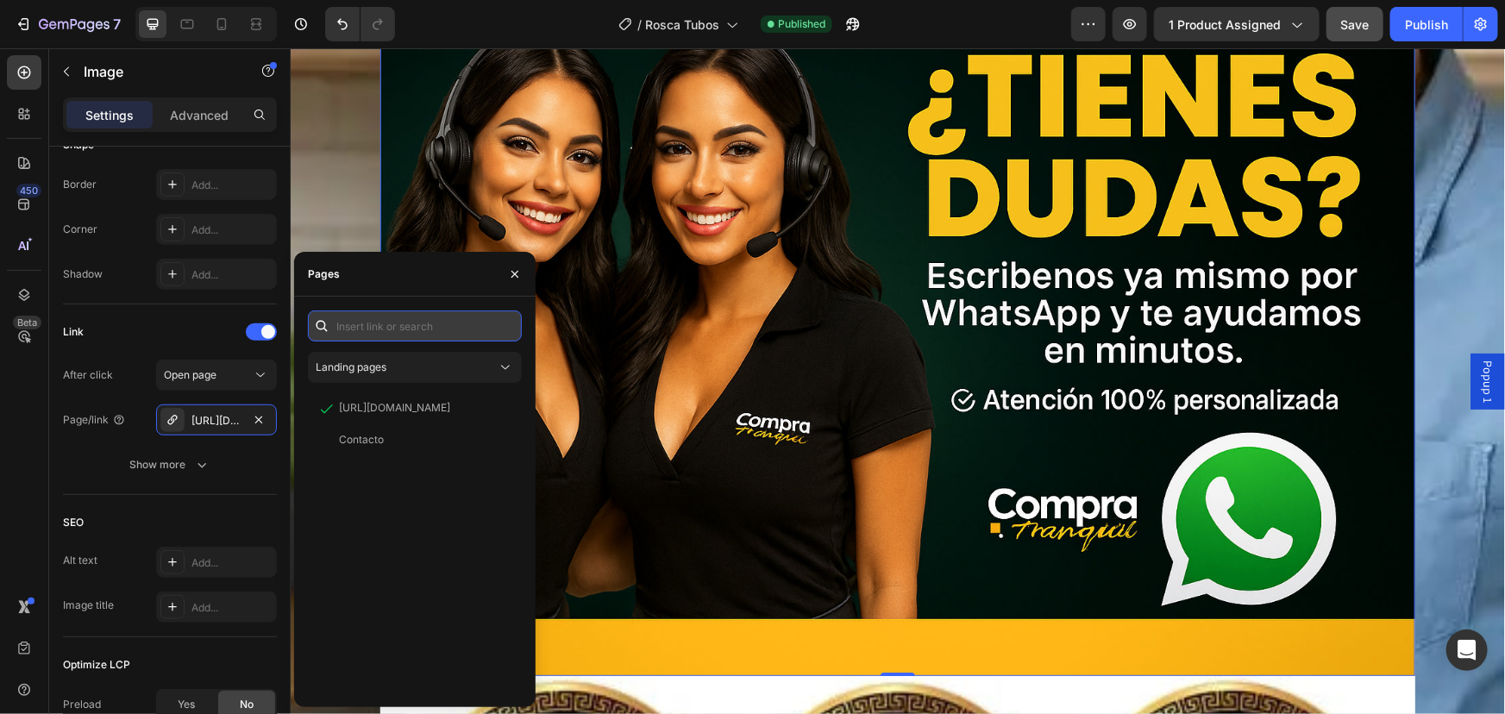
click at [360, 335] on input "text" at bounding box center [415, 325] width 214 height 31
paste input "https://wa.link/c17l74"
type input "https://wa.link/c17l74"
click at [379, 379] on div "https://wa.link/c17l74 View" at bounding box center [411, 367] width 207 height 31
click at [760, 505] on img at bounding box center [896, 330] width 1035 height 690
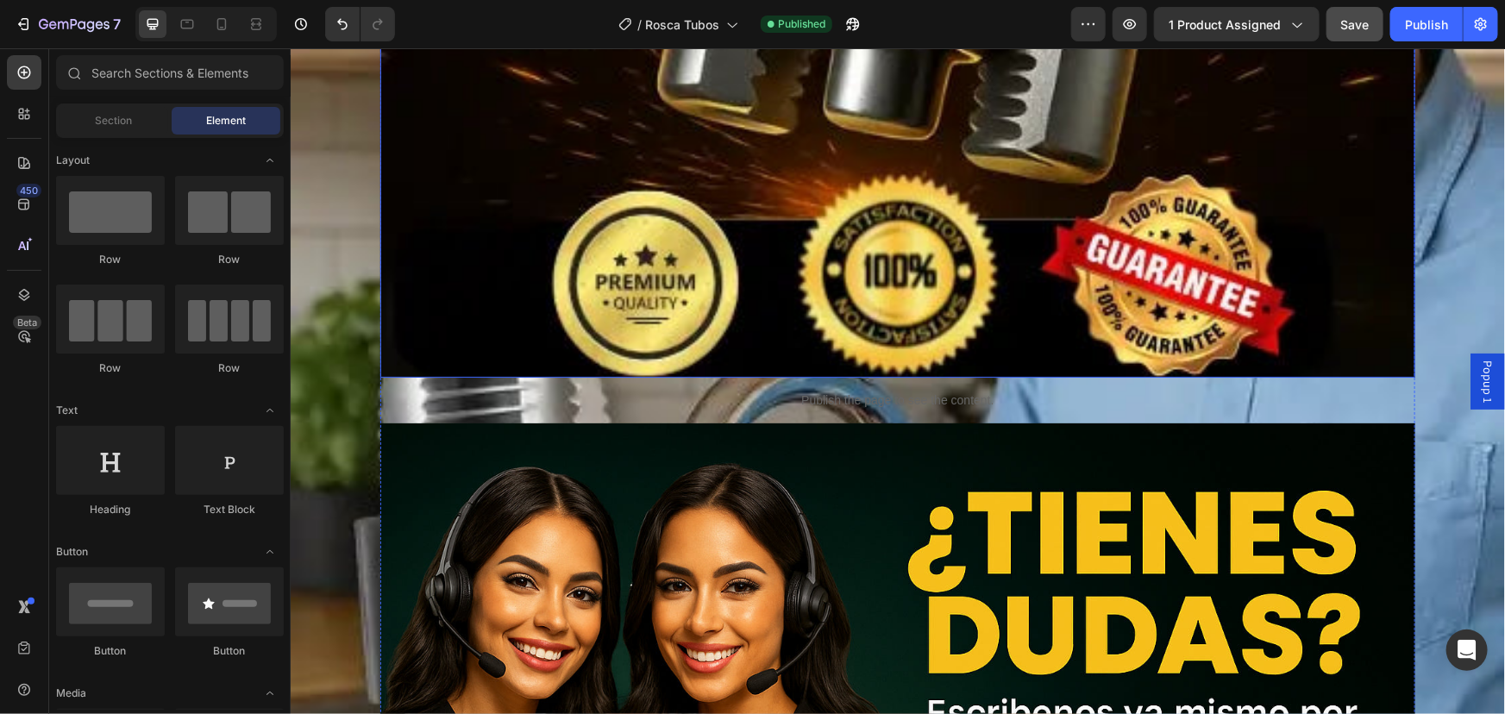
scroll to position [1403, 0]
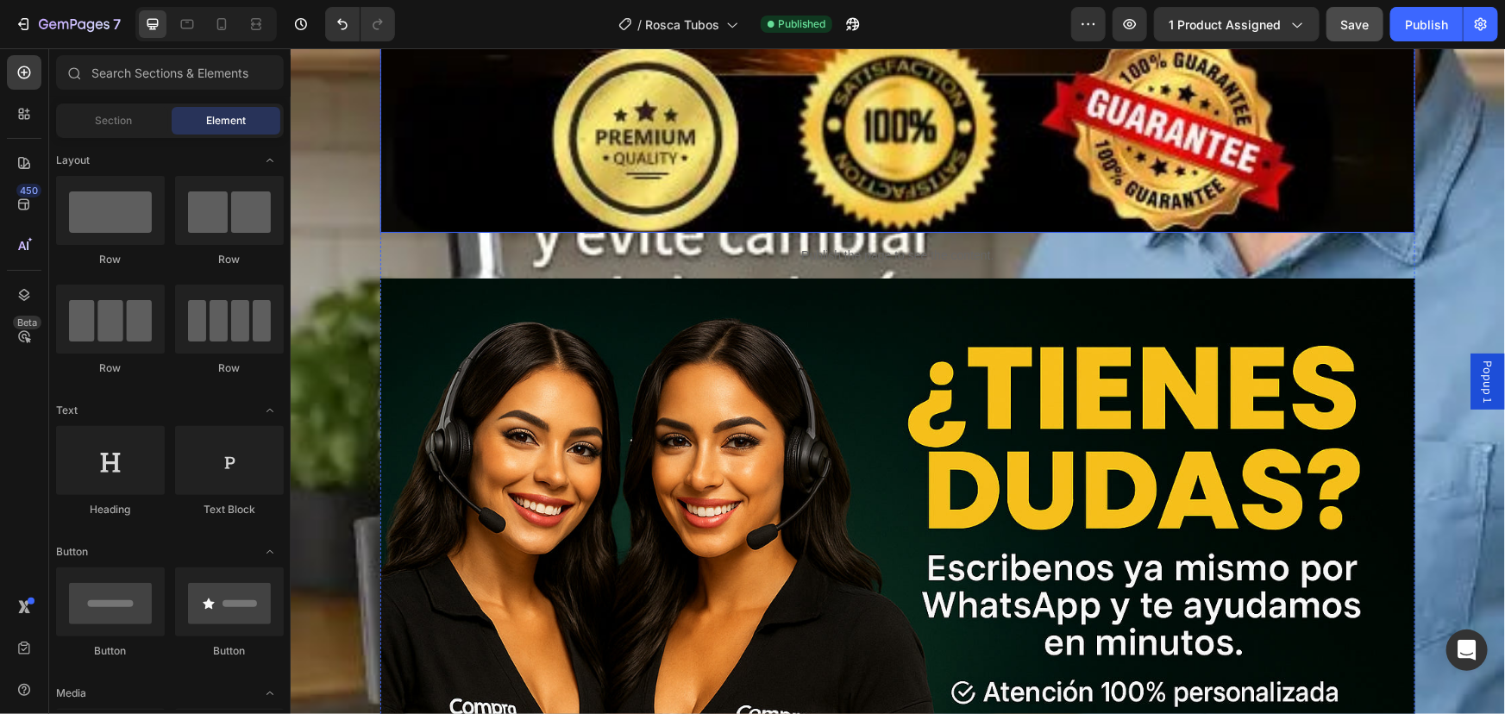
click at [918, 533] on img at bounding box center [896, 623] width 1035 height 690
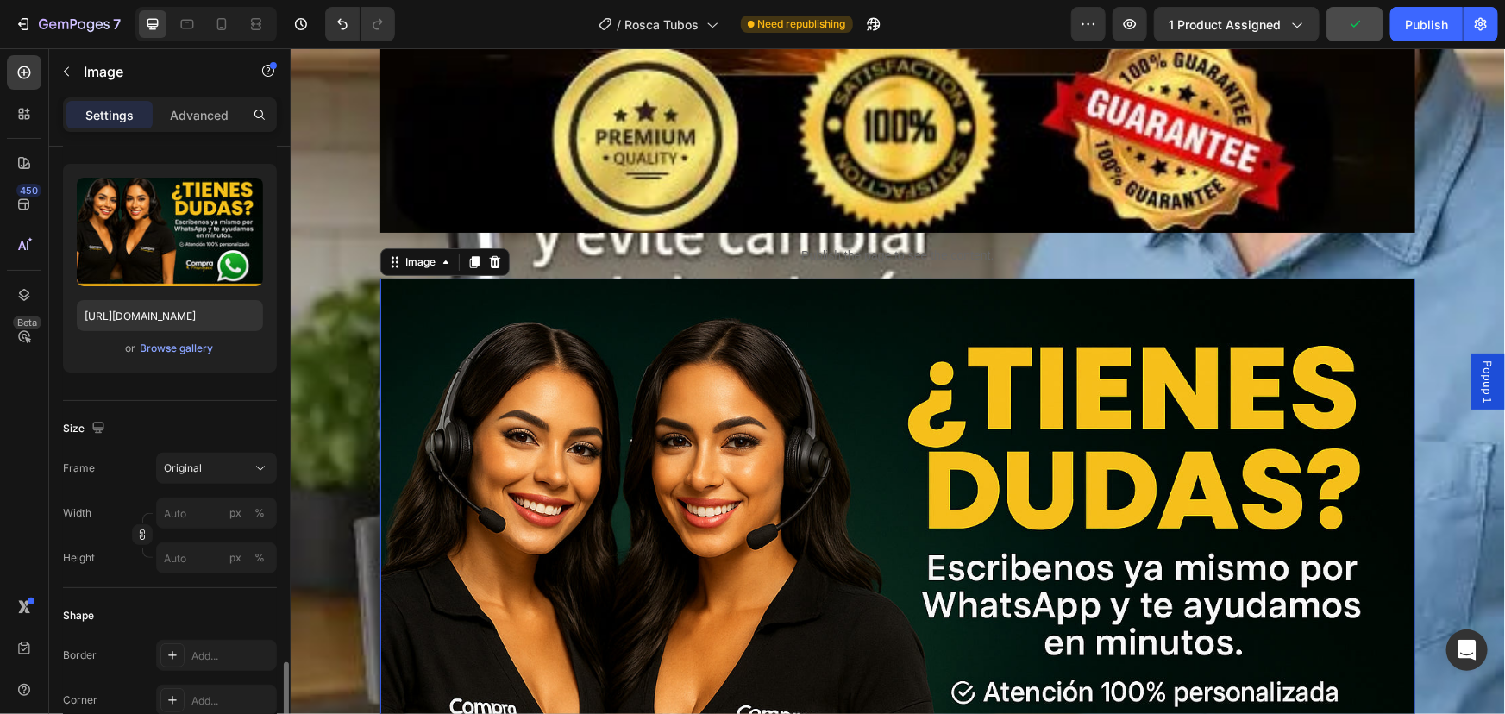
scroll to position [470, 0]
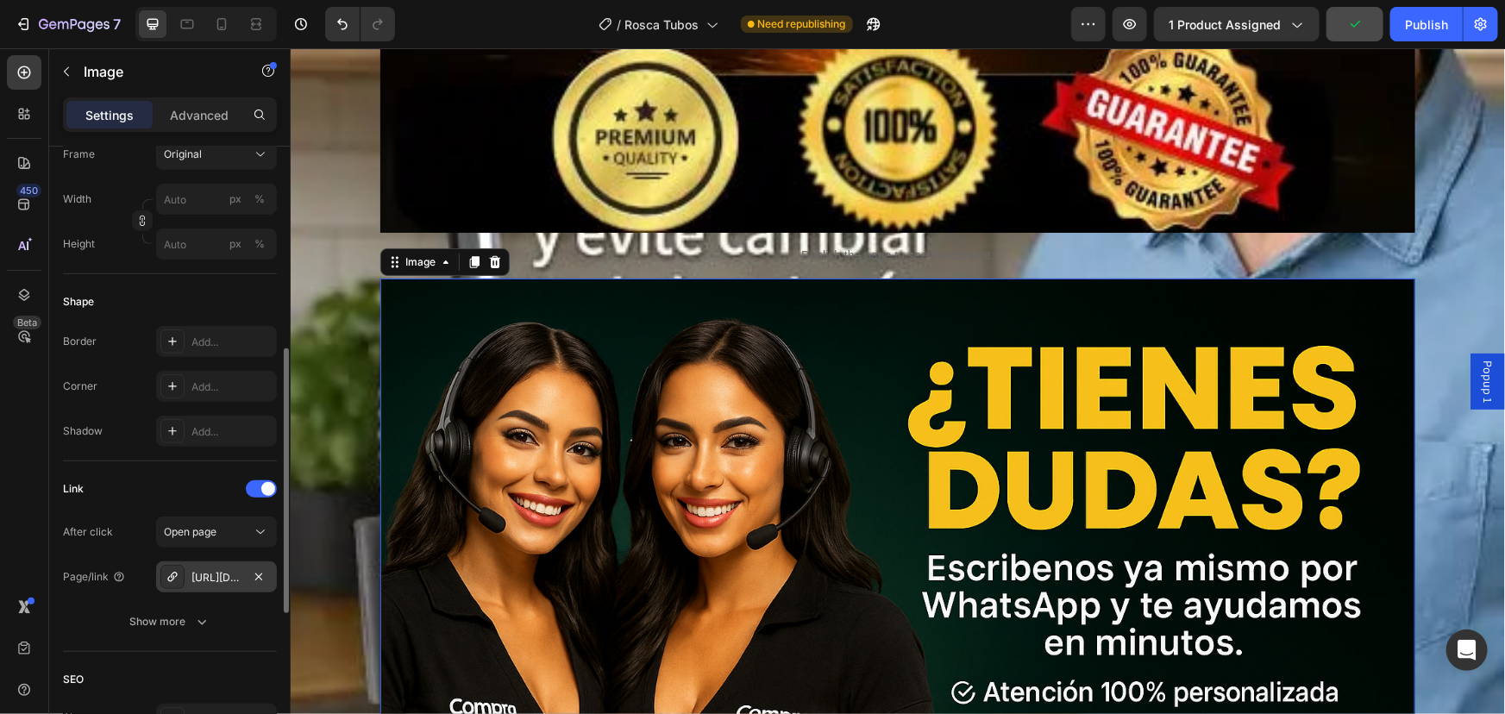
click at [219, 573] on div "[URL][DOMAIN_NAME]" at bounding box center [216, 578] width 50 height 16
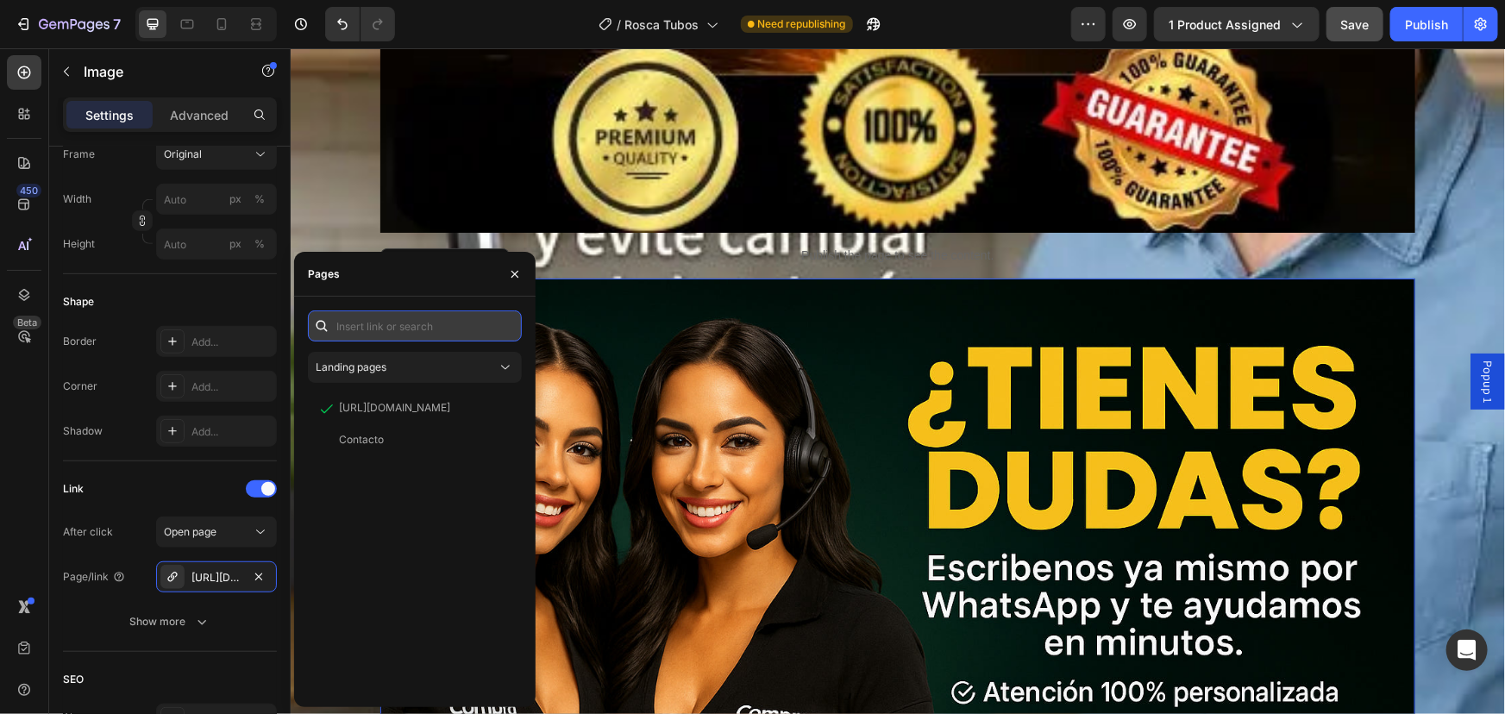
click at [379, 328] on input "text" at bounding box center [415, 325] width 214 height 31
paste input "https://wa.link/c17l74"
type input "https://wa.link/c17l74"
click at [404, 364] on div "https://wa.link/c17l74" at bounding box center [394, 368] width 111 height 16
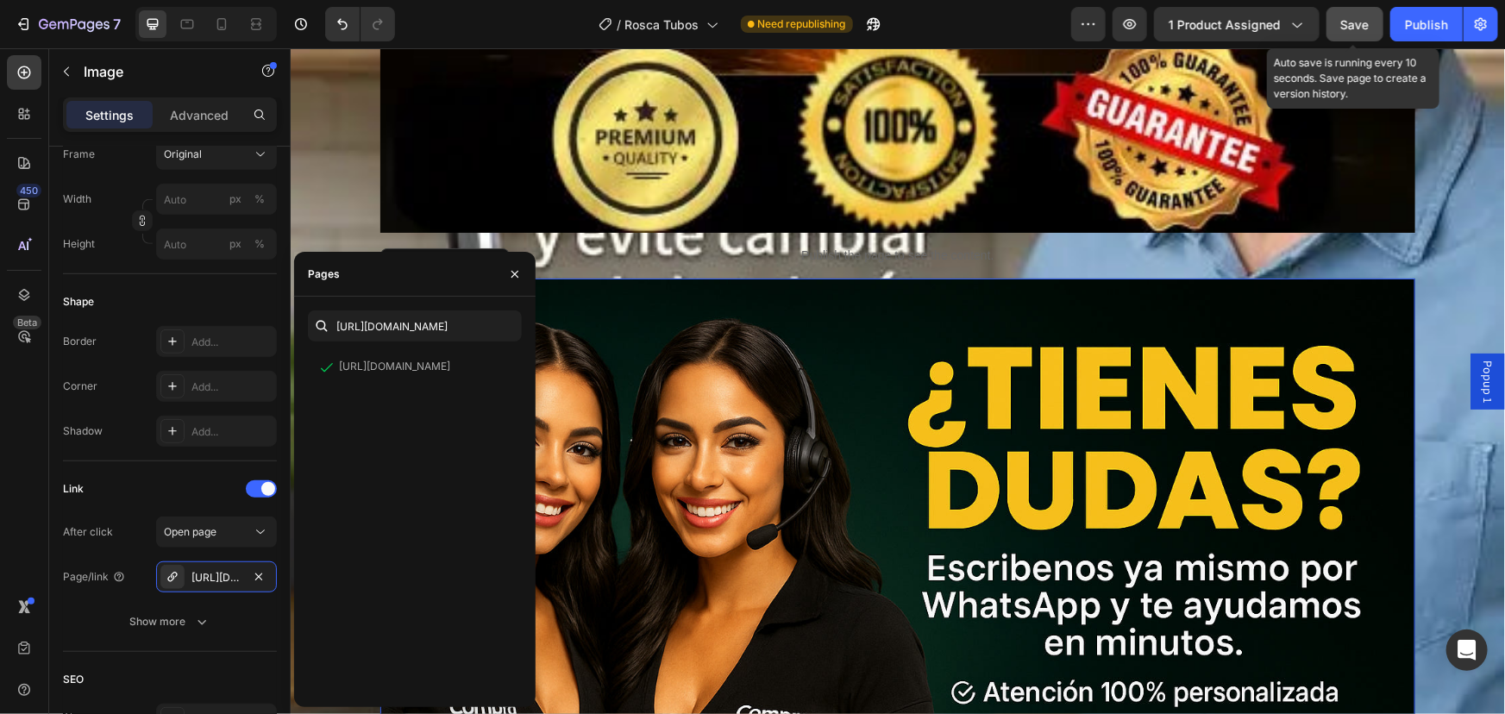
click at [1351, 20] on span "Save" at bounding box center [1355, 24] width 28 height 15
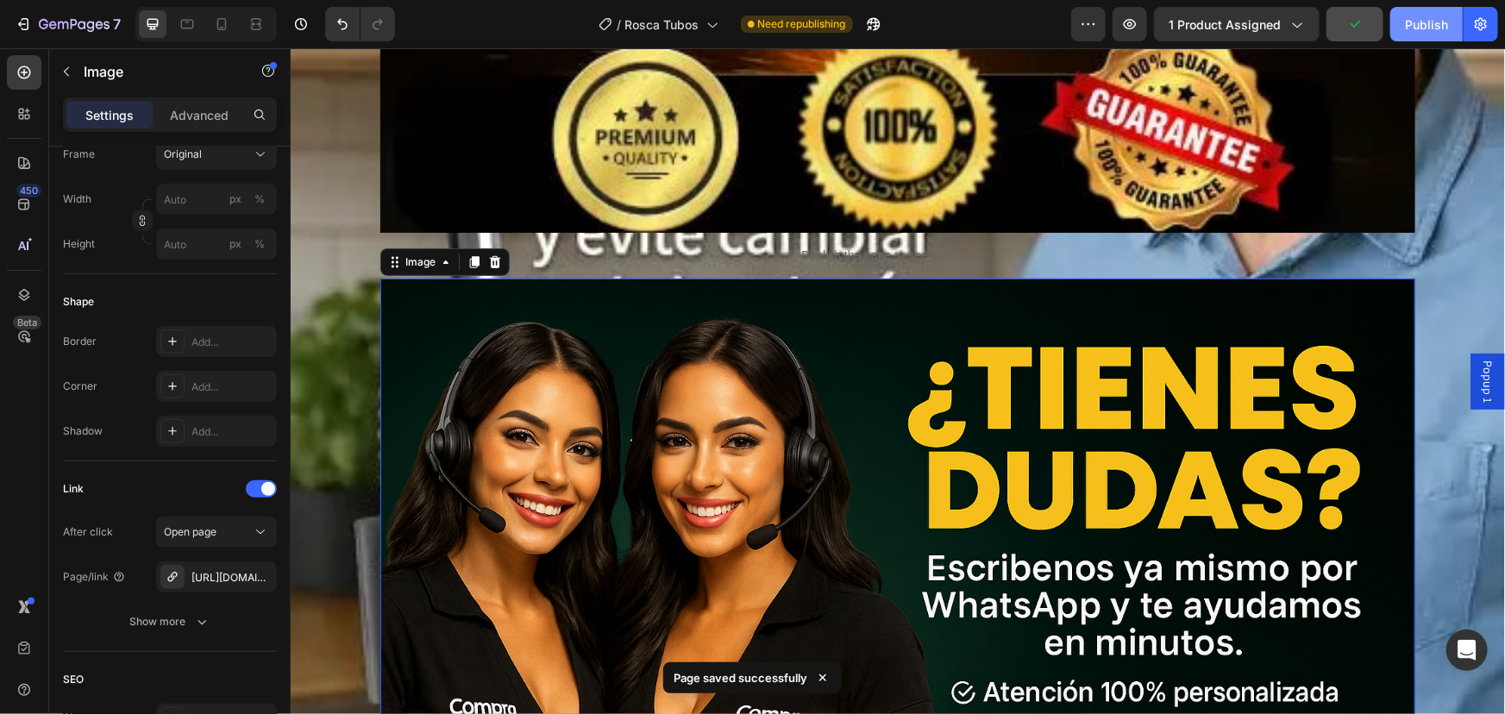
click at [1408, 21] on div "Publish" at bounding box center [1426, 25] width 43 height 18
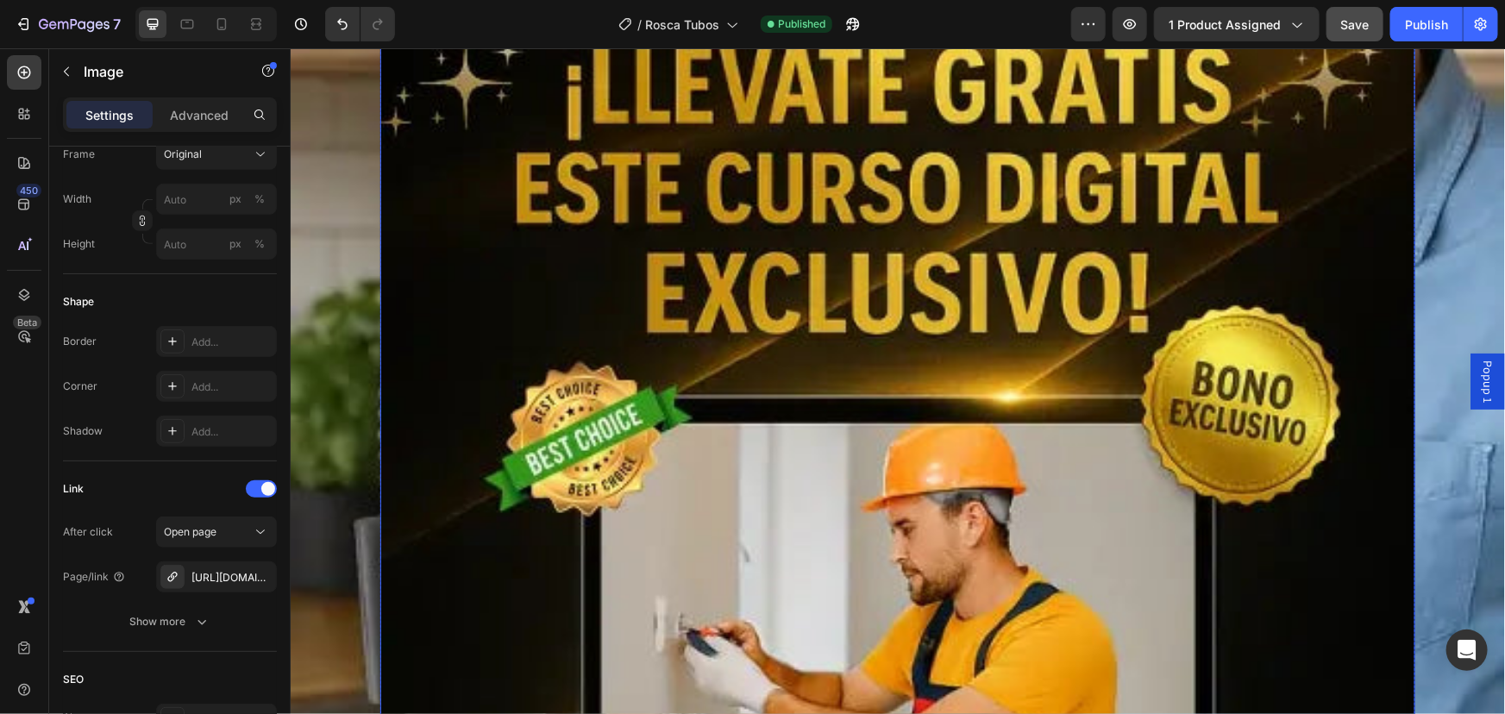
scroll to position [11673, 0]
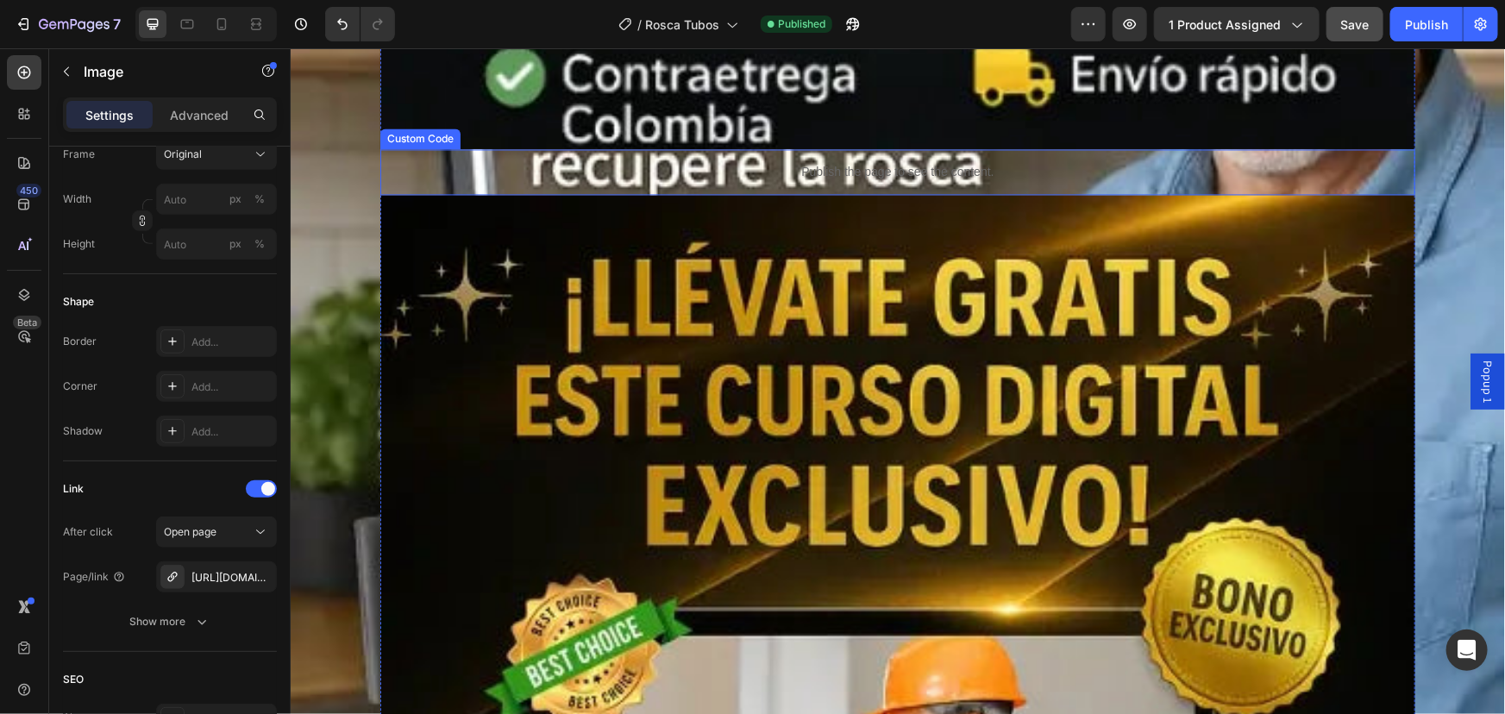
click at [431, 164] on p "Publish the page to see the content." at bounding box center [896, 171] width 1035 height 18
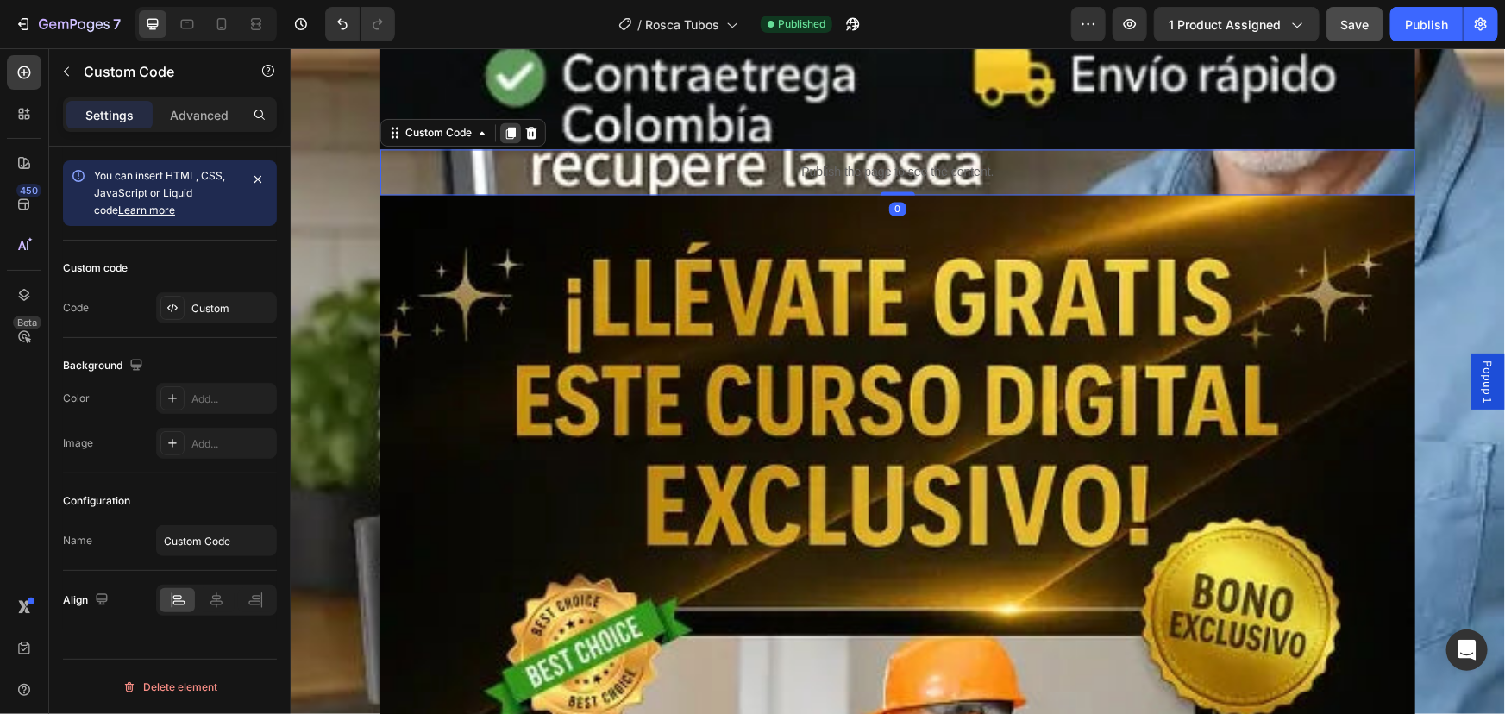
click at [505, 133] on icon at bounding box center [509, 132] width 9 height 12
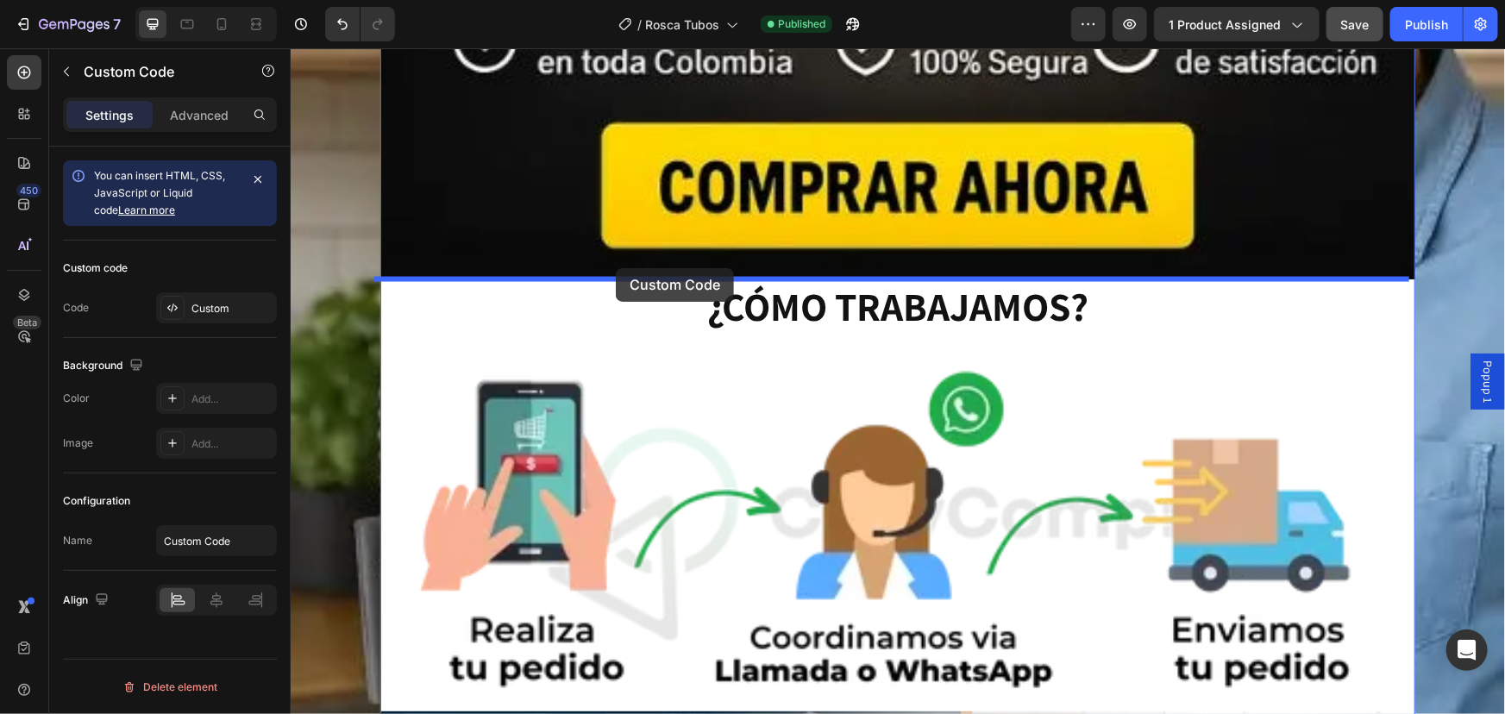
drag, startPoint x: 389, startPoint y: 178, endPoint x: 615, endPoint y: 267, distance: 243.1
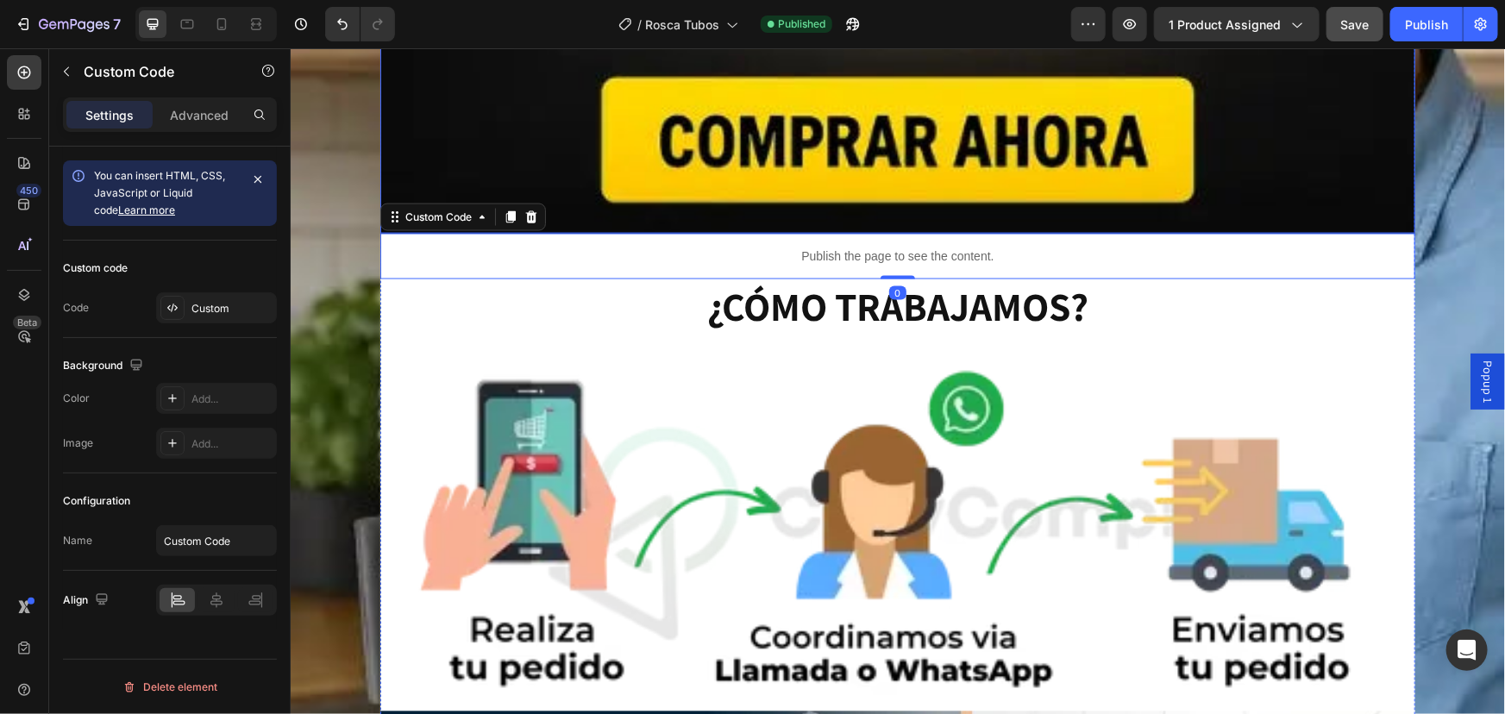
scroll to position [17856, 0]
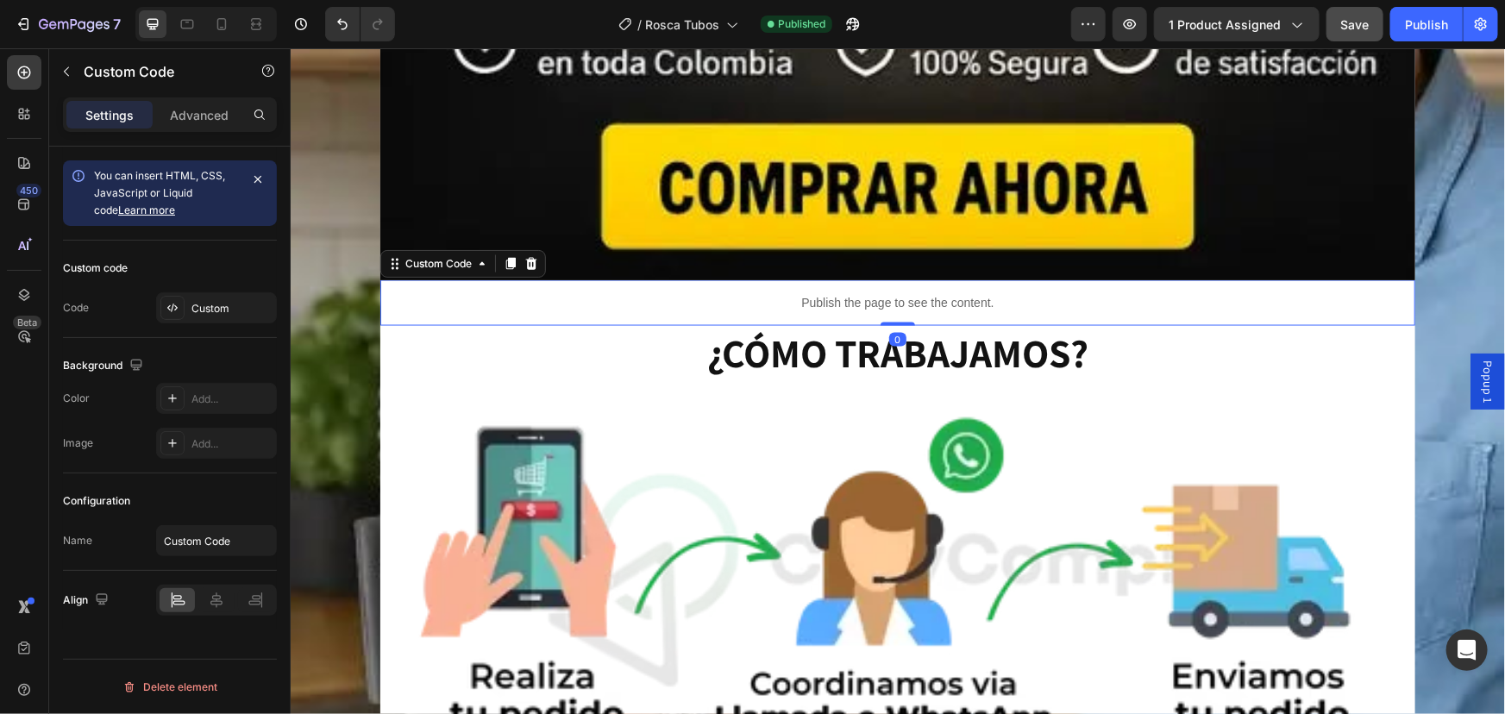
click at [1135, 308] on p "Publish the page to see the content." at bounding box center [896, 302] width 1035 height 18
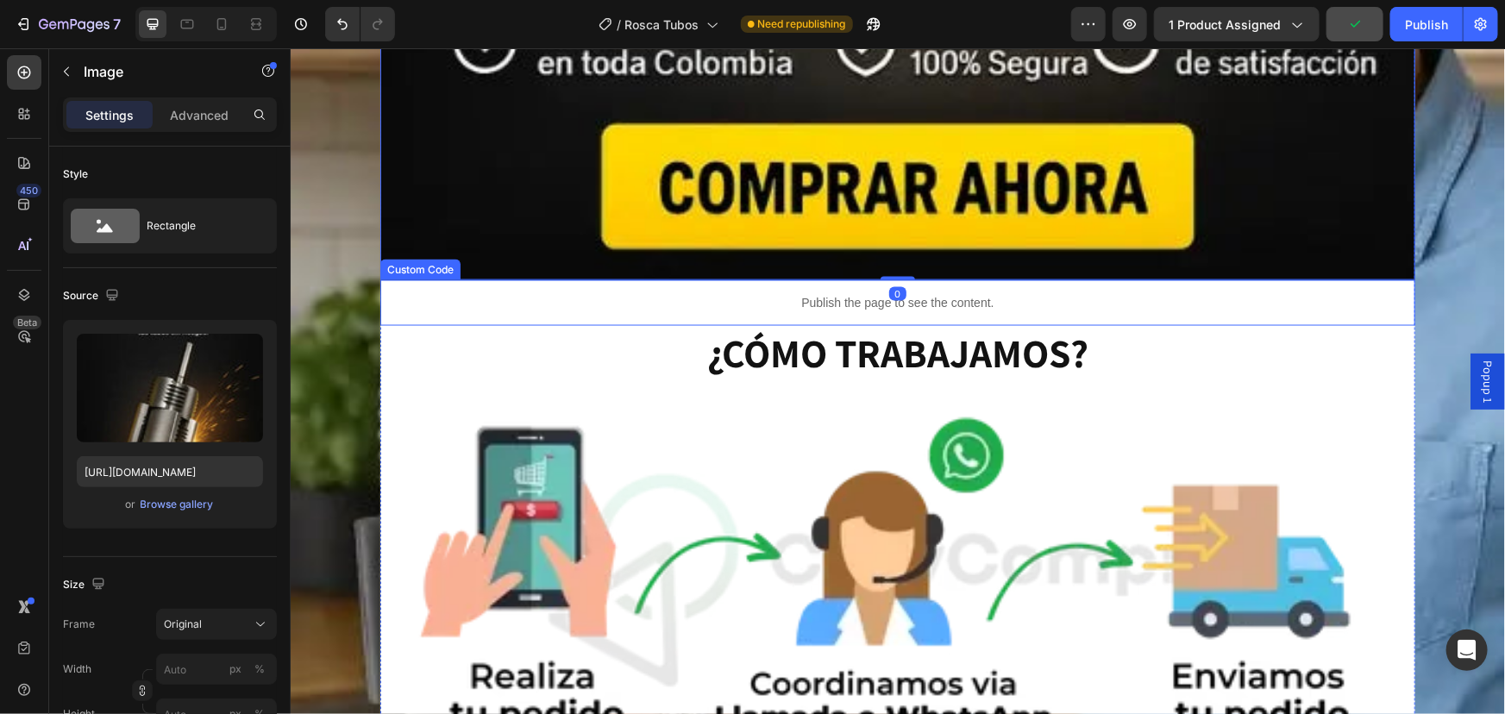
click at [462, 305] on p "Publish the page to see the content." at bounding box center [896, 302] width 1035 height 18
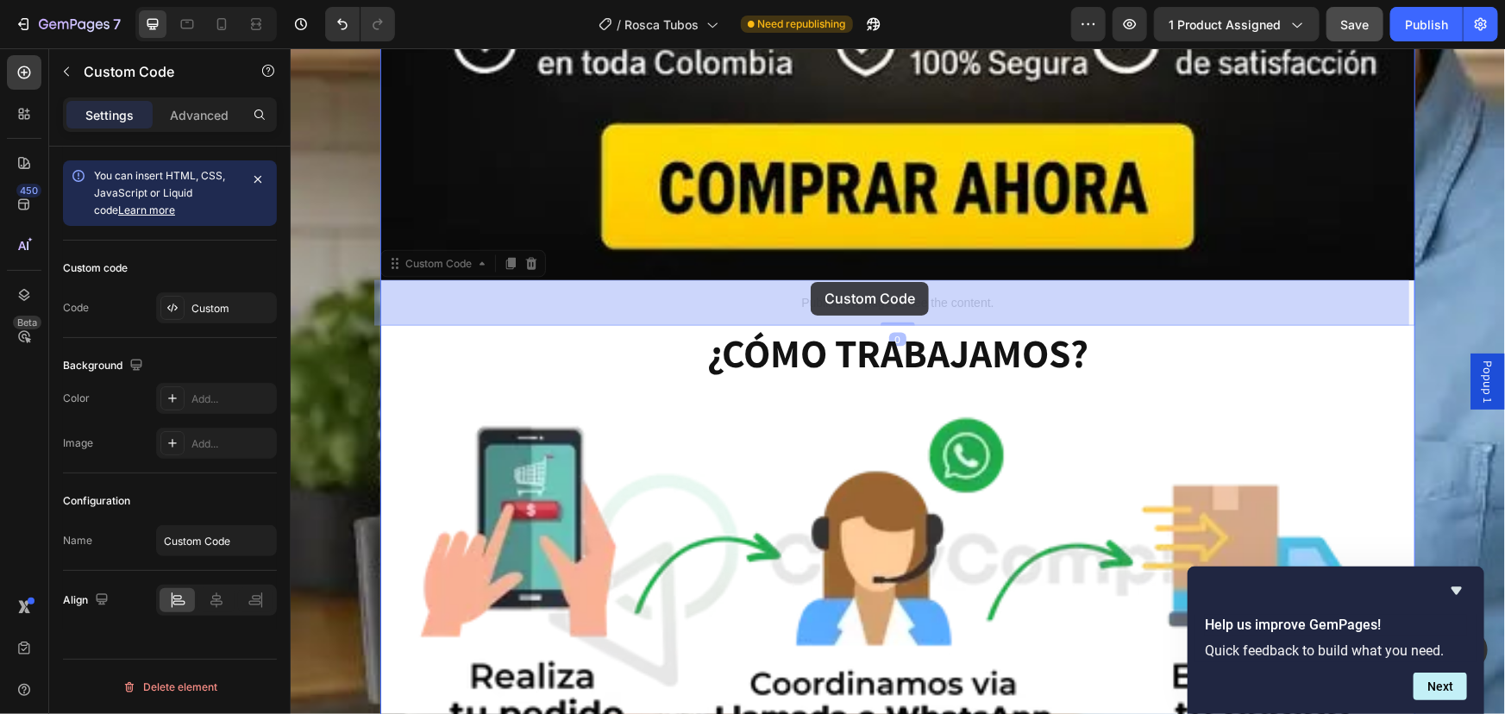
drag, startPoint x: 402, startPoint y: 266, endPoint x: 811, endPoint y: 282, distance: 409.1
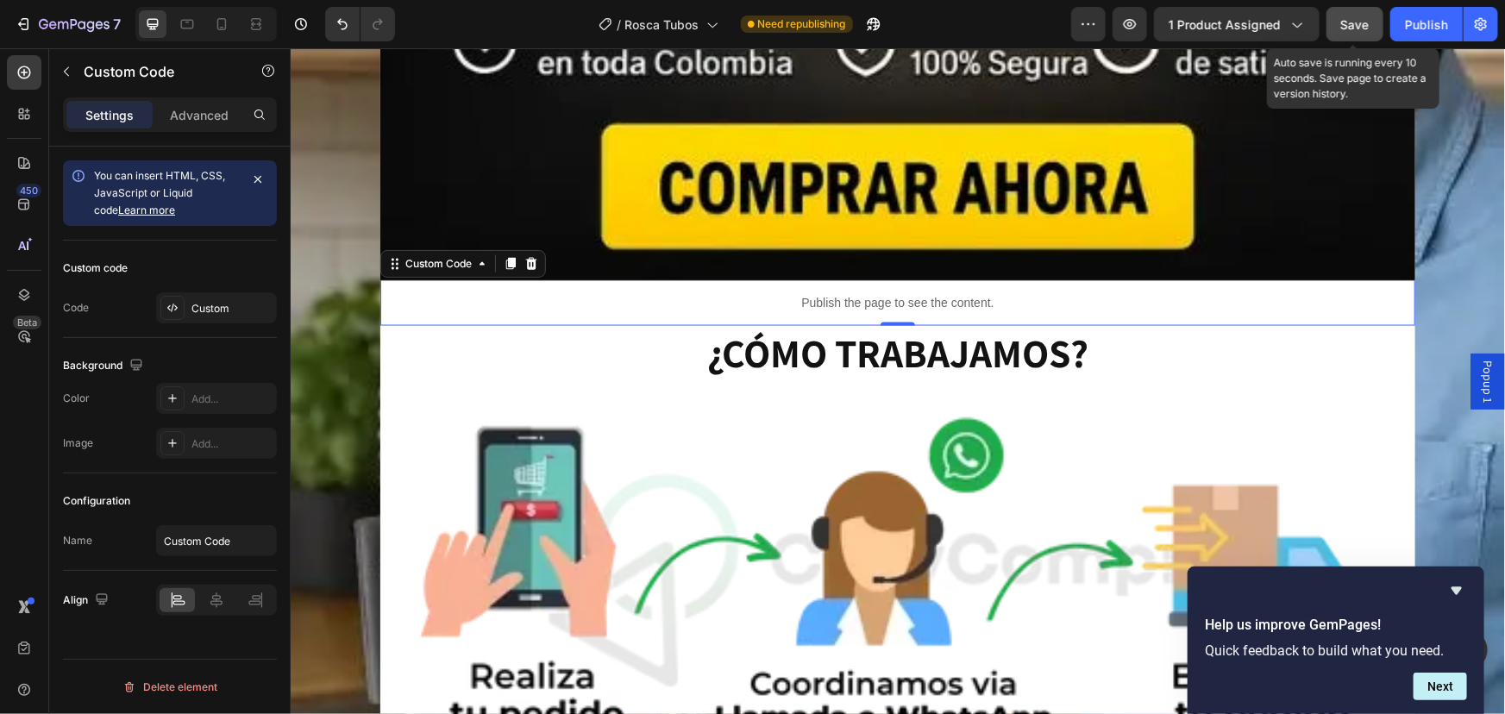
drag, startPoint x: 1355, startPoint y: 26, endPoint x: 1124, endPoint y: 13, distance: 231.5
click at [1355, 26] on span "Save" at bounding box center [1355, 24] width 28 height 15
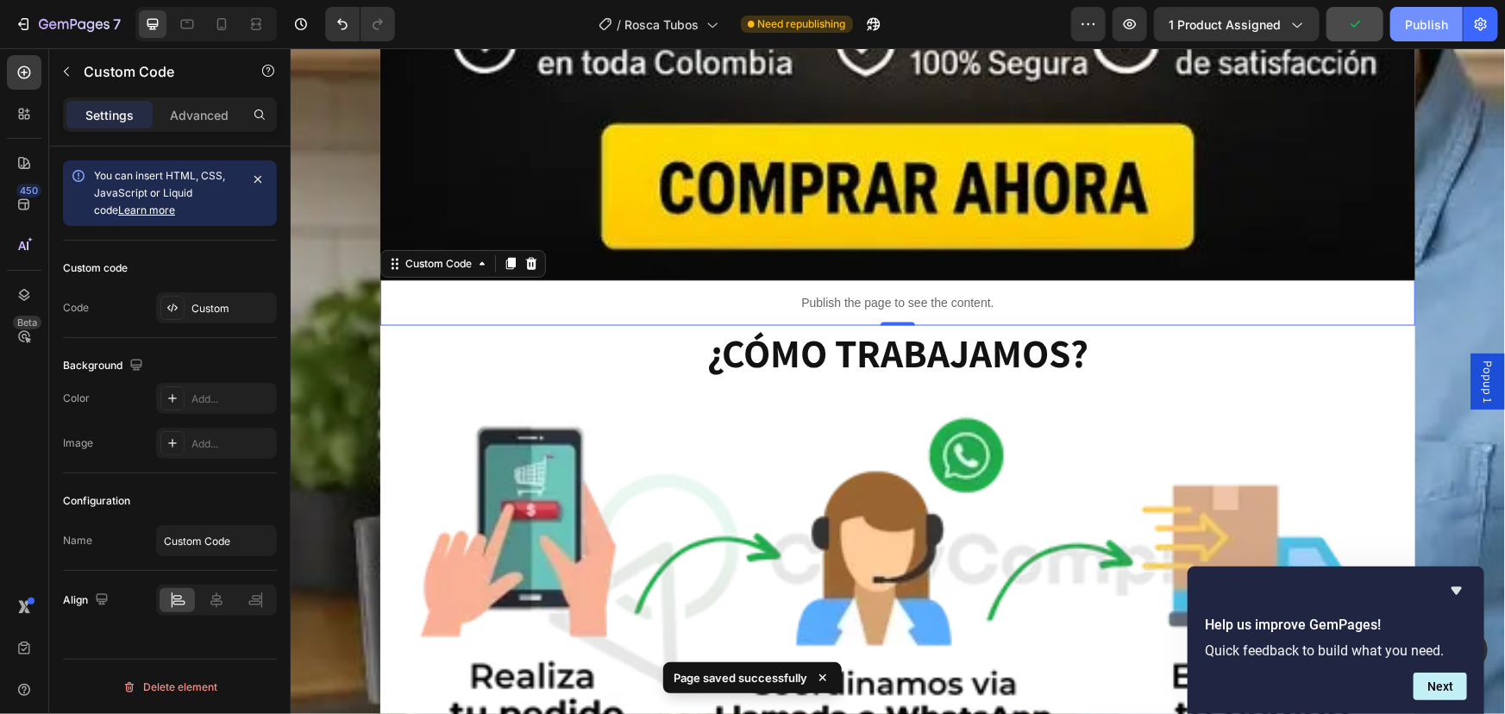
click at [1439, 17] on div "Publish" at bounding box center [1426, 25] width 43 height 18
